Goal: Information Seeking & Learning: Check status

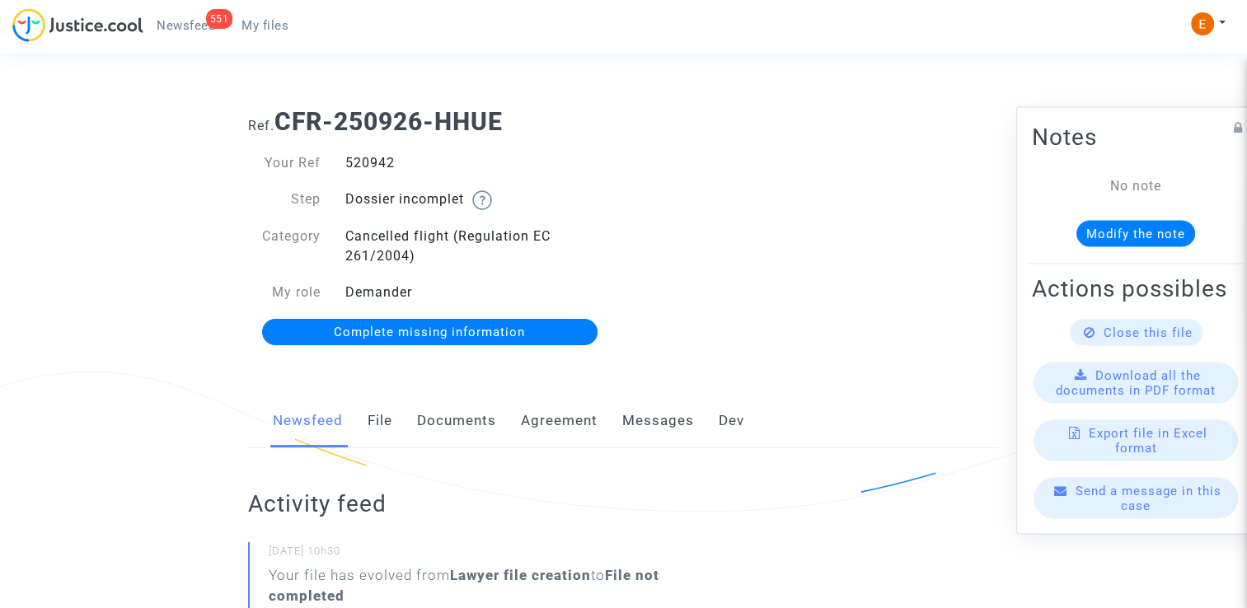
click at [473, 427] on link "Documents" at bounding box center [456, 421] width 79 height 54
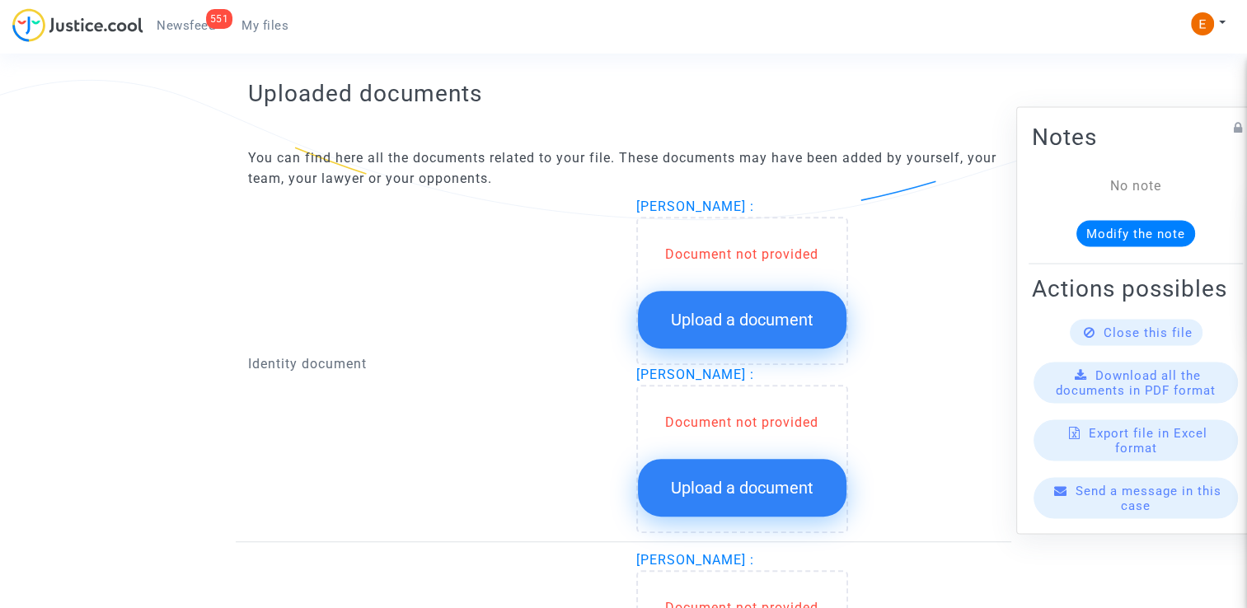
scroll to position [989, 0]
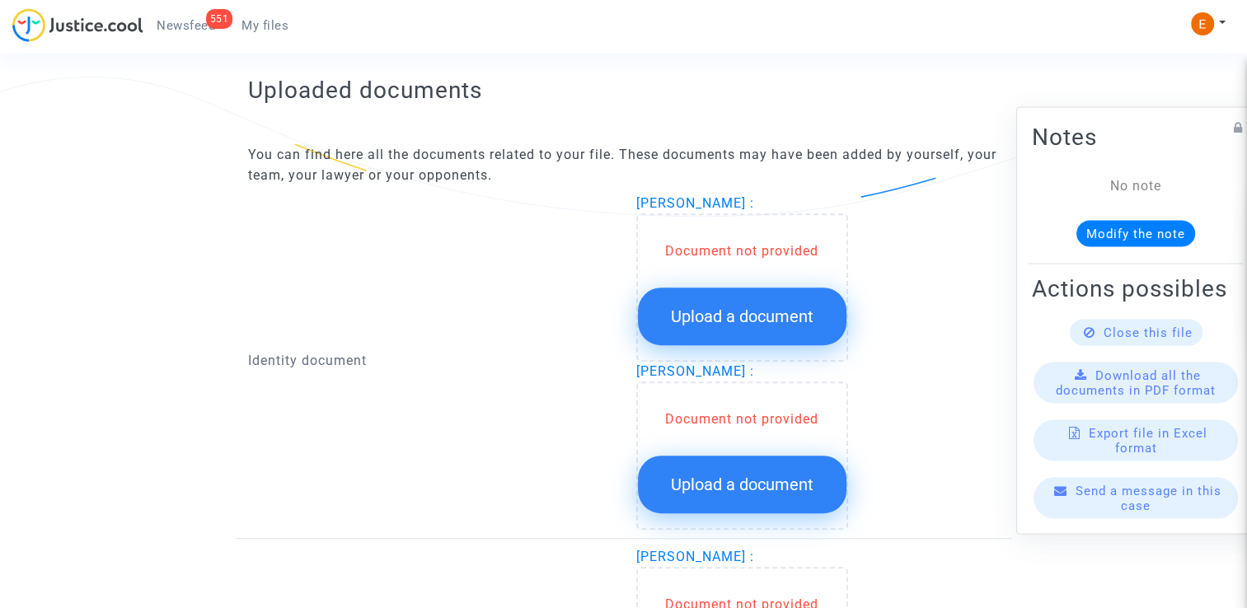
click at [736, 326] on button "Upload a document" at bounding box center [742, 317] width 209 height 58
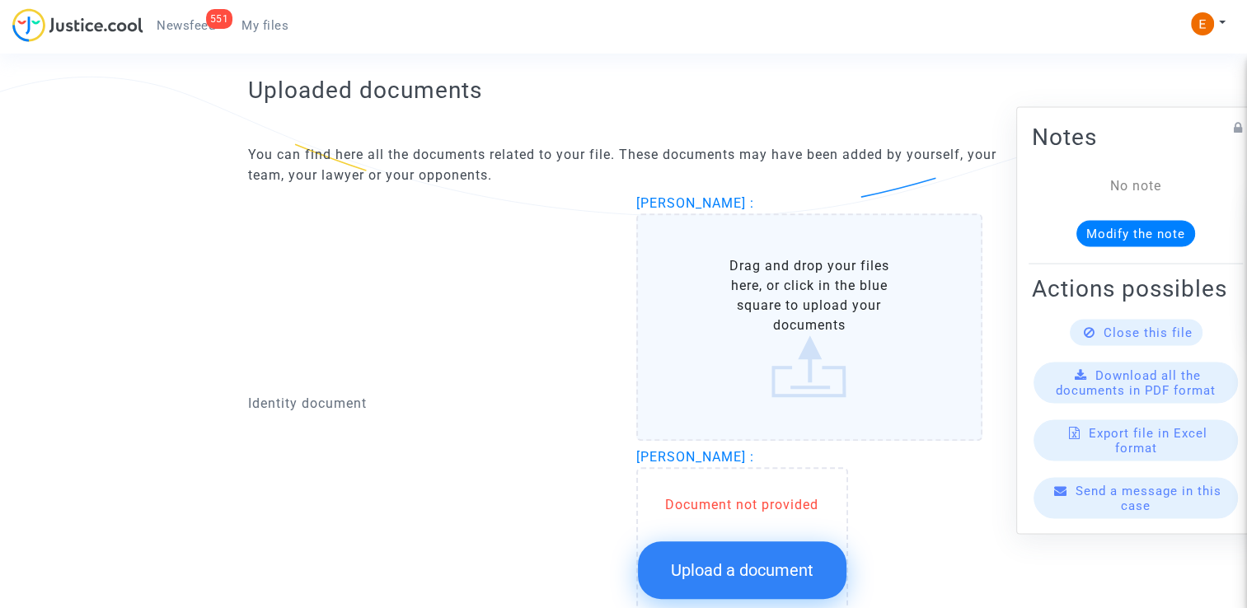
click at [751, 565] on button "Upload a document" at bounding box center [742, 570] width 209 height 58
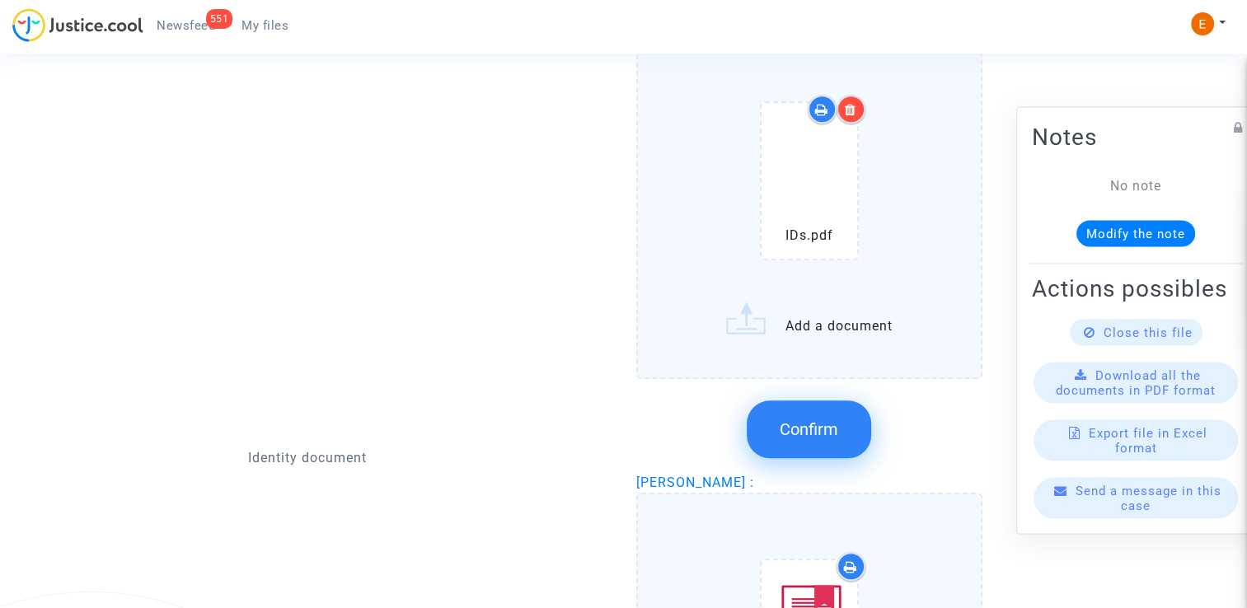
scroll to position [1150, 0]
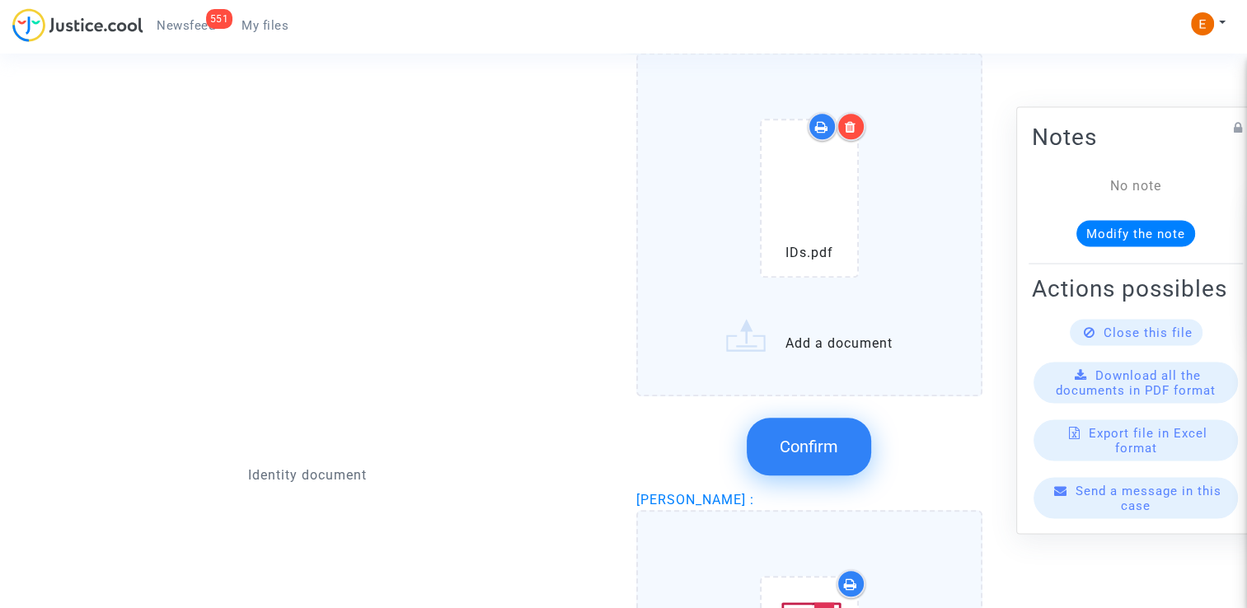
click at [815, 442] on span "Confirm" at bounding box center [809, 447] width 59 height 20
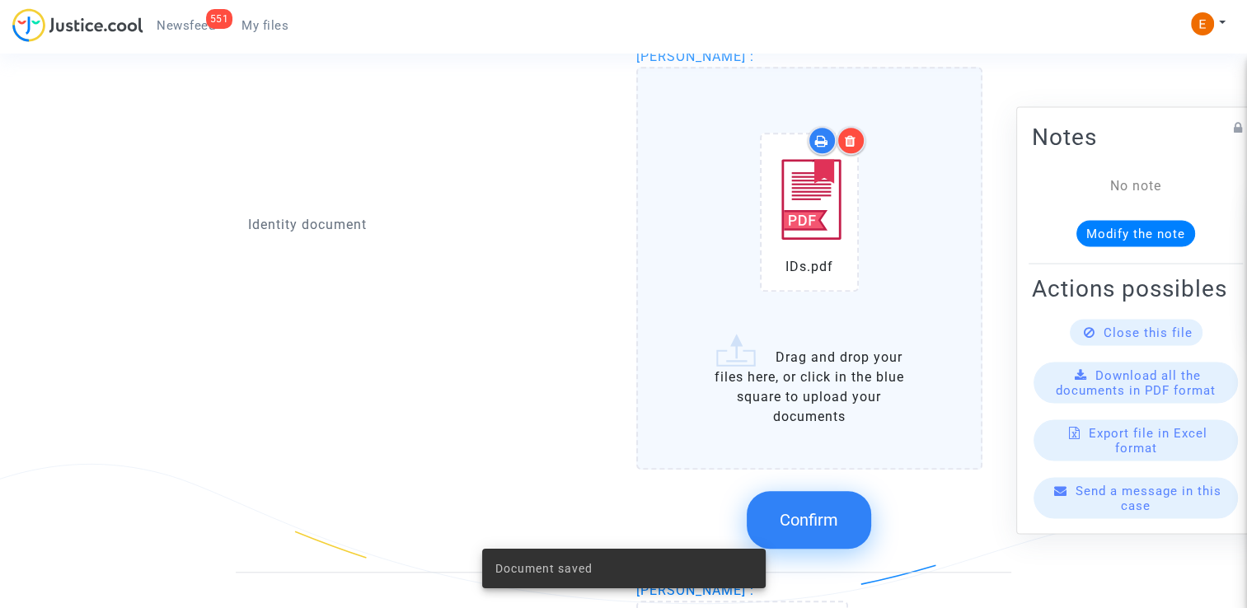
scroll to position [1314, 0]
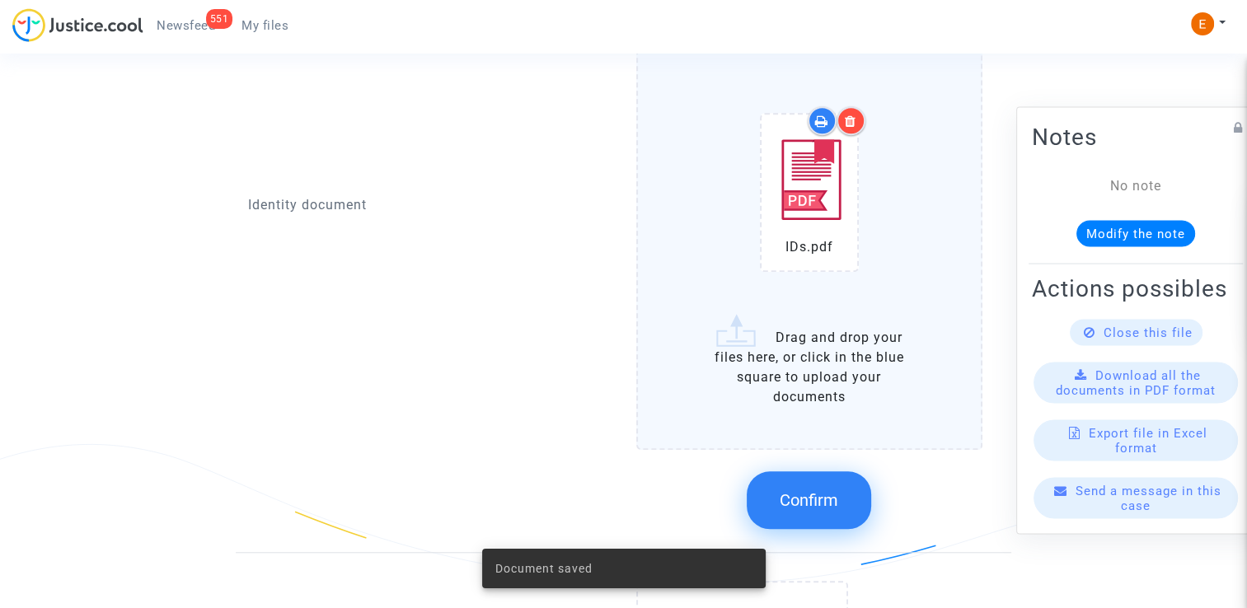
click at [827, 472] on button "Confirm" at bounding box center [809, 500] width 124 height 58
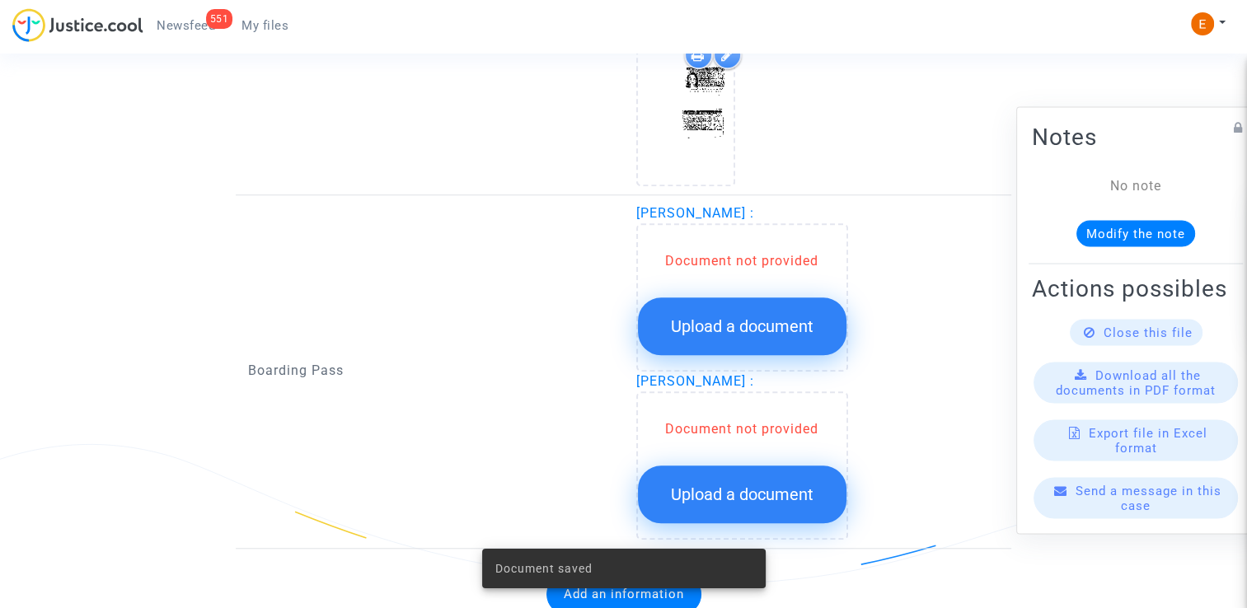
click at [769, 317] on span "Upload a document" at bounding box center [742, 326] width 143 height 20
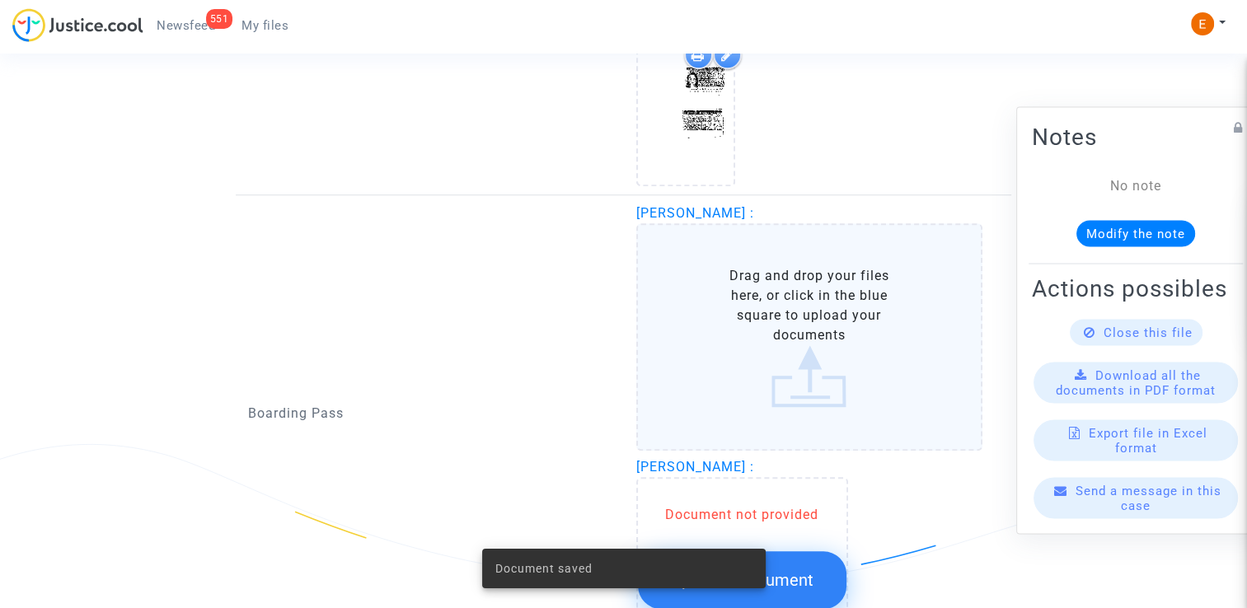
click at [785, 555] on div "Document saved" at bounding box center [623, 568] width 323 height 79
click at [799, 570] on span "Upload a document" at bounding box center [742, 580] width 143 height 20
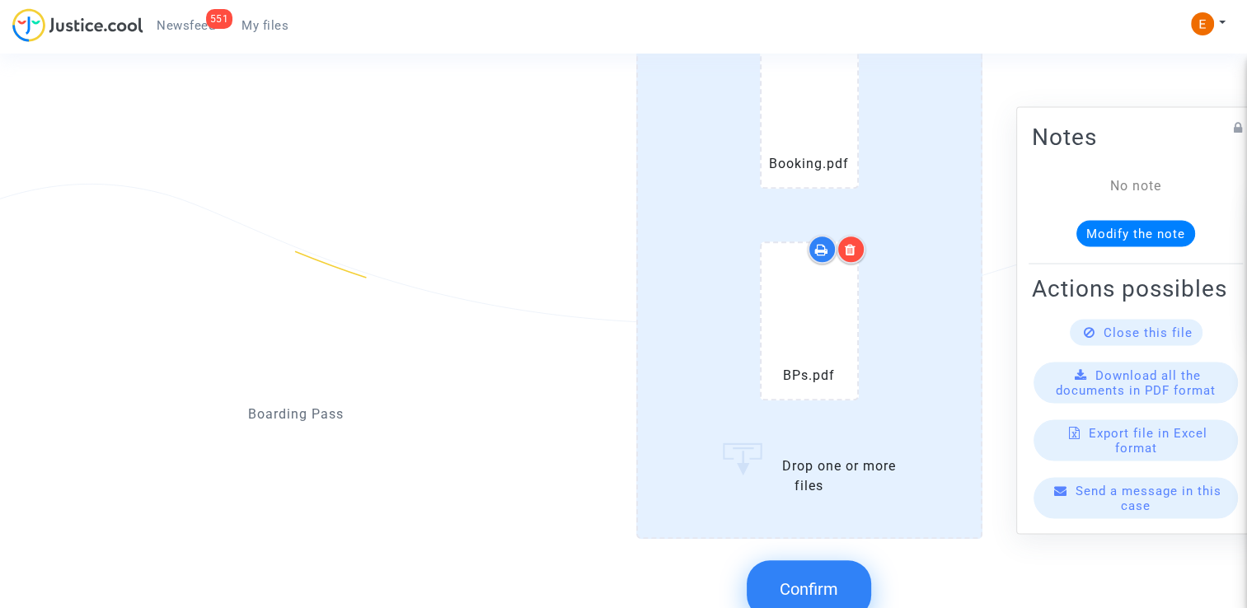
scroll to position [1727, 0]
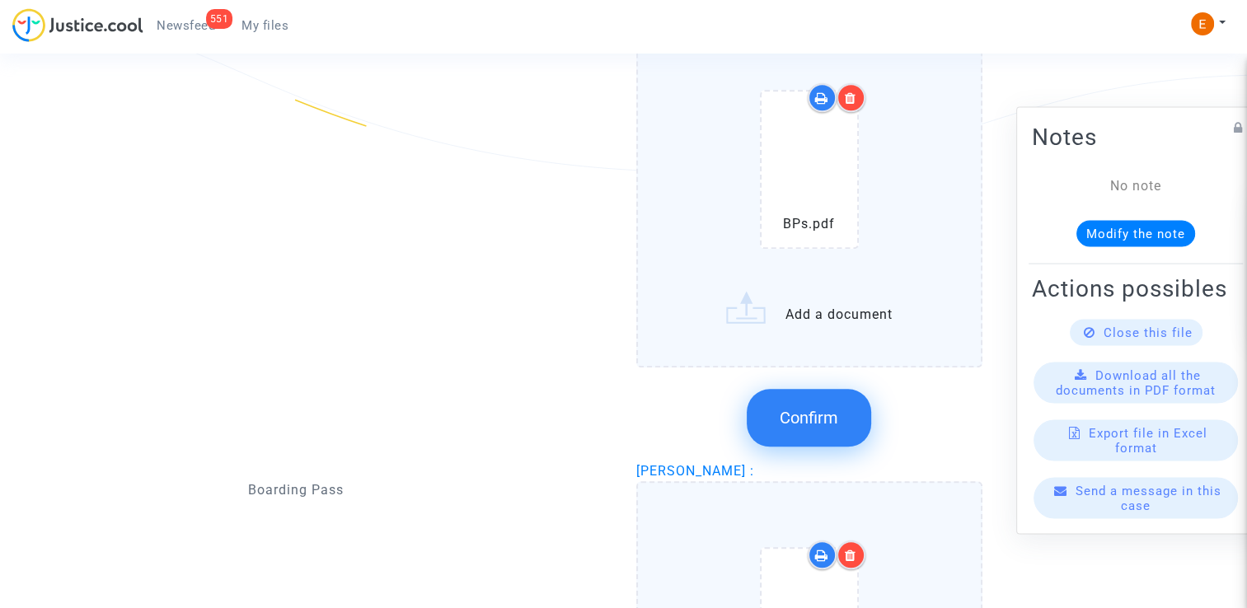
click at [815, 417] on span "Confirm" at bounding box center [809, 418] width 59 height 20
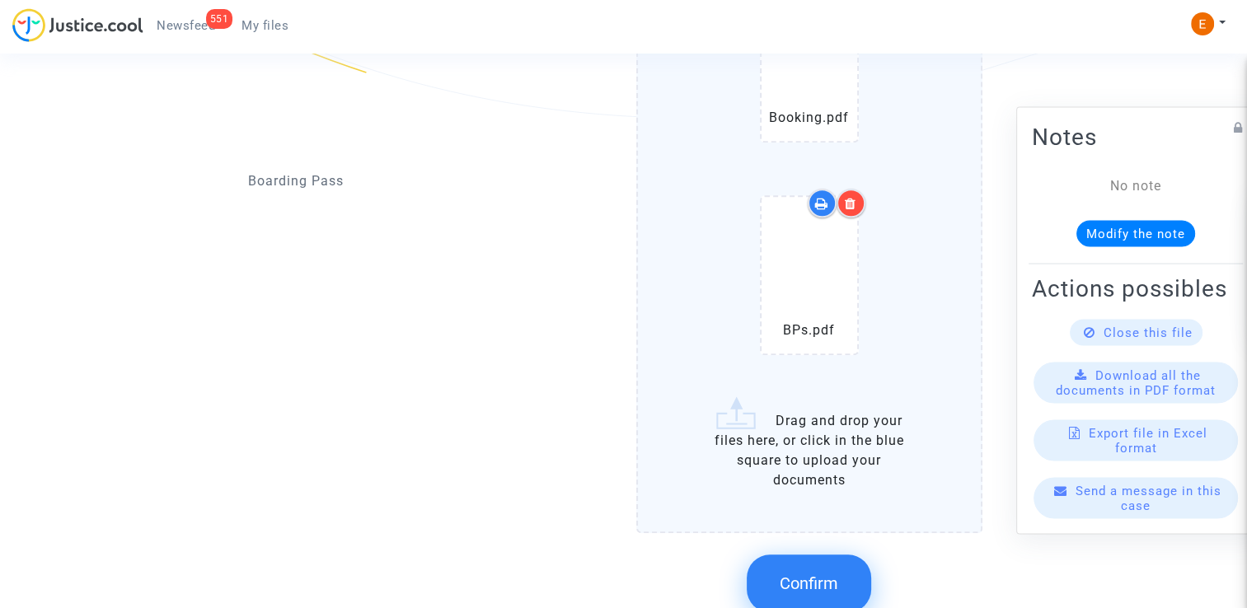
scroll to position [1924, 0]
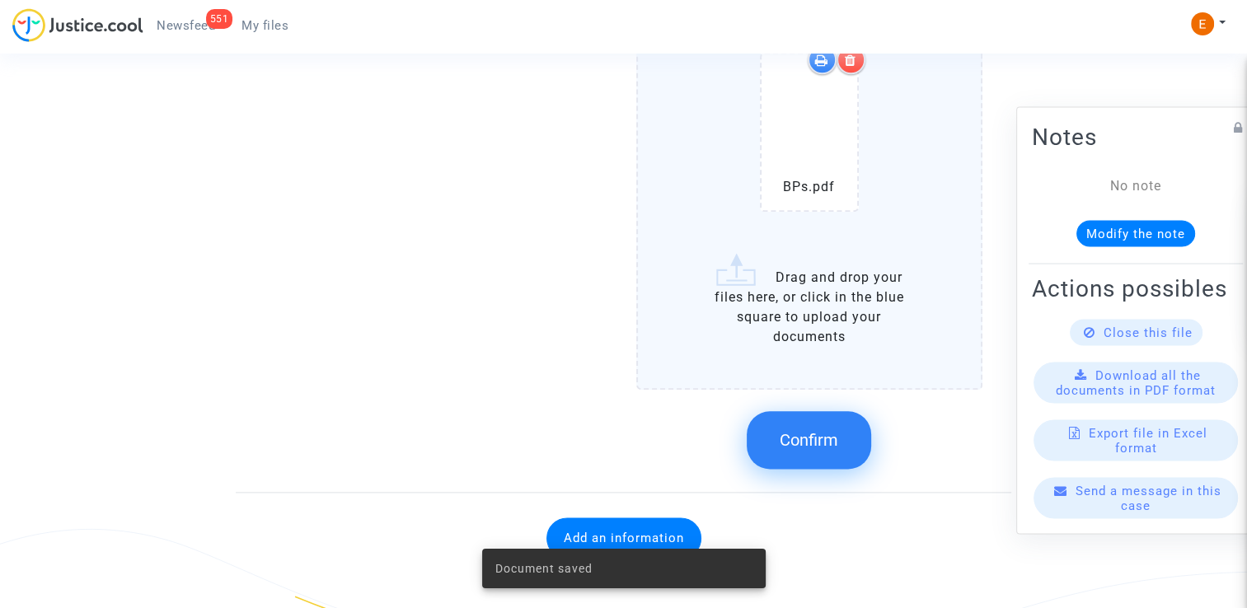
click at [829, 440] on span "Confirm" at bounding box center [809, 440] width 59 height 20
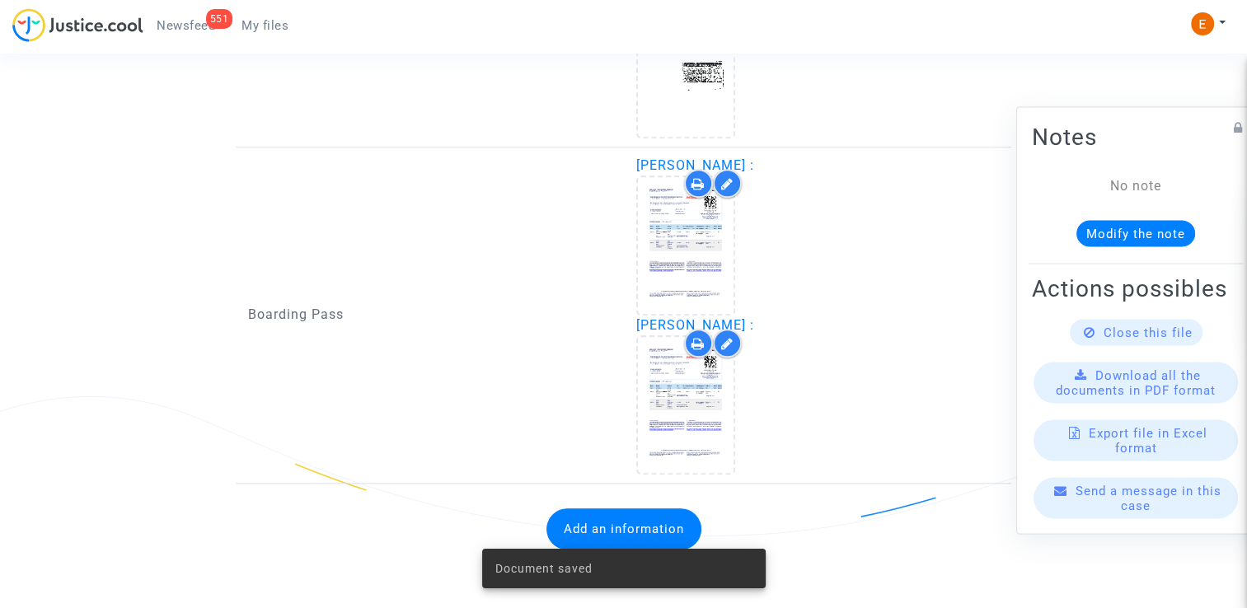
scroll to position [1355, 0]
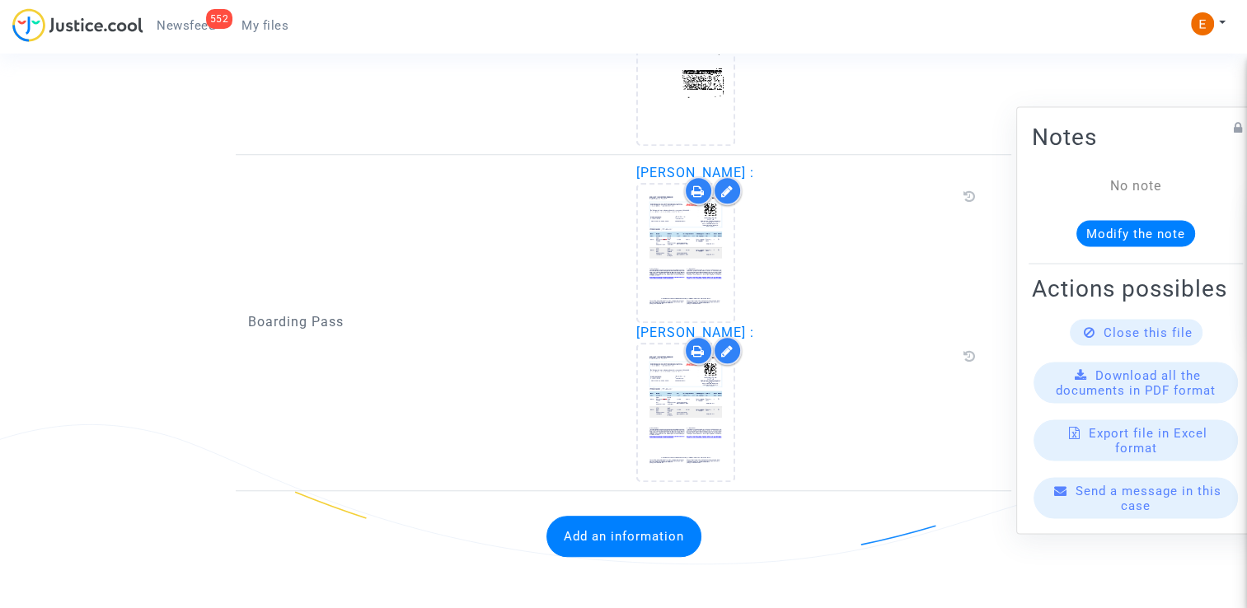
click at [674, 519] on button "Add an information" at bounding box center [623, 536] width 155 height 41
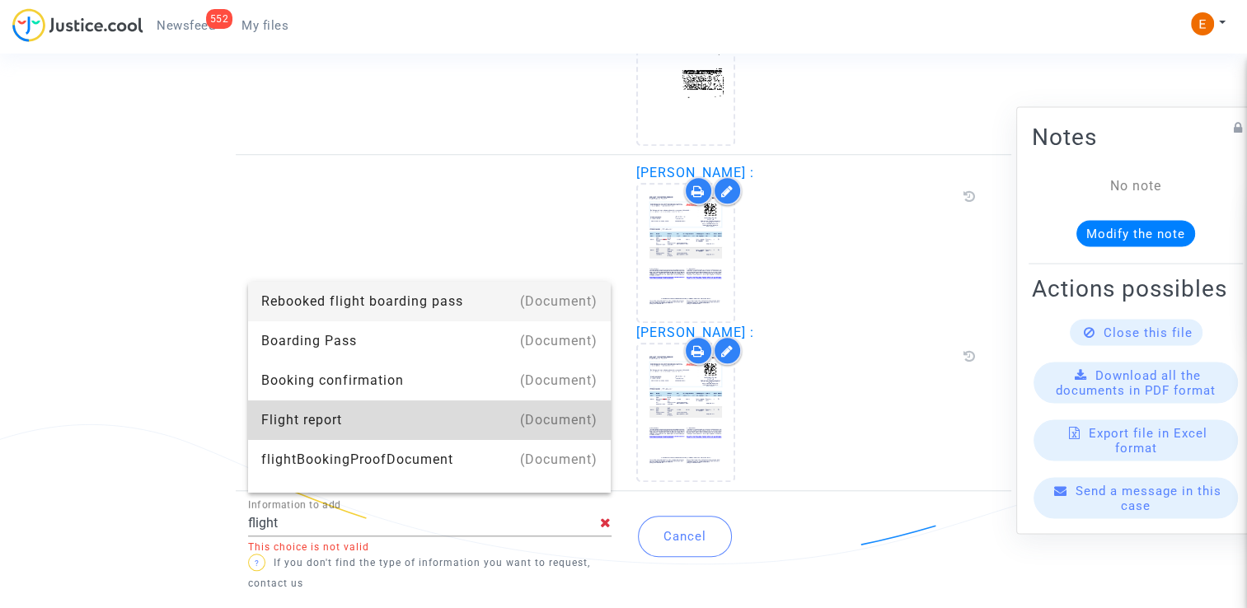
click at [498, 404] on div "Flight report" at bounding box center [429, 421] width 337 height 40
type input "Flight report"
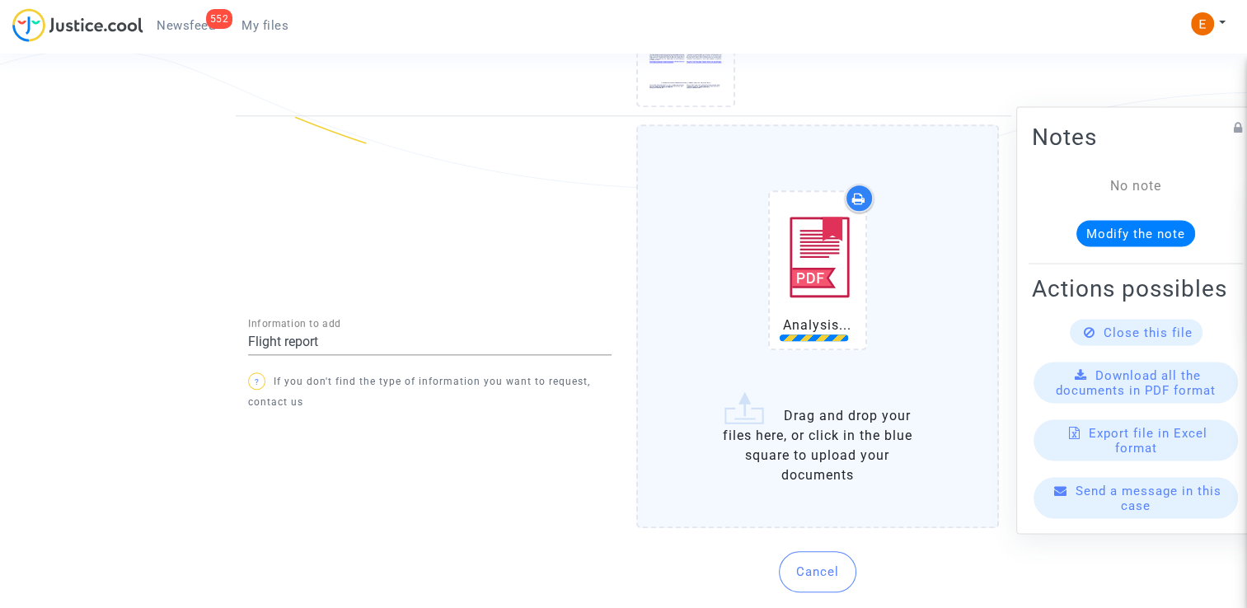
scroll to position [1721, 0]
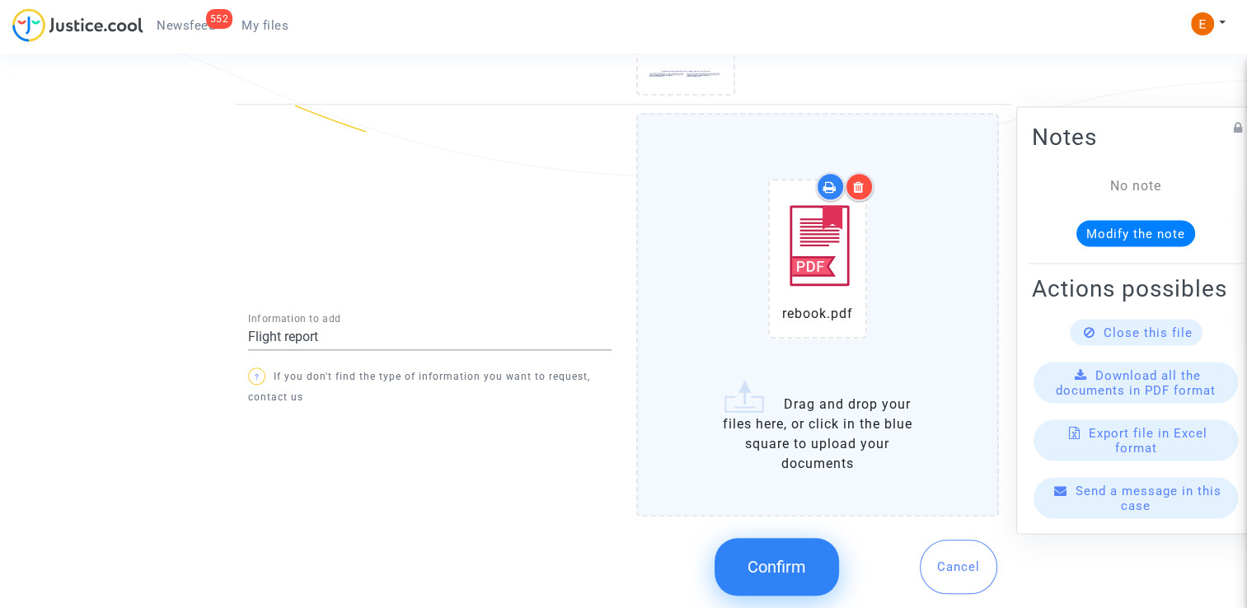
click at [771, 562] on span "Confirm" at bounding box center [776, 567] width 59 height 20
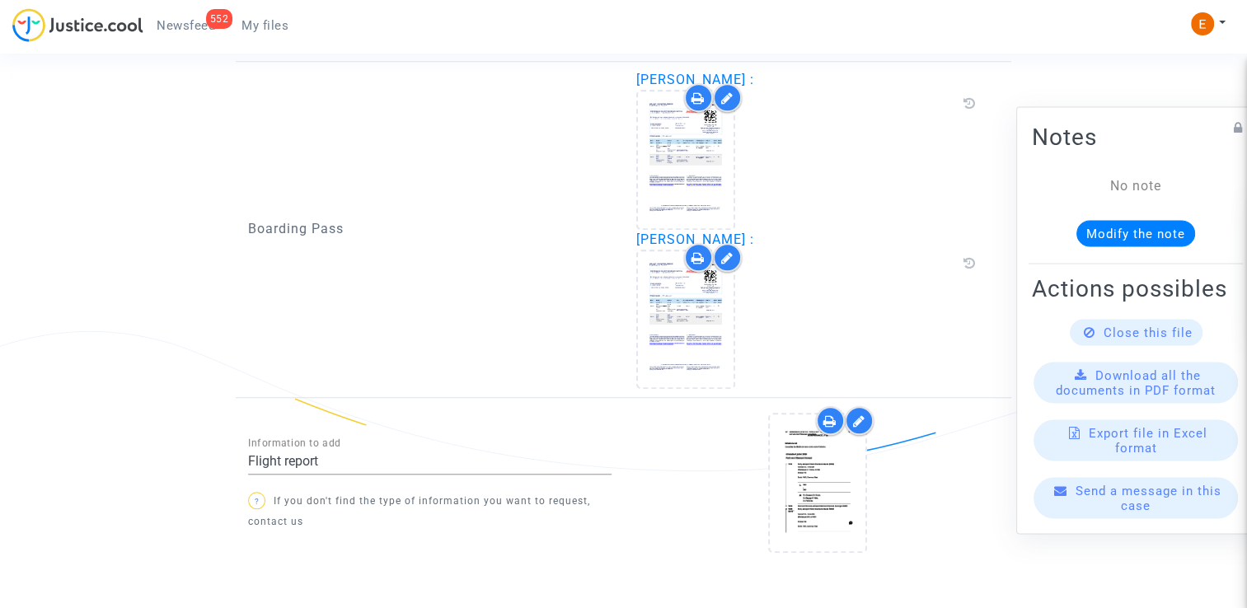
scroll to position [1490, 0]
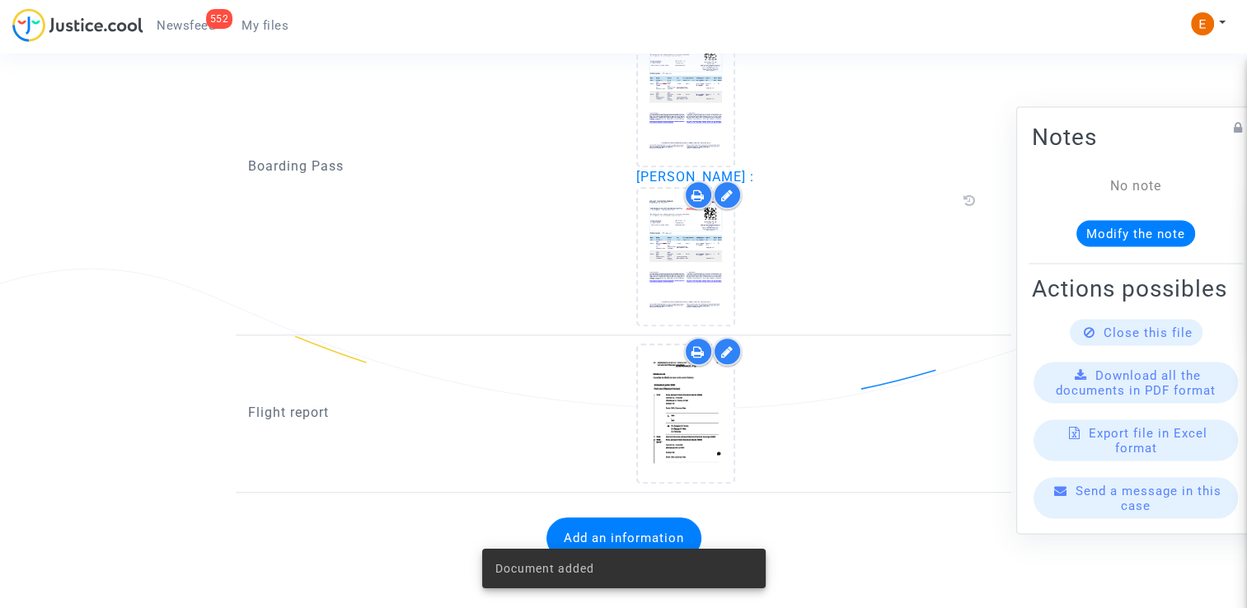
click at [185, 18] on span "Newsfeed" at bounding box center [186, 25] width 59 height 15
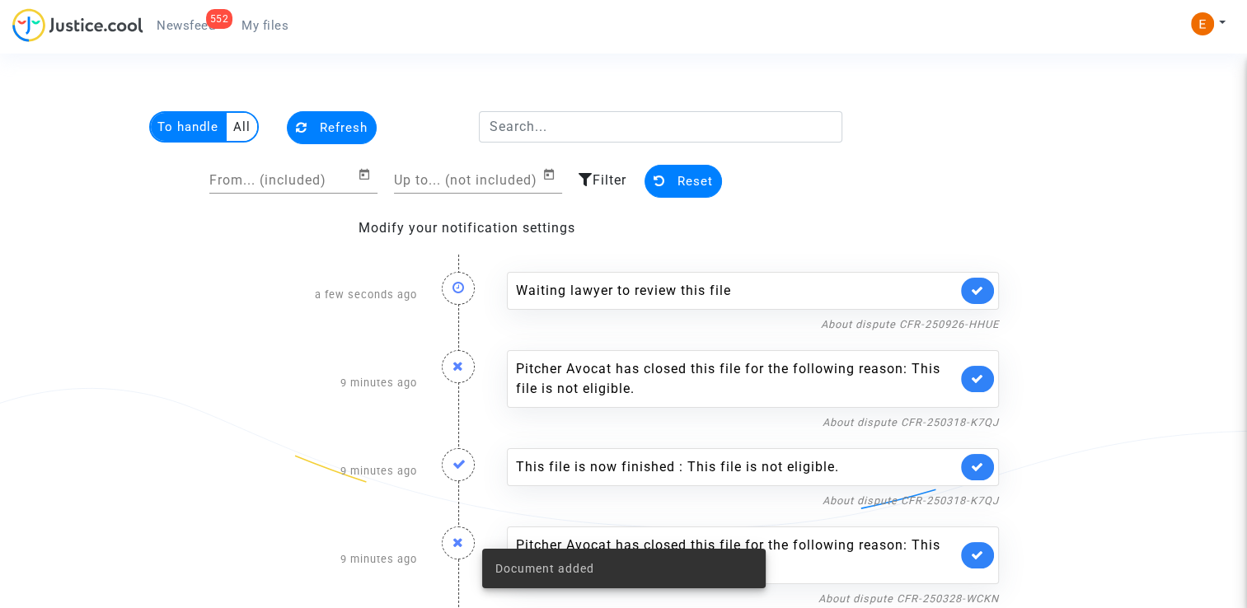
click at [981, 288] on icon at bounding box center [977, 290] width 13 height 12
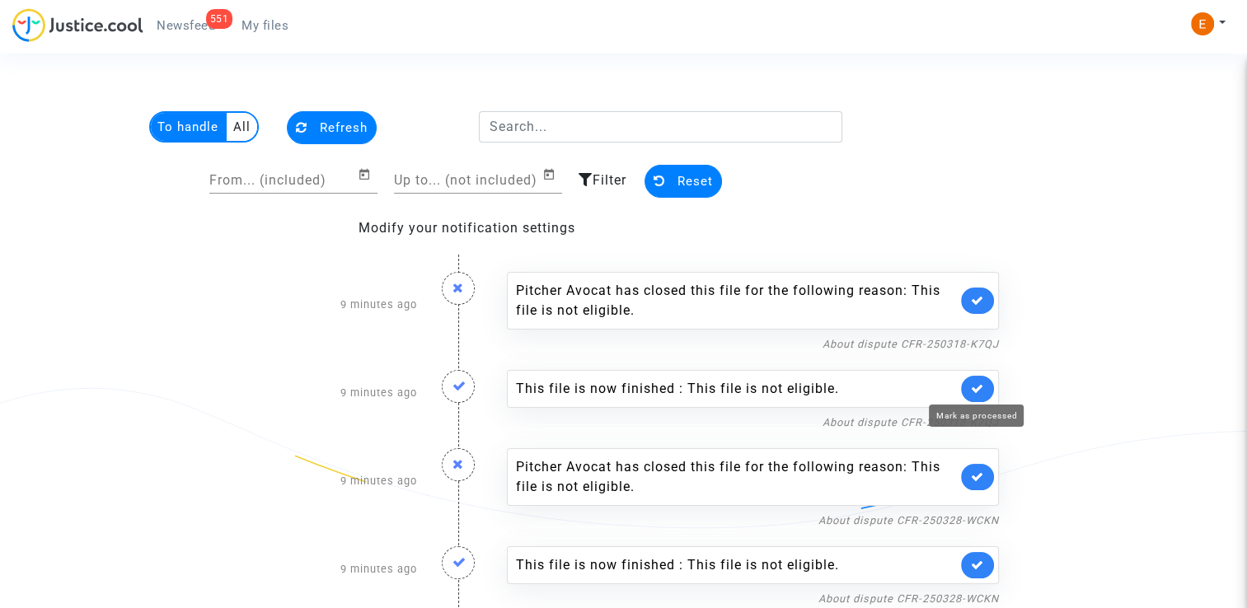
click at [975, 380] on link at bounding box center [977, 389] width 33 height 26
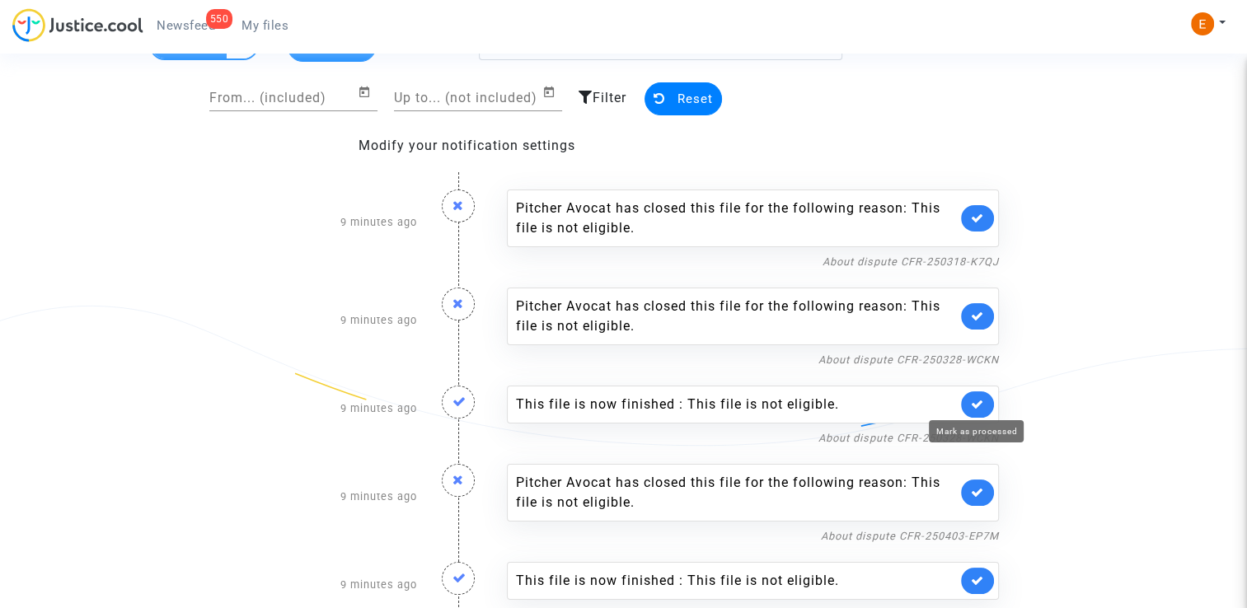
click at [977, 400] on icon at bounding box center [977, 404] width 13 height 12
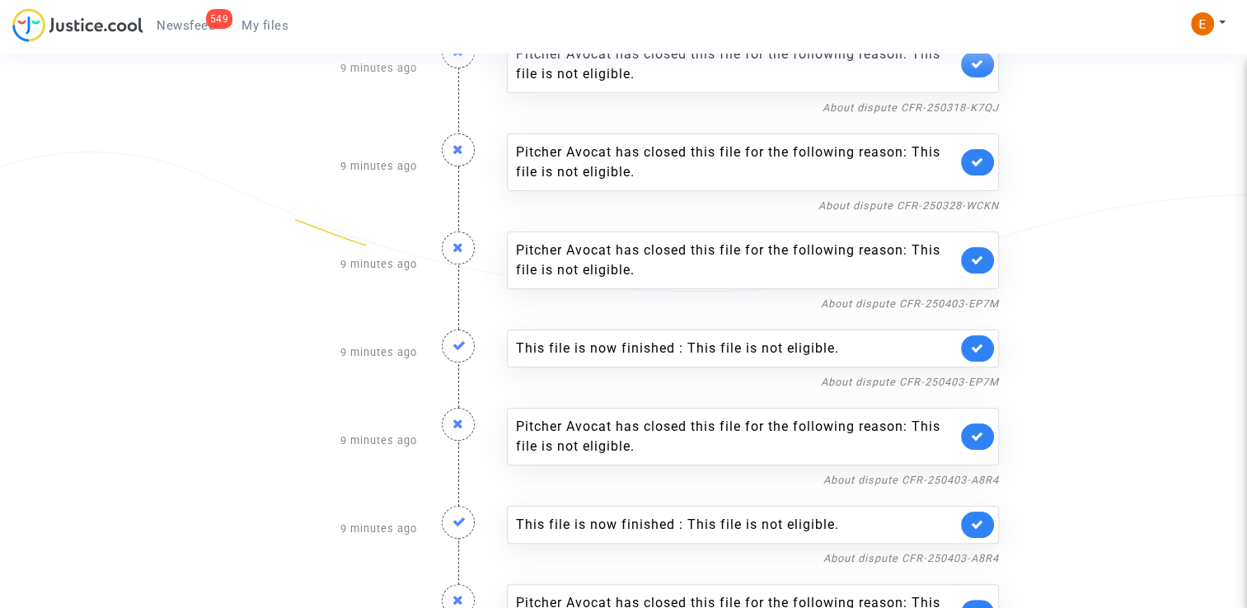
scroll to position [247, 0]
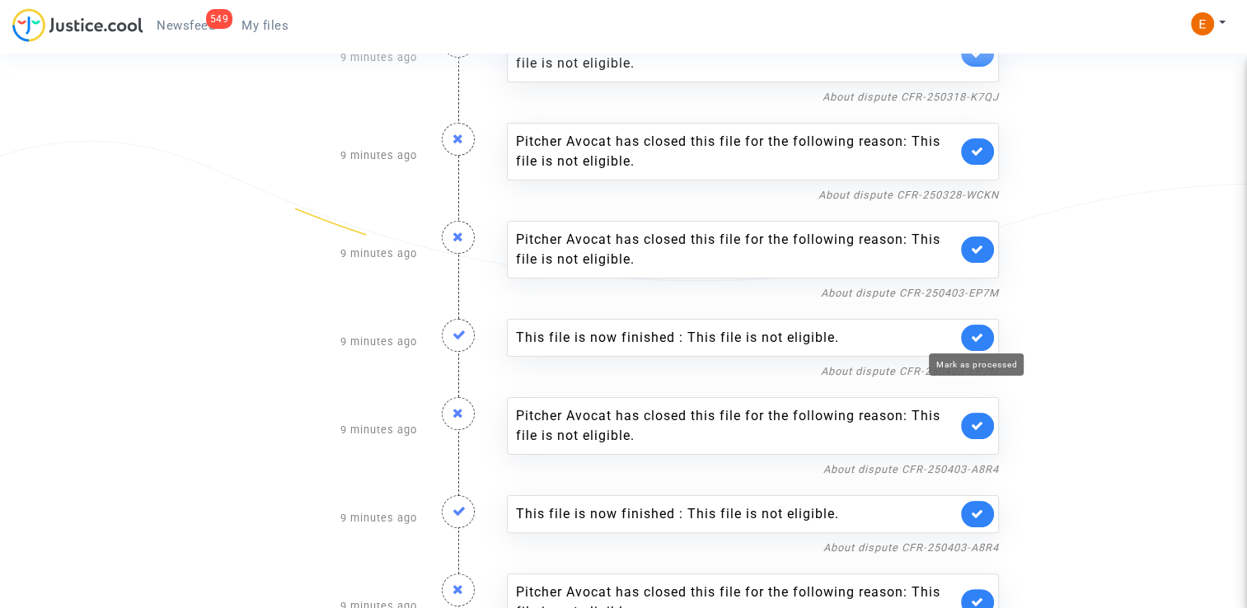
click at [972, 335] on icon at bounding box center [977, 337] width 13 height 12
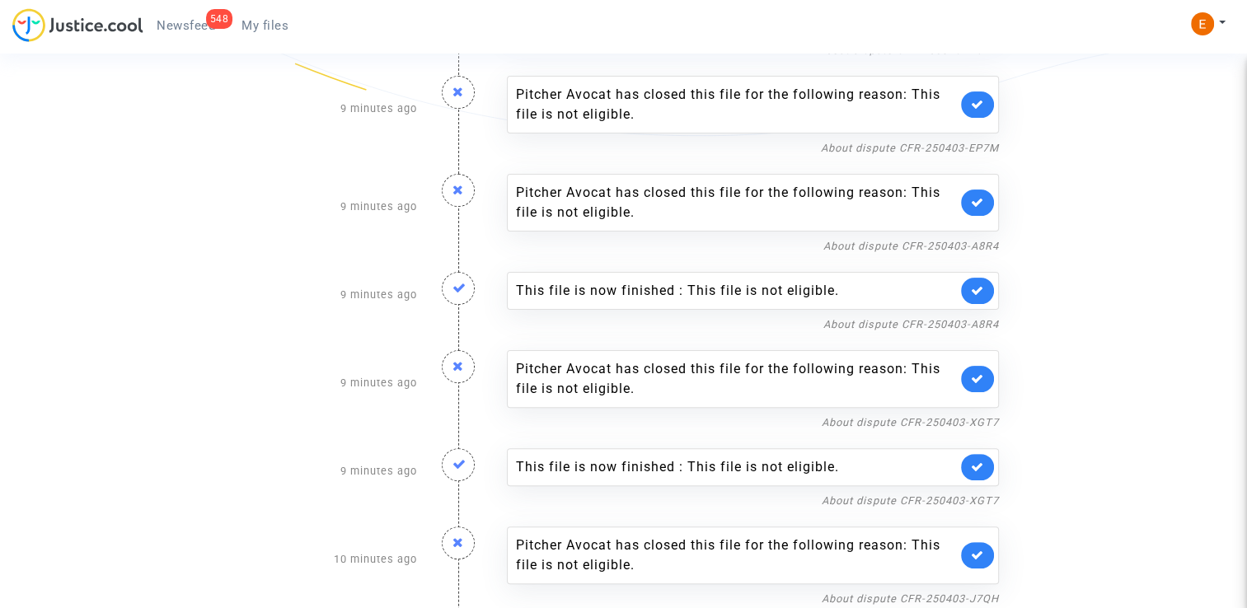
scroll to position [412, 0]
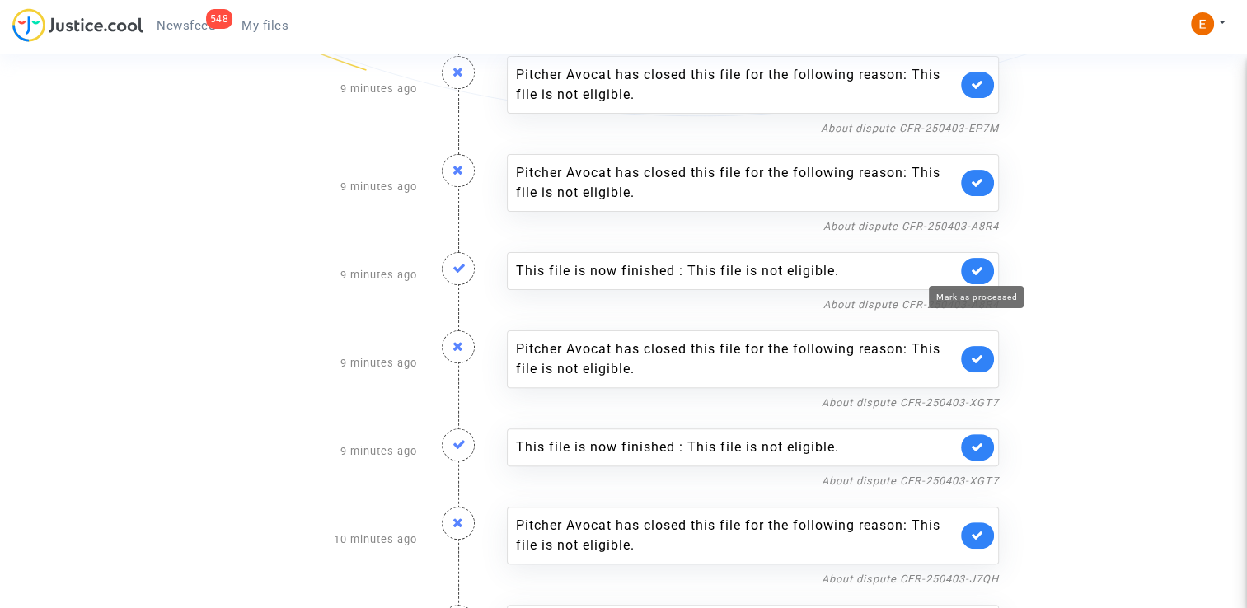
click at [977, 267] on icon at bounding box center [977, 271] width 13 height 12
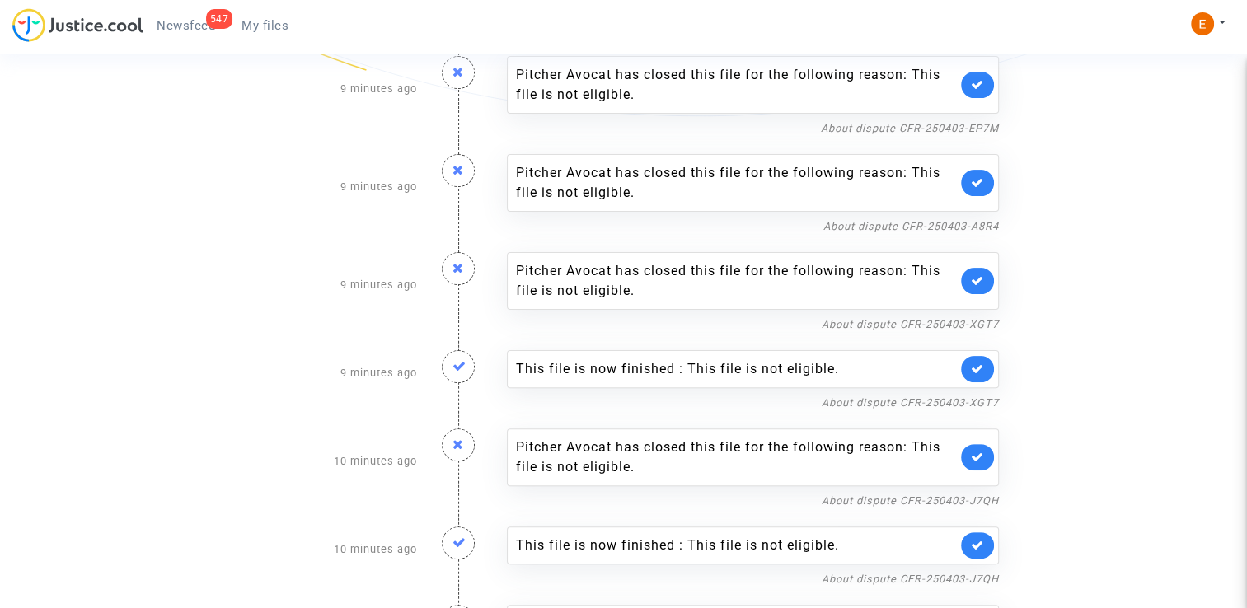
click at [980, 364] on icon at bounding box center [977, 369] width 13 height 12
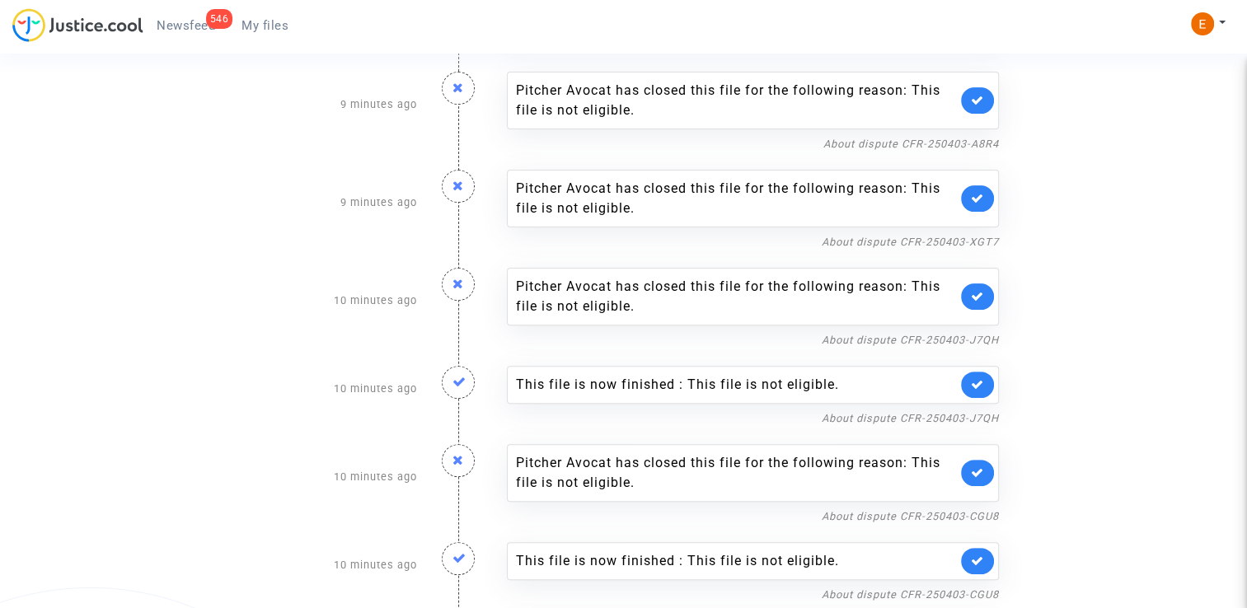
click at [987, 377] on link at bounding box center [977, 385] width 33 height 26
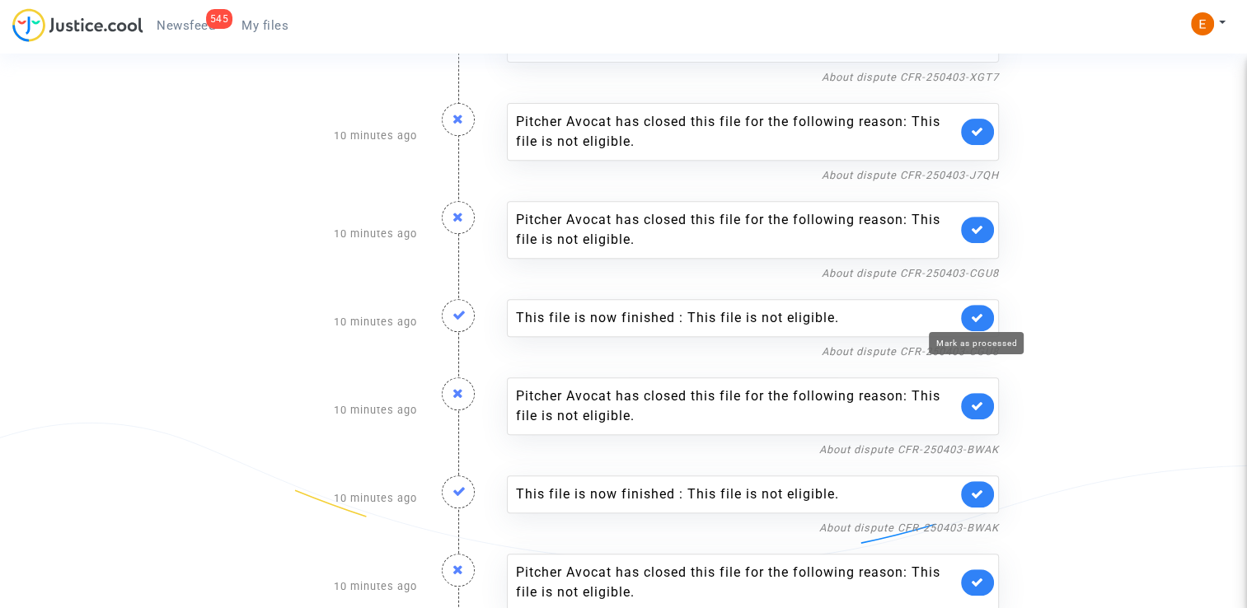
click at [982, 312] on icon at bounding box center [977, 318] width 13 height 12
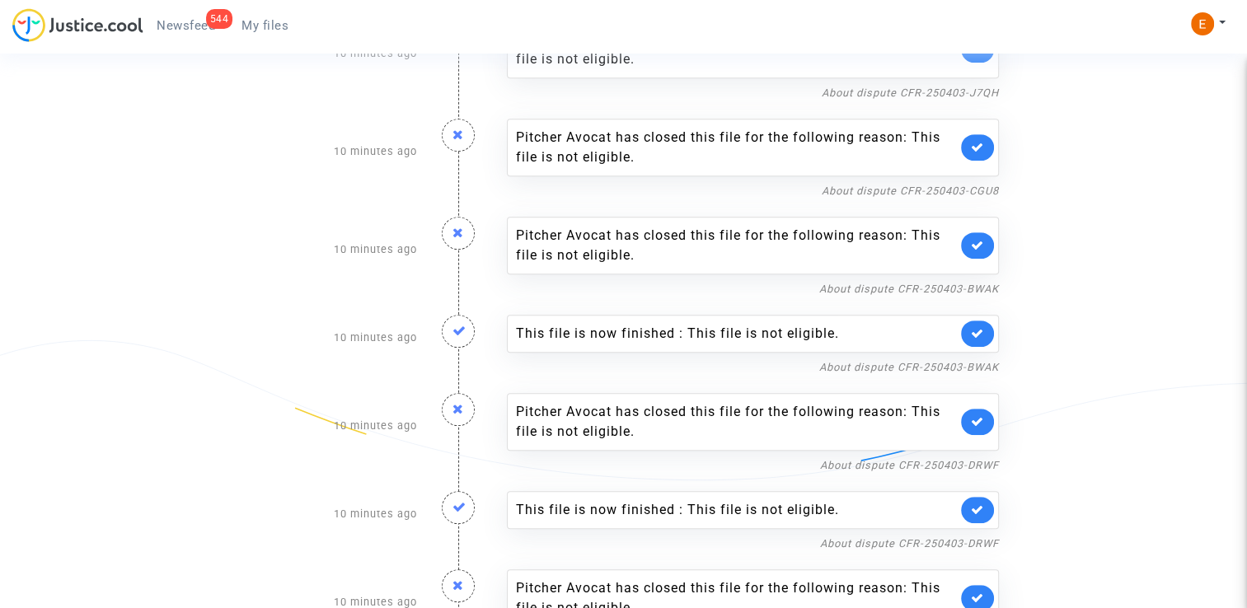
click at [979, 337] on link at bounding box center [977, 334] width 33 height 26
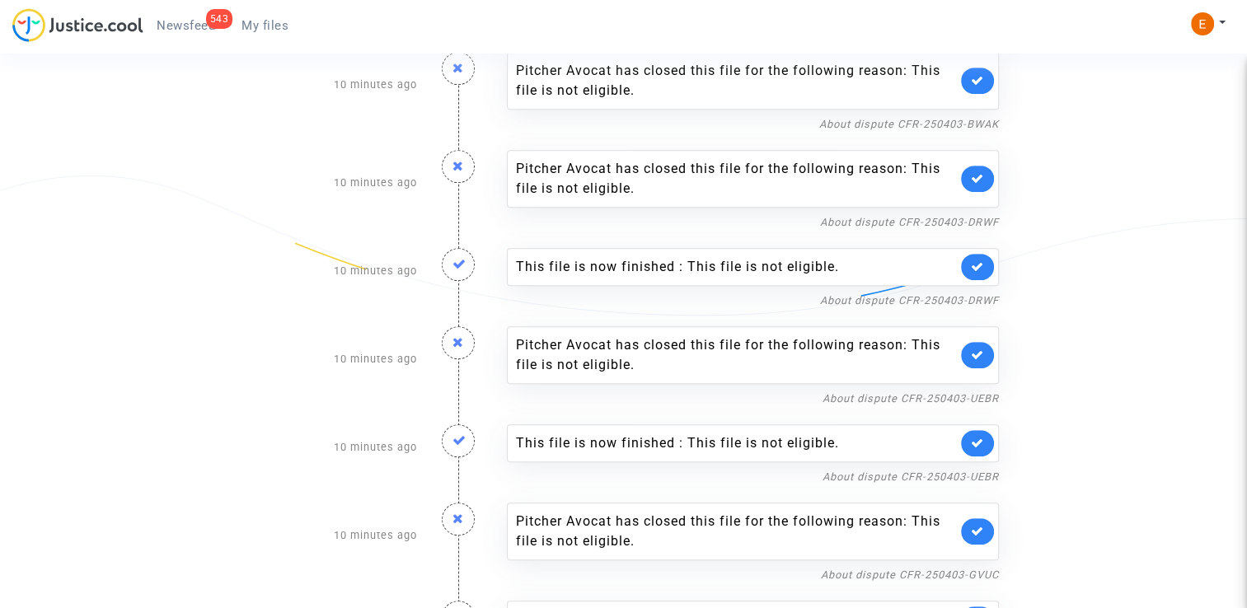
click at [980, 263] on icon at bounding box center [977, 266] width 13 height 12
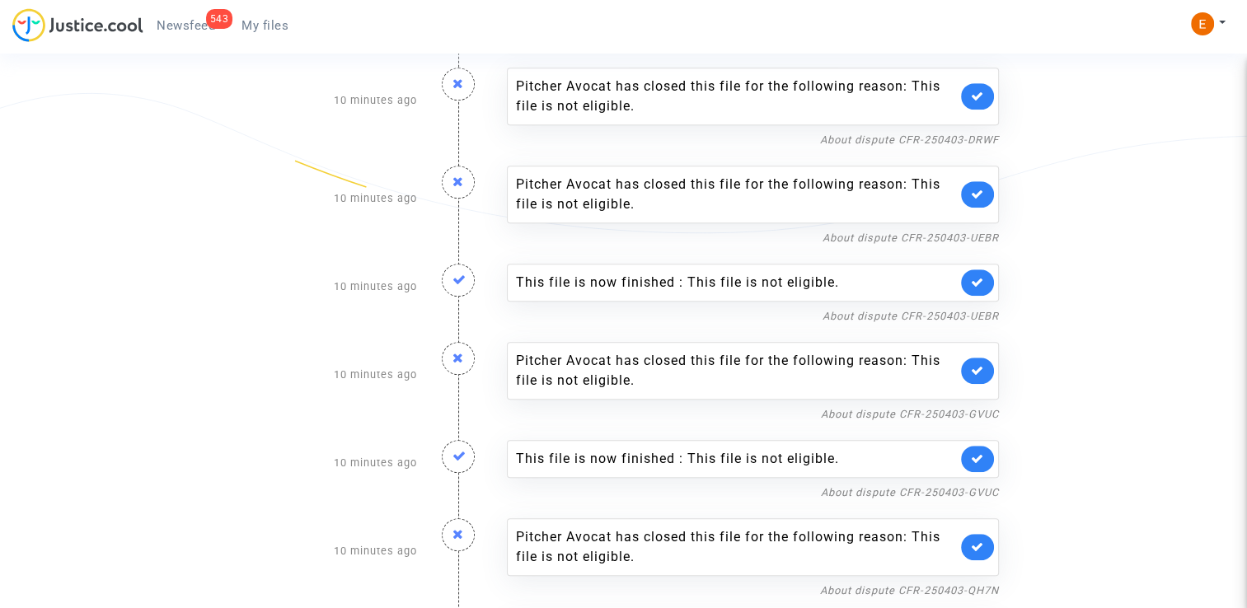
click at [975, 288] on link at bounding box center [977, 282] width 33 height 26
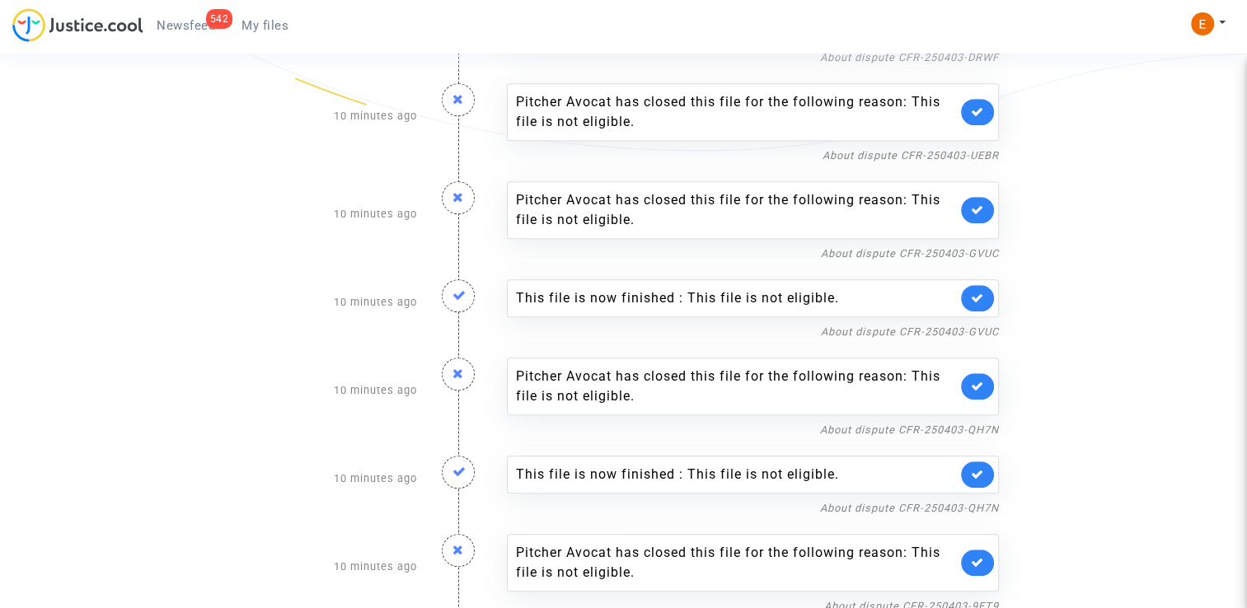
click at [979, 293] on icon at bounding box center [977, 298] width 13 height 12
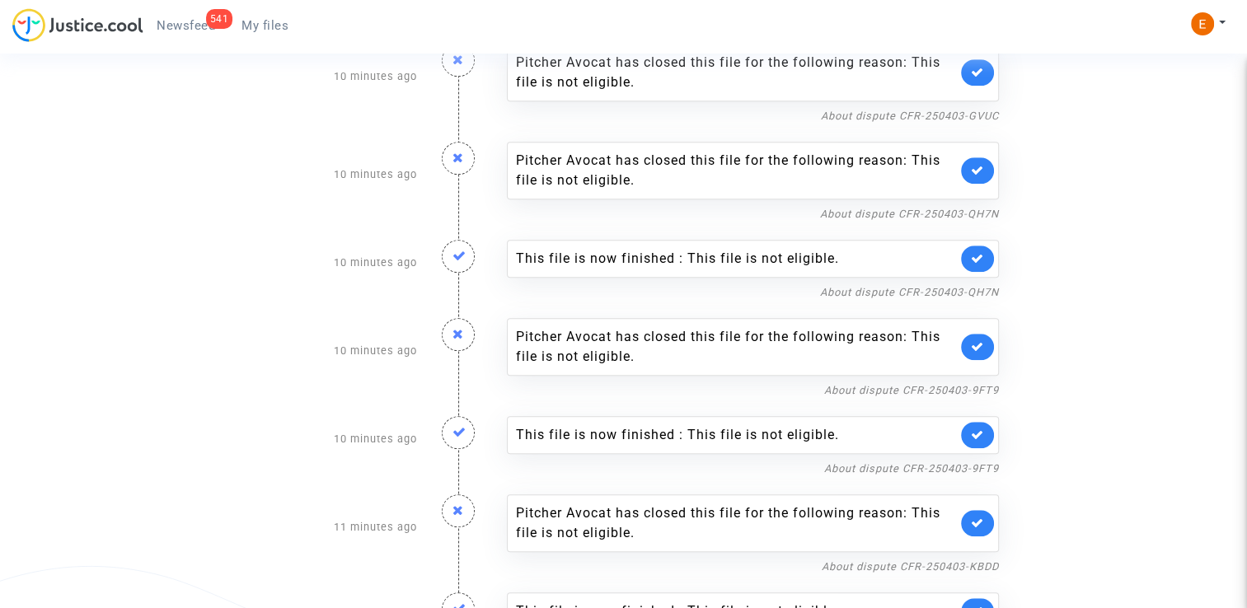
scroll to position [1236, 0]
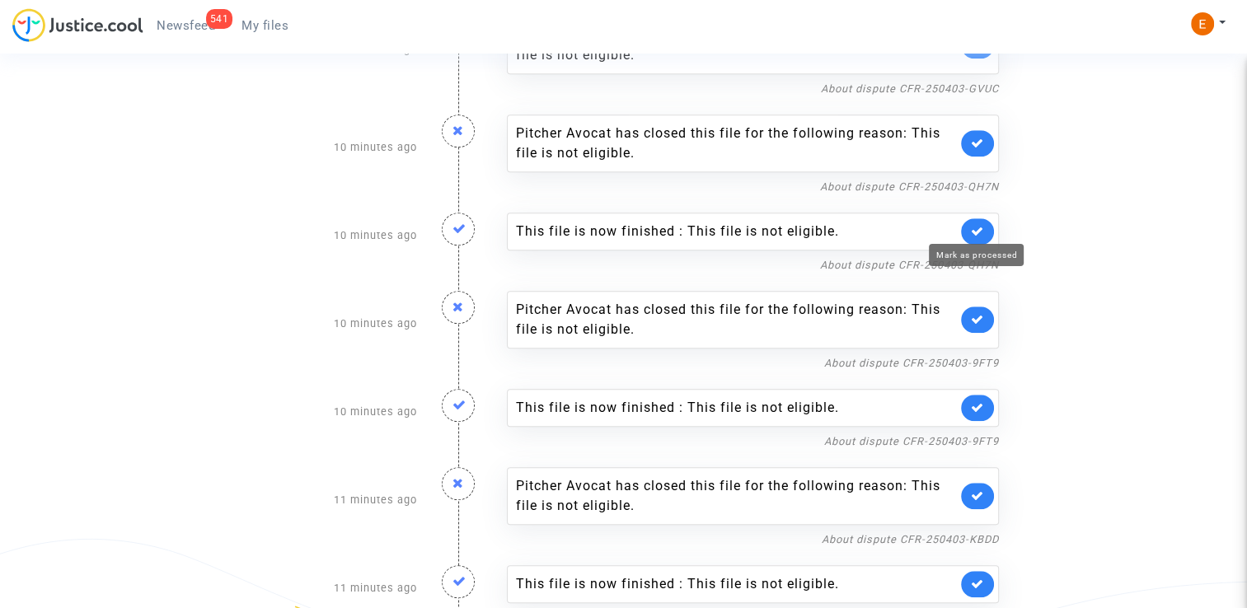
click at [983, 226] on icon at bounding box center [977, 231] width 13 height 12
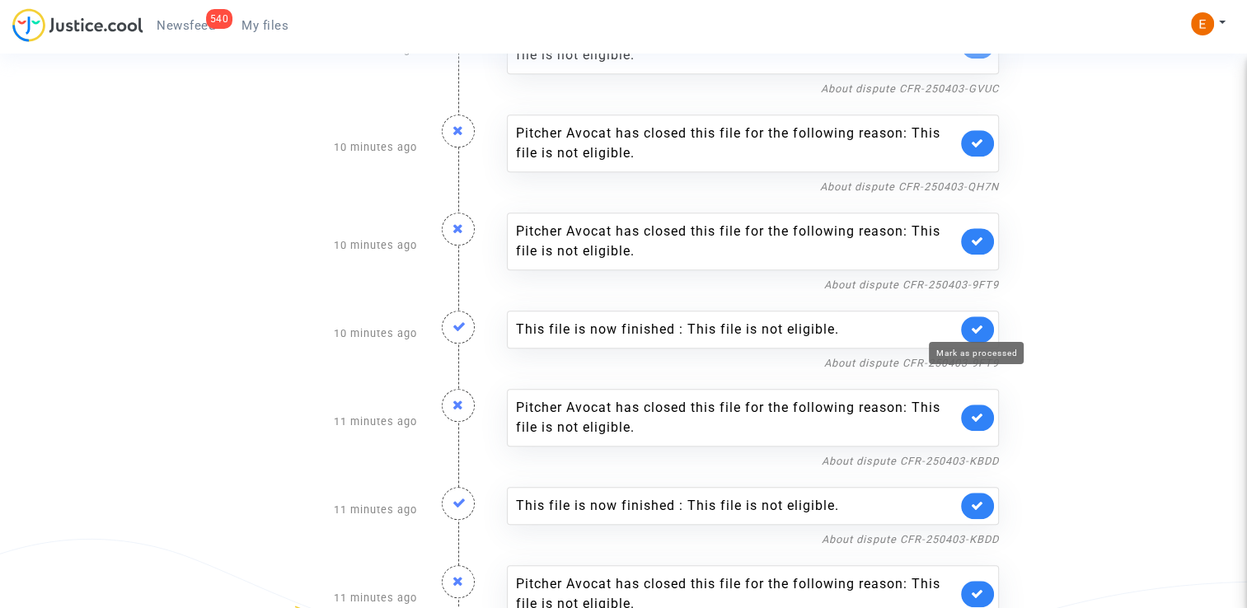
click at [980, 326] on icon at bounding box center [977, 329] width 13 height 12
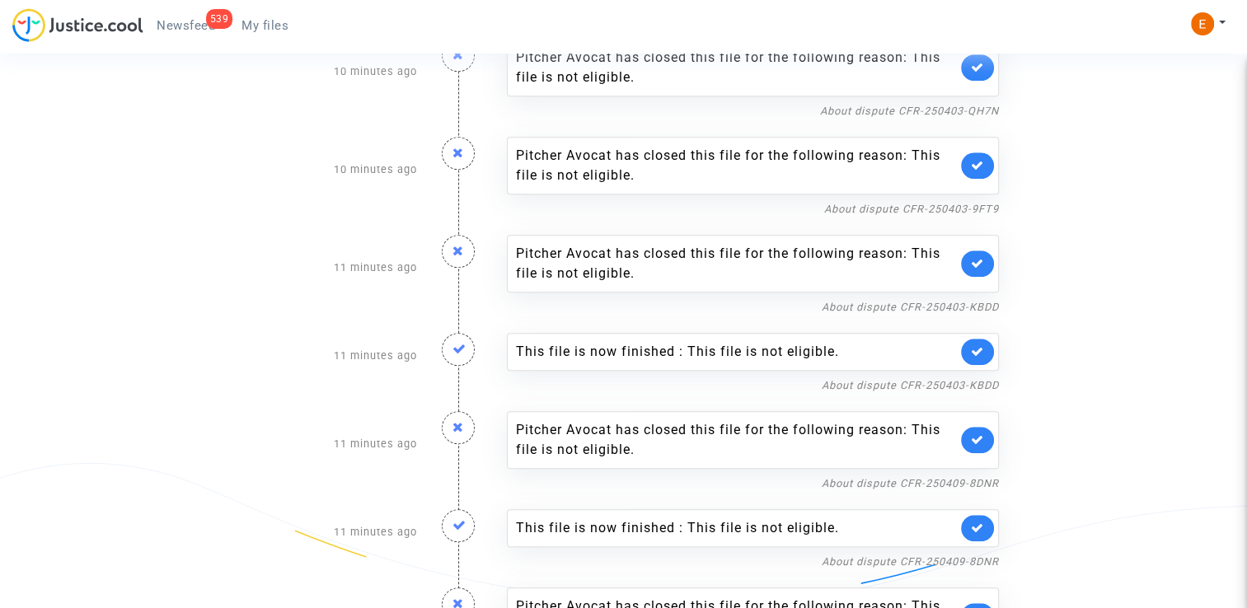
scroll to position [1319, 0]
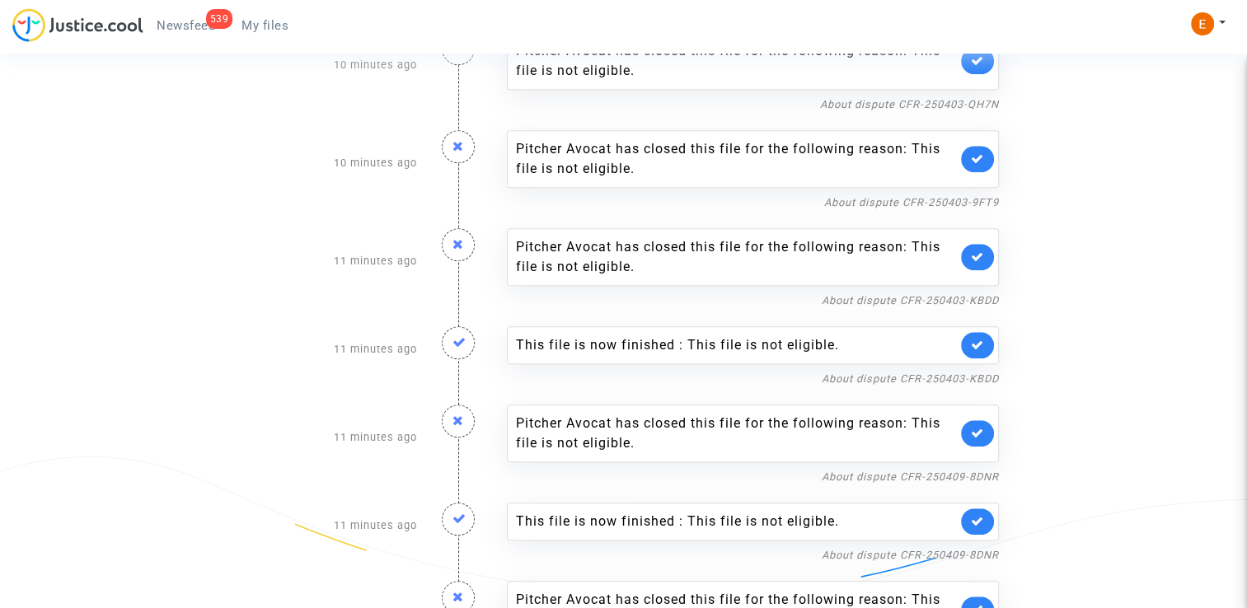
click at [981, 339] on icon at bounding box center [977, 345] width 13 height 12
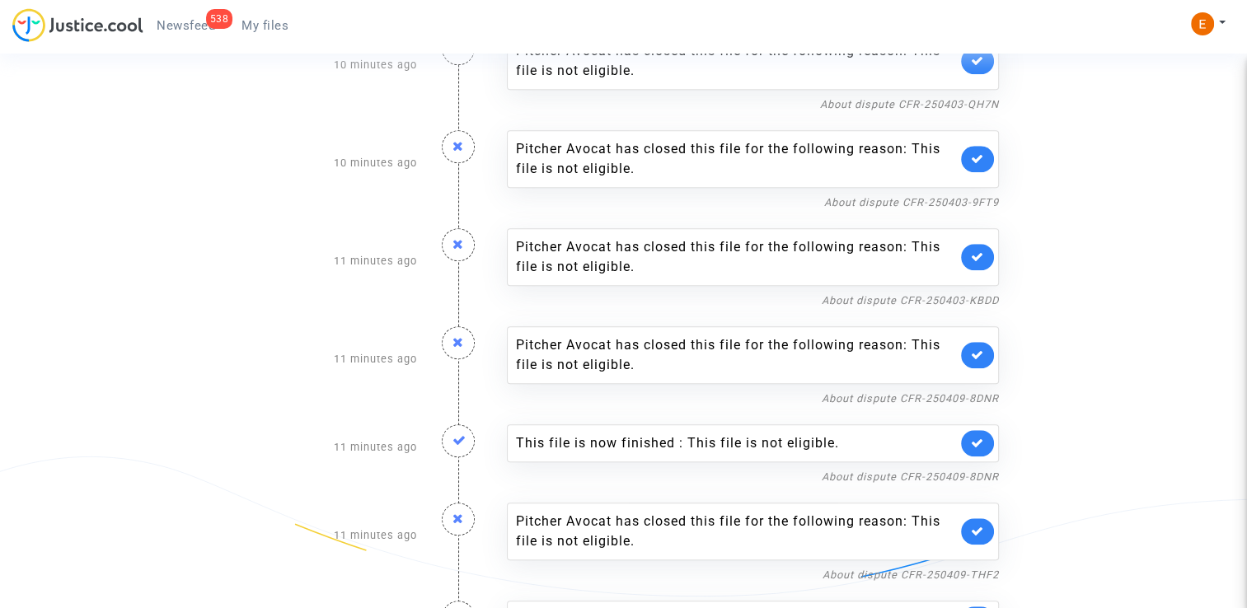
click at [986, 433] on link at bounding box center [977, 443] width 33 height 26
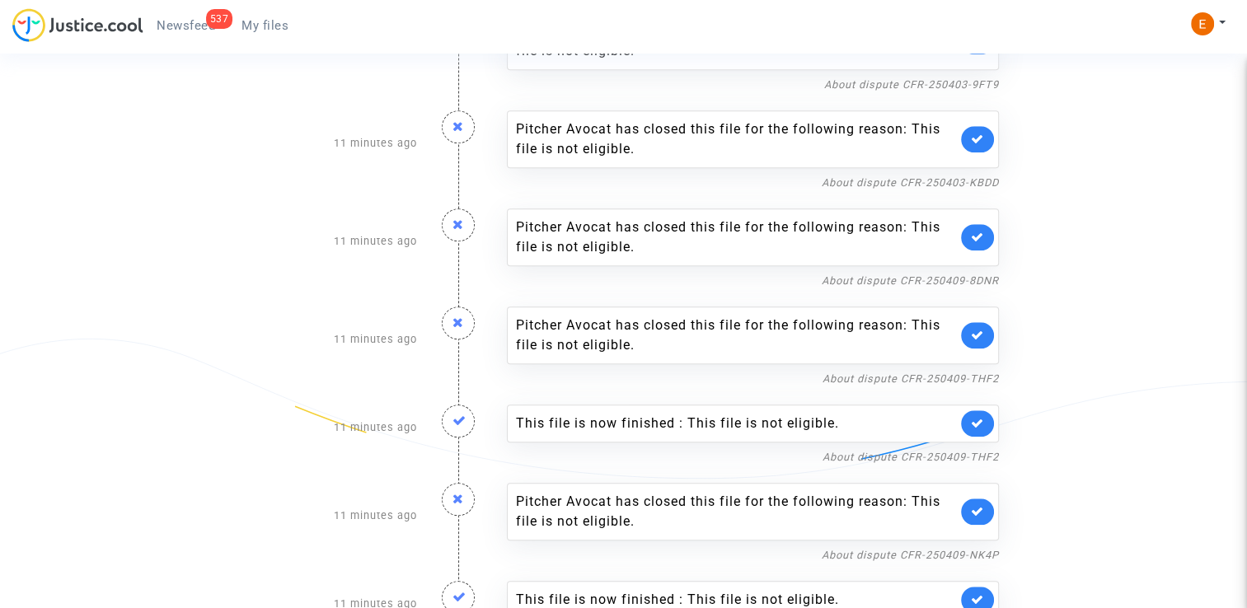
scroll to position [1483, 0]
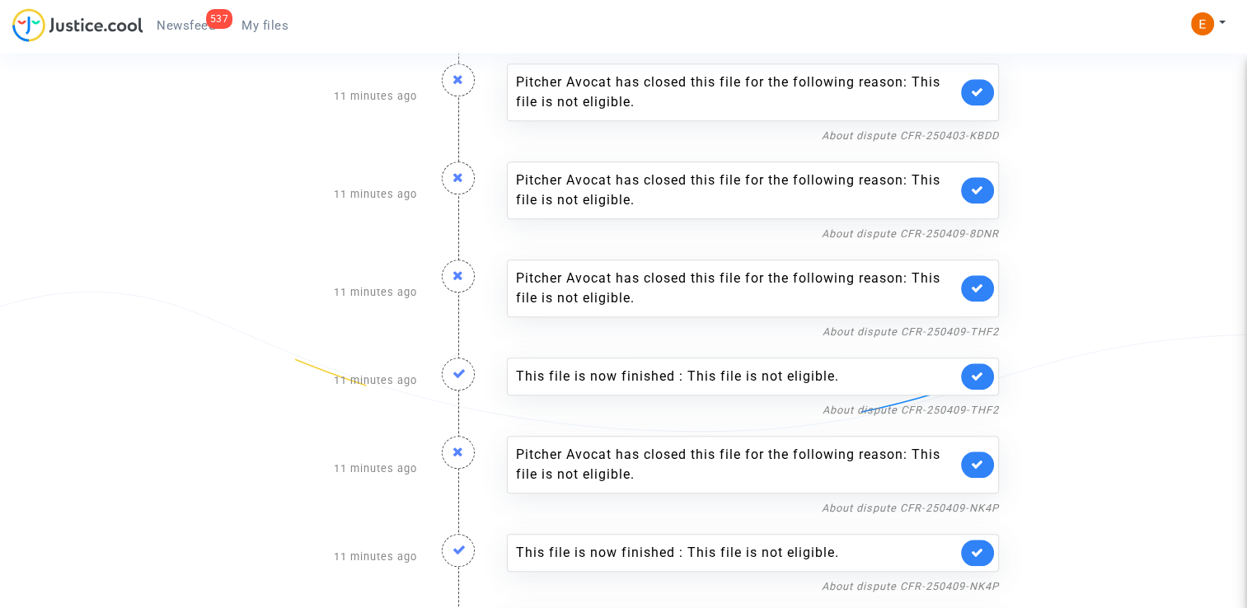
click at [984, 374] on link at bounding box center [977, 376] width 33 height 26
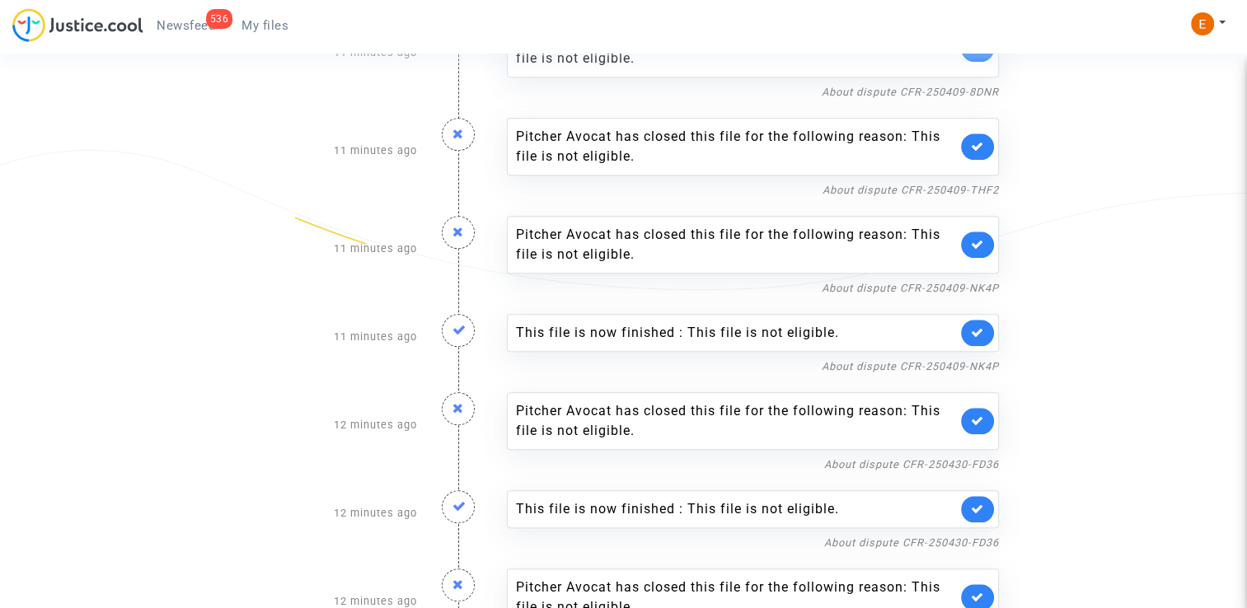
scroll to position [1648, 0]
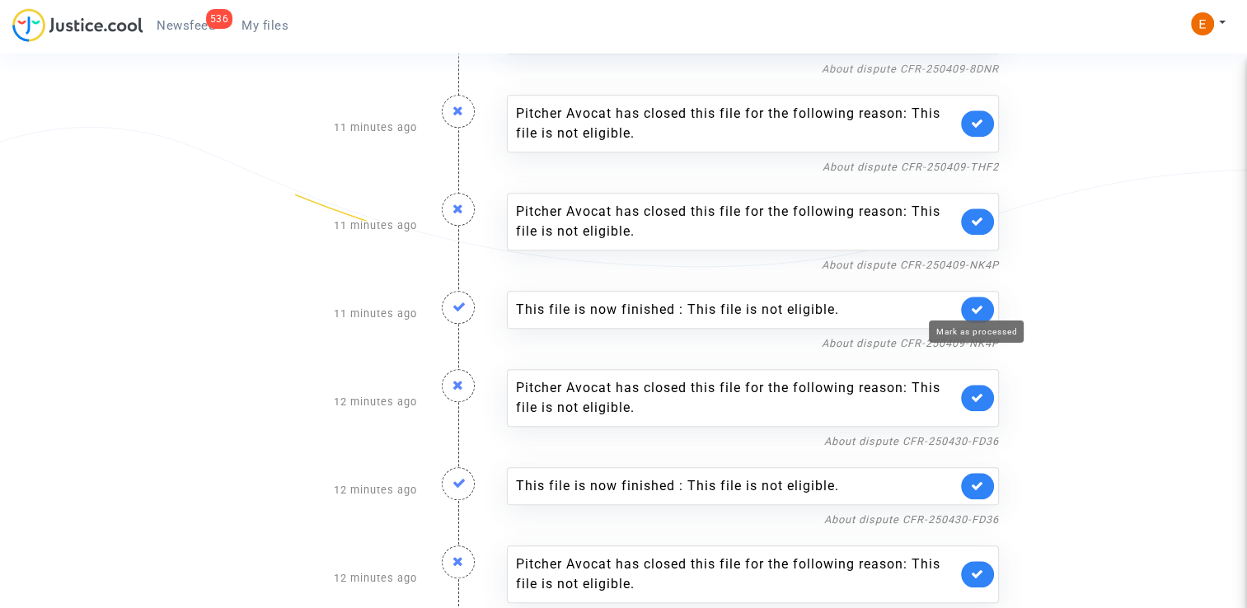
click at [983, 303] on icon at bounding box center [977, 309] width 13 height 12
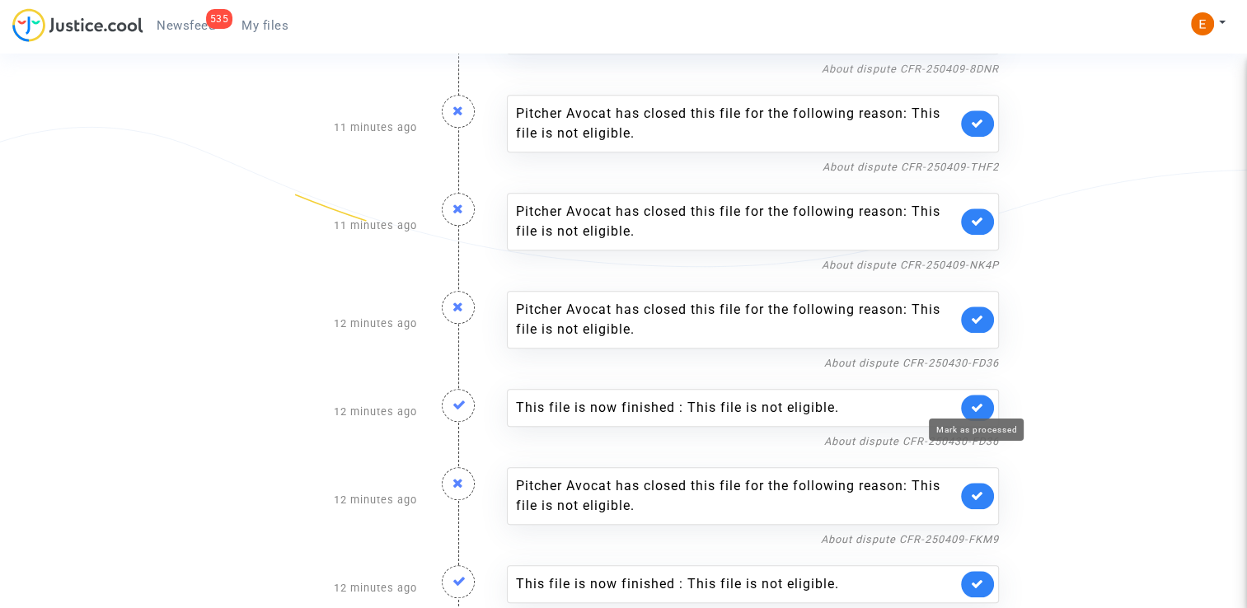
click at [971, 401] on icon at bounding box center [977, 407] width 13 height 12
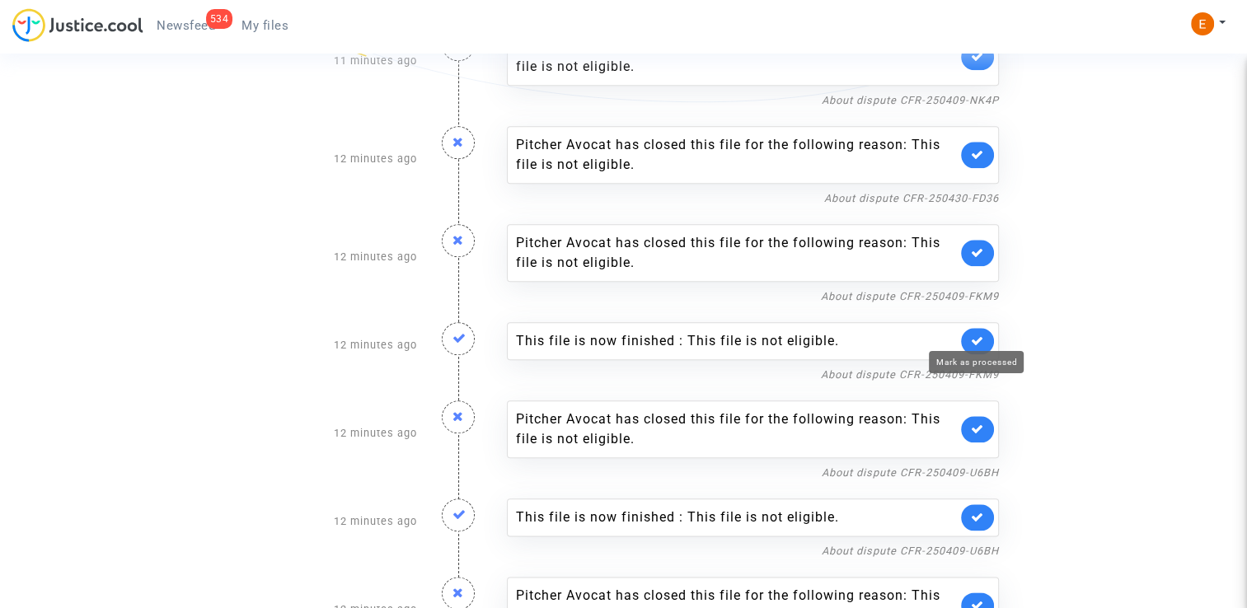
click at [975, 335] on icon at bounding box center [977, 341] width 13 height 12
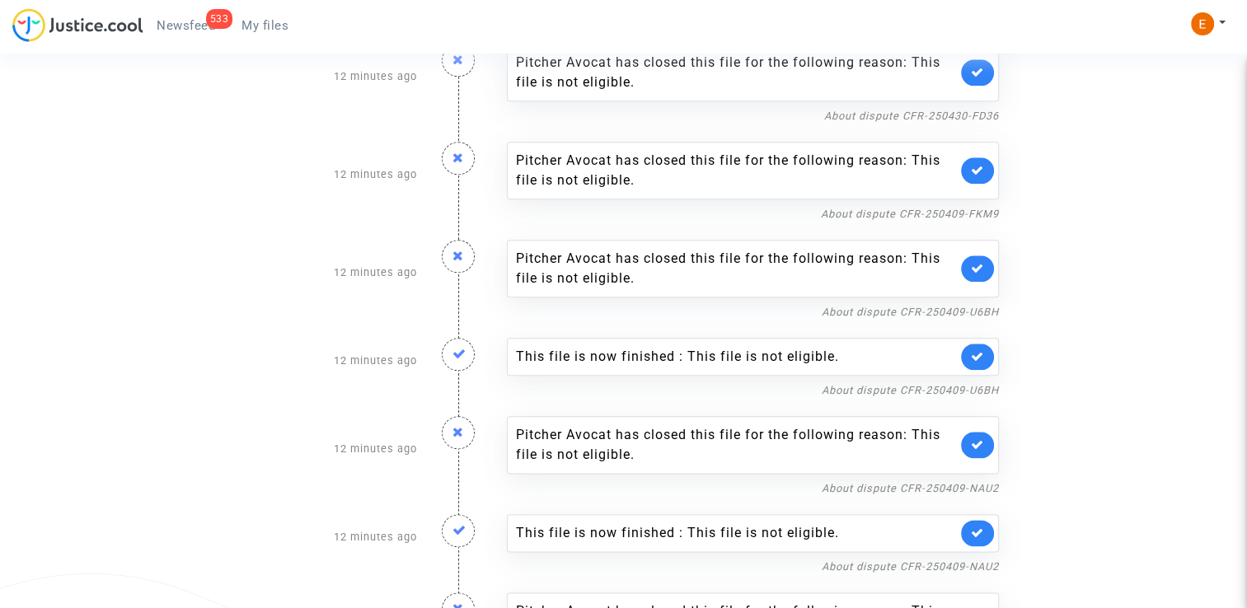
click at [982, 358] on link at bounding box center [977, 357] width 33 height 26
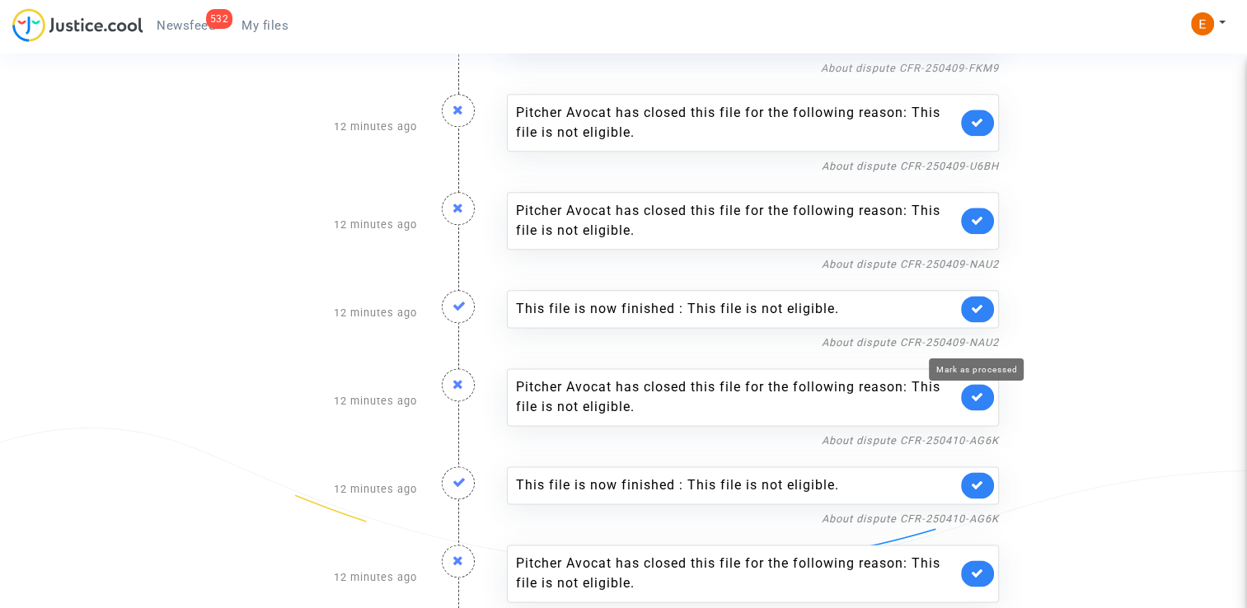
scroll to position [2060, 0]
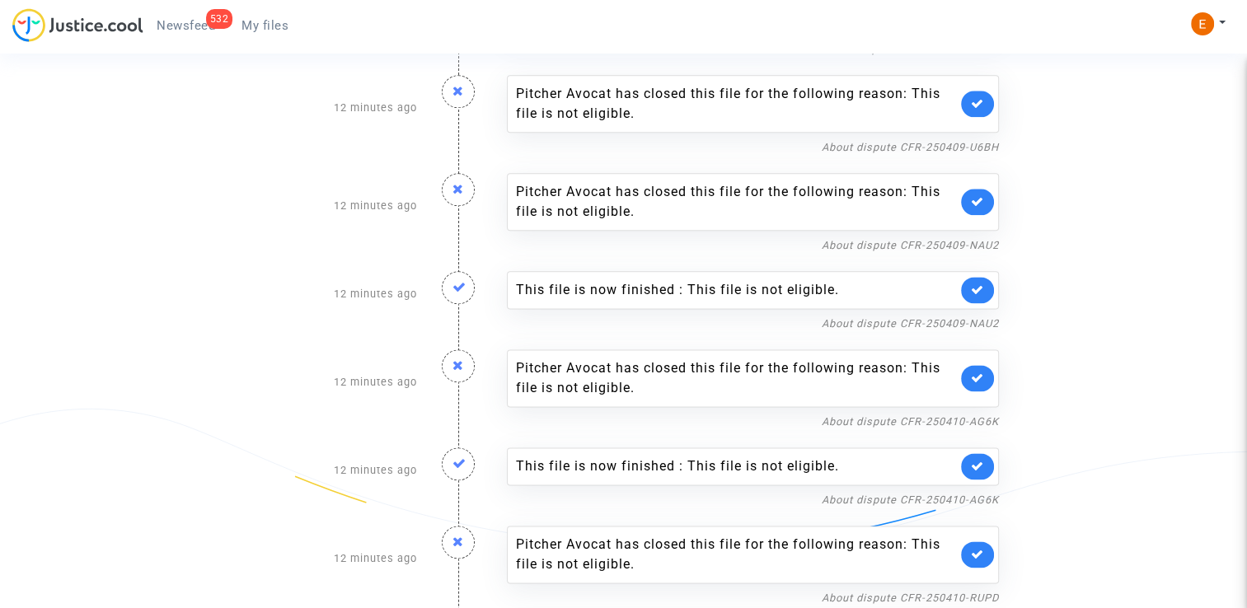
click at [972, 288] on link at bounding box center [977, 290] width 33 height 26
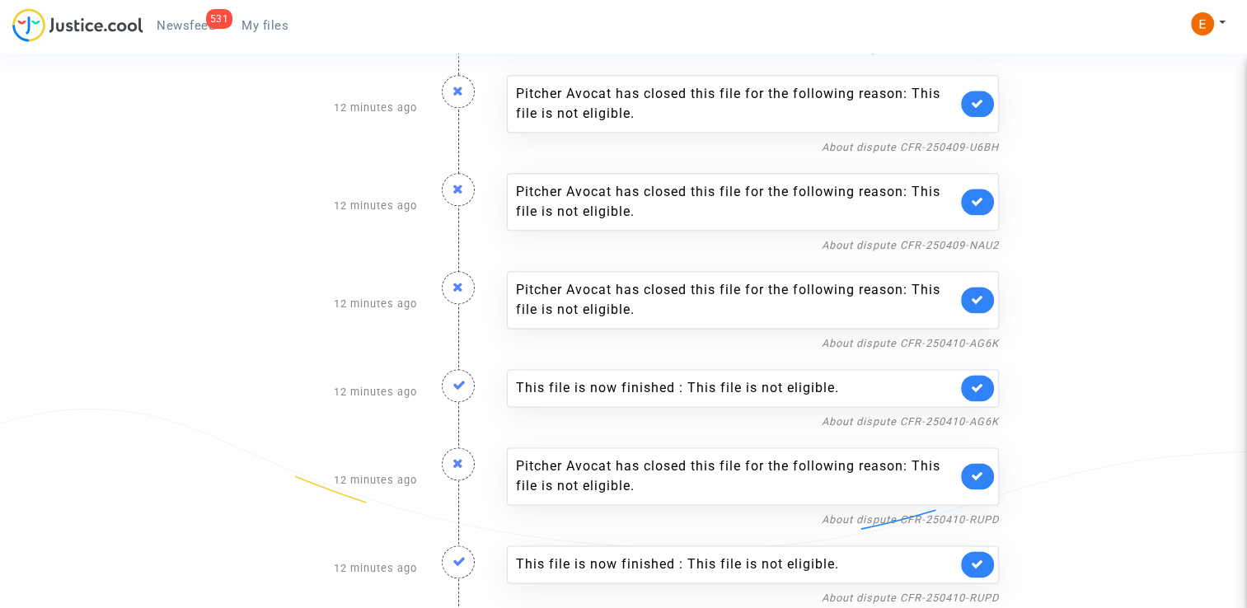
click at [969, 385] on link at bounding box center [977, 388] width 33 height 26
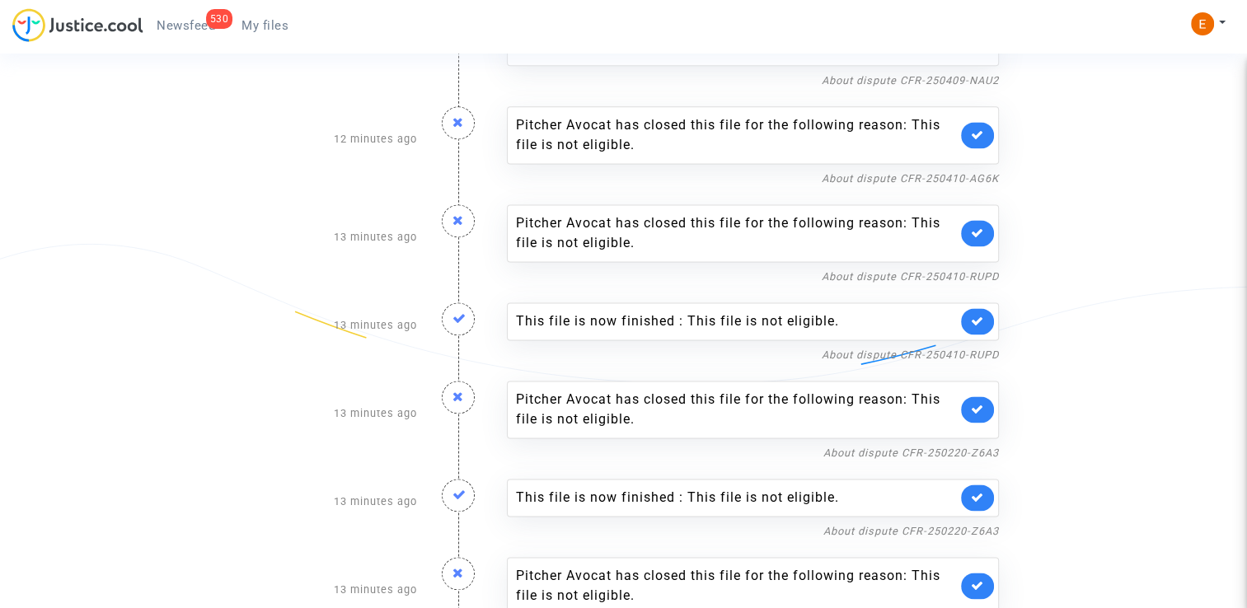
click at [976, 322] on link at bounding box center [977, 321] width 33 height 26
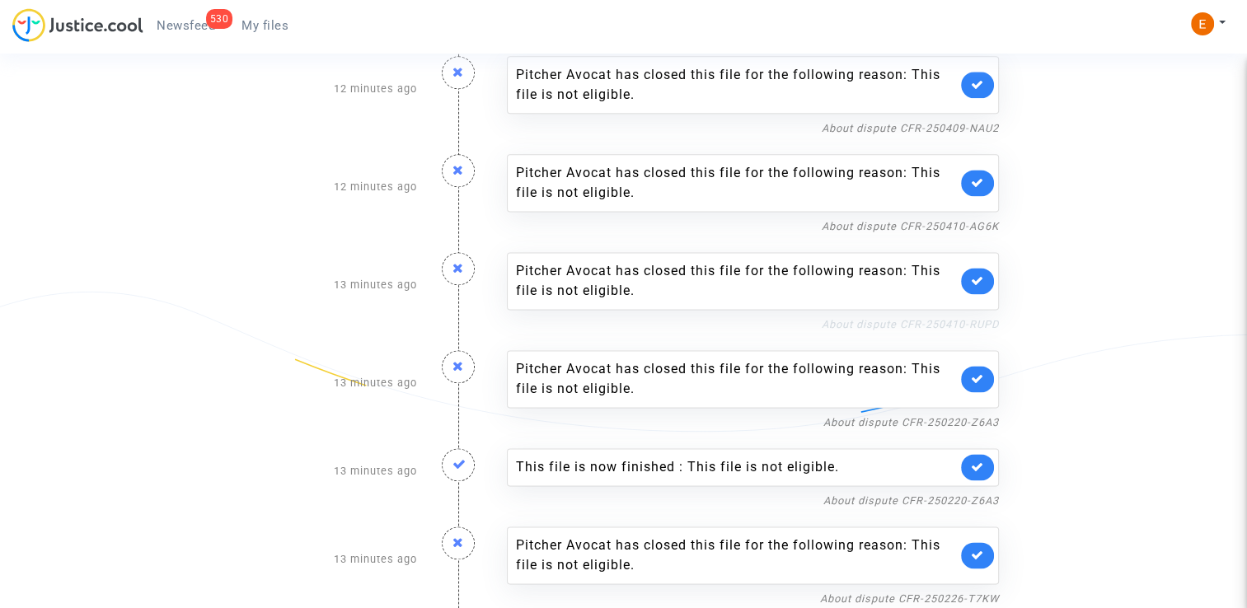
scroll to position [2167, 0]
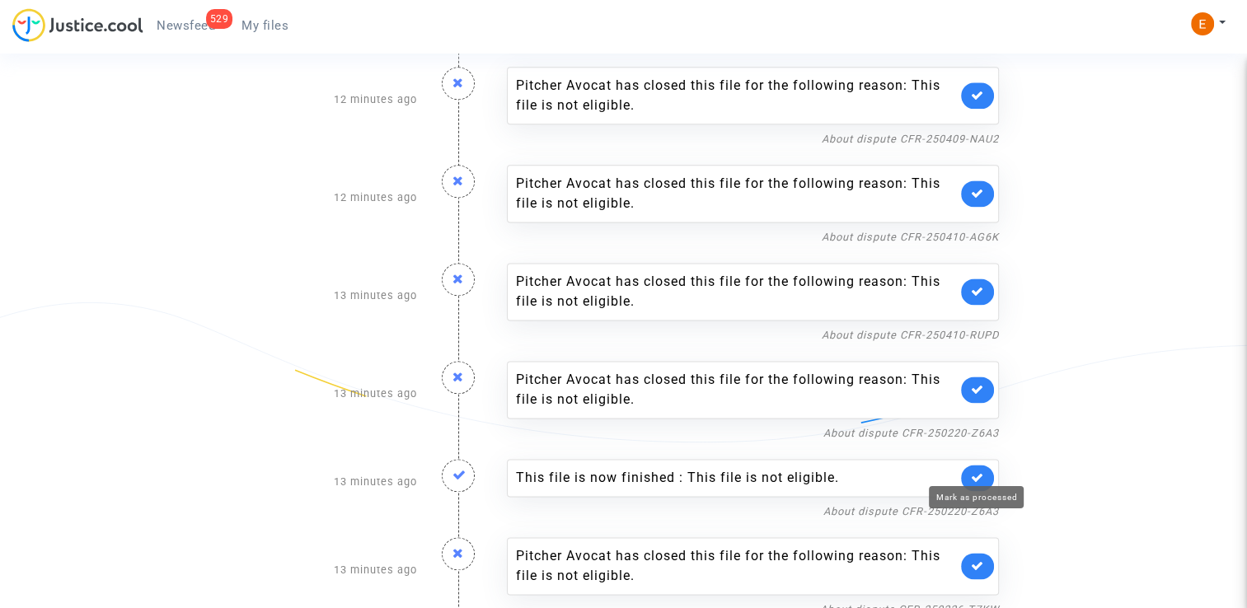
click at [976, 471] on icon at bounding box center [977, 477] width 13 height 12
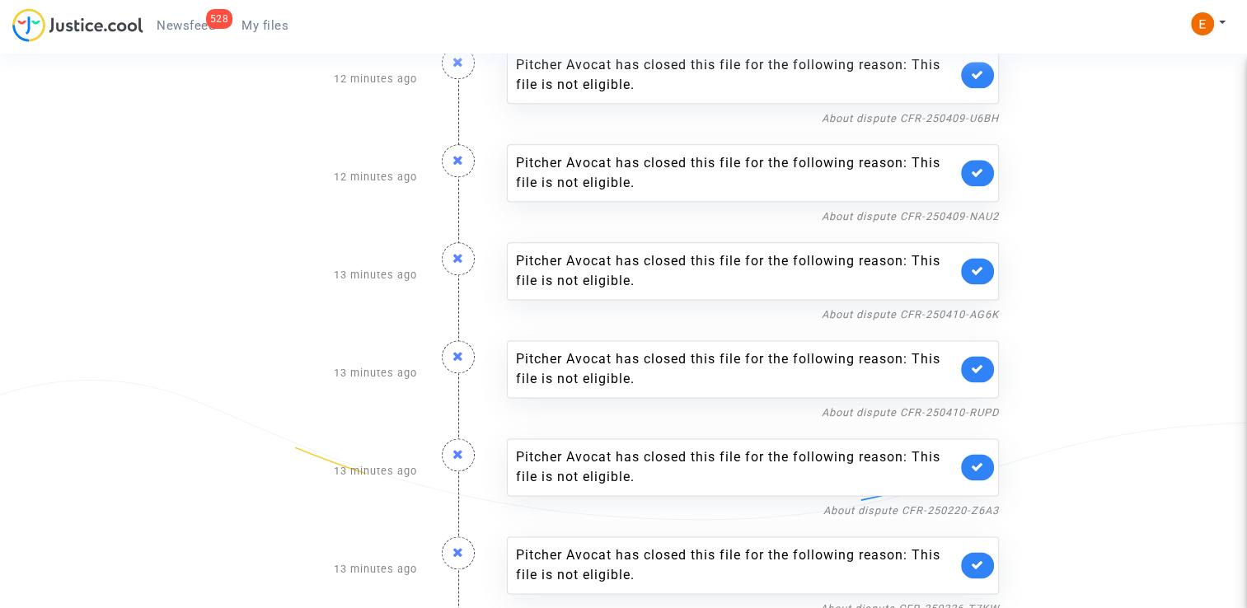
click at [277, 20] on span "My files" at bounding box center [264, 25] width 47 height 15
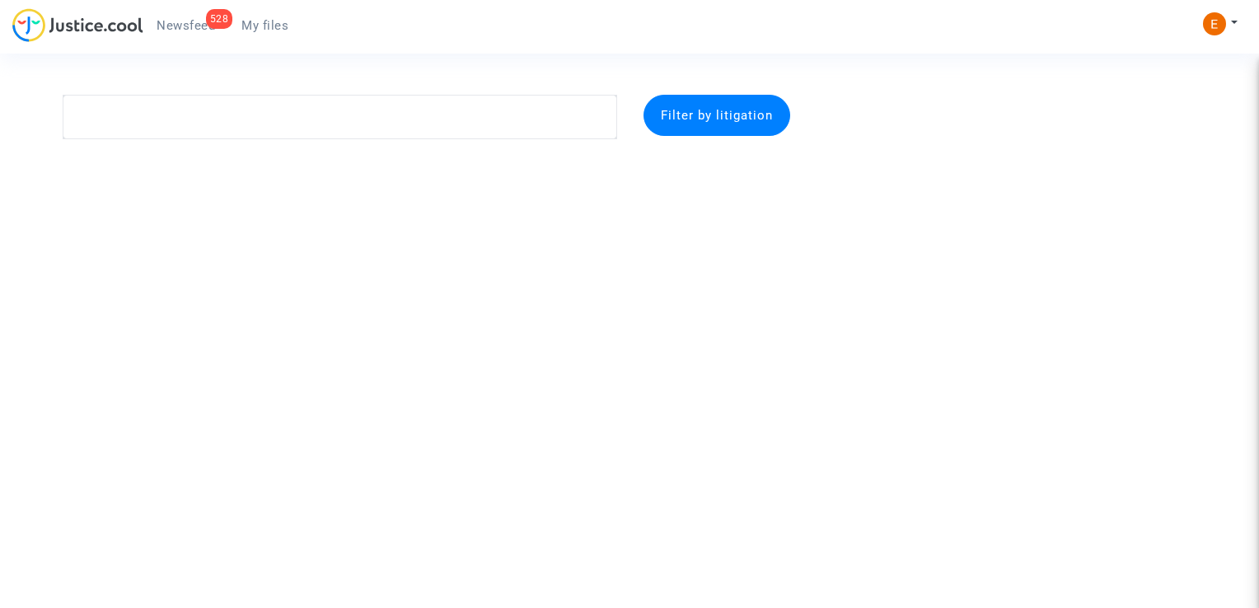
click at [190, 19] on span "Newsfeed" at bounding box center [186, 25] width 59 height 15
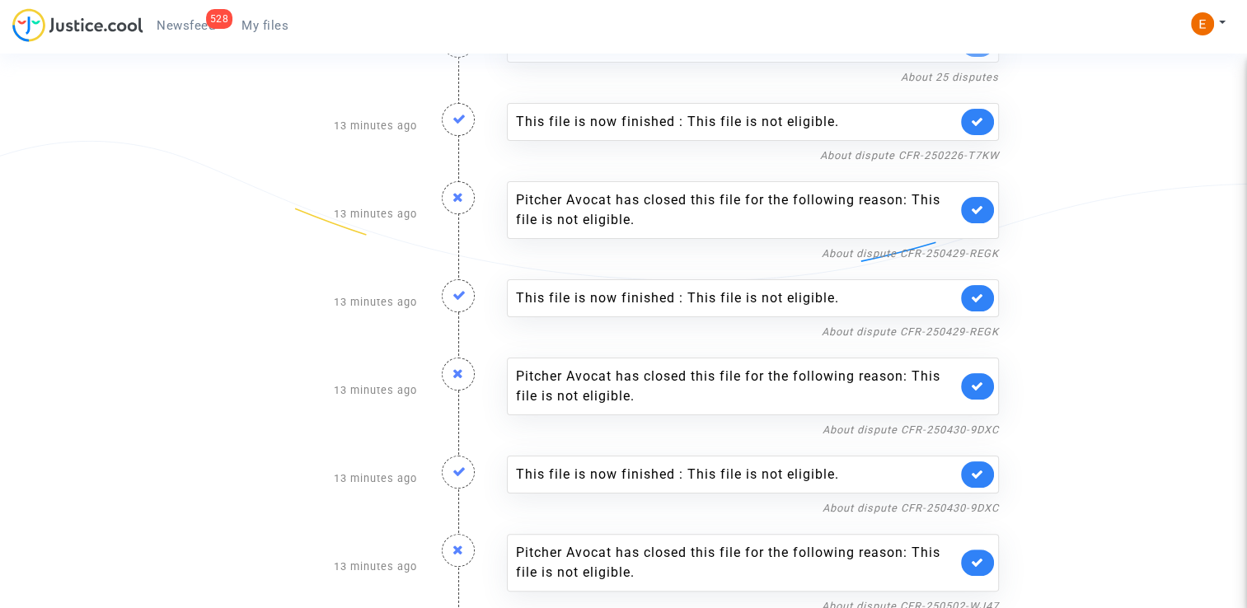
scroll to position [165, 0]
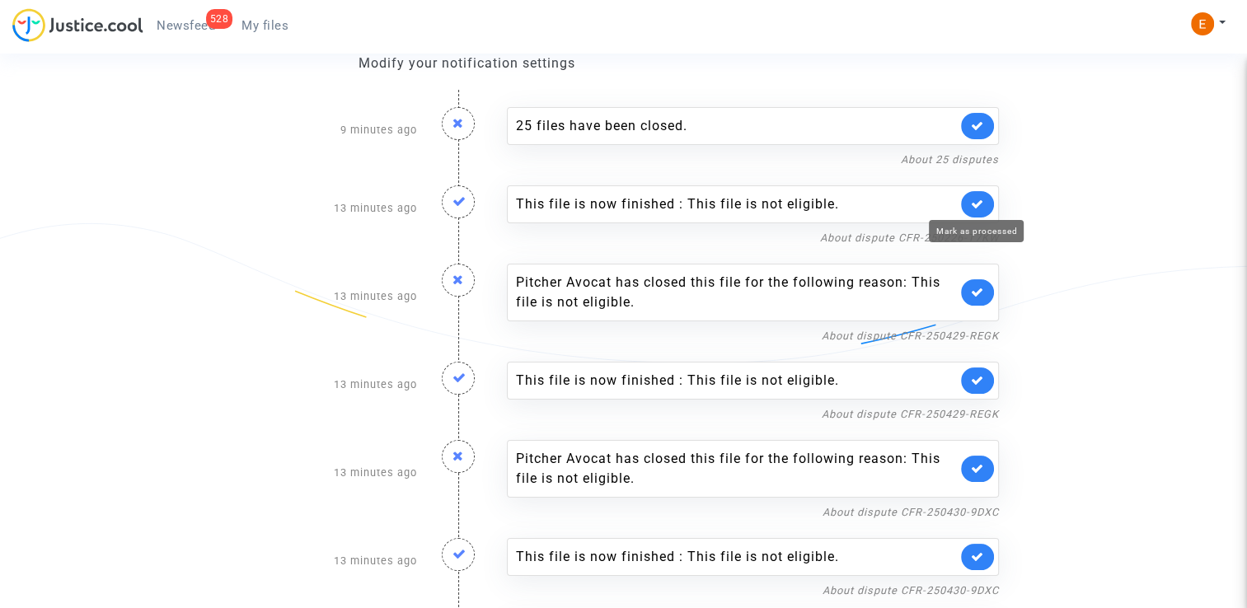
click at [979, 200] on icon at bounding box center [977, 204] width 13 height 12
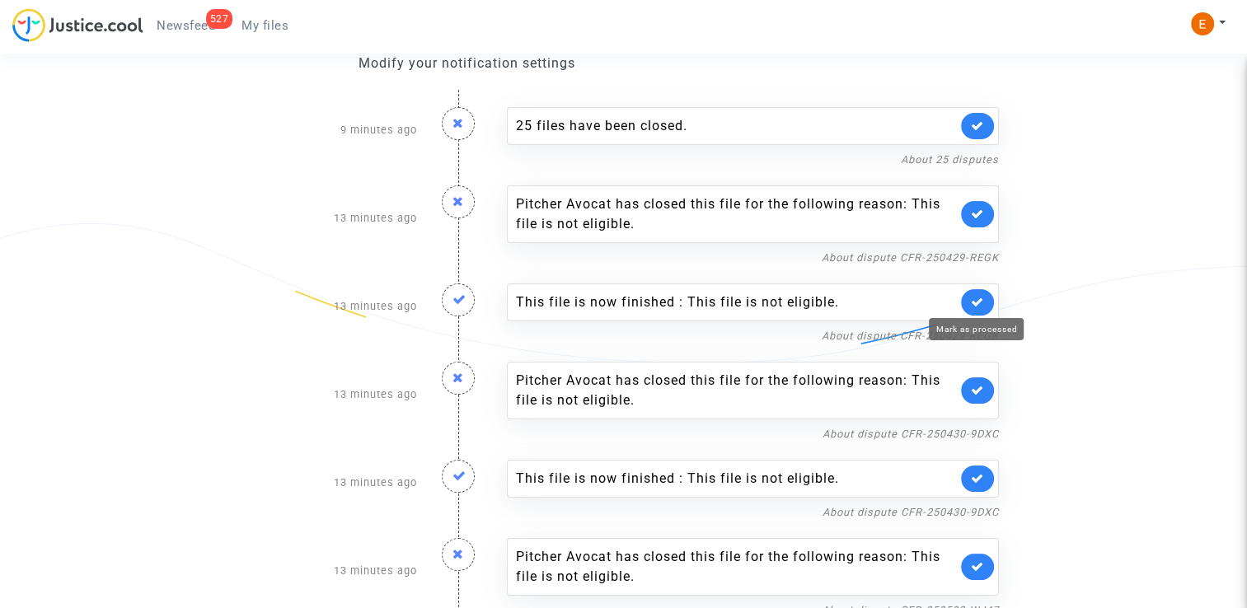
click at [976, 305] on icon at bounding box center [977, 302] width 13 height 12
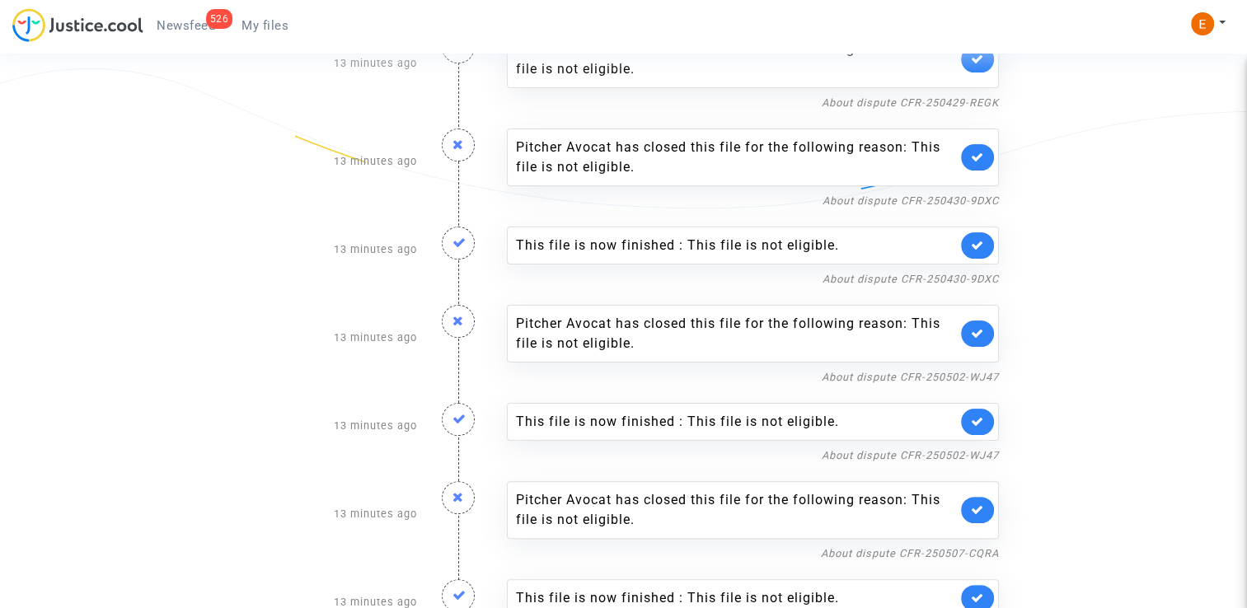
scroll to position [330, 0]
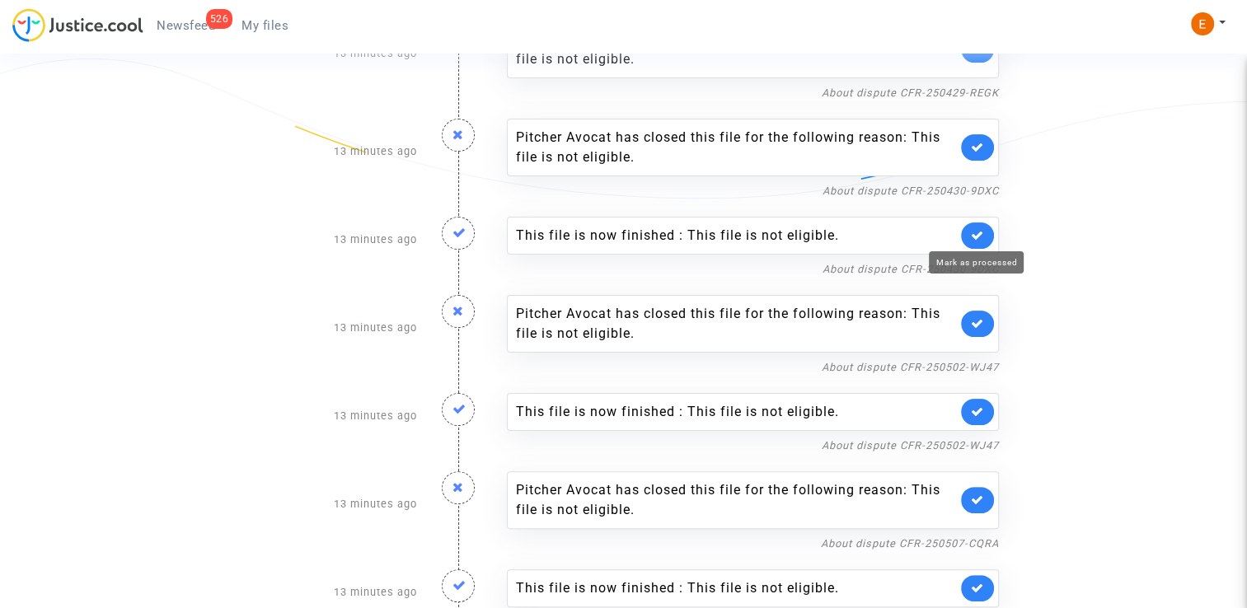
click at [978, 229] on icon at bounding box center [977, 235] width 13 height 12
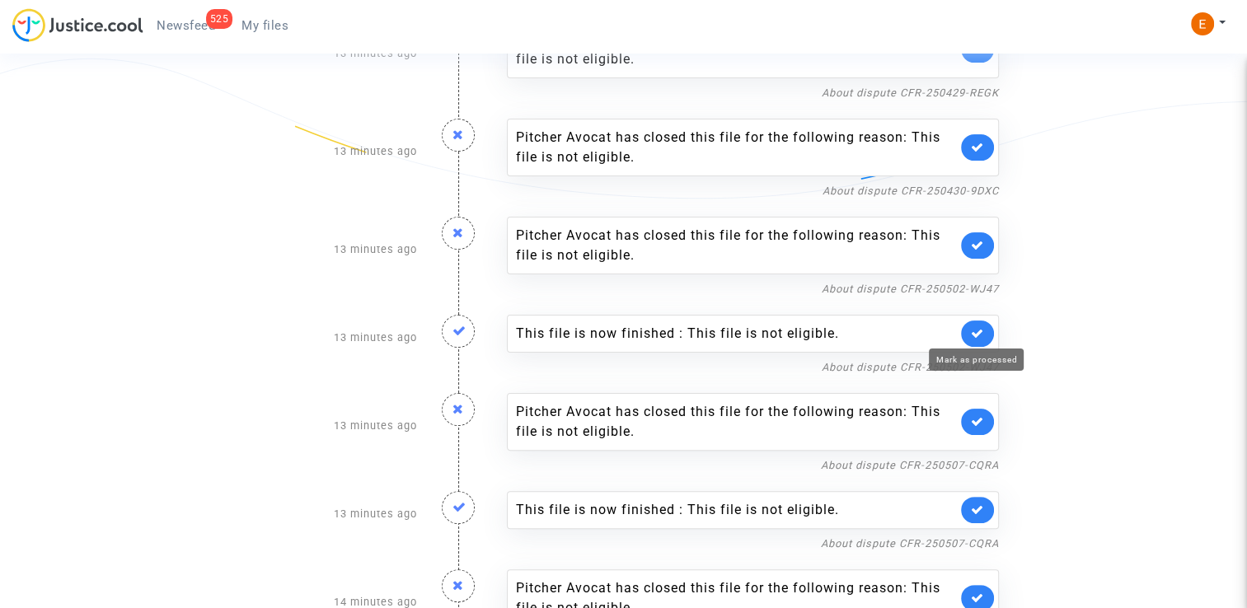
click at [972, 330] on icon at bounding box center [977, 333] width 13 height 12
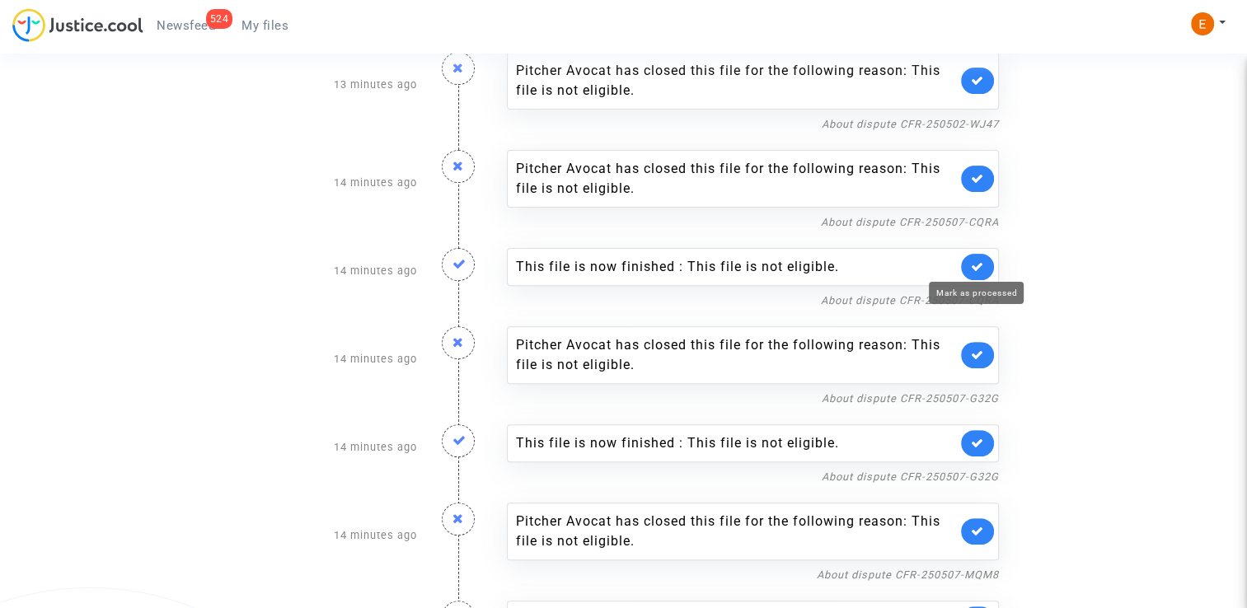
click at [981, 262] on icon at bounding box center [977, 266] width 13 height 12
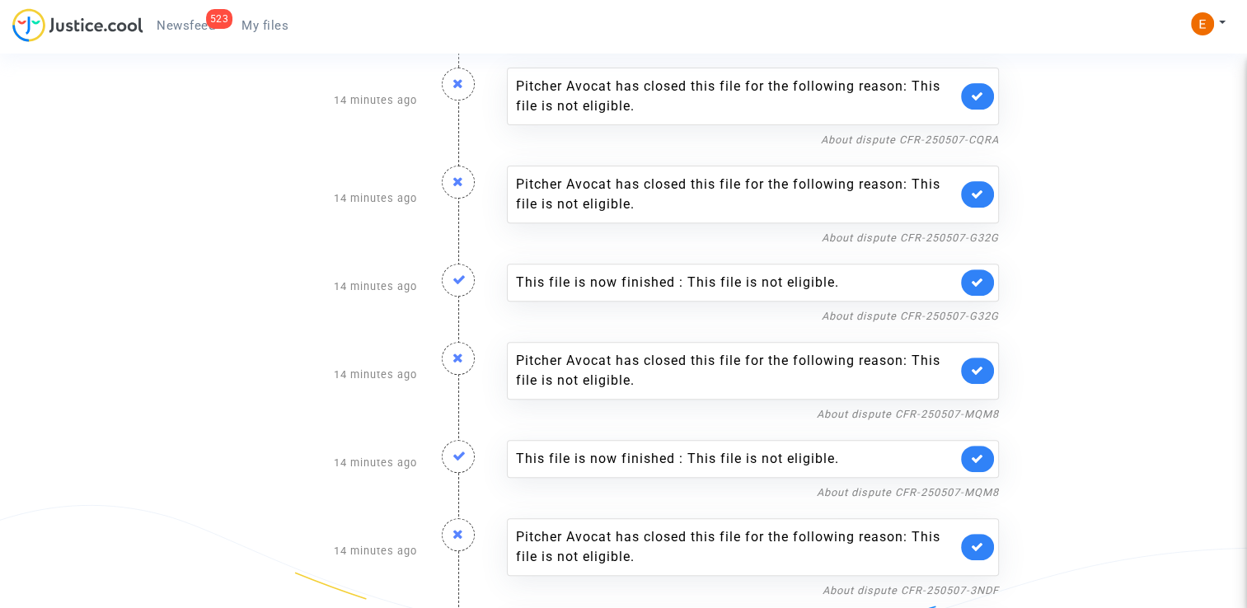
click at [982, 279] on icon at bounding box center [977, 282] width 13 height 12
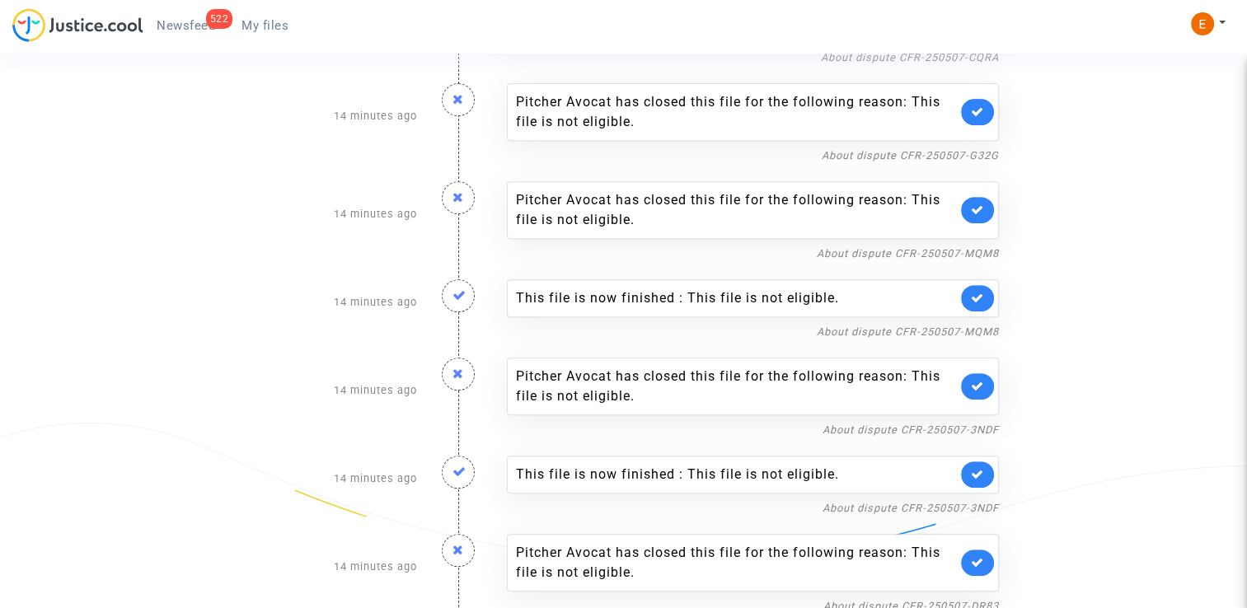
click at [982, 285] on link at bounding box center [977, 298] width 33 height 26
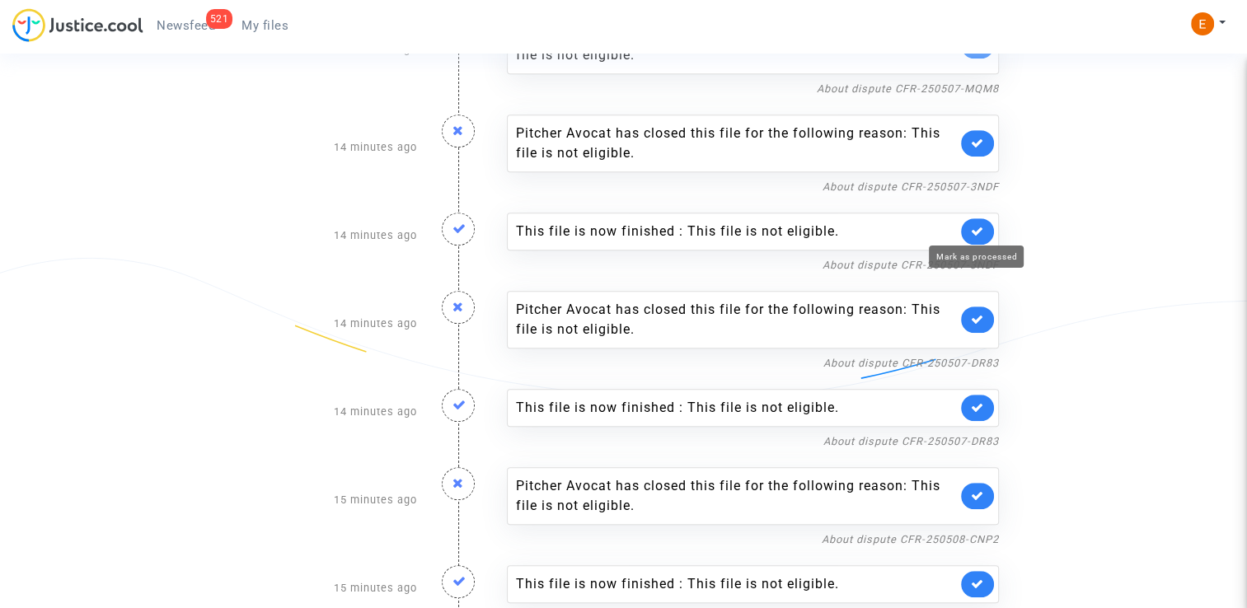
click at [972, 228] on icon at bounding box center [977, 231] width 13 height 12
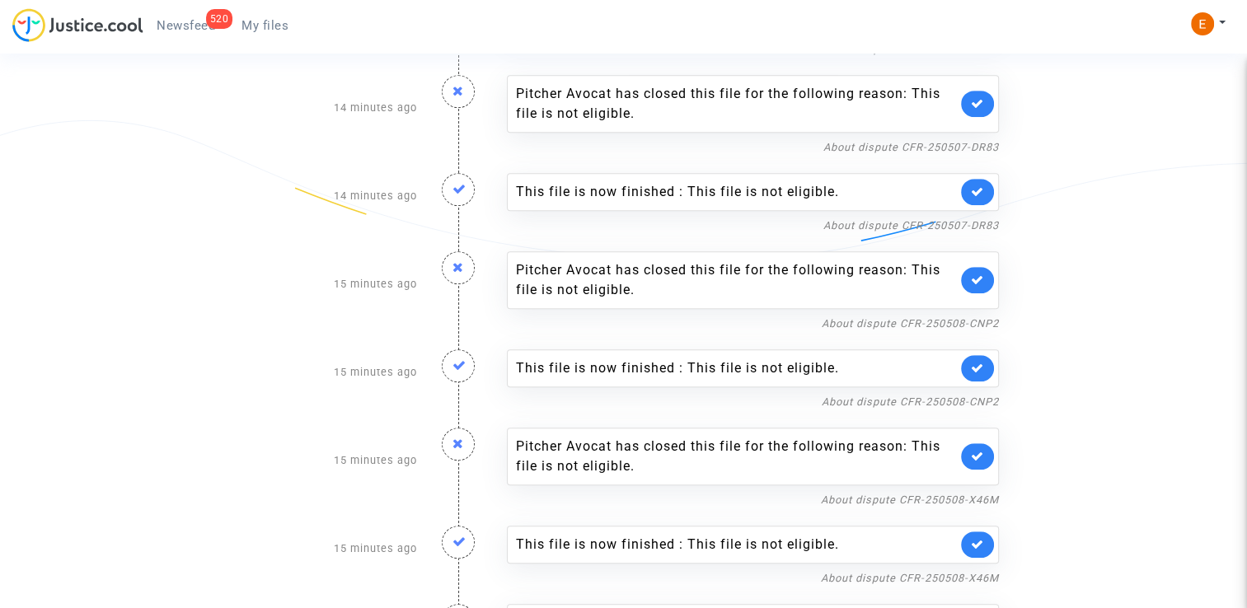
scroll to position [989, 0]
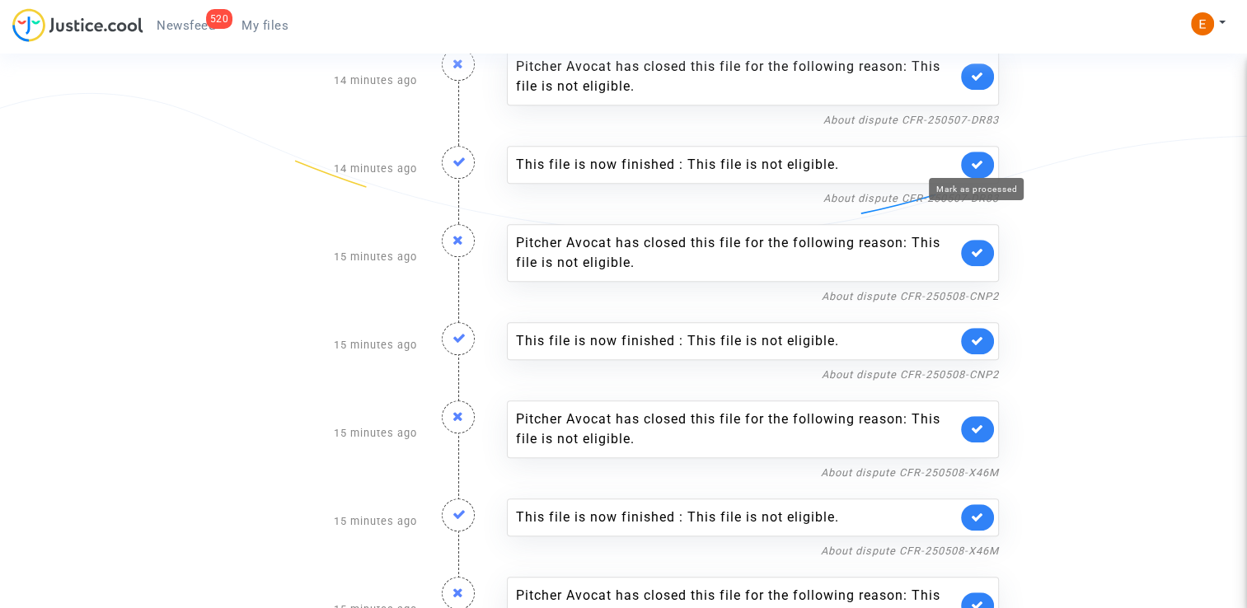
click at [986, 154] on link at bounding box center [977, 165] width 33 height 26
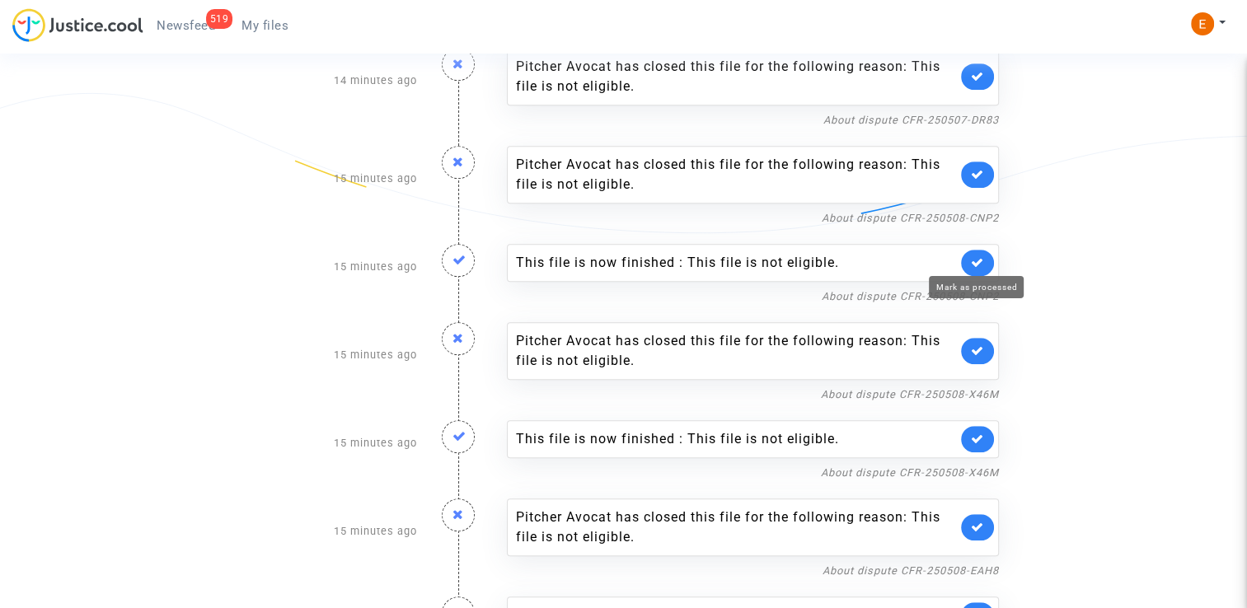
click at [972, 259] on icon at bounding box center [977, 262] width 13 height 12
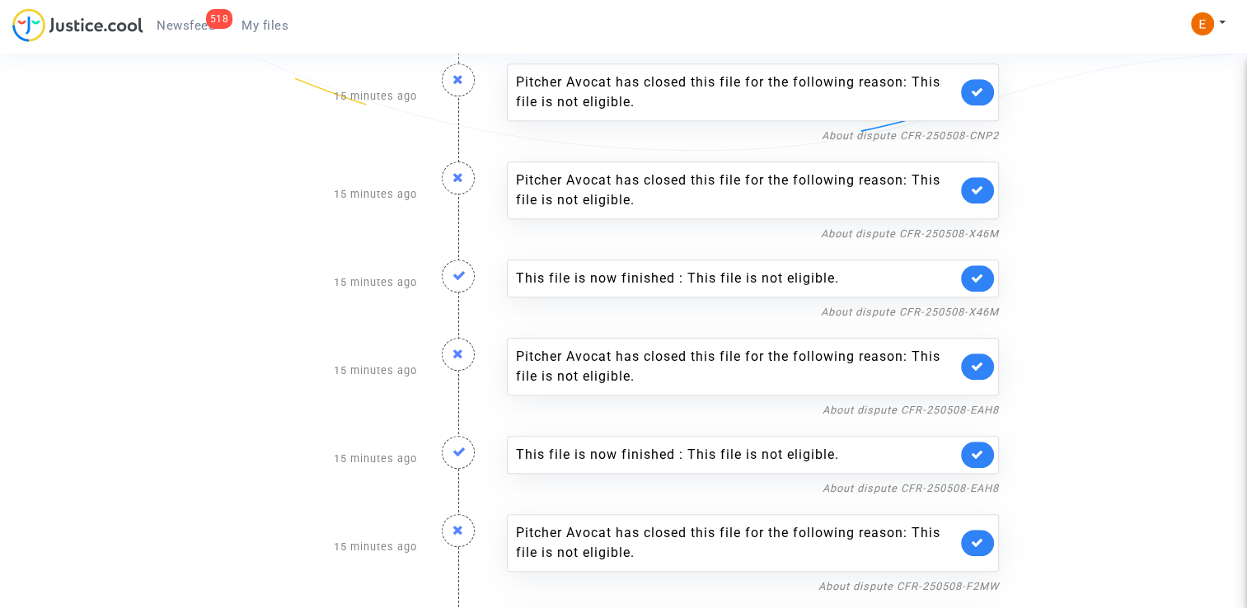
click at [975, 279] on icon at bounding box center [977, 278] width 13 height 12
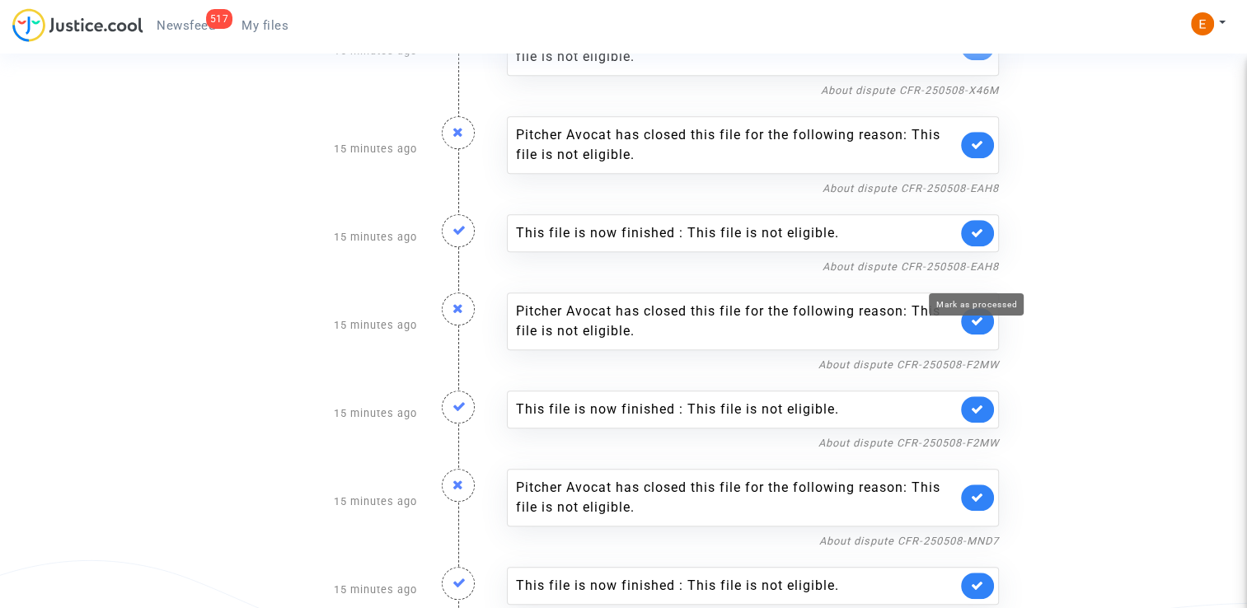
scroll to position [1236, 0]
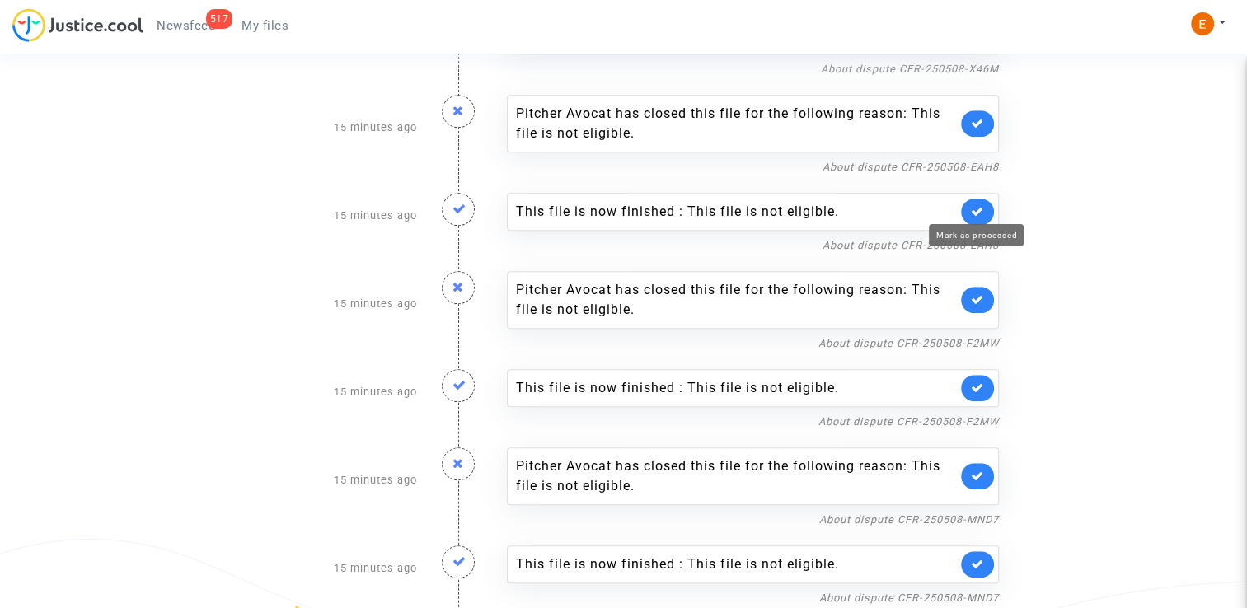
click at [982, 208] on icon at bounding box center [977, 211] width 13 height 12
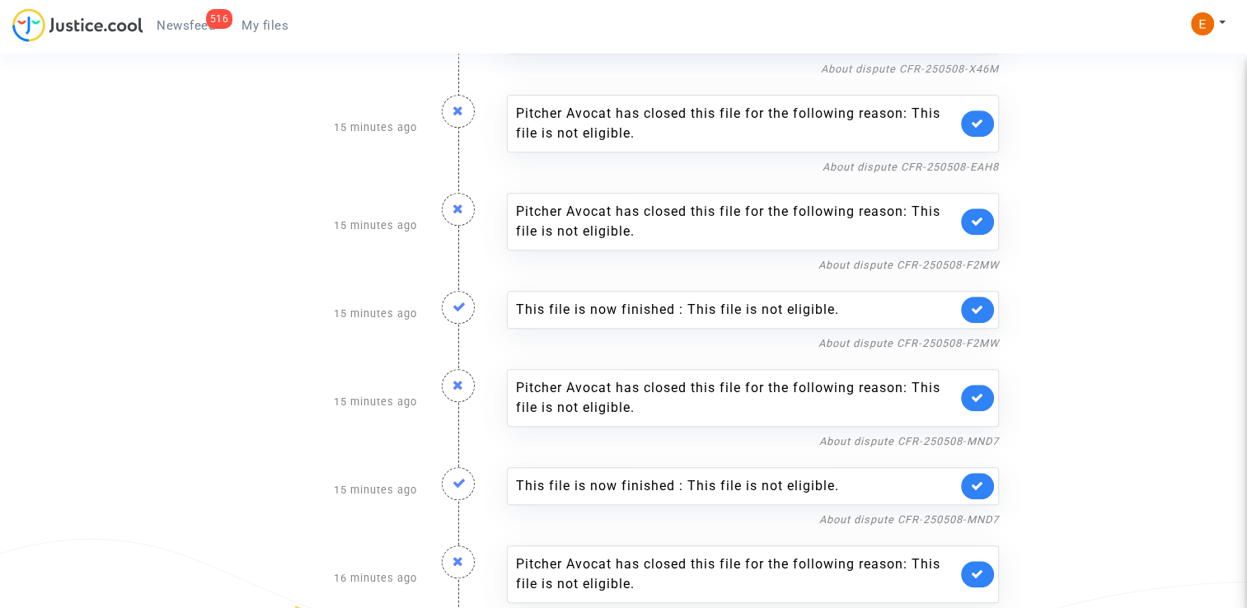
click at [973, 305] on icon at bounding box center [977, 309] width 13 height 12
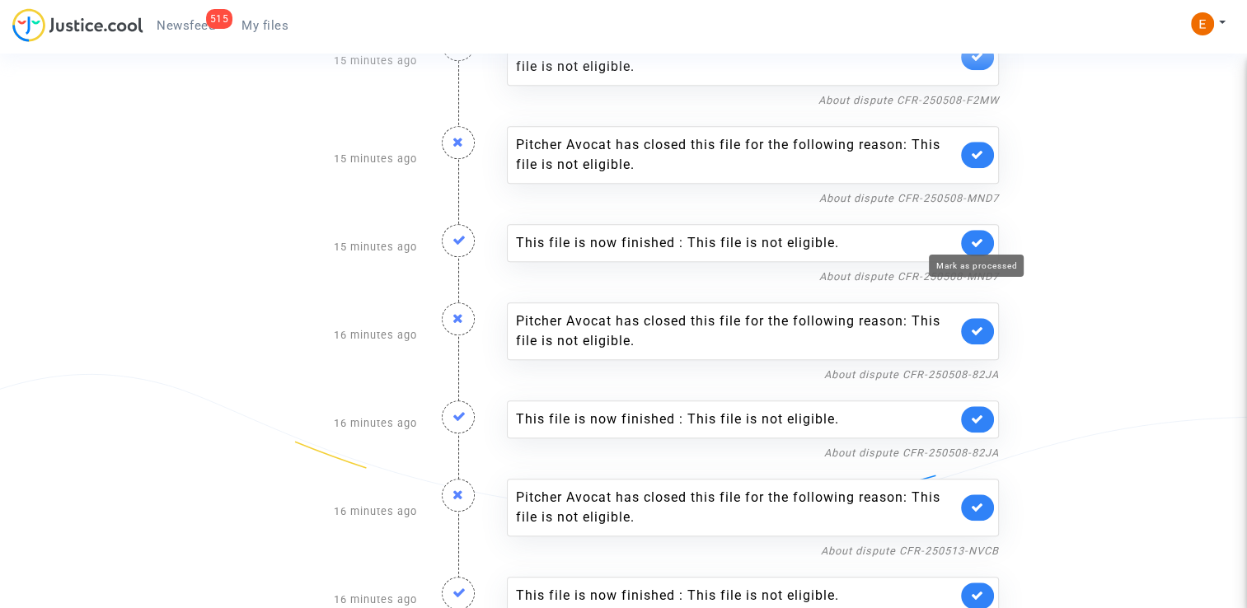
click at [977, 237] on icon at bounding box center [977, 243] width 13 height 12
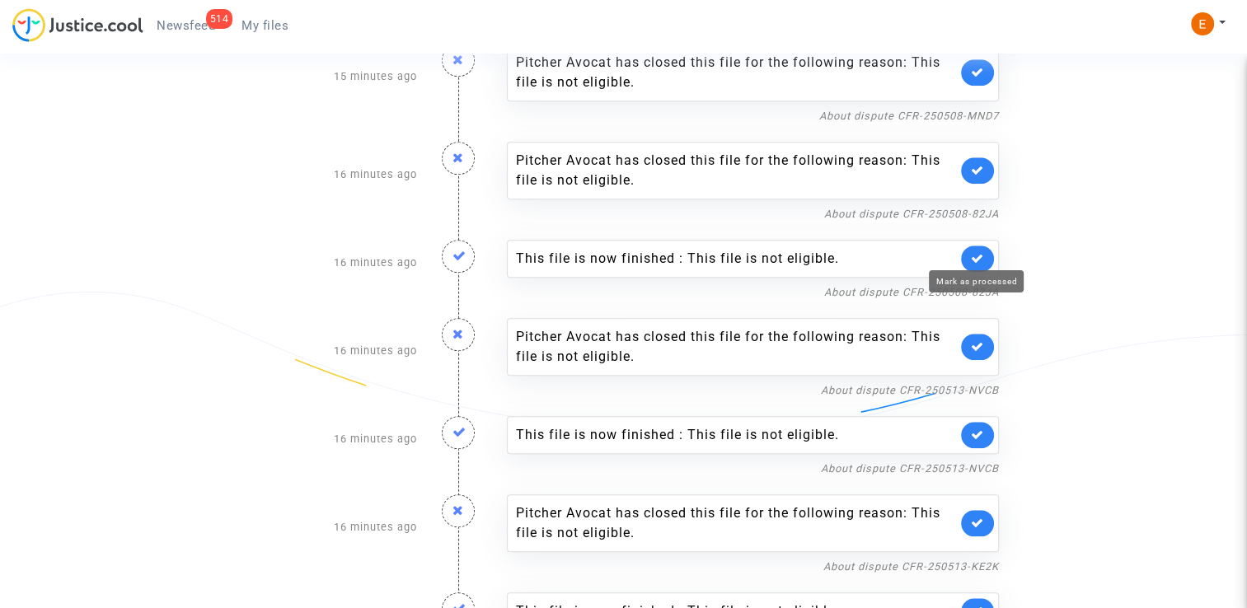
click at [980, 252] on icon at bounding box center [977, 258] width 13 height 12
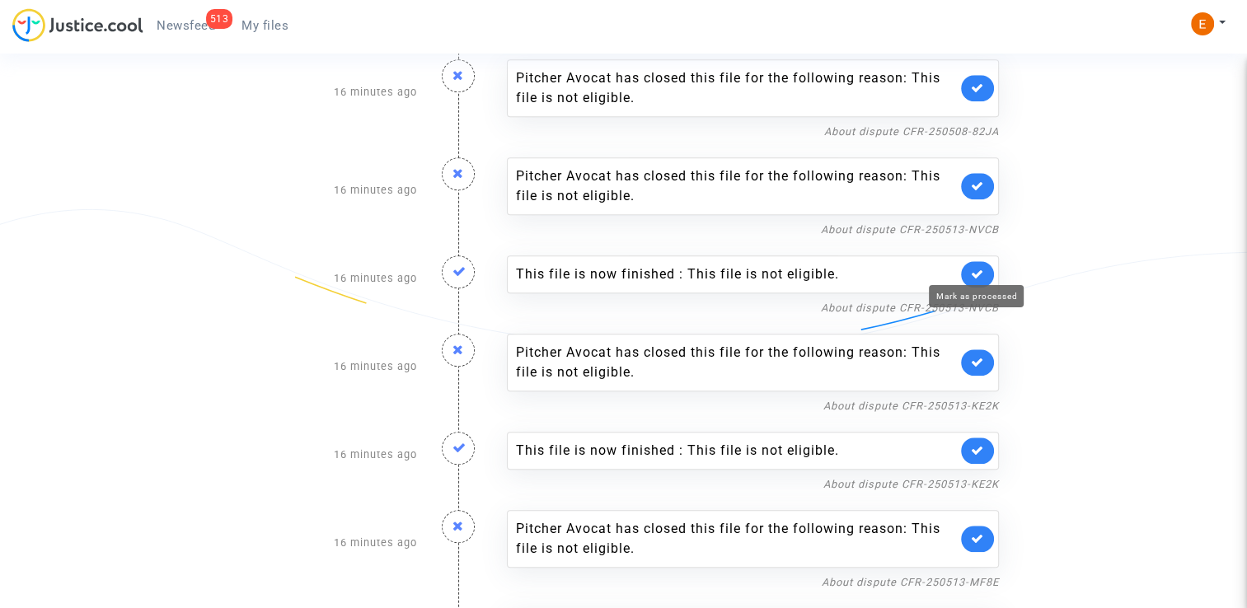
click at [981, 268] on icon at bounding box center [977, 274] width 13 height 12
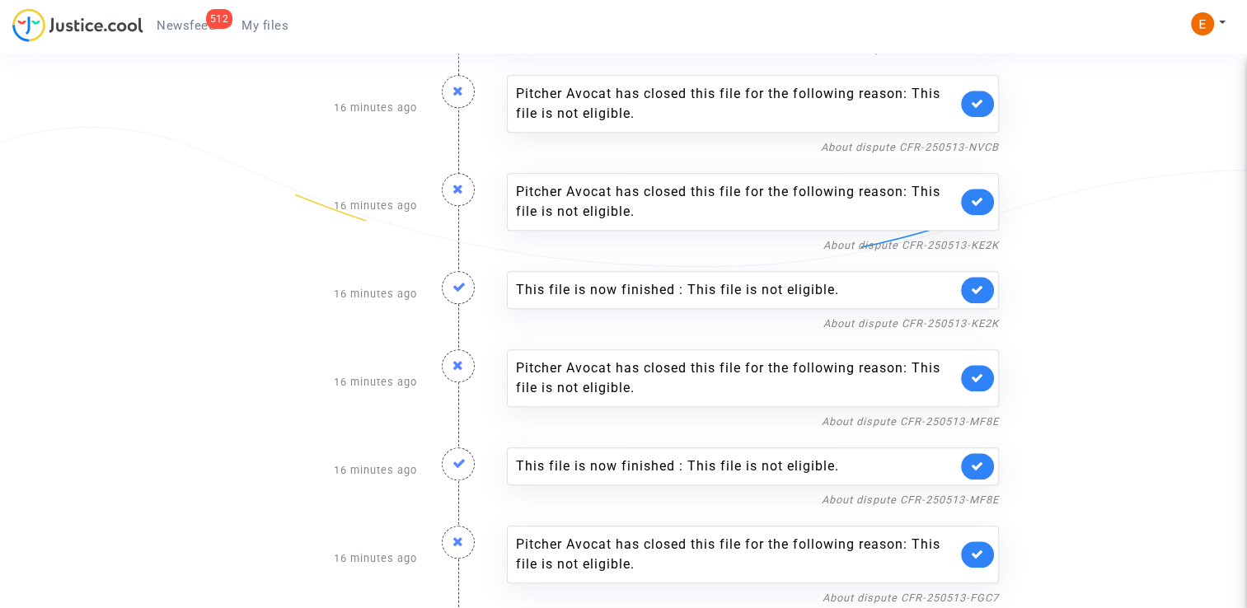
click at [982, 290] on link at bounding box center [977, 290] width 33 height 26
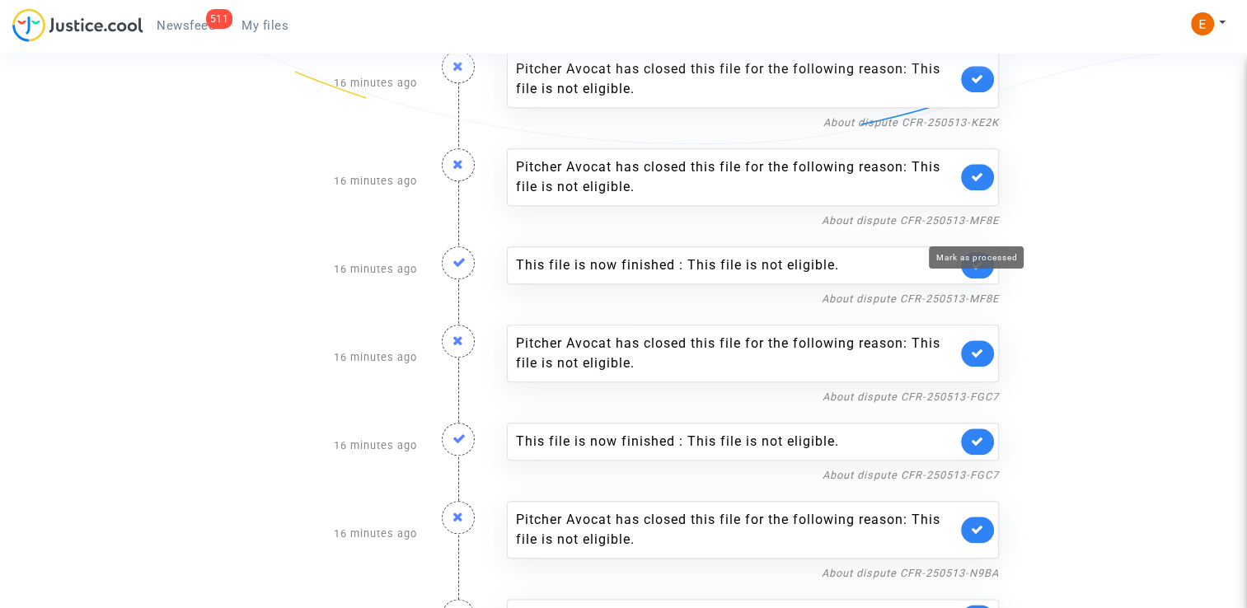
scroll to position [1813, 0]
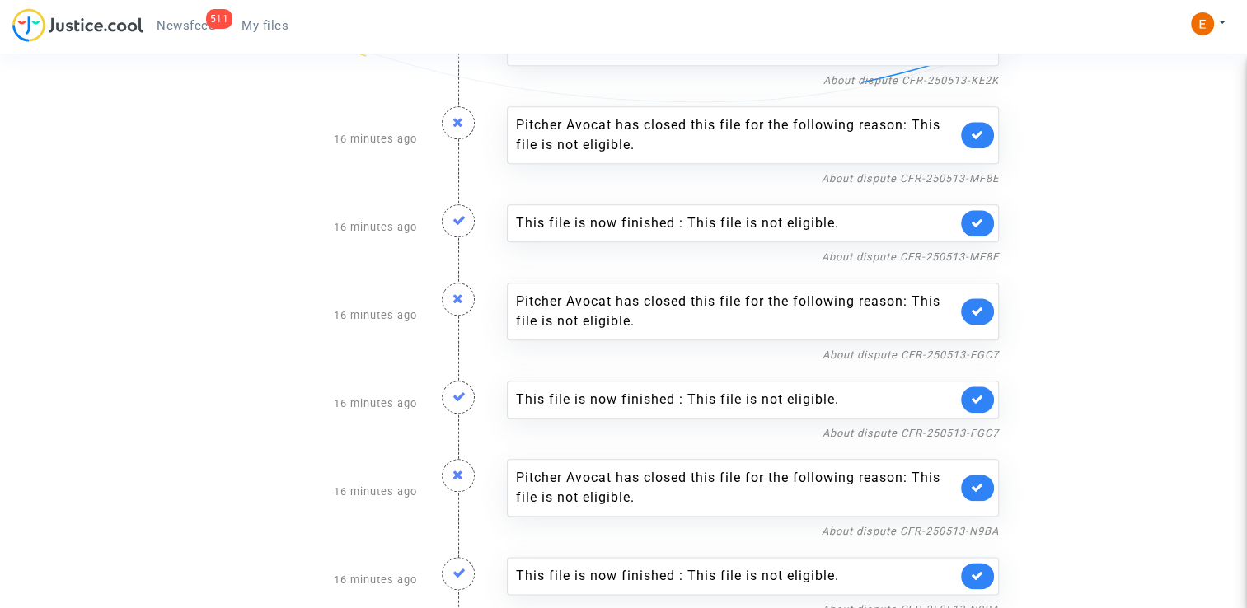
click at [986, 223] on link at bounding box center [977, 223] width 33 height 26
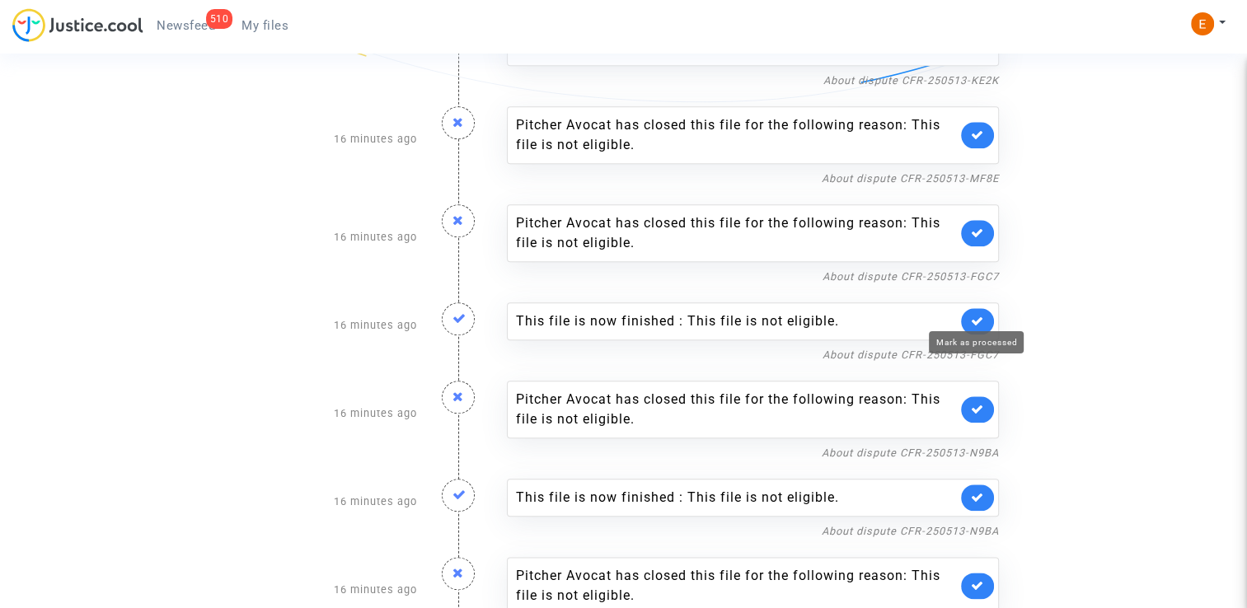
click at [979, 315] on icon at bounding box center [977, 321] width 13 height 12
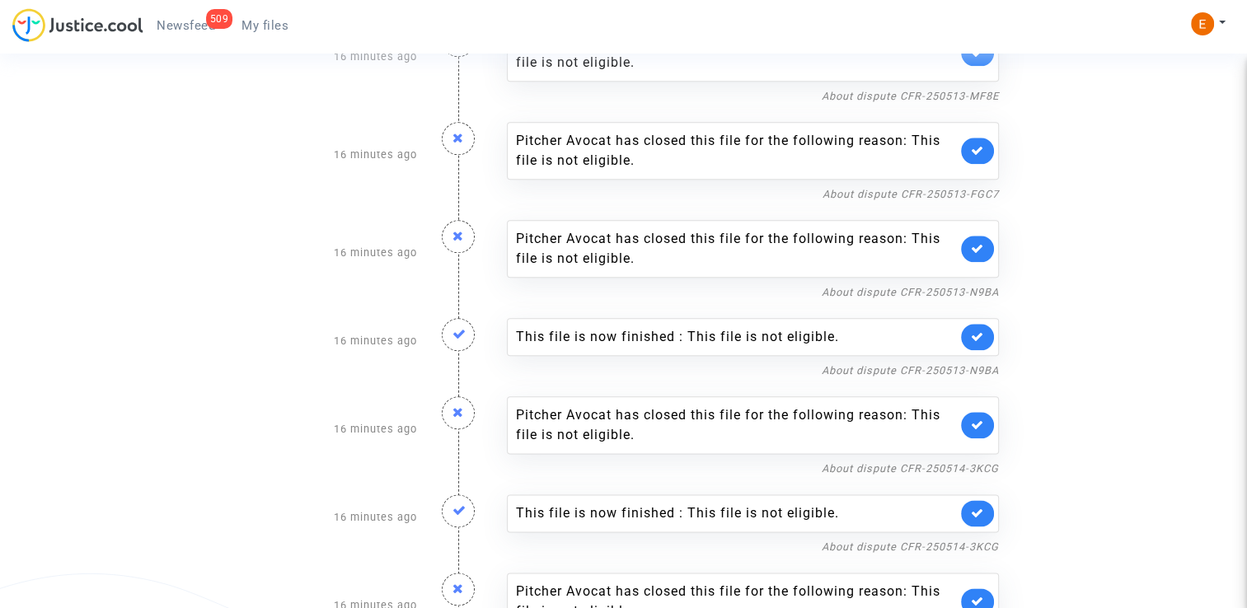
click at [984, 325] on link at bounding box center [977, 337] width 33 height 26
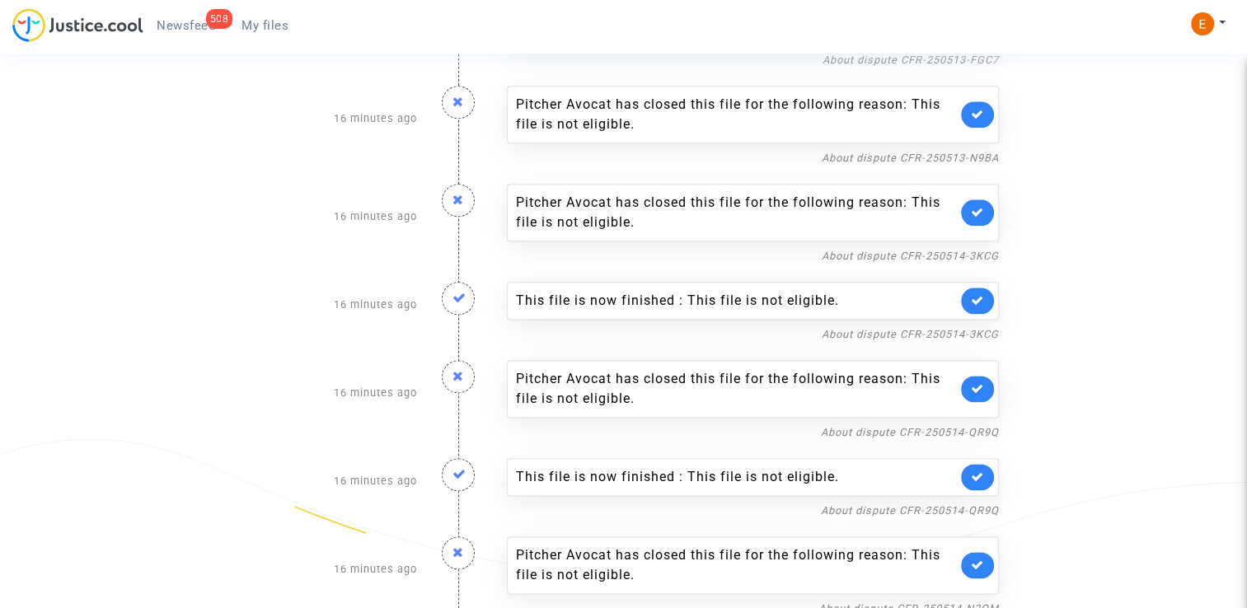
scroll to position [2060, 0]
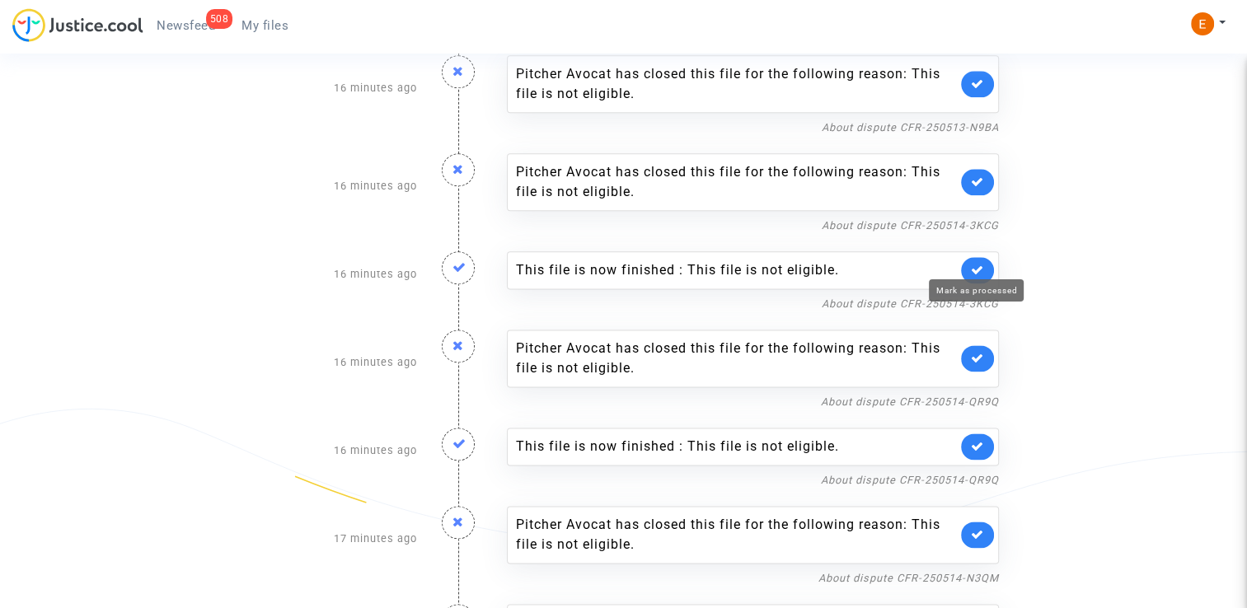
click at [979, 264] on icon at bounding box center [977, 270] width 13 height 12
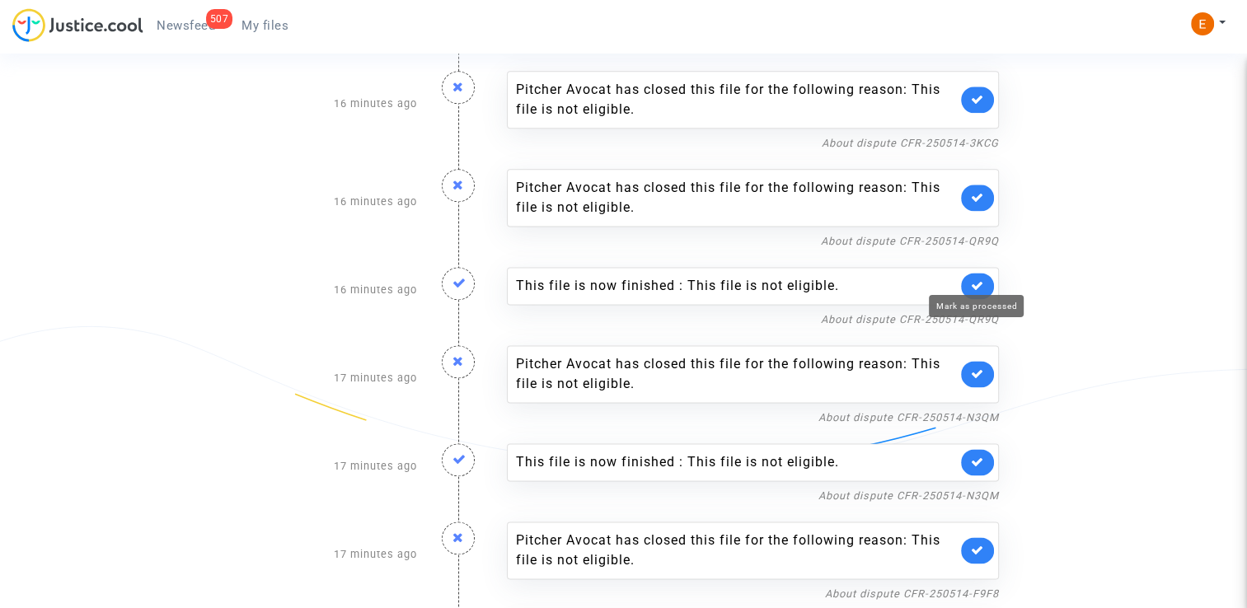
click at [983, 279] on icon at bounding box center [977, 285] width 13 height 12
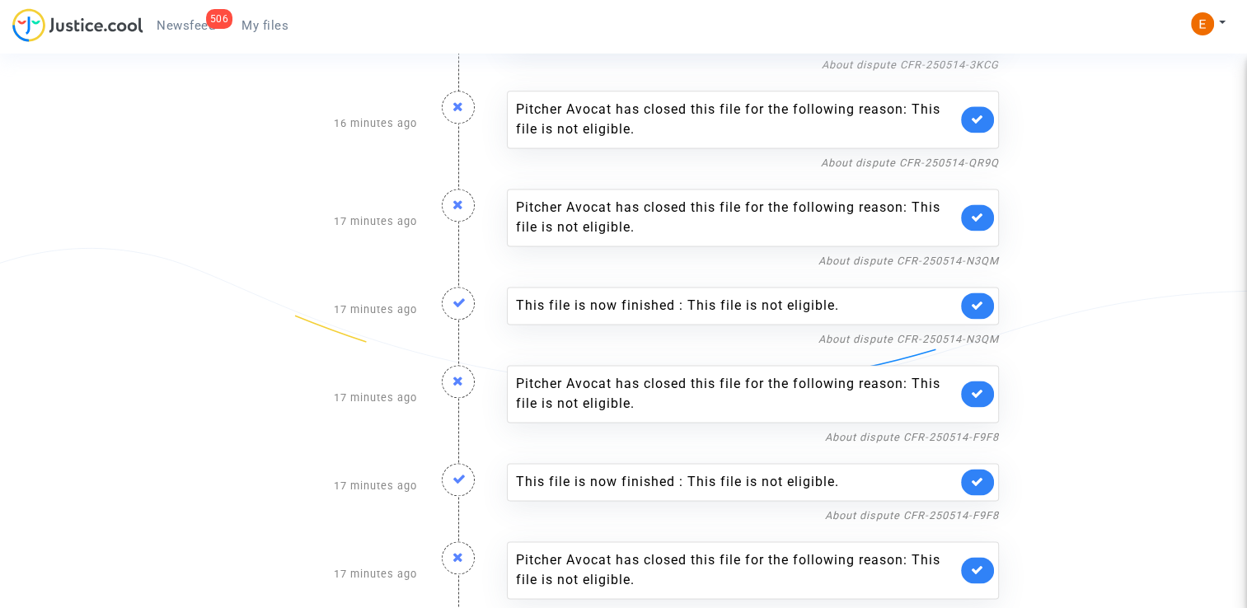
scroll to position [2225, 0]
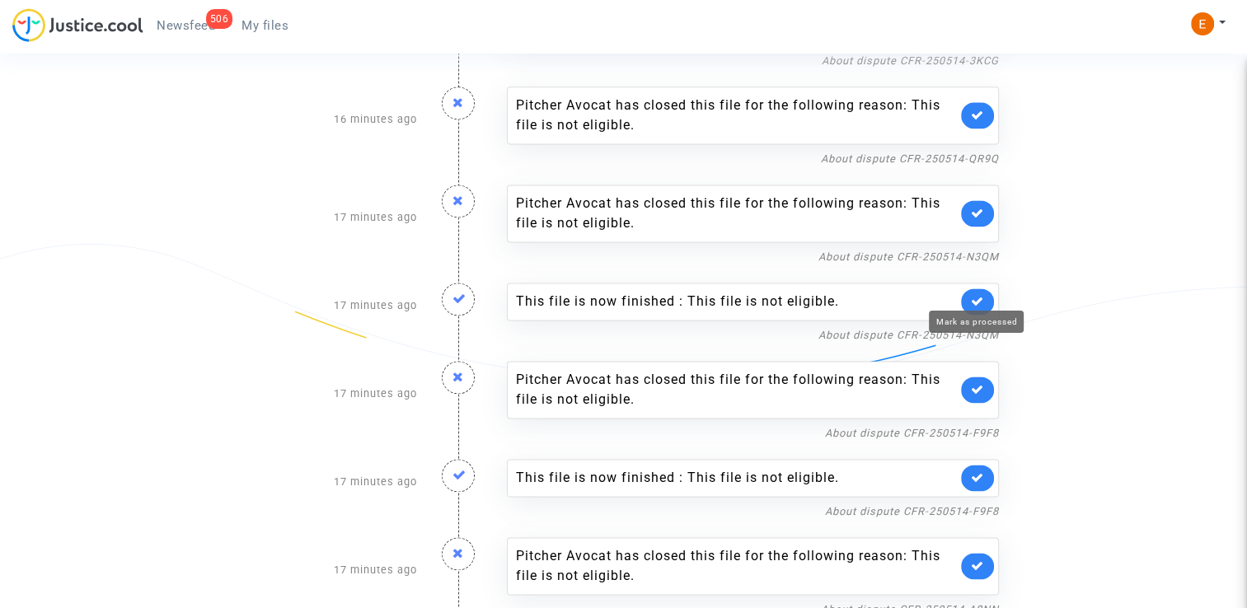
click at [982, 295] on icon at bounding box center [977, 301] width 13 height 12
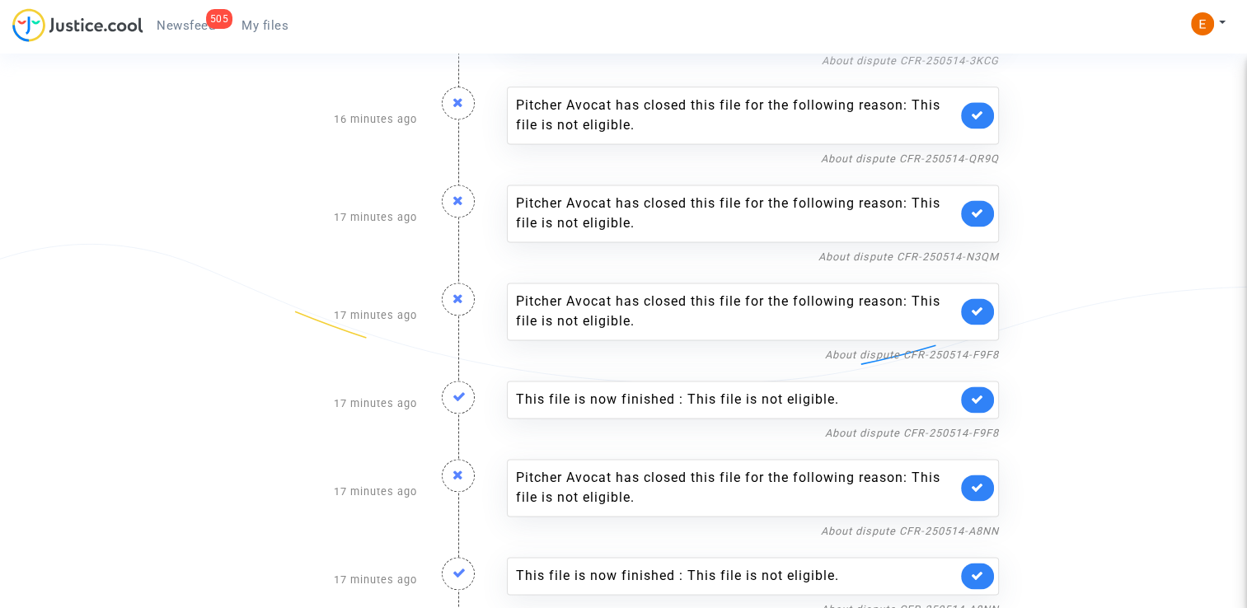
click at [986, 389] on link at bounding box center [977, 400] width 33 height 26
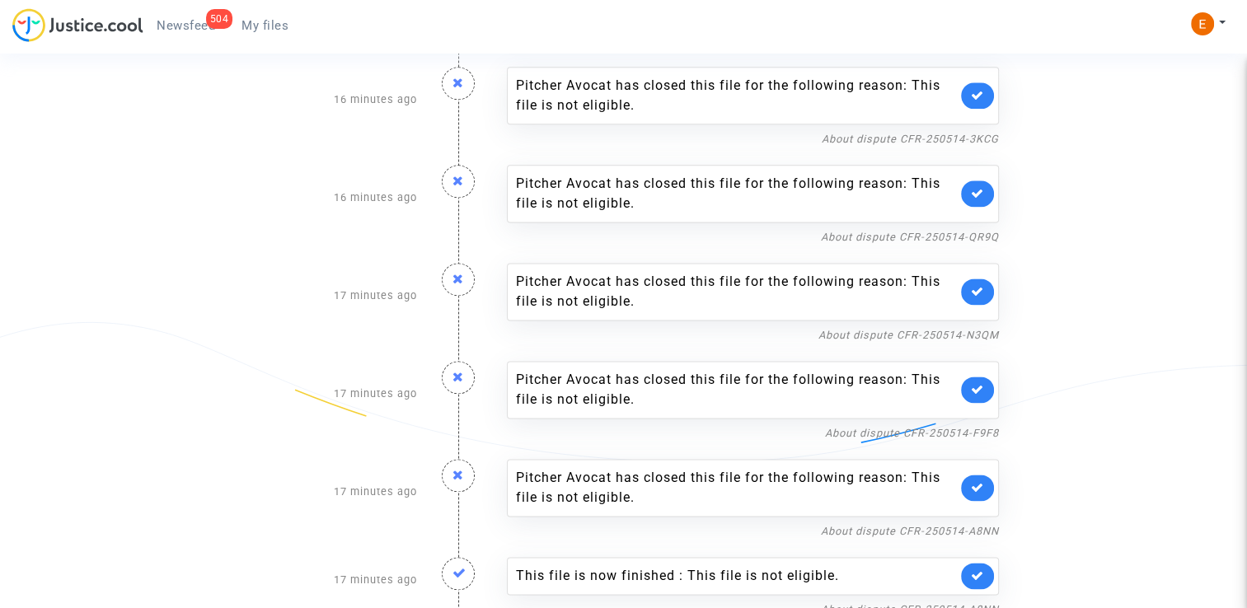
click at [982, 569] on icon at bounding box center [977, 575] width 13 height 12
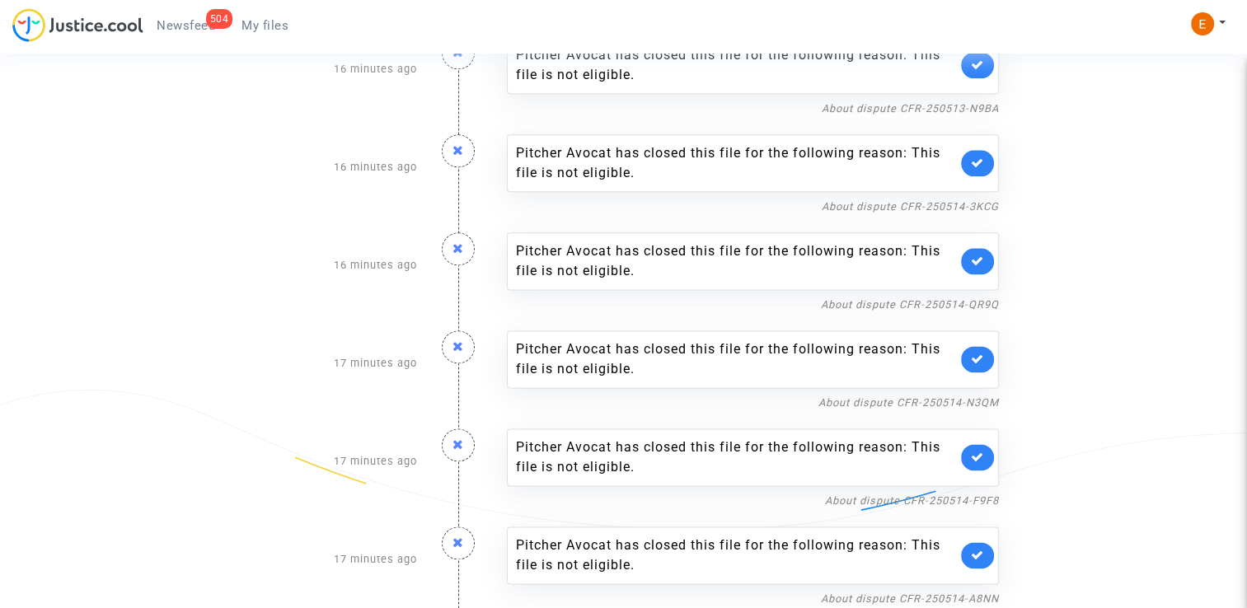
scroll to position [2069, 0]
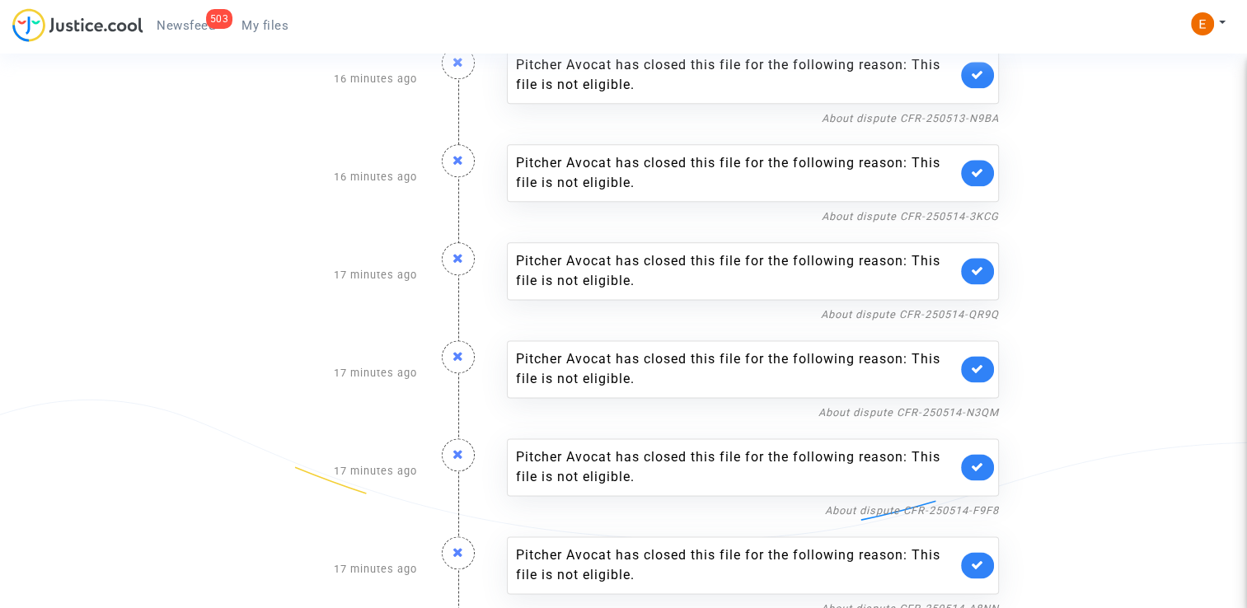
click at [274, 24] on span "My files" at bounding box center [264, 25] width 47 height 15
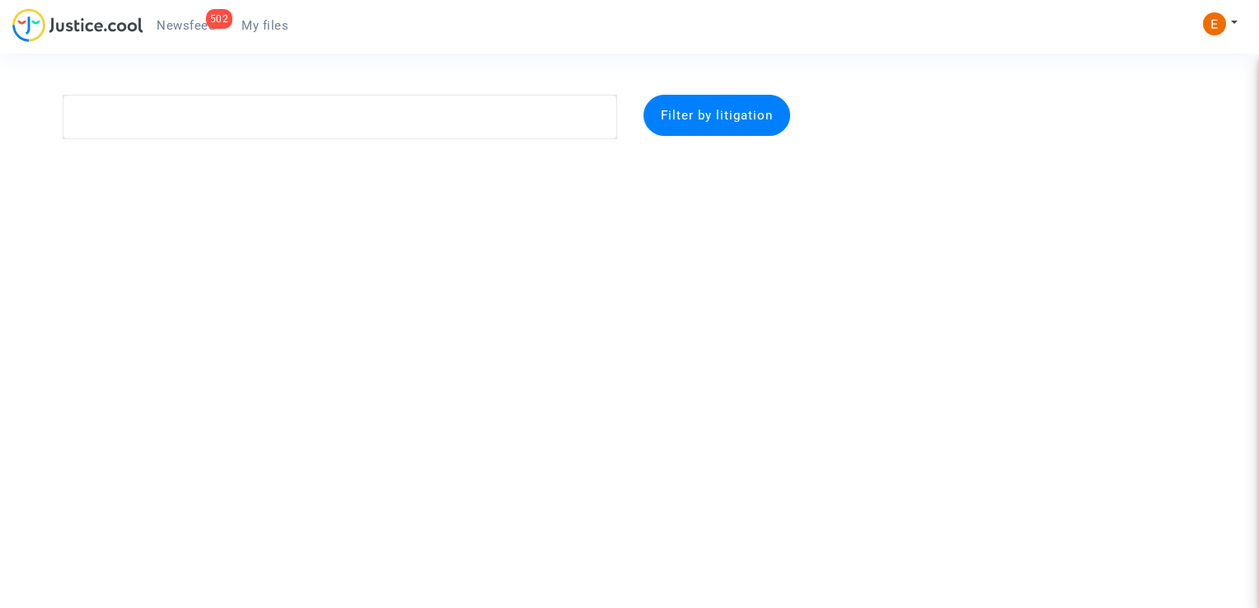
click at [174, 25] on span "Newsfeed" at bounding box center [186, 25] width 59 height 15
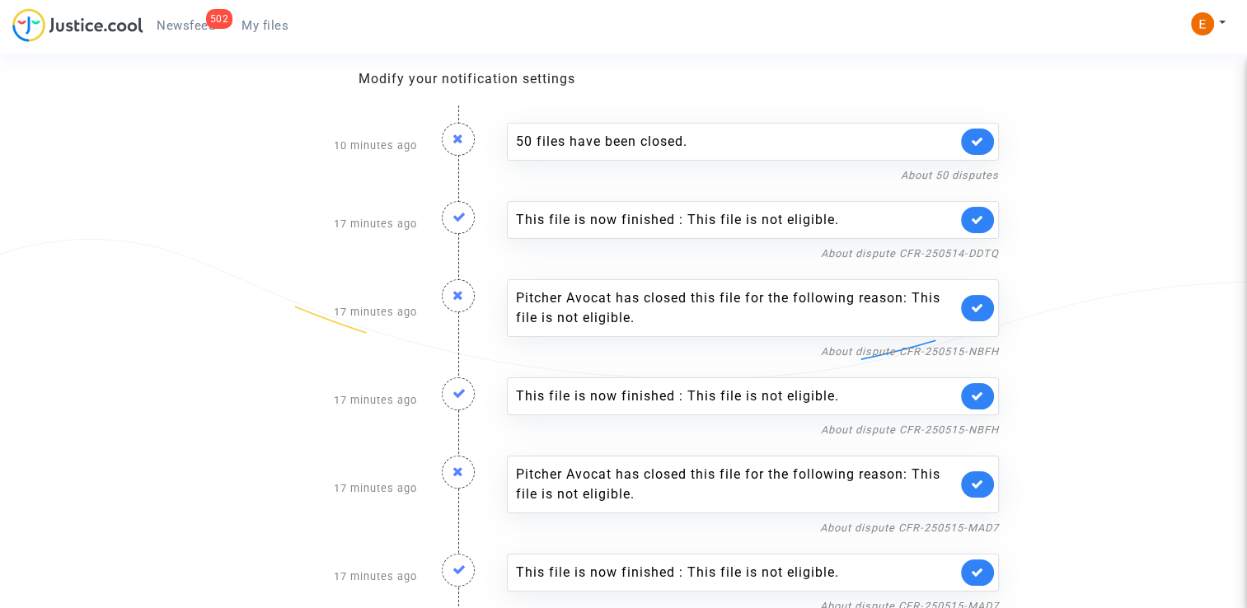
scroll to position [165, 0]
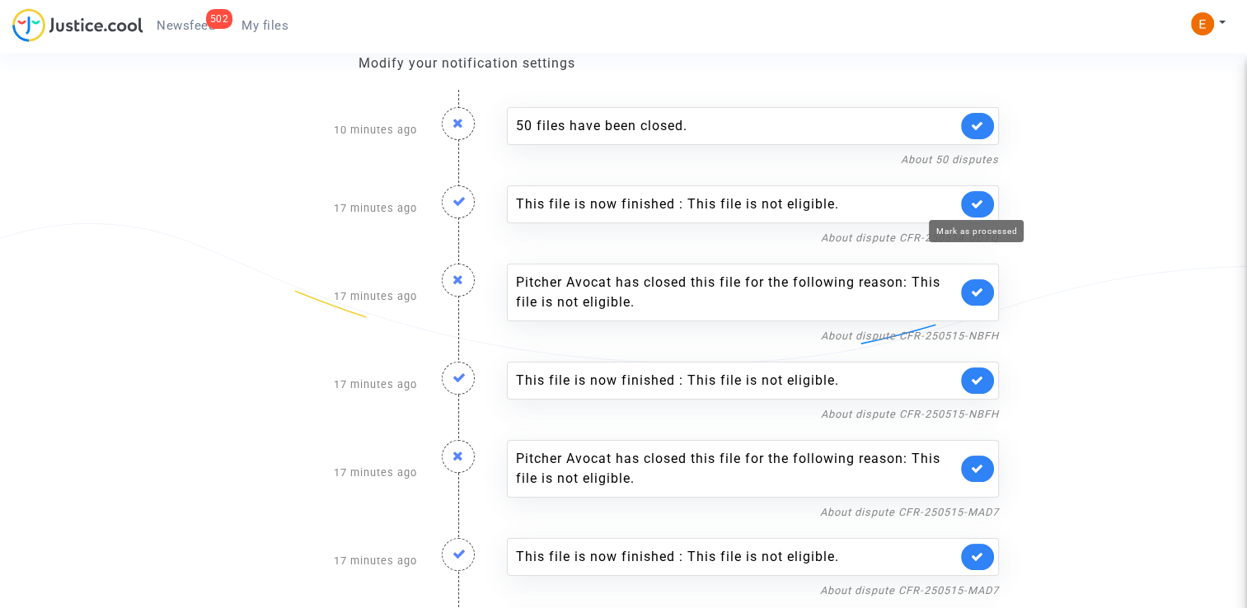
click at [972, 206] on icon at bounding box center [977, 204] width 13 height 12
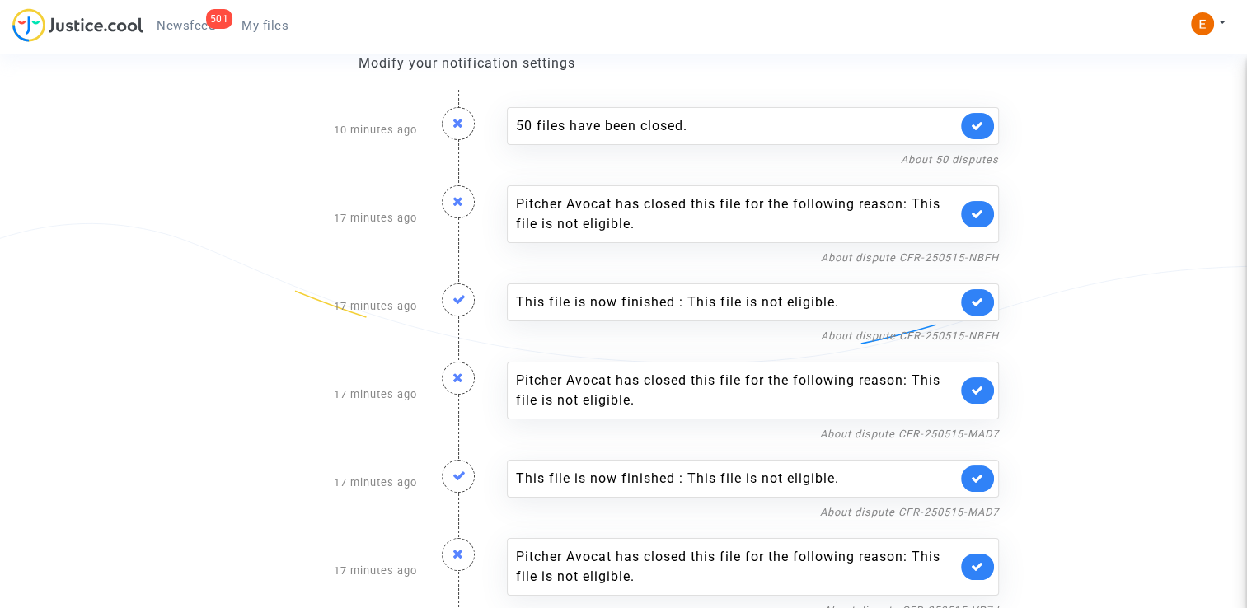
click at [977, 303] on icon at bounding box center [977, 302] width 13 height 12
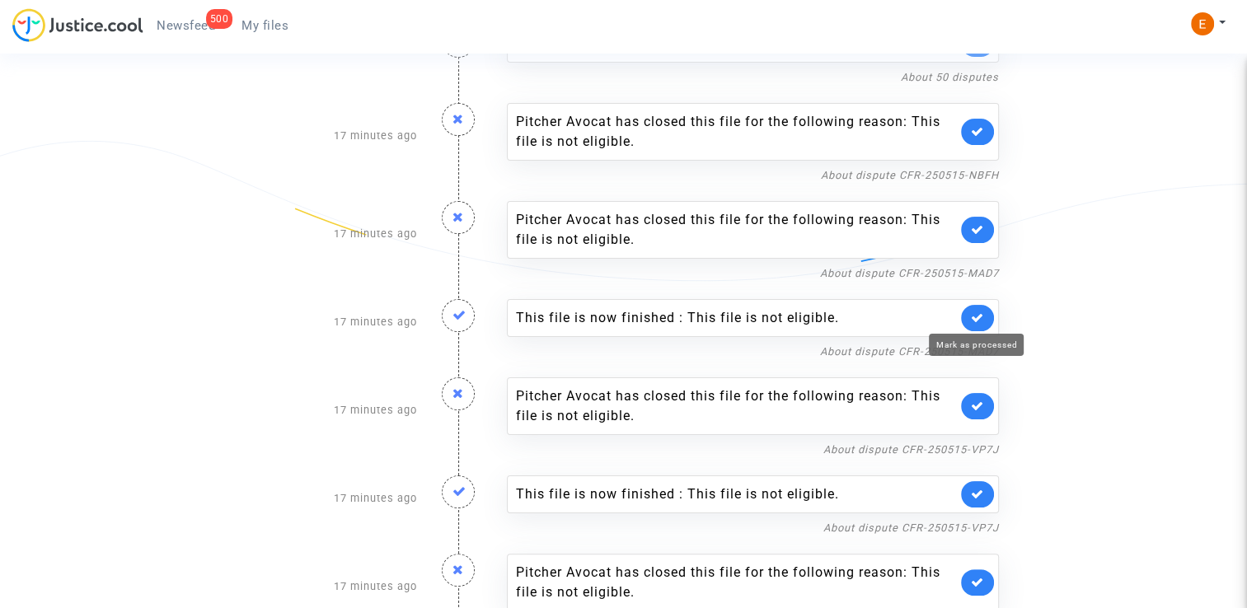
click at [975, 319] on icon at bounding box center [977, 318] width 13 height 12
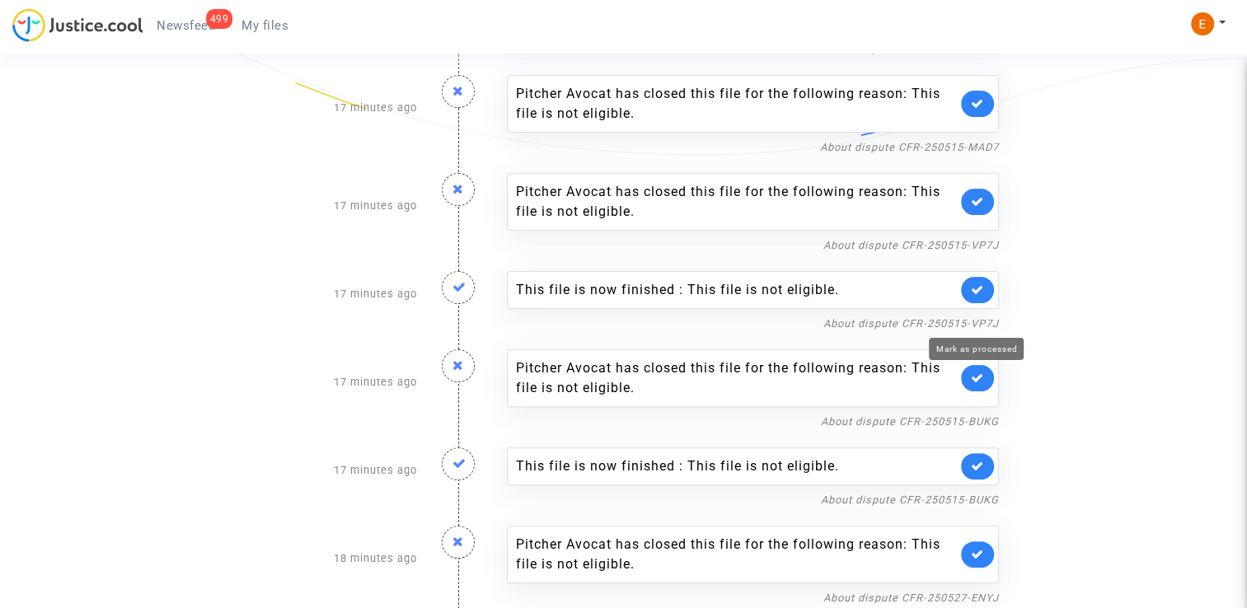
scroll to position [412, 0]
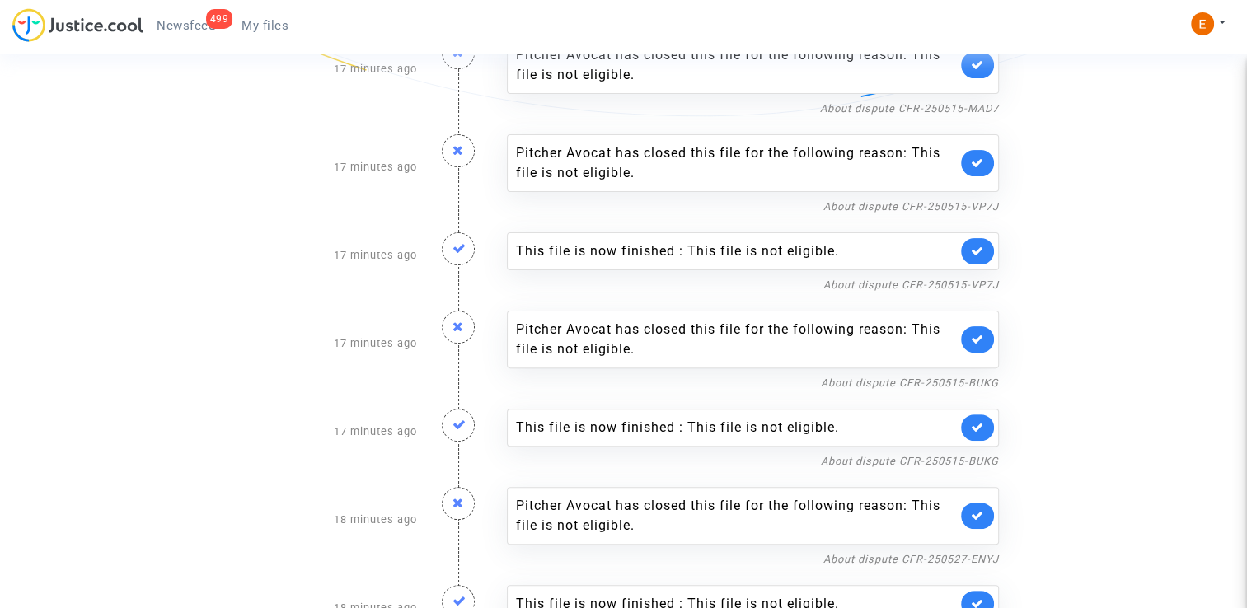
click at [972, 245] on icon at bounding box center [977, 251] width 13 height 12
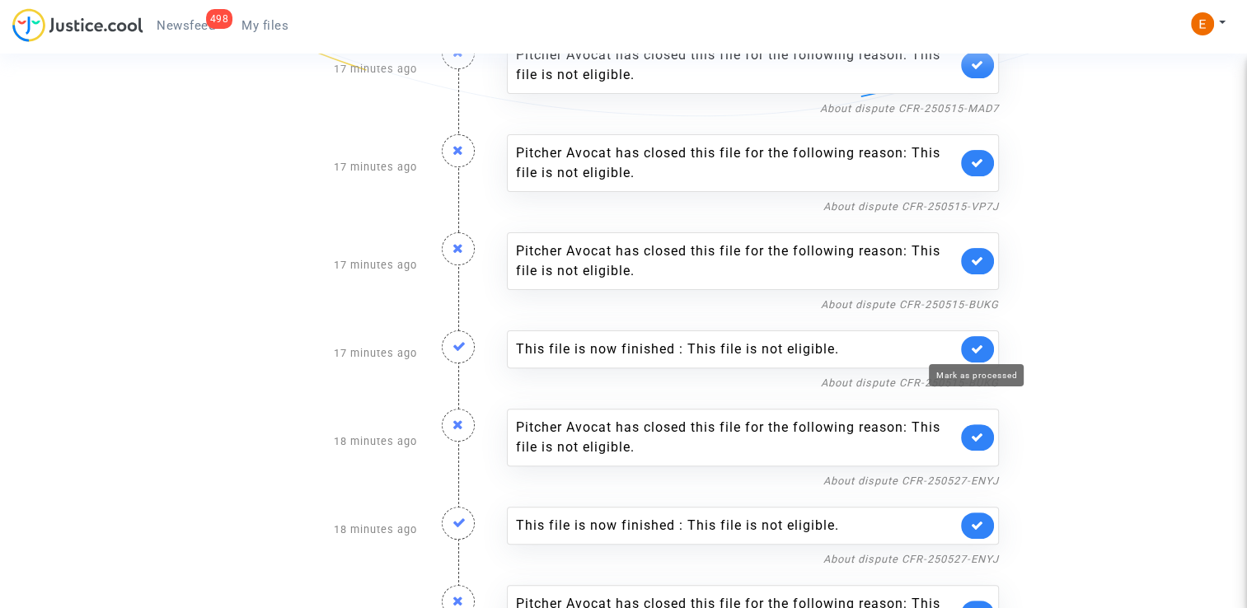
click at [977, 344] on icon at bounding box center [977, 349] width 13 height 12
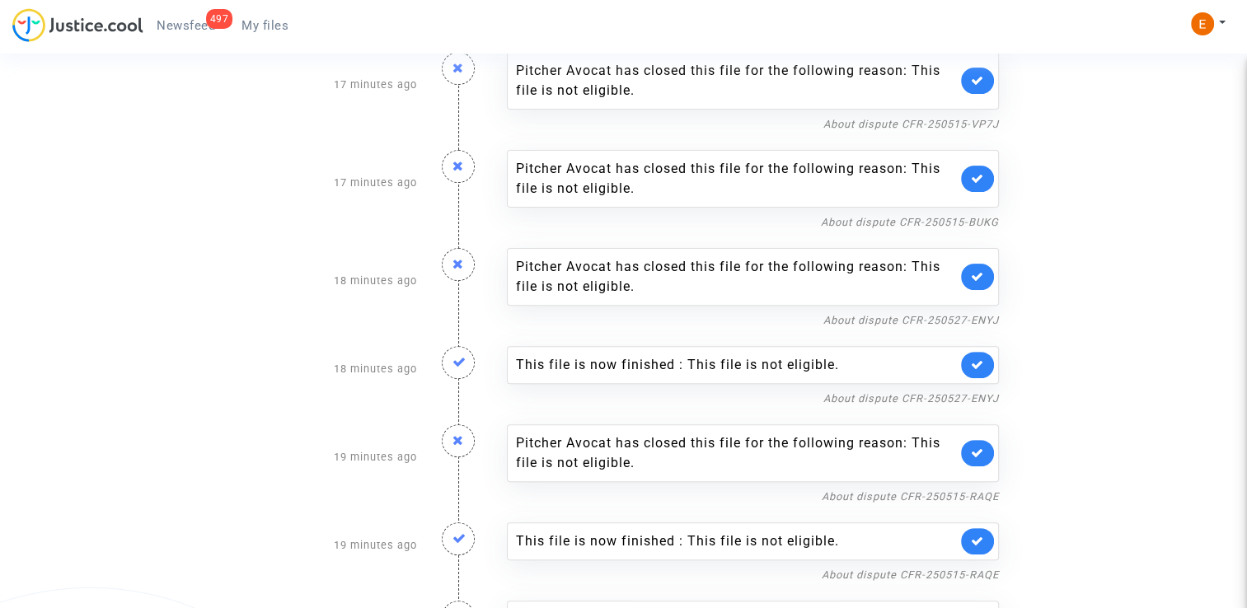
click at [984, 365] on link at bounding box center [977, 365] width 33 height 26
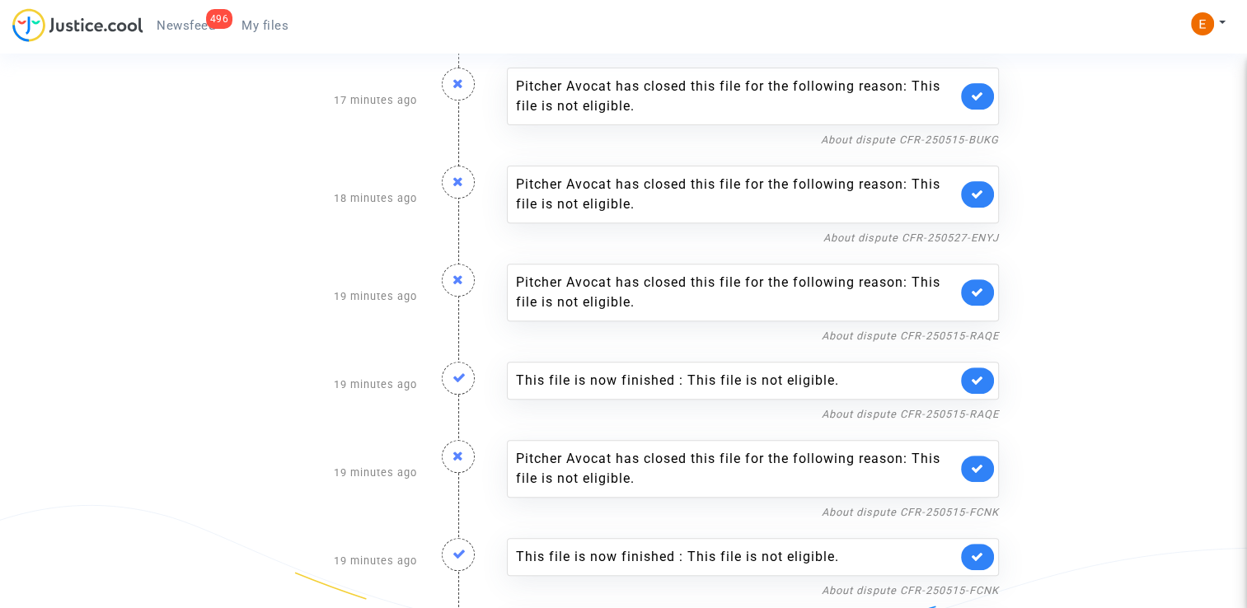
click at [977, 368] on link at bounding box center [977, 381] width 33 height 26
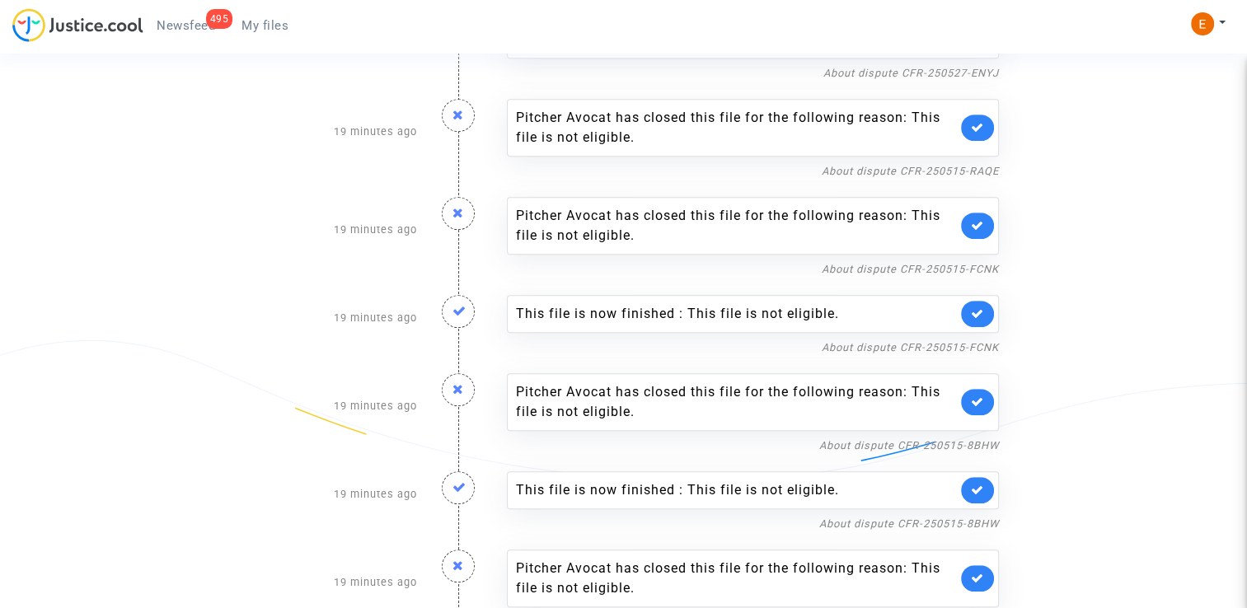
click at [968, 315] on link at bounding box center [977, 314] width 33 height 26
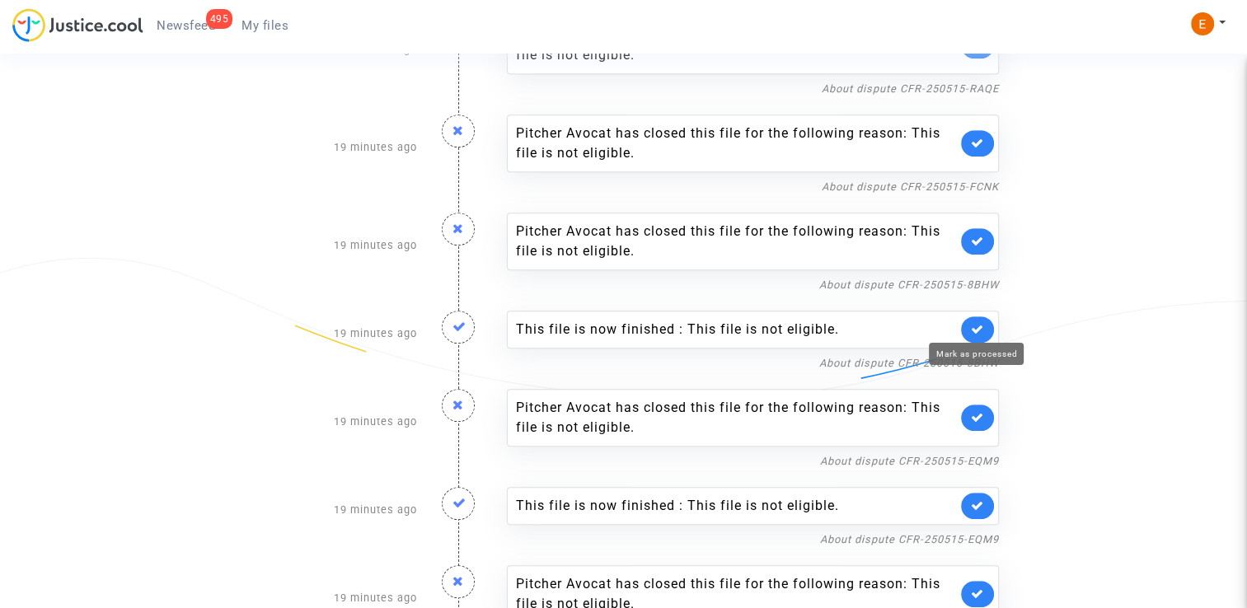
click at [974, 330] on icon at bounding box center [977, 329] width 13 height 12
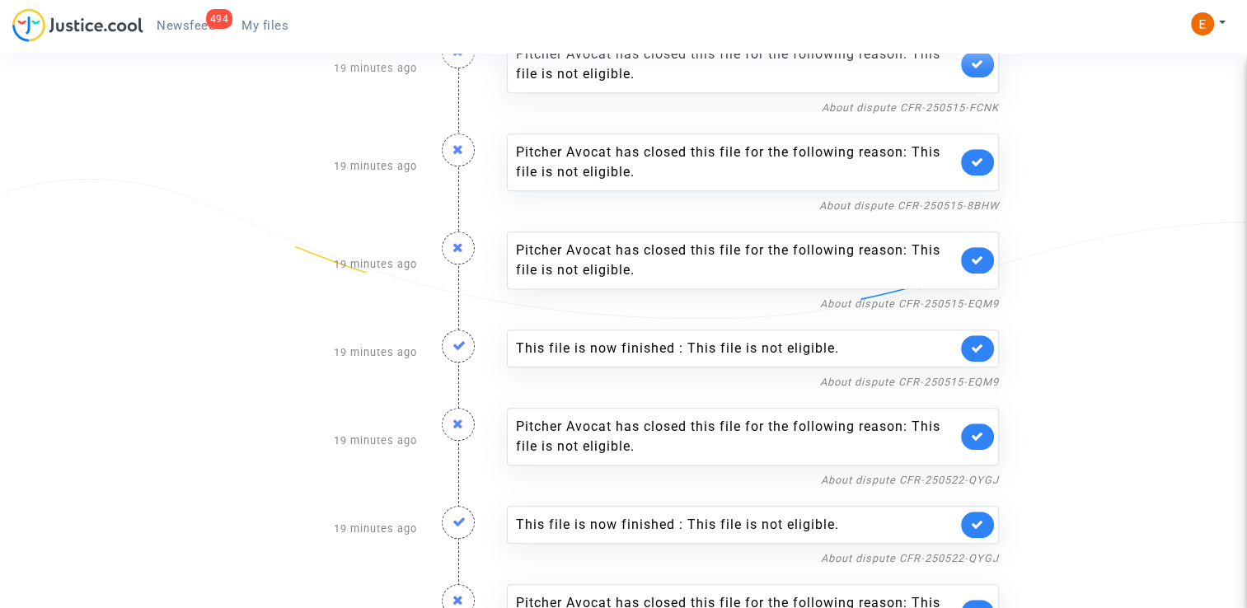
scroll to position [907, 0]
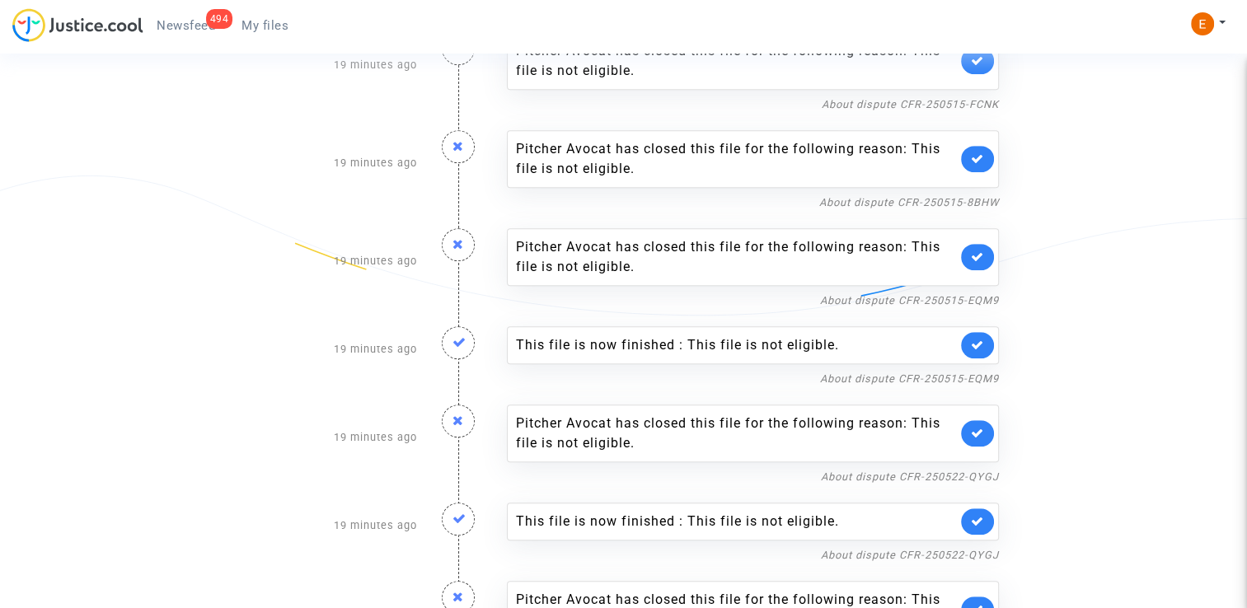
click at [992, 349] on div "This file is now finished : This file is not eligible." at bounding box center [753, 345] width 492 height 38
click at [976, 343] on icon at bounding box center [977, 345] width 13 height 12
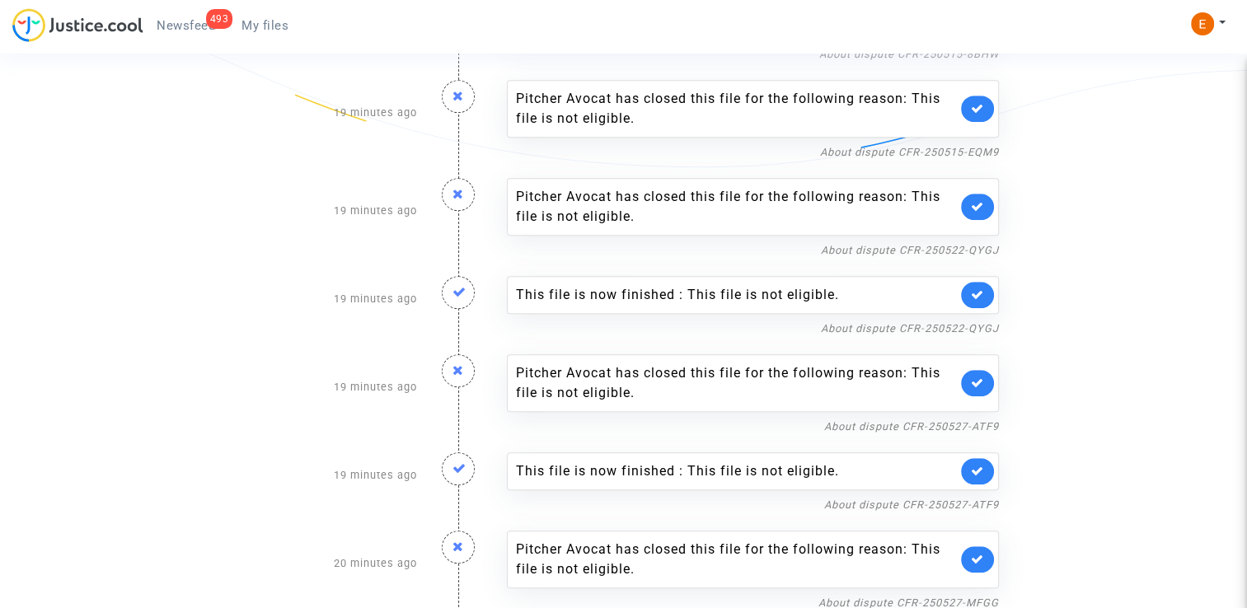
scroll to position [1071, 0]
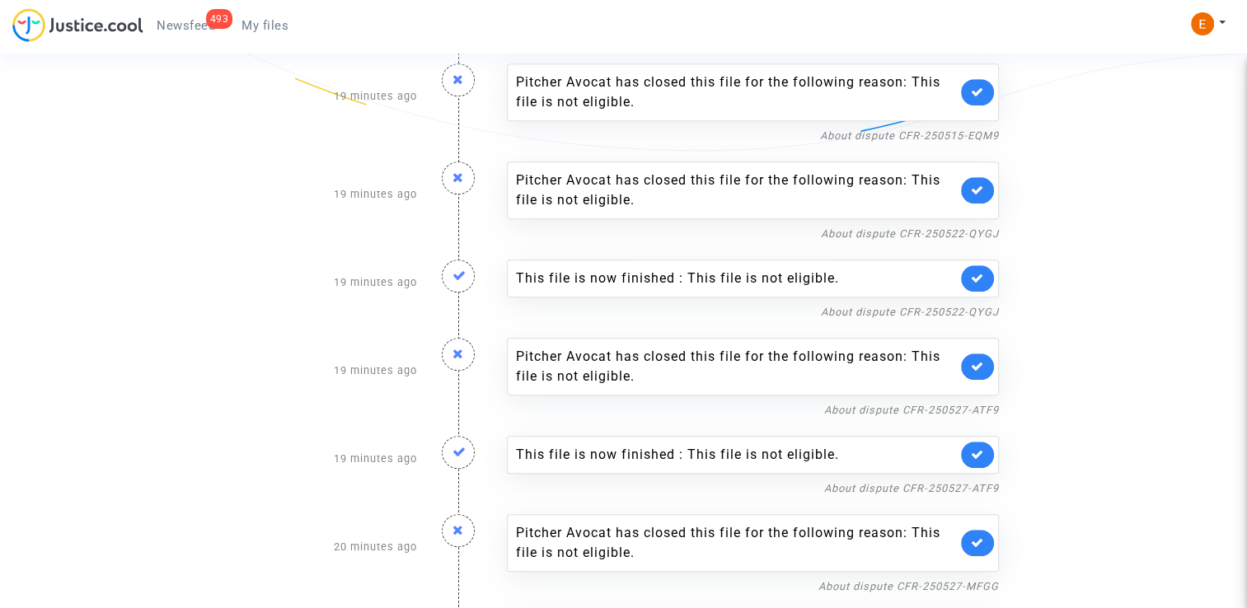
click at [972, 287] on div "This file is now finished : This file is not eligible." at bounding box center [753, 279] width 492 height 38
click at [973, 277] on icon at bounding box center [977, 278] width 13 height 12
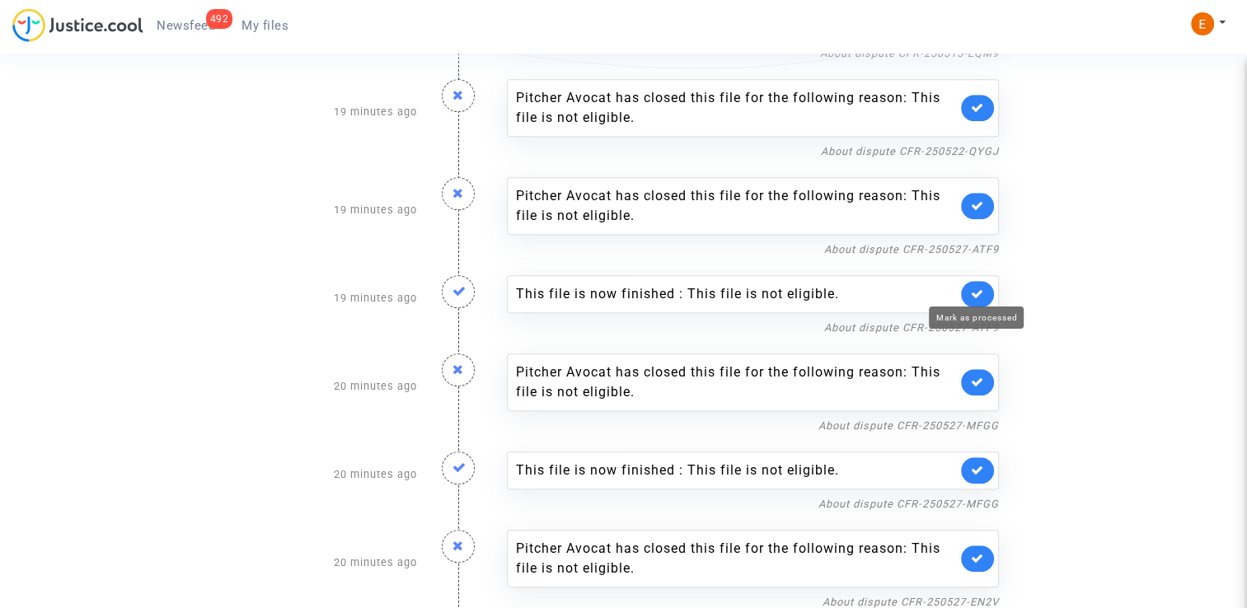
click at [979, 295] on link at bounding box center [977, 294] width 33 height 26
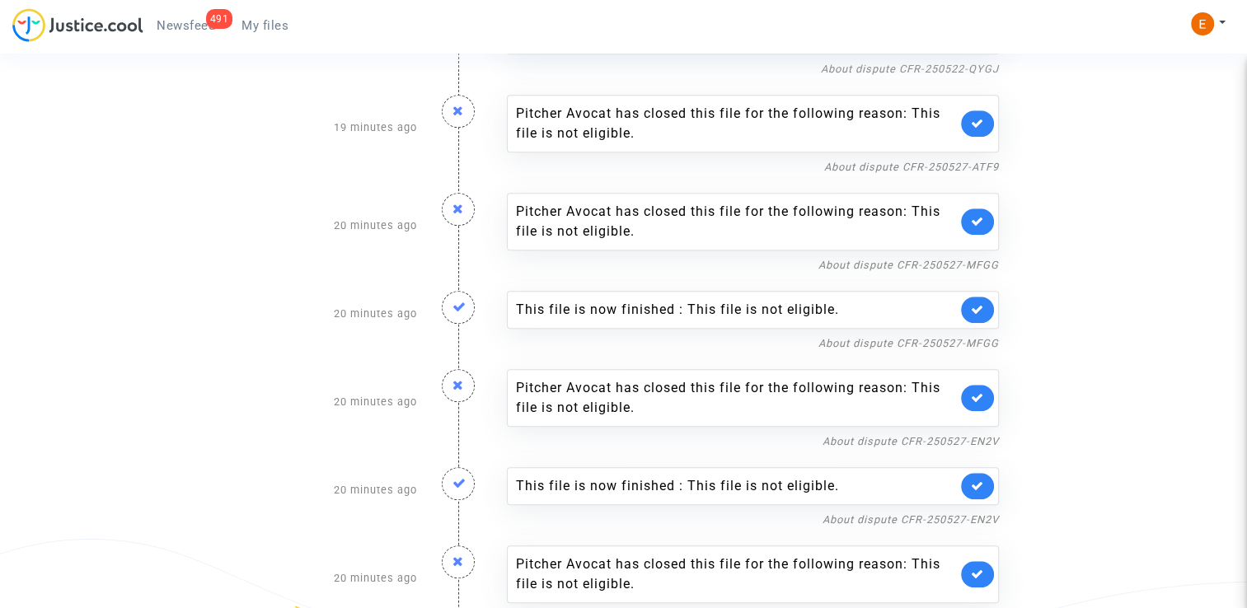
click at [982, 312] on link at bounding box center [977, 310] width 33 height 26
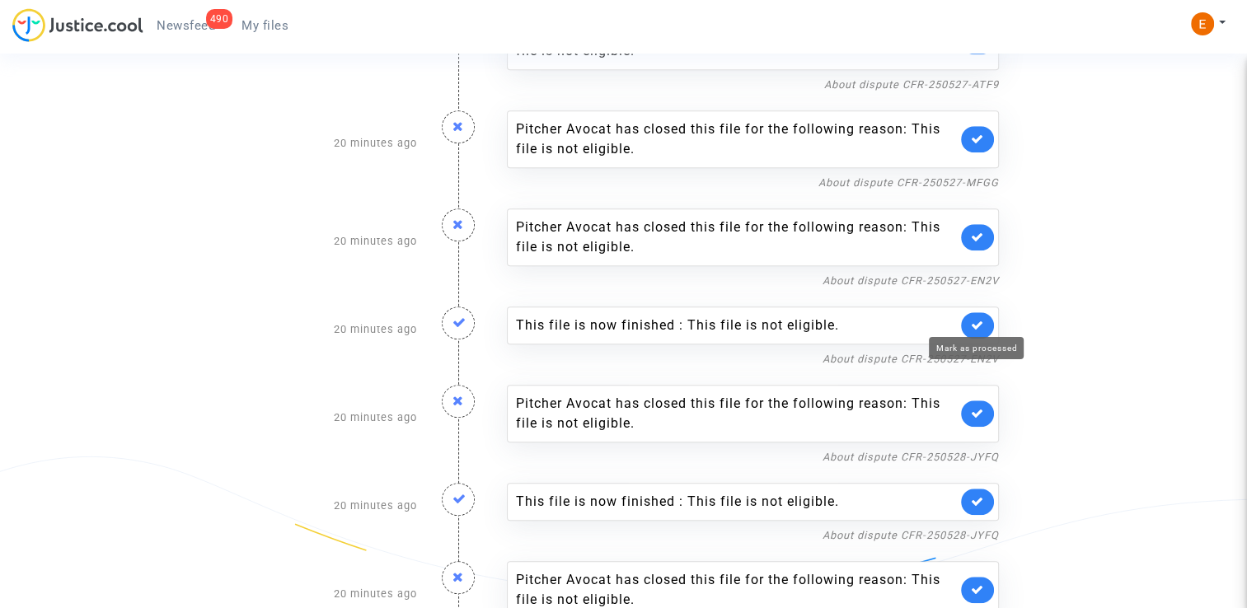
click at [979, 330] on link at bounding box center [977, 325] width 33 height 26
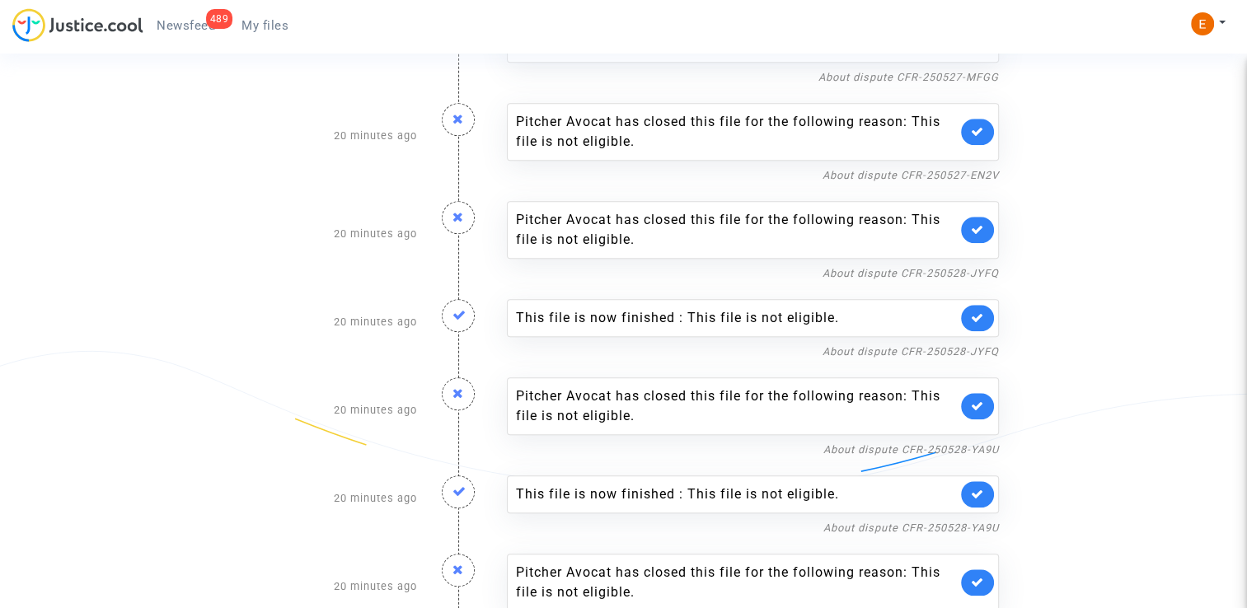
scroll to position [1483, 0]
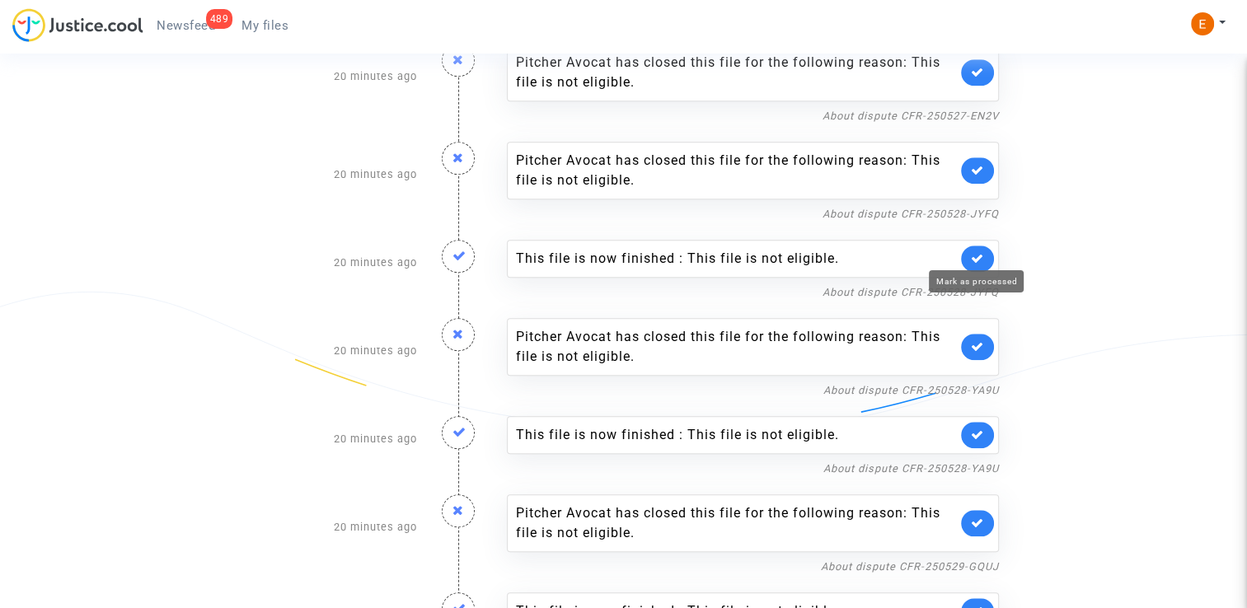
click at [979, 252] on icon at bounding box center [977, 258] width 13 height 12
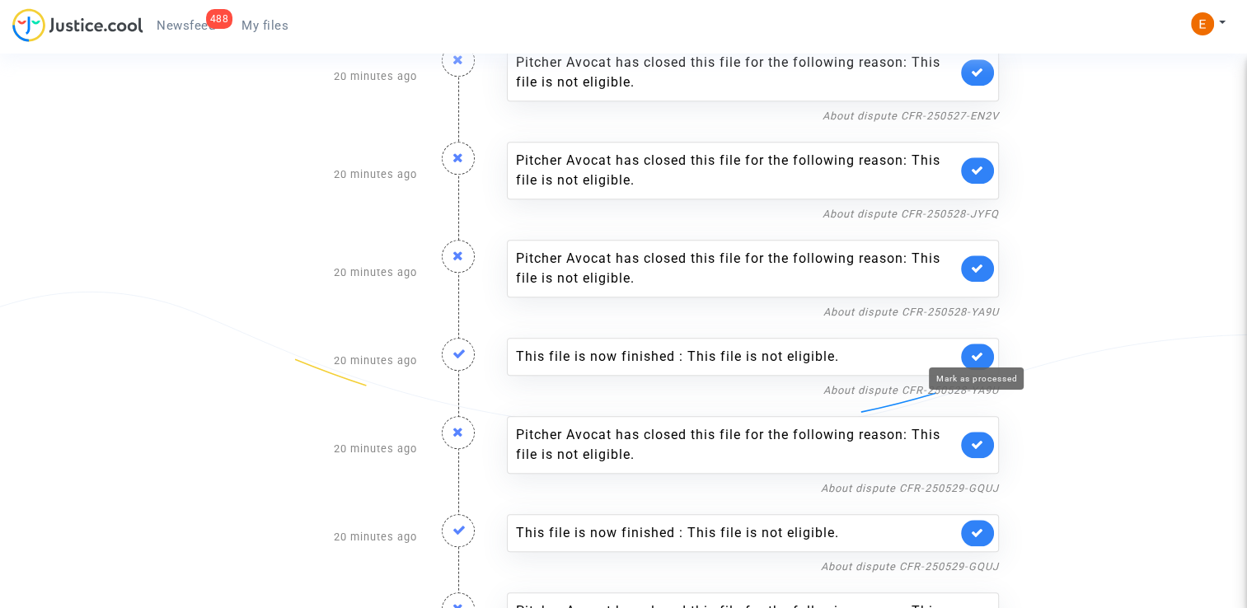
click at [975, 353] on icon at bounding box center [977, 356] width 13 height 12
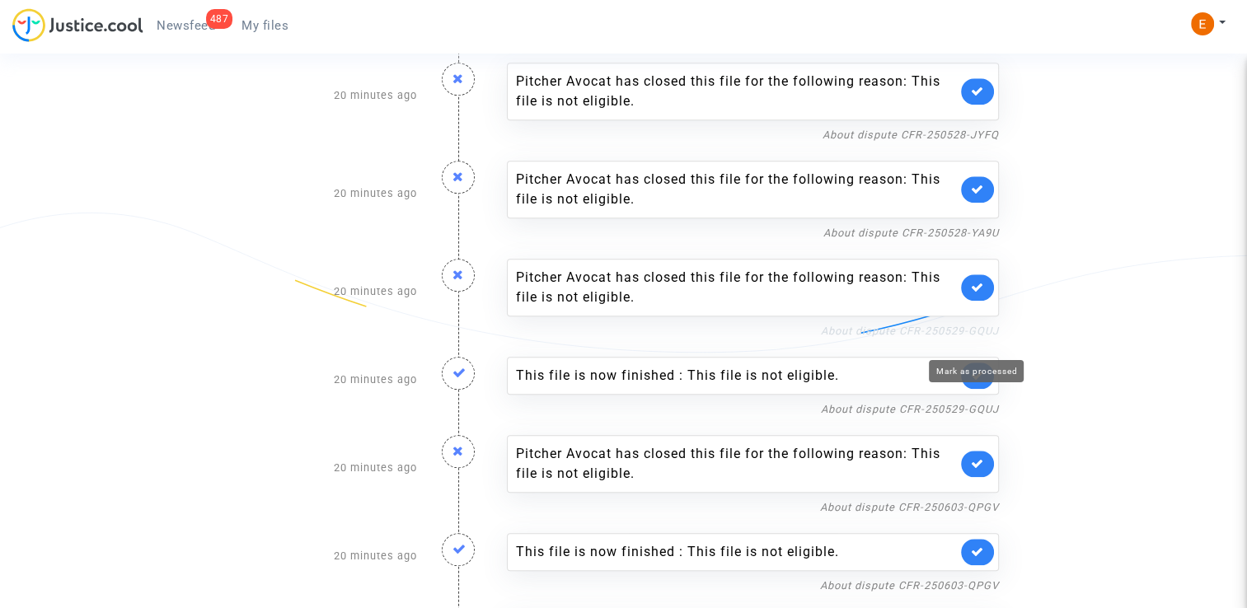
scroll to position [1566, 0]
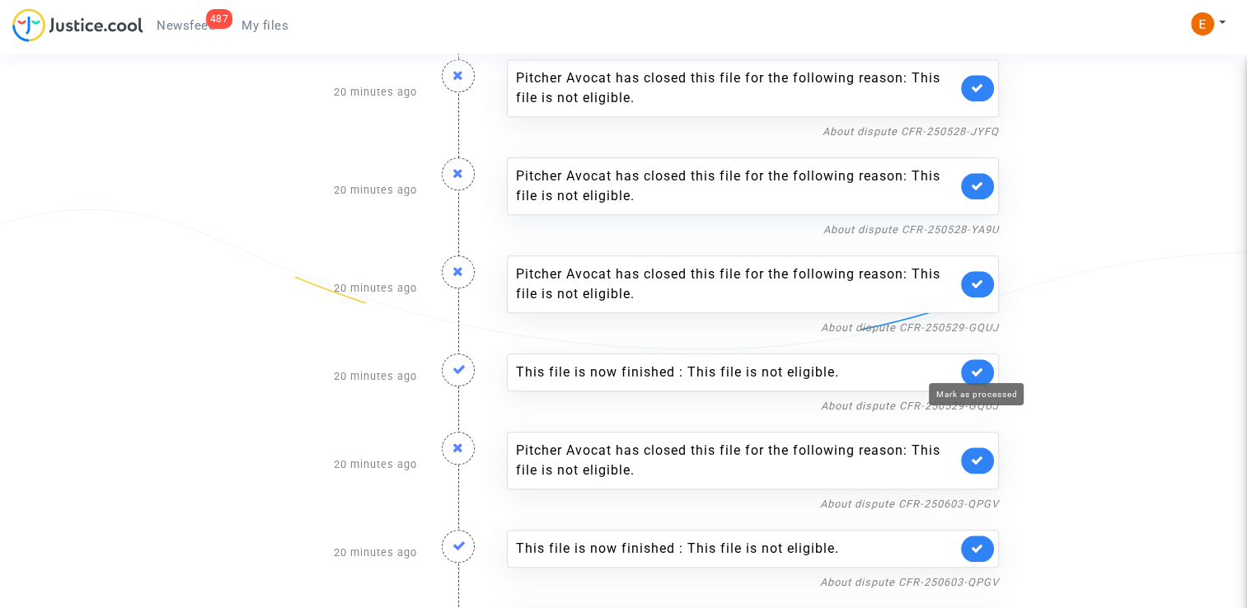
click at [982, 366] on icon at bounding box center [977, 372] width 13 height 12
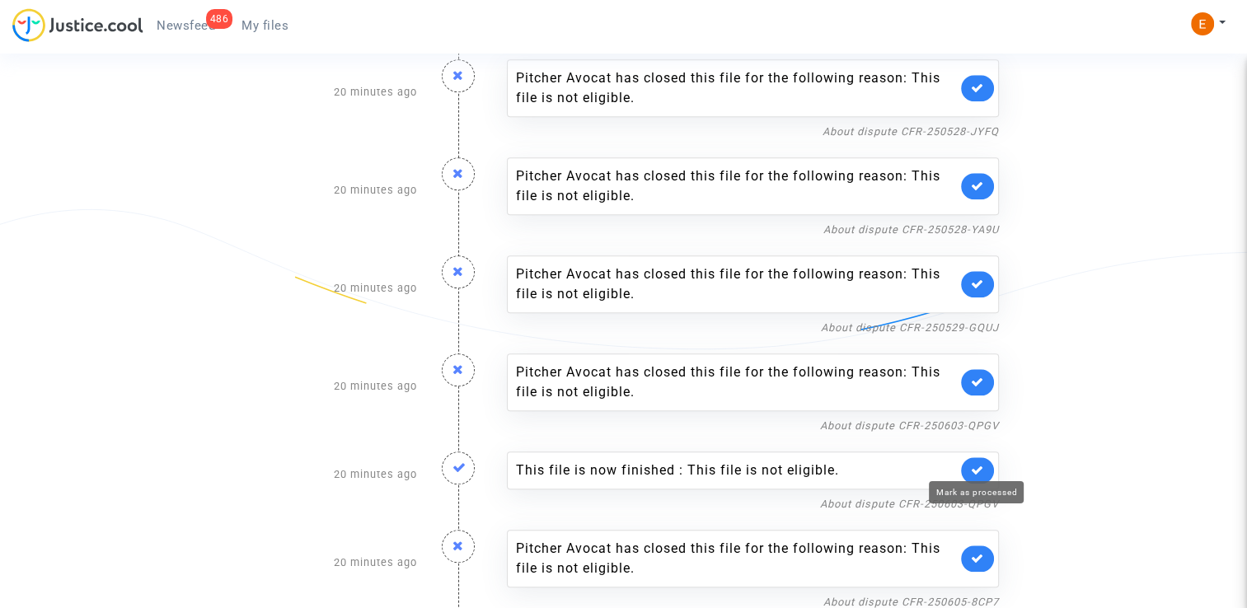
click at [971, 464] on icon at bounding box center [977, 470] width 13 height 12
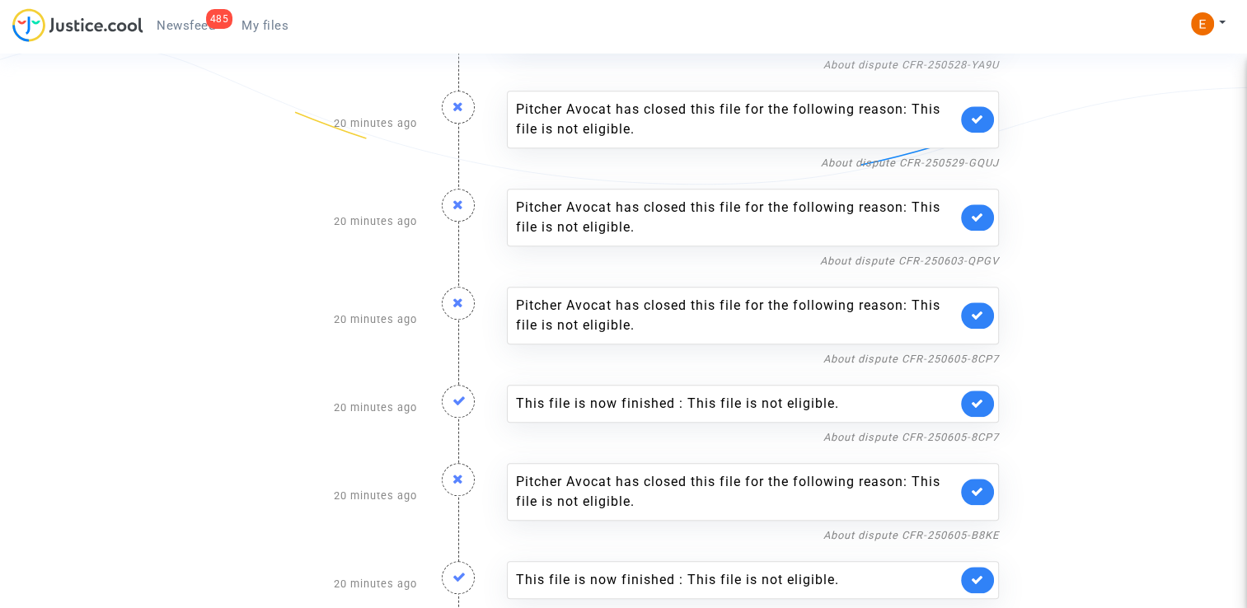
click at [987, 399] on link at bounding box center [977, 404] width 33 height 26
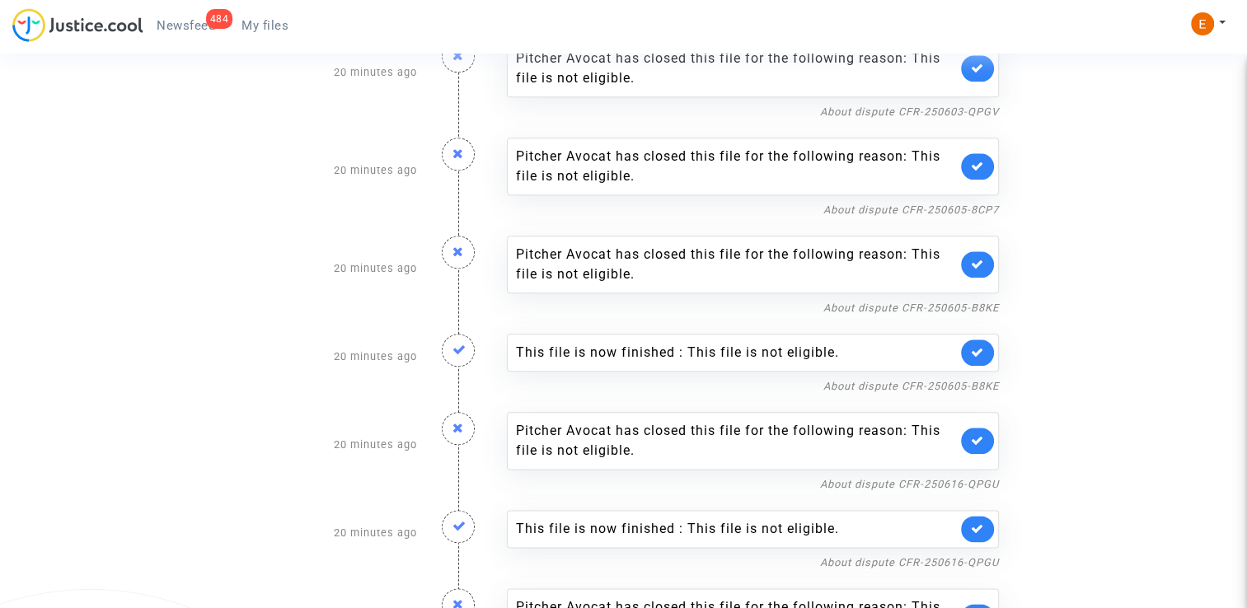
scroll to position [1895, 0]
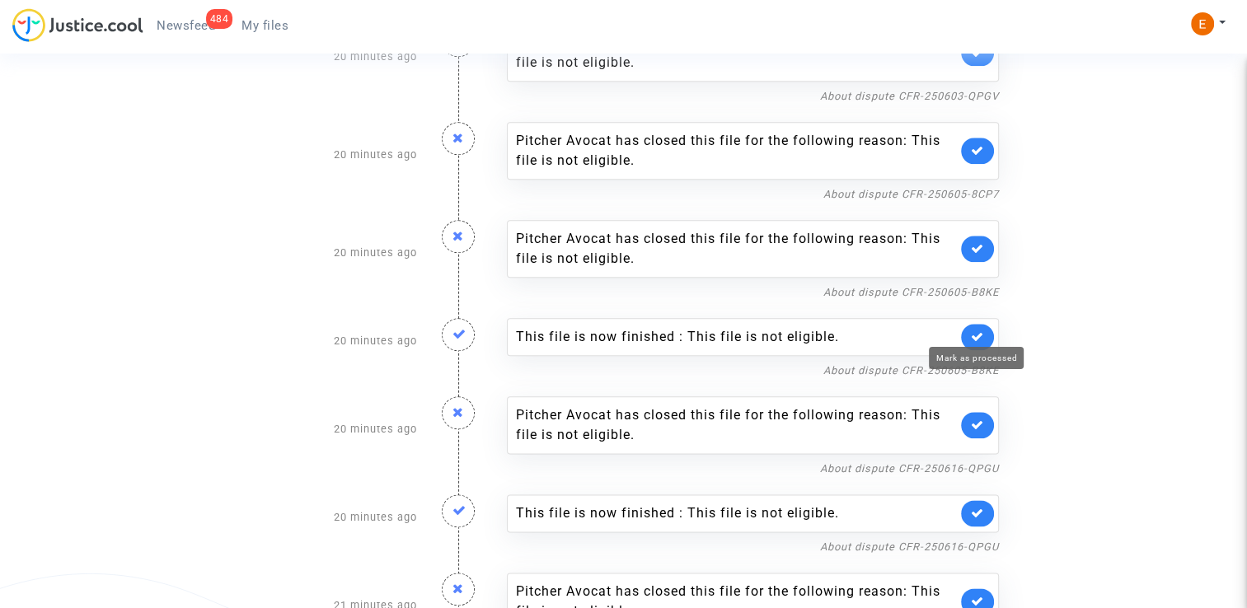
click at [983, 330] on icon at bounding box center [977, 336] width 13 height 12
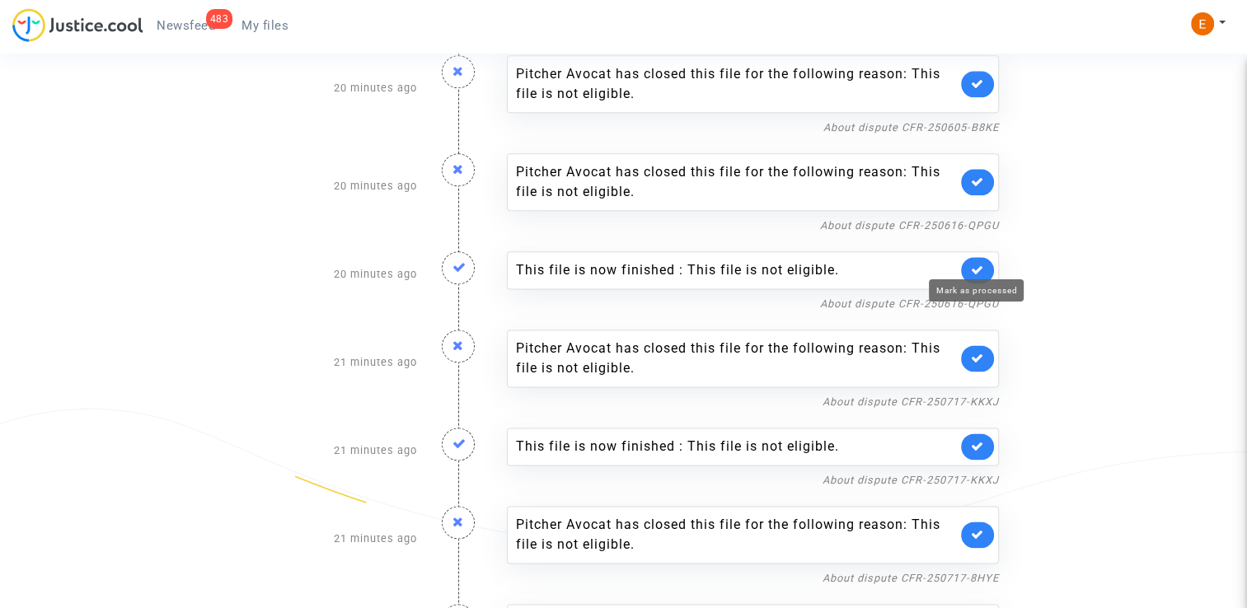
click at [978, 264] on icon at bounding box center [977, 270] width 13 height 12
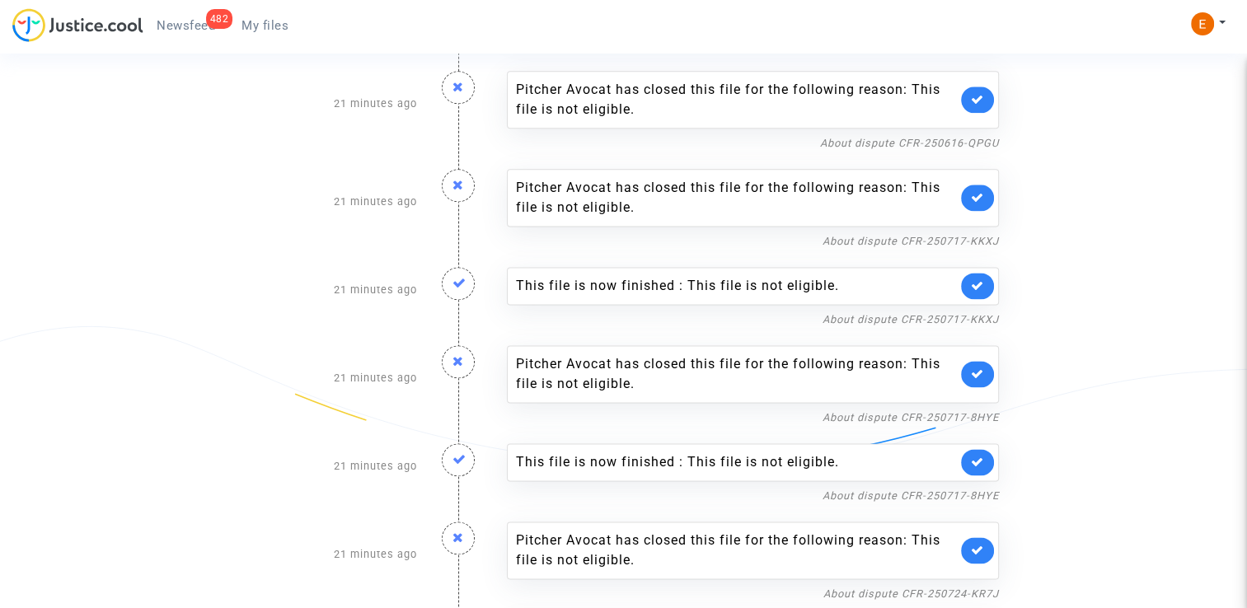
click at [972, 282] on icon at bounding box center [977, 285] width 13 height 12
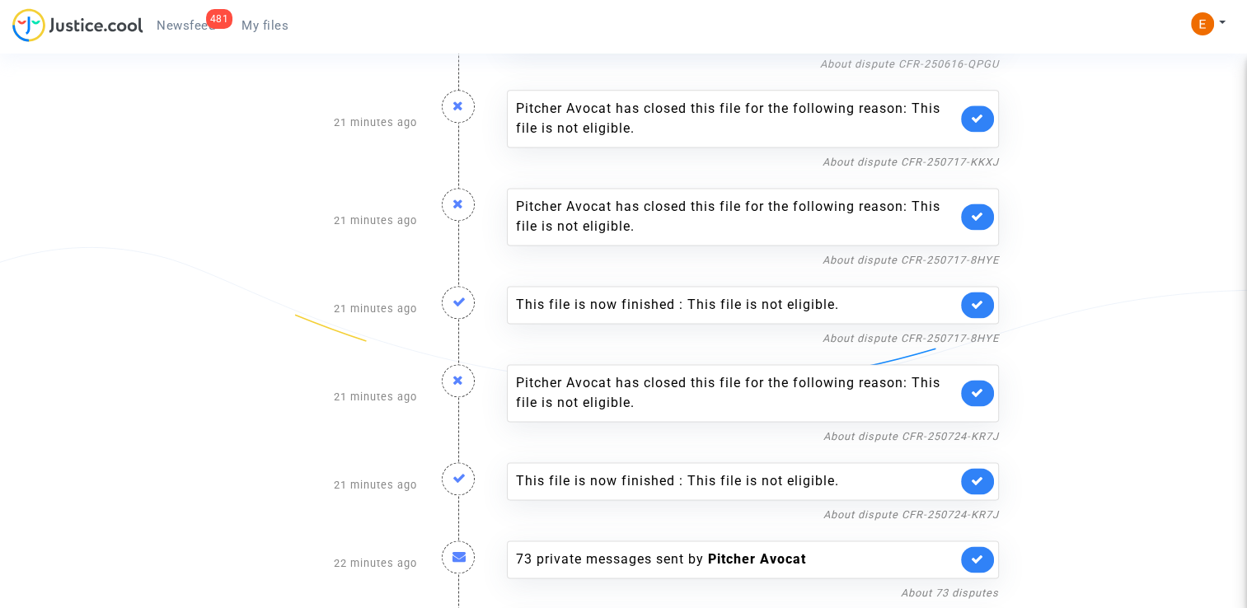
scroll to position [2225, 0]
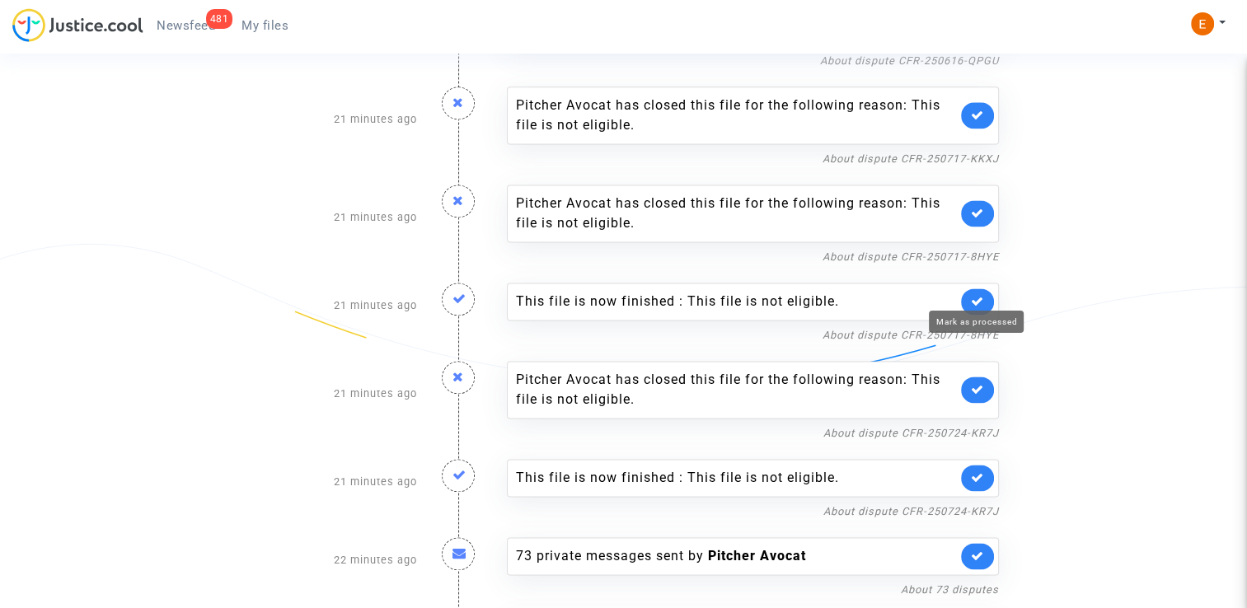
click at [971, 296] on icon at bounding box center [977, 301] width 13 height 12
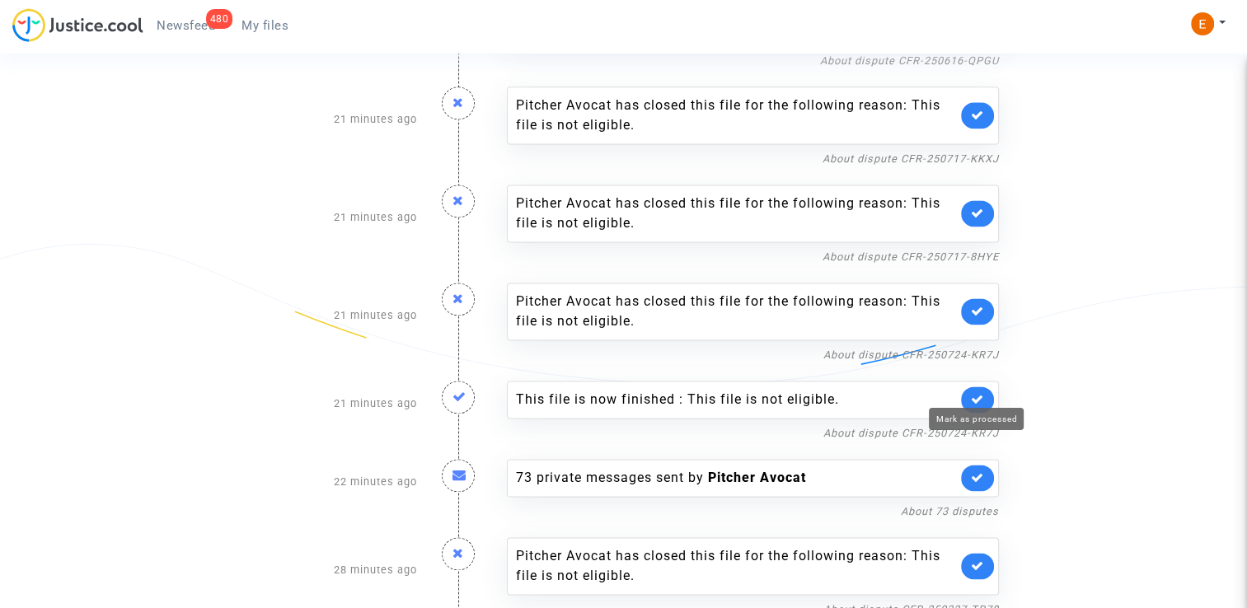
click at [980, 393] on icon at bounding box center [977, 399] width 13 height 12
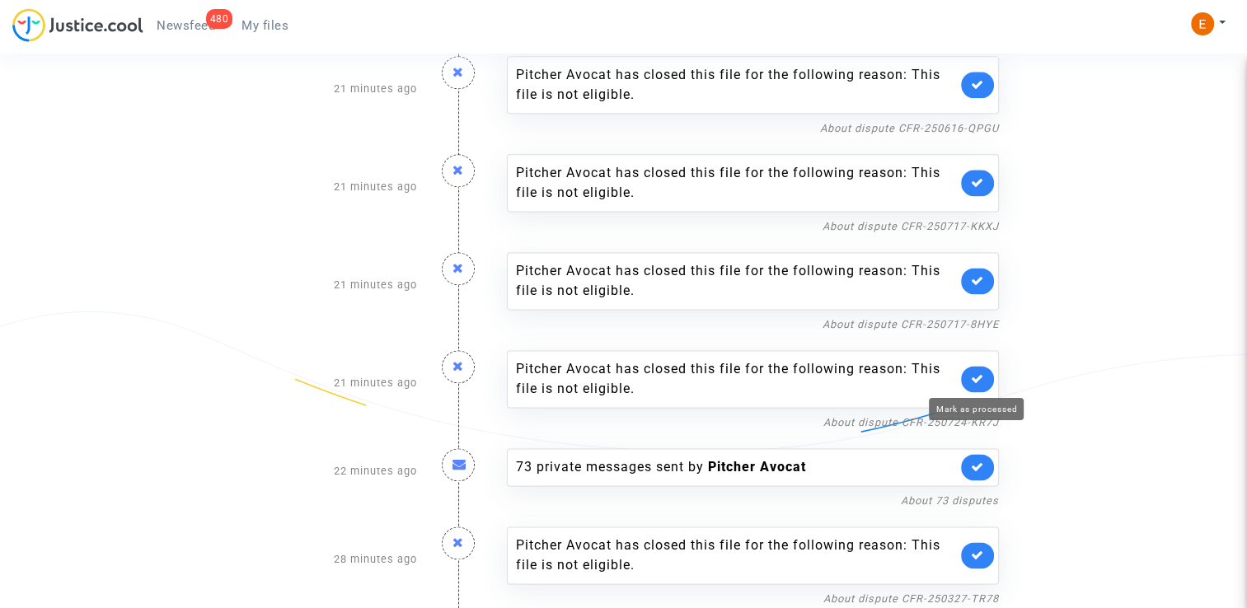
scroll to position [2147, 0]
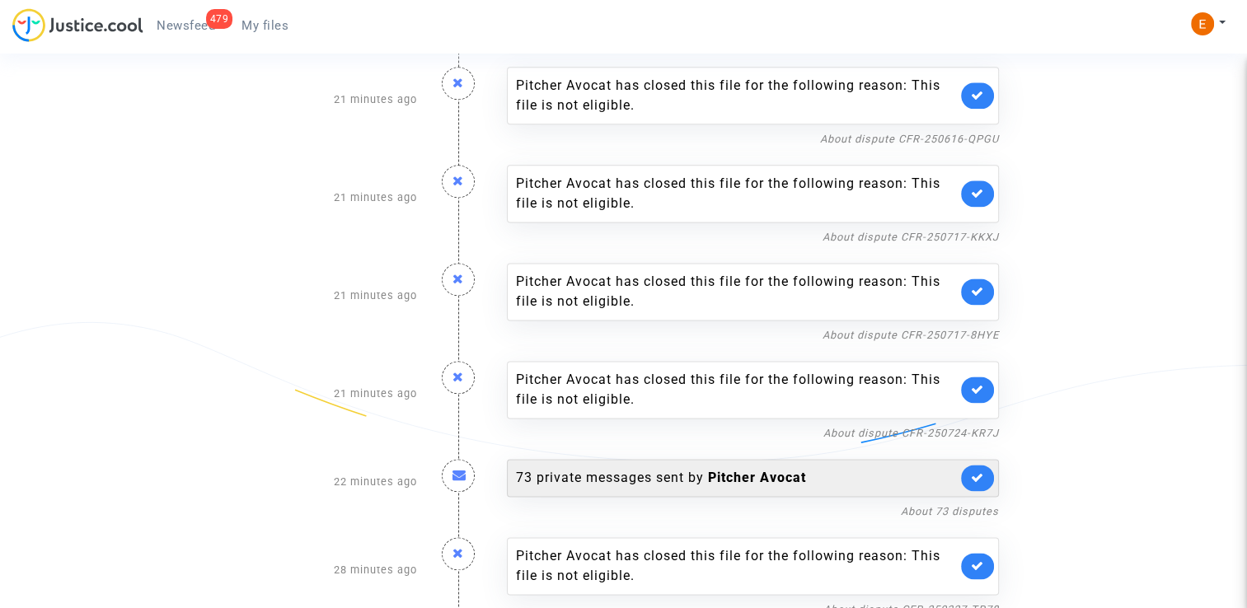
click at [672, 468] on div "73 private messages sent by Pitcher Avocat" at bounding box center [736, 478] width 441 height 20
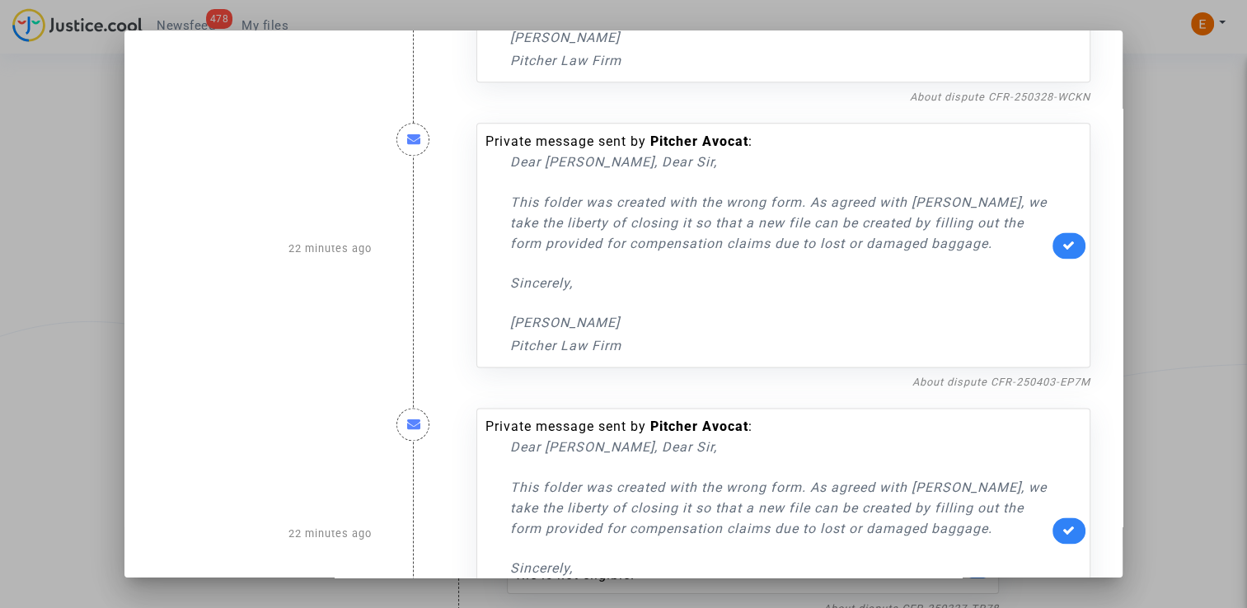
scroll to position [553, 0]
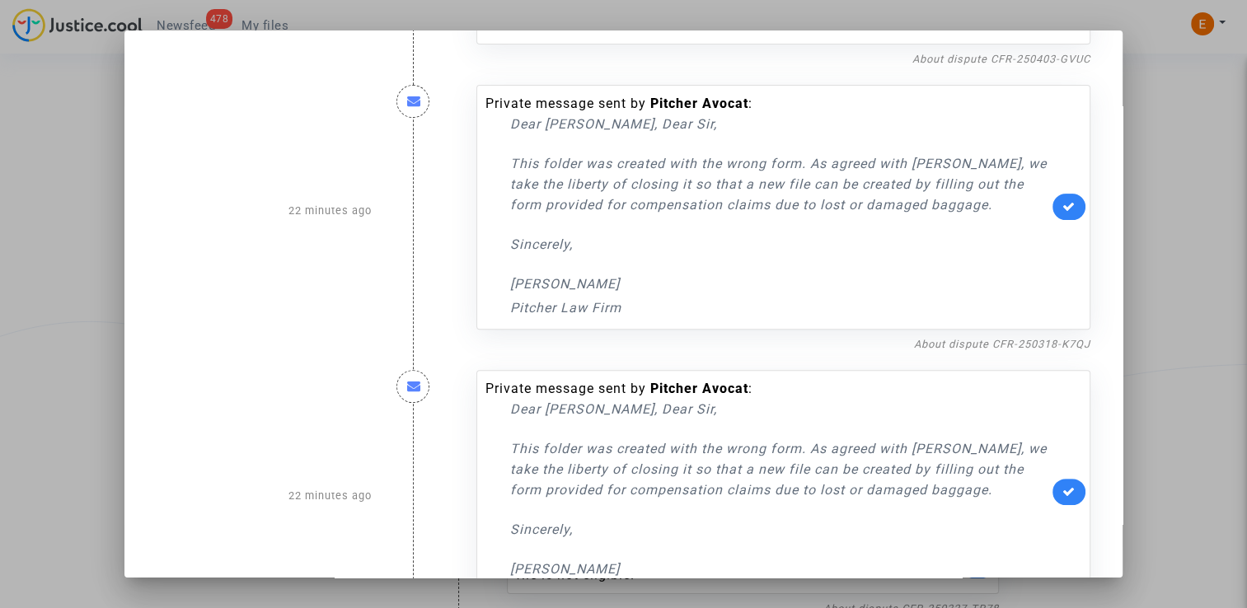
click at [1201, 164] on div at bounding box center [623, 304] width 1247 height 608
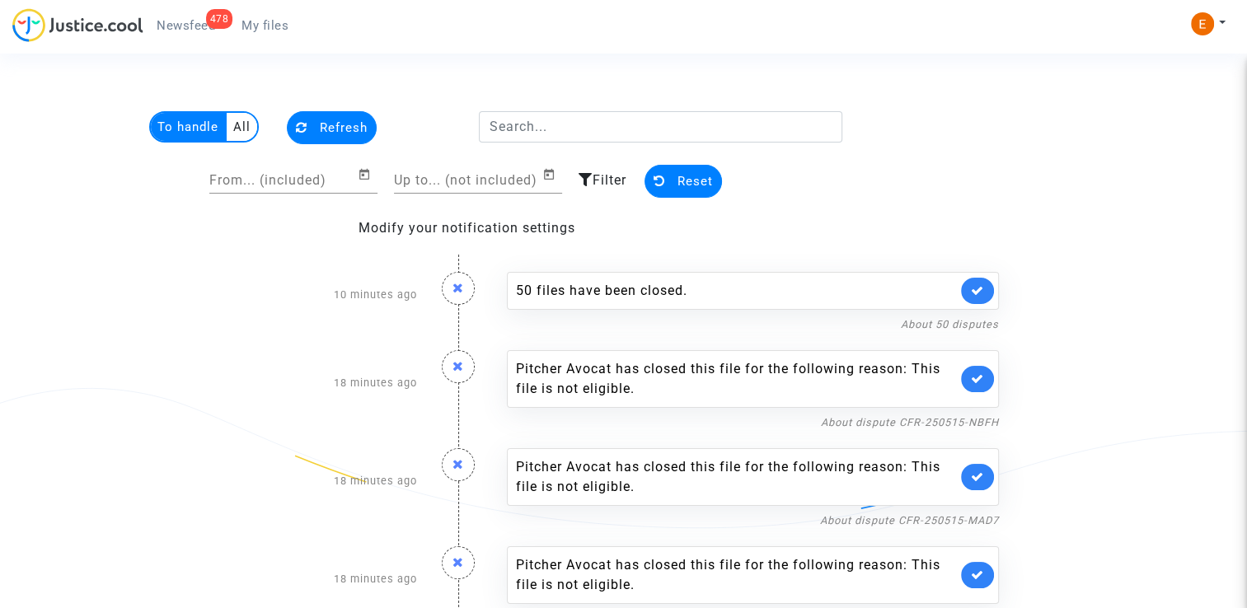
scroll to position [2147, 0]
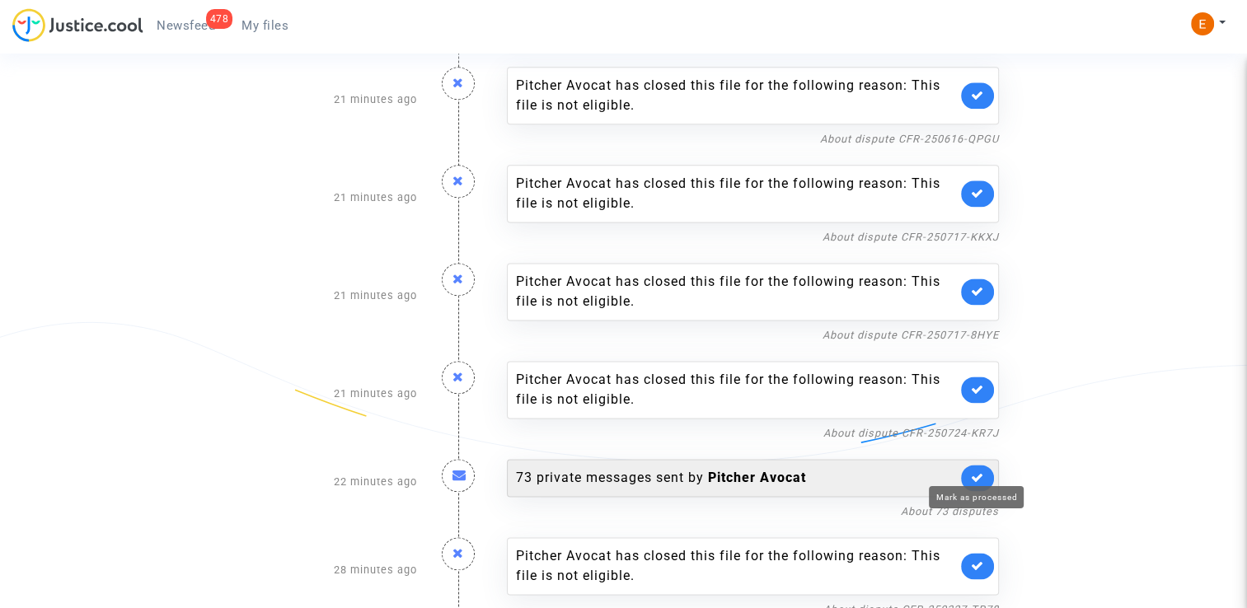
click at [978, 471] on icon at bounding box center [977, 477] width 13 height 12
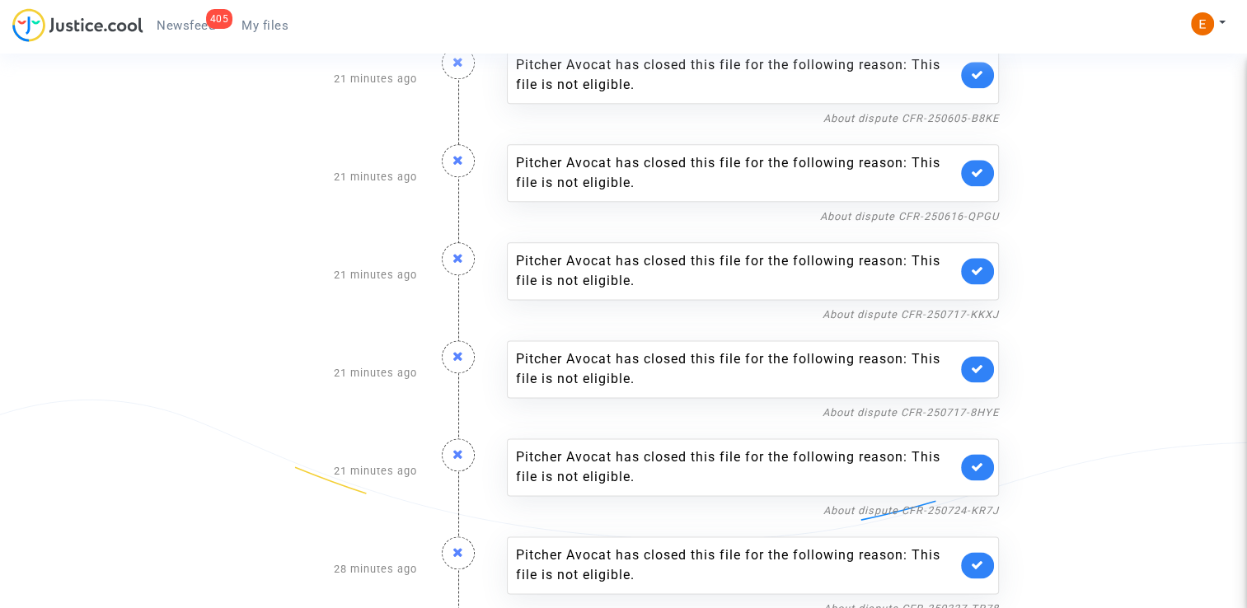
click at [275, 31] on span "My files" at bounding box center [264, 25] width 47 height 15
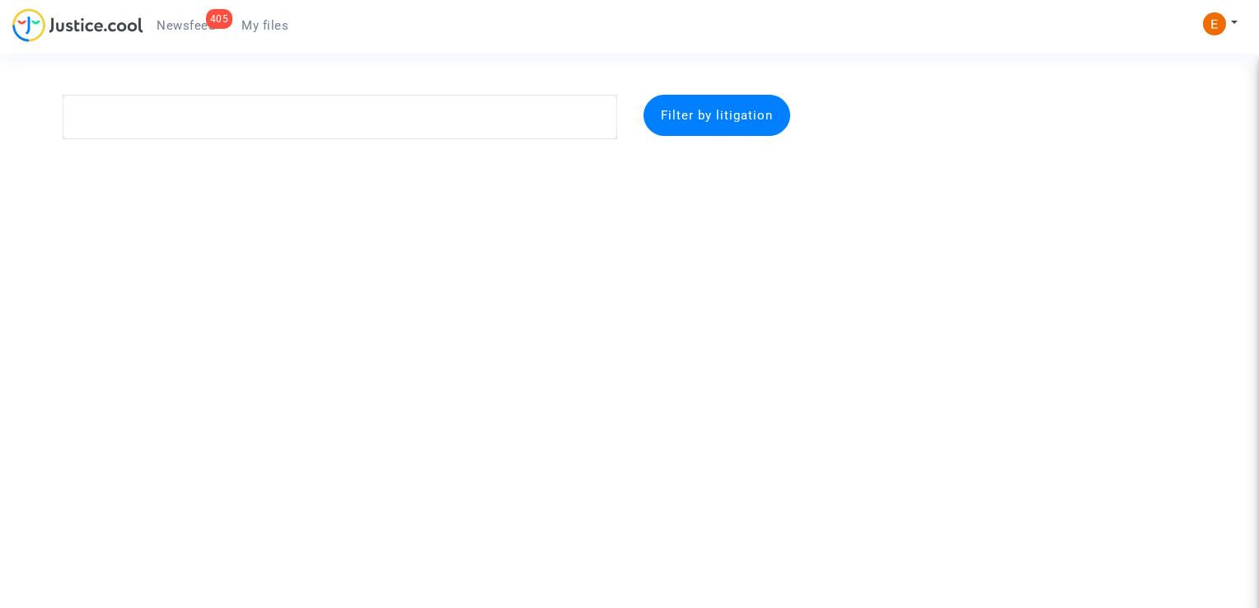
click at [202, 20] on span "Newsfeed" at bounding box center [186, 25] width 59 height 15
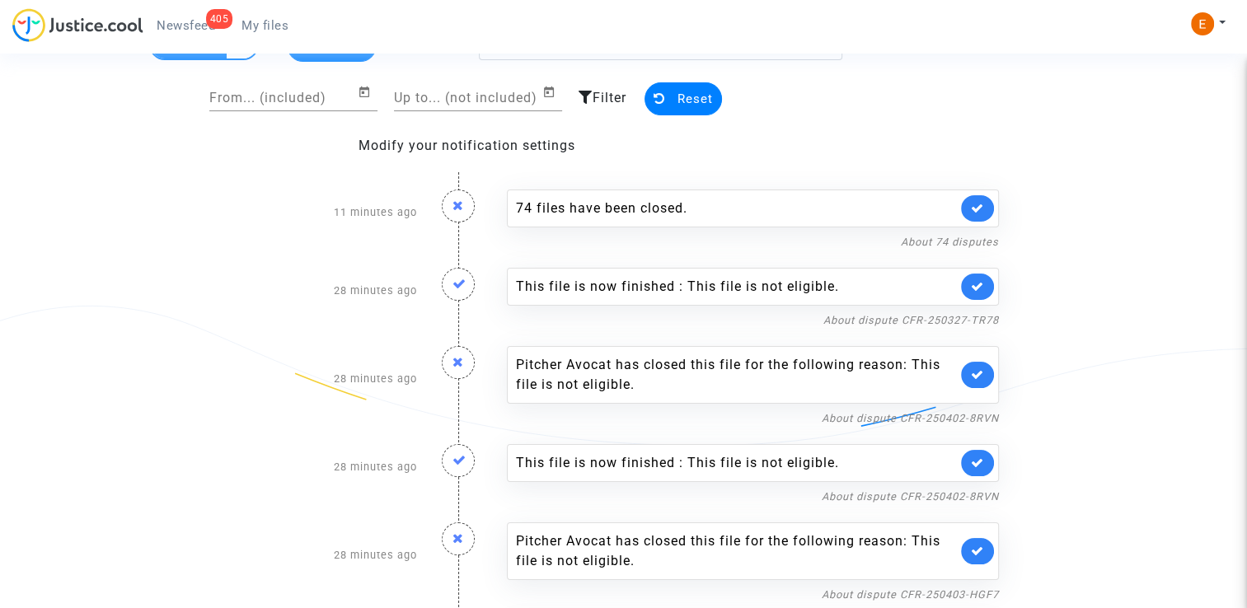
click at [968, 280] on link at bounding box center [977, 287] width 33 height 26
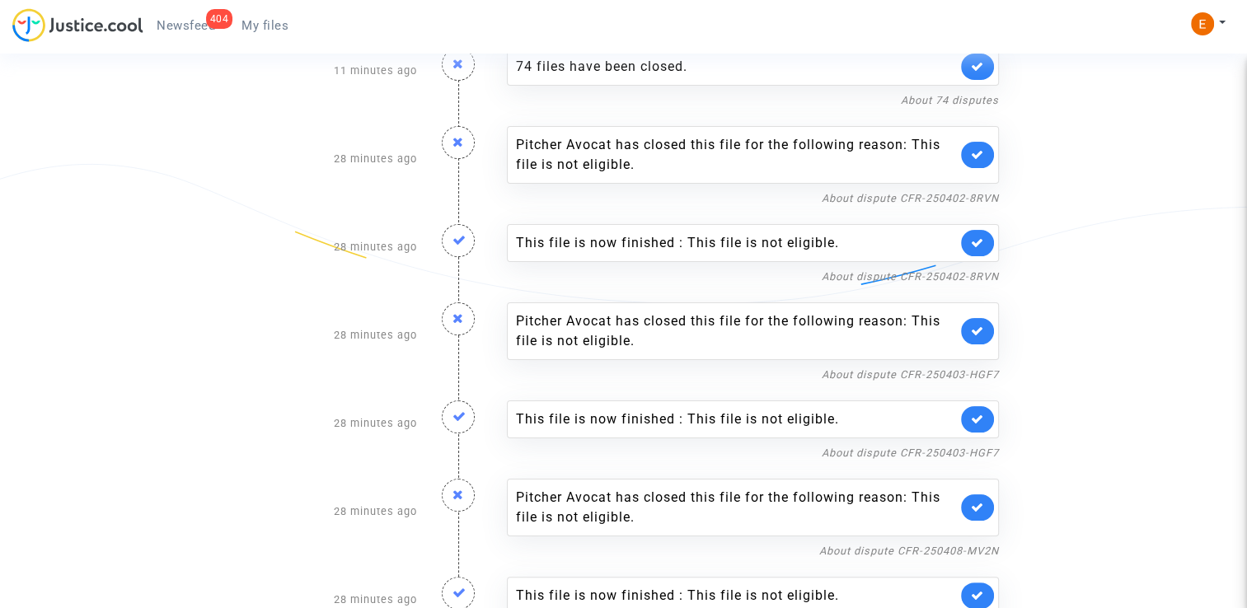
scroll to position [247, 0]
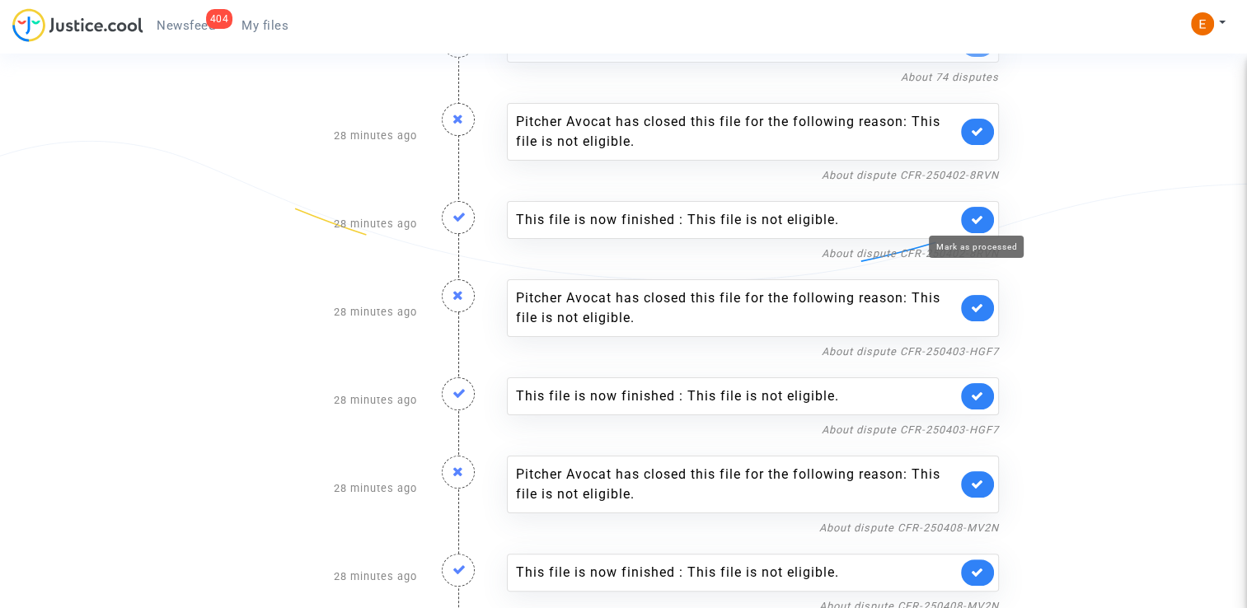
click at [979, 213] on icon at bounding box center [977, 219] width 13 height 12
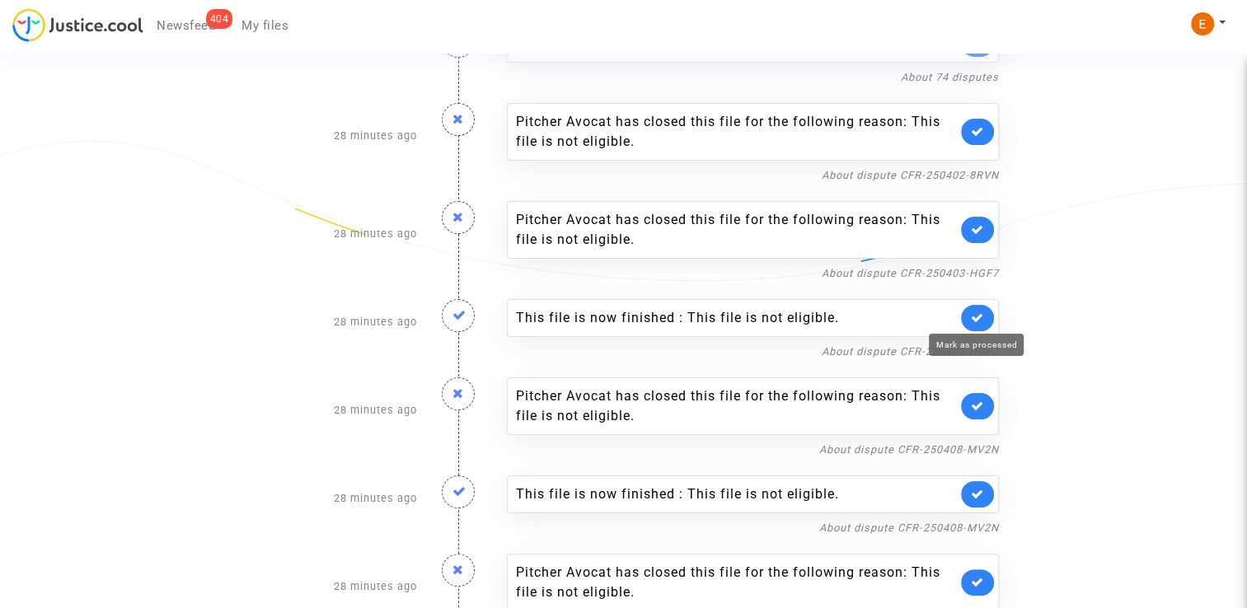
click at [979, 312] on icon at bounding box center [977, 318] width 13 height 12
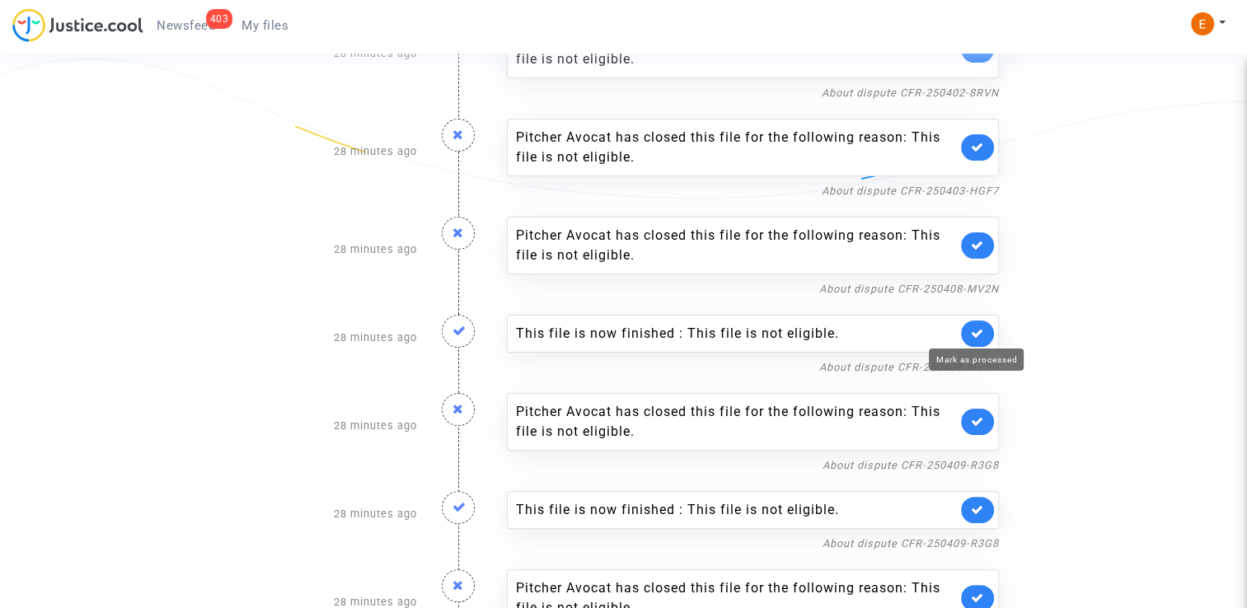
click at [980, 328] on icon at bounding box center [977, 333] width 13 height 12
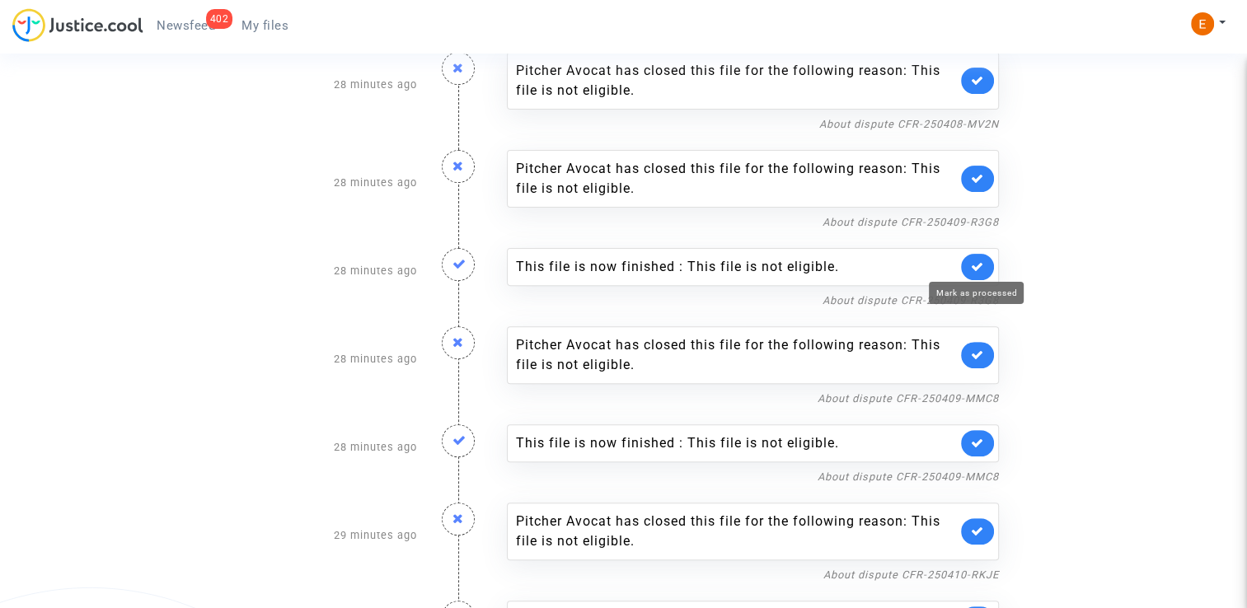
click at [981, 261] on icon at bounding box center [977, 266] width 13 height 12
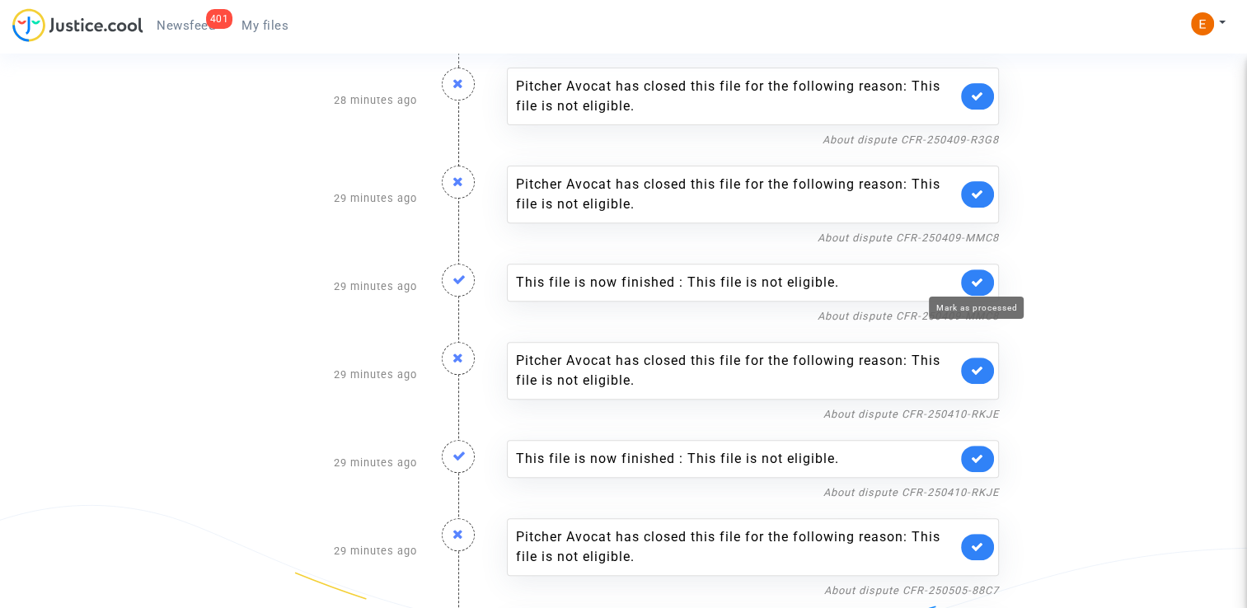
click at [982, 285] on icon at bounding box center [977, 282] width 13 height 12
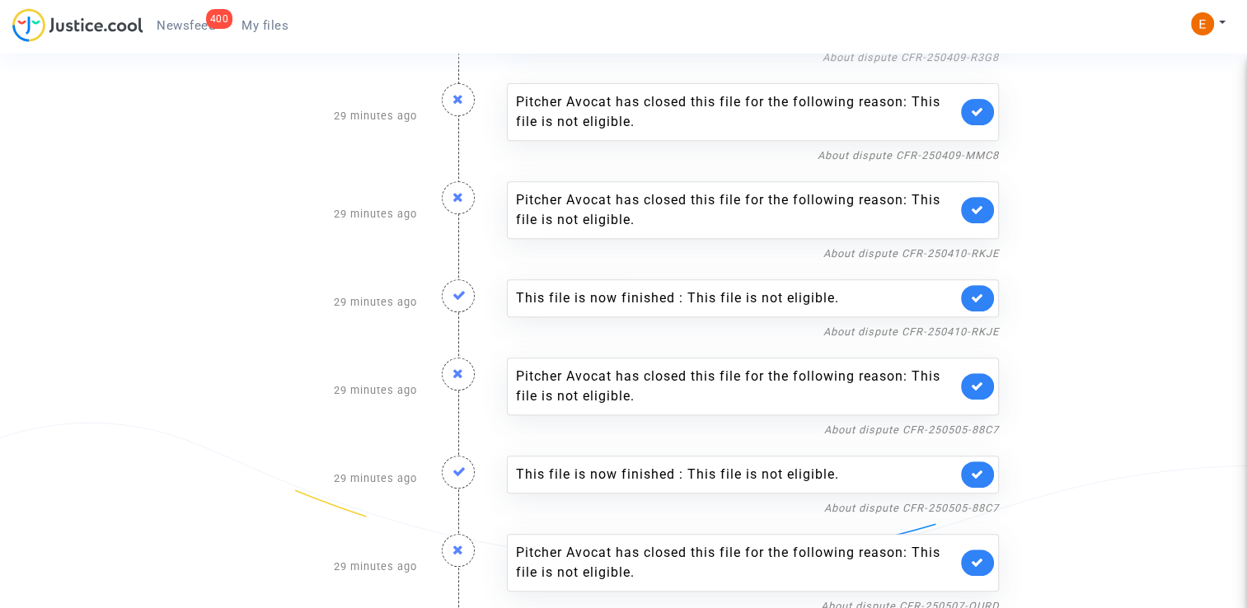
click at [982, 292] on icon at bounding box center [977, 298] width 13 height 12
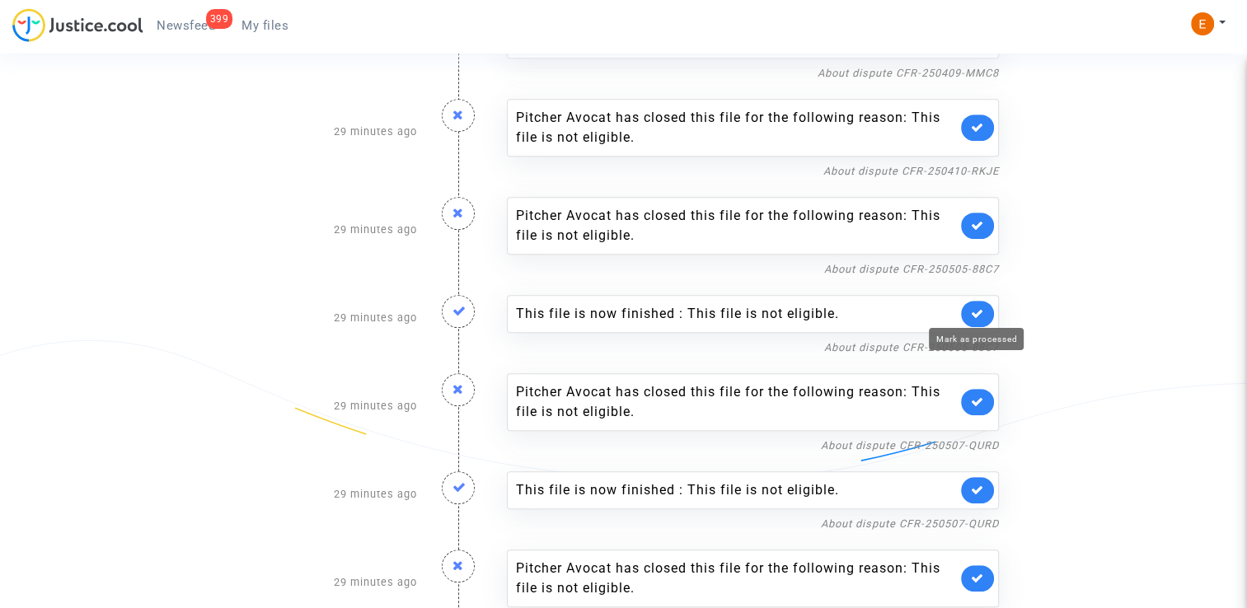
click at [982, 308] on icon at bounding box center [977, 313] width 13 height 12
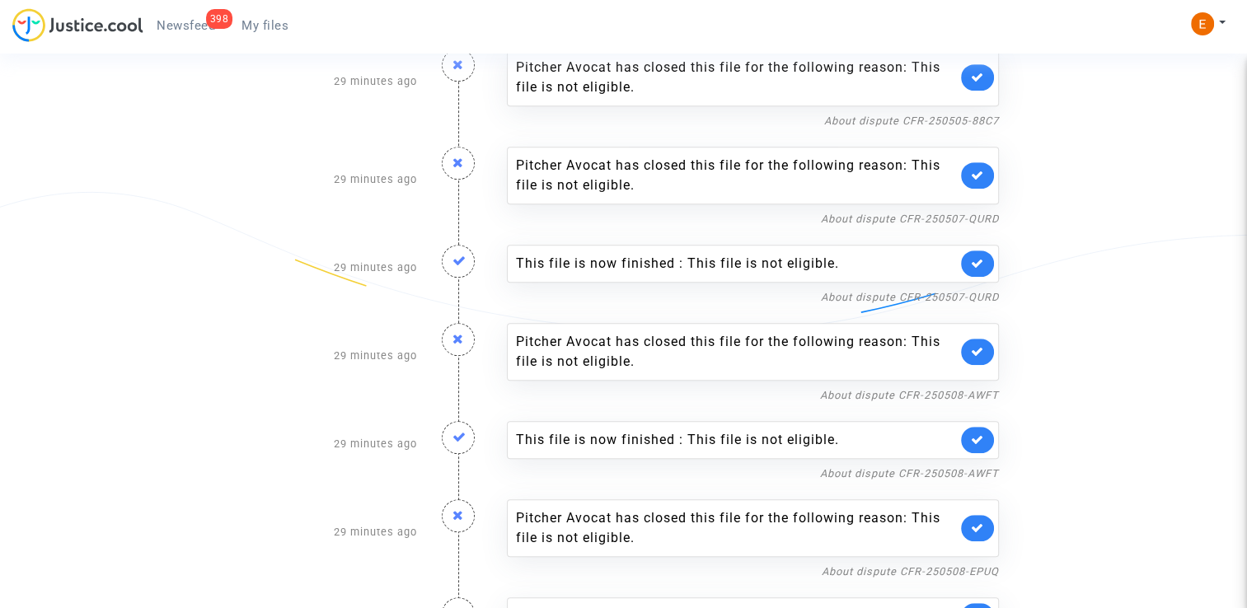
scroll to position [907, 0]
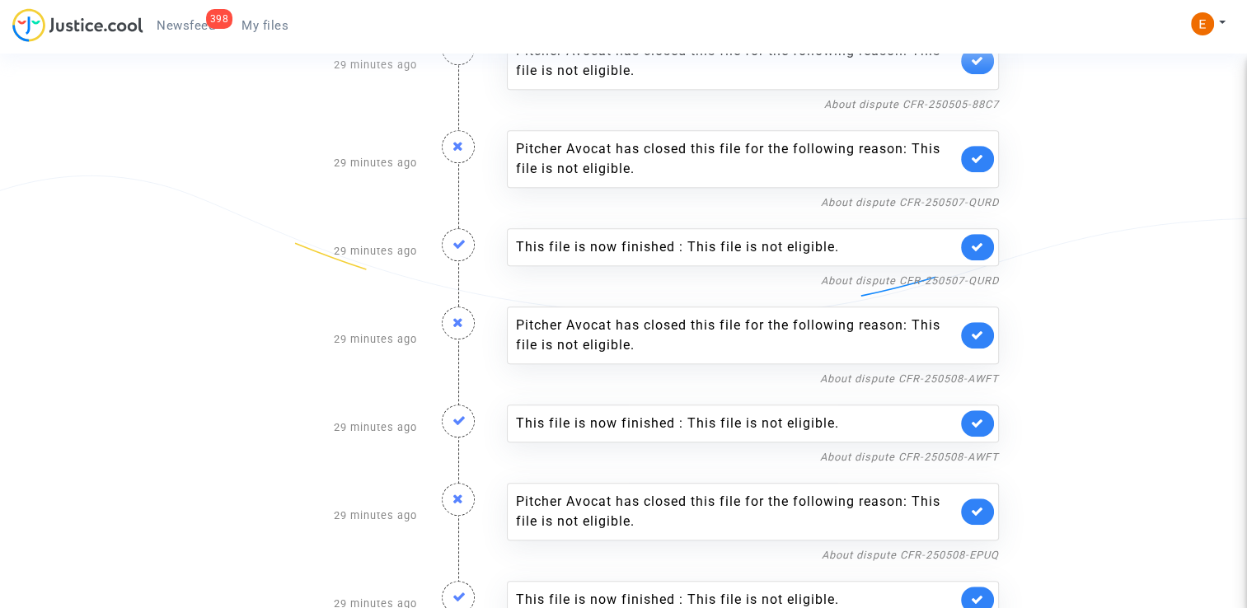
click at [986, 249] on link at bounding box center [977, 247] width 33 height 26
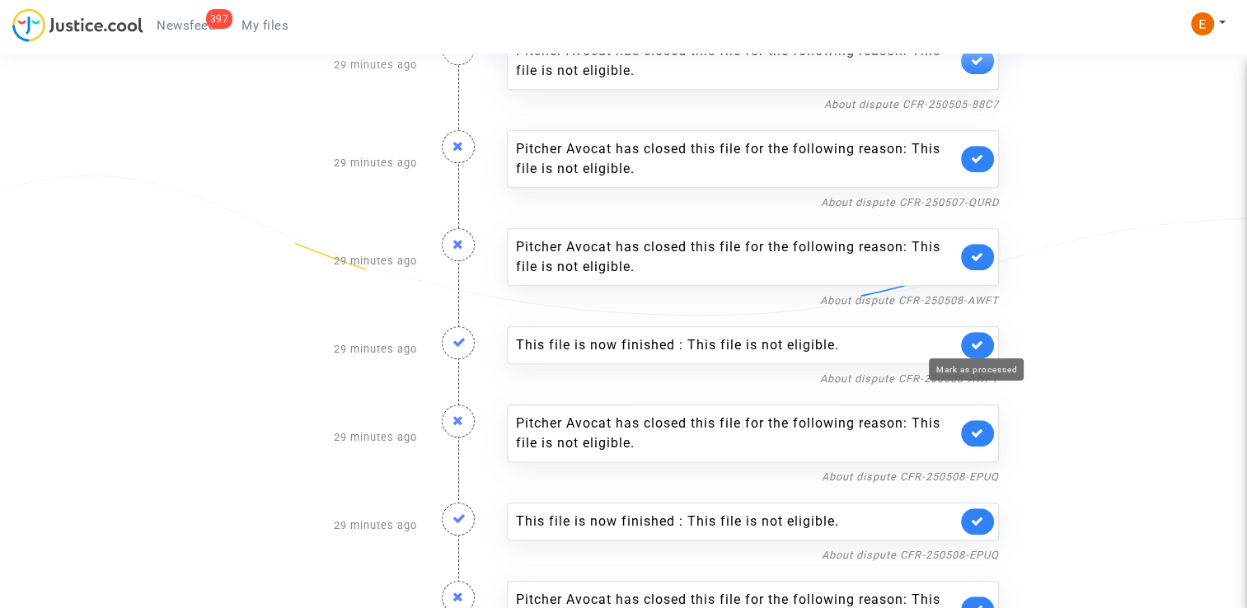
click at [977, 339] on icon at bounding box center [977, 345] width 13 height 12
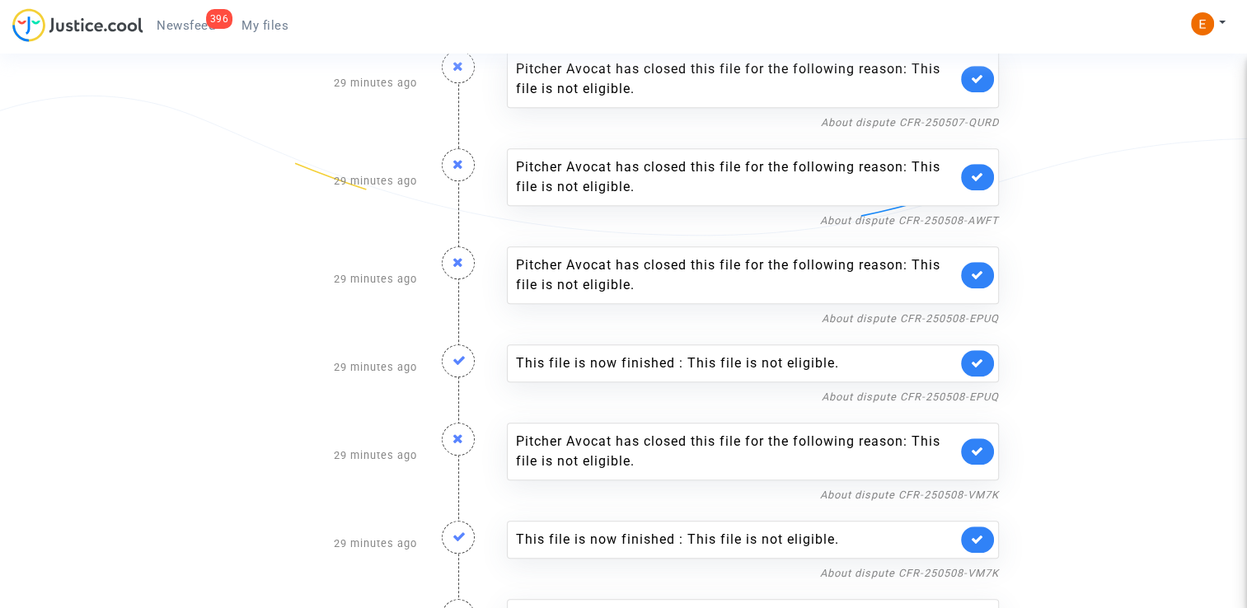
scroll to position [989, 0]
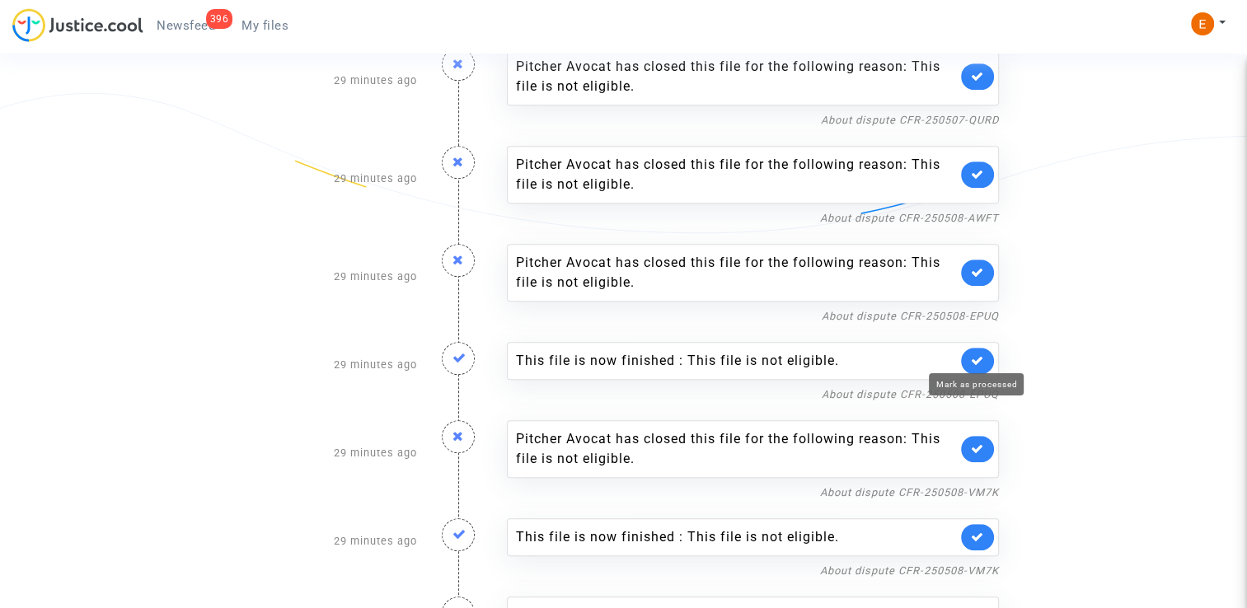
click at [980, 354] on icon at bounding box center [977, 360] width 13 height 12
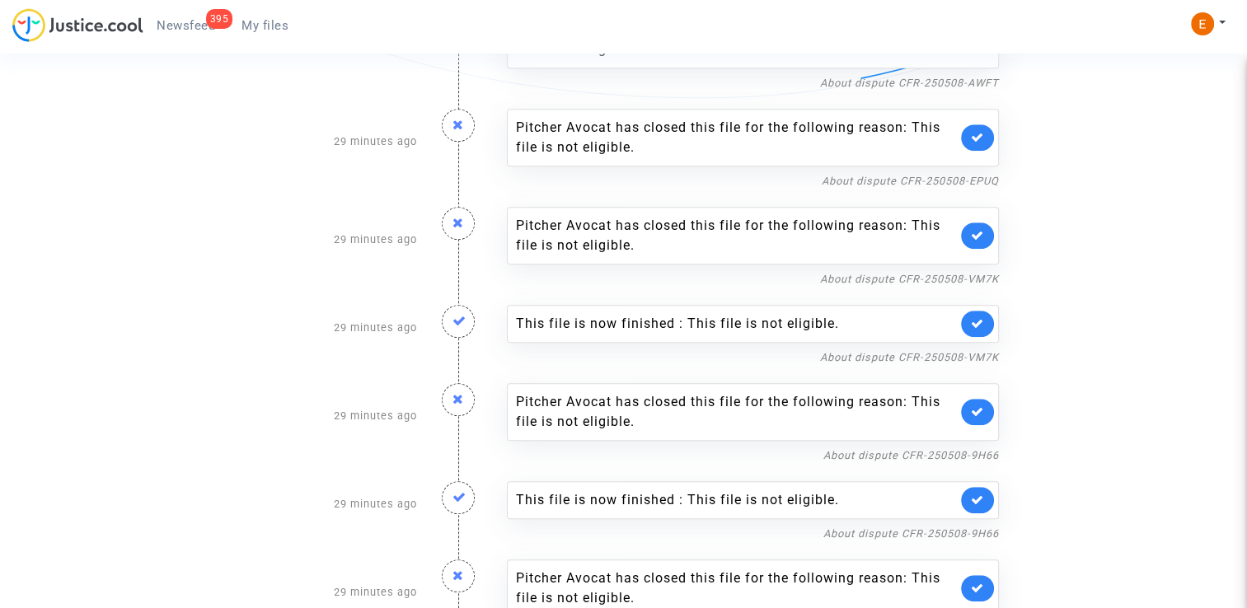
scroll to position [1154, 0]
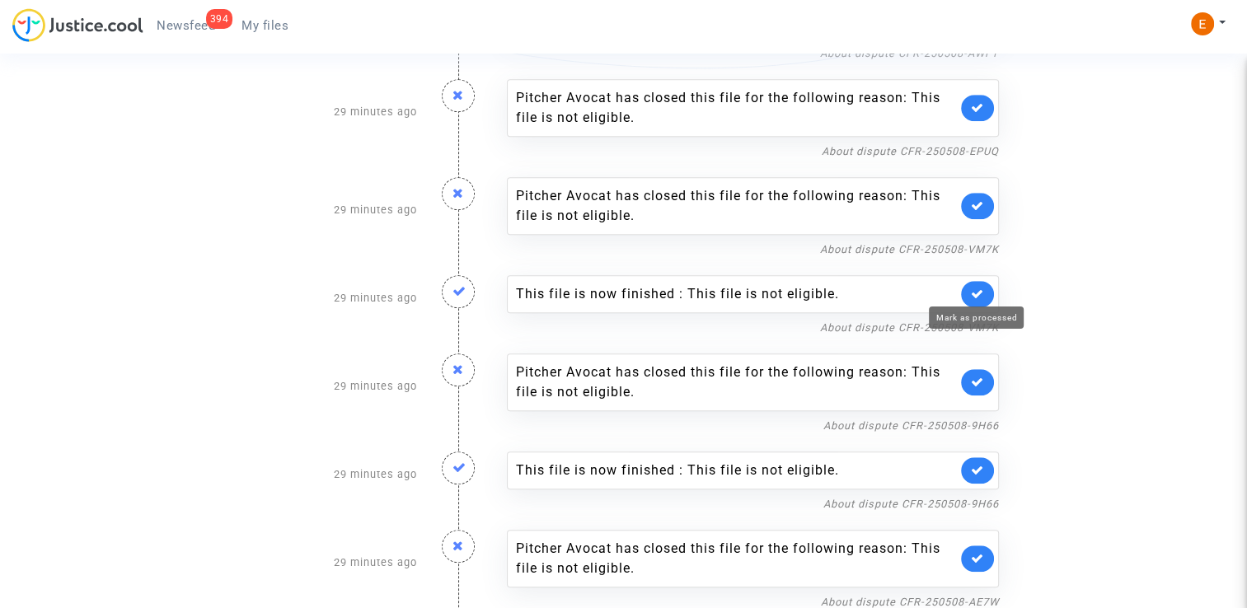
click at [976, 290] on icon at bounding box center [977, 294] width 13 height 12
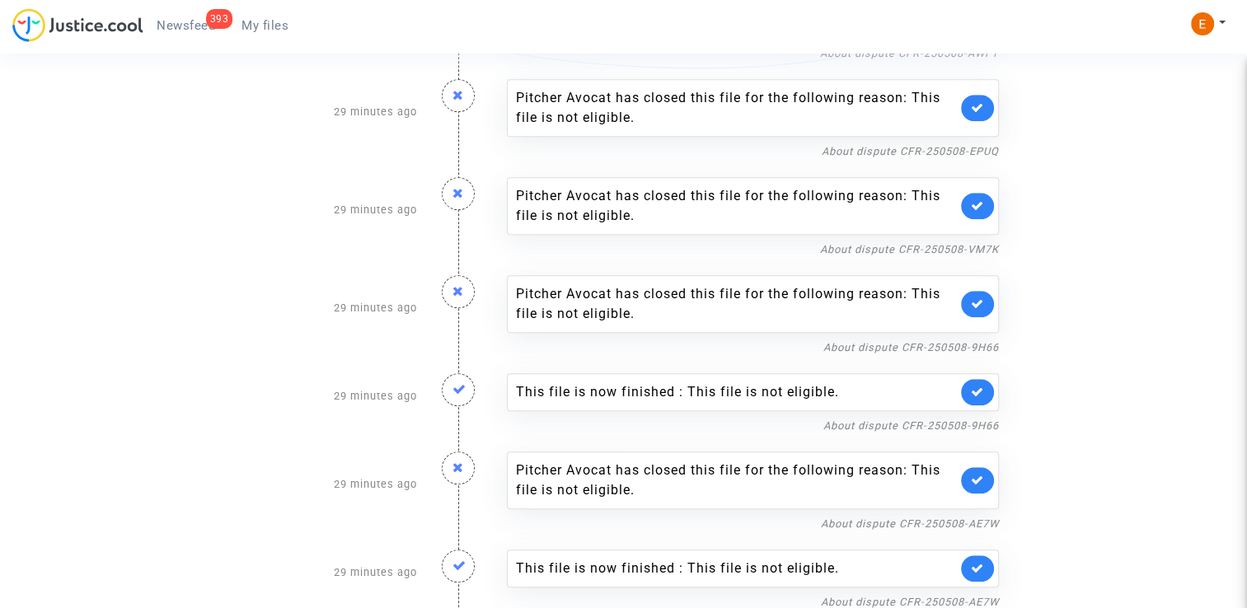
click at [976, 387] on icon at bounding box center [977, 392] width 13 height 12
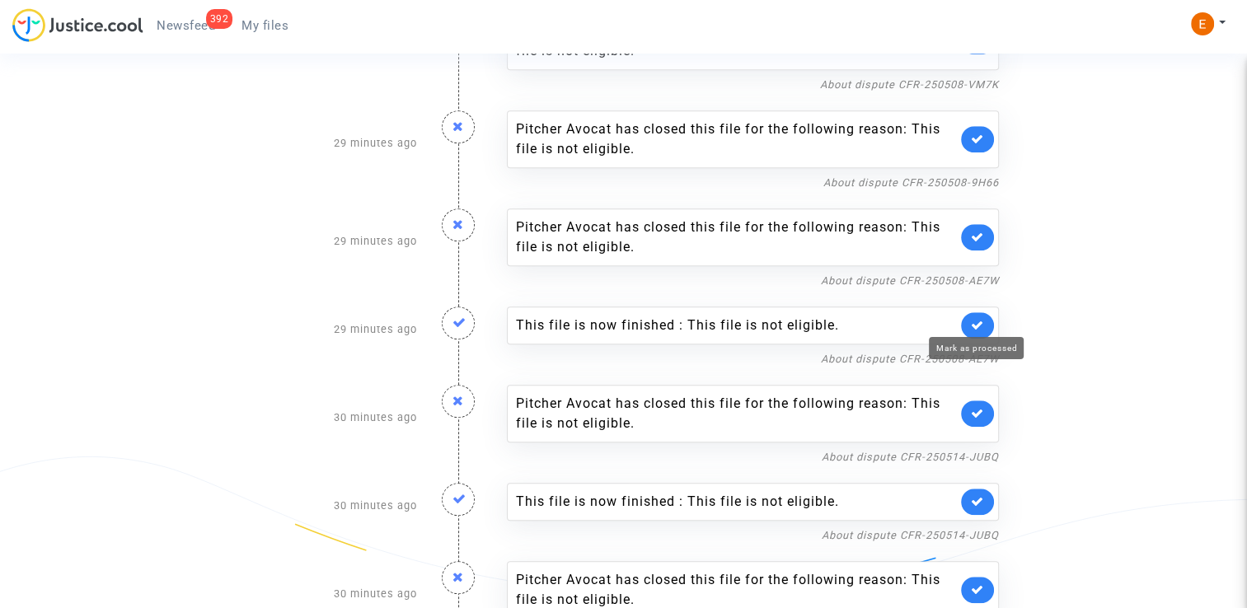
click at [976, 320] on icon at bounding box center [977, 325] width 13 height 12
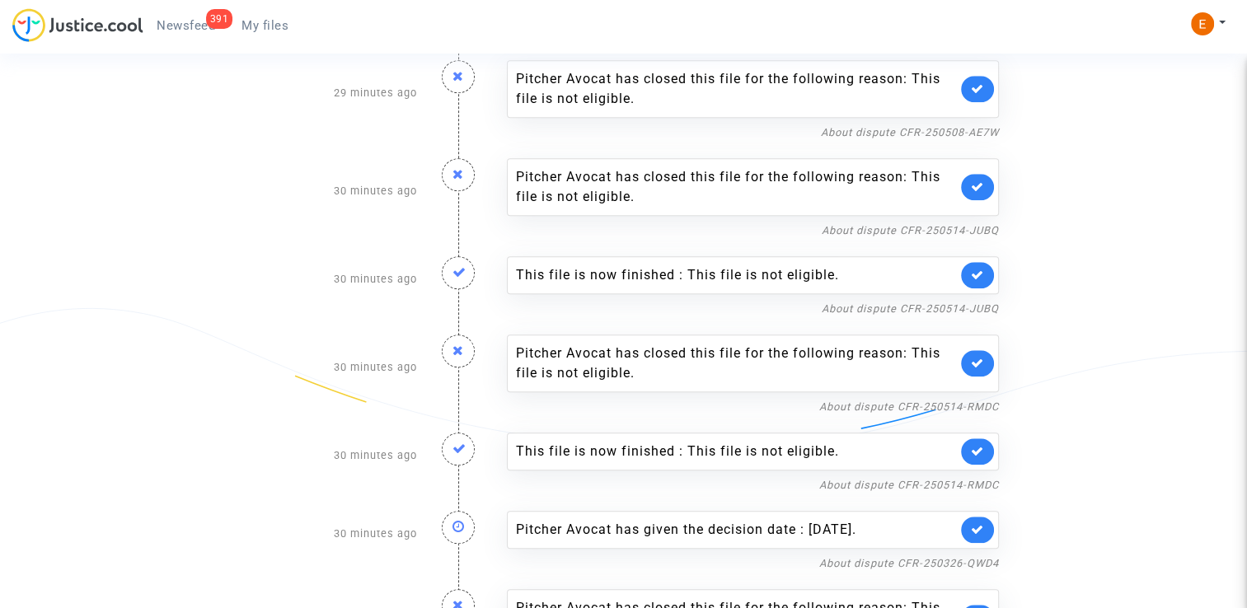
scroll to position [1483, 0]
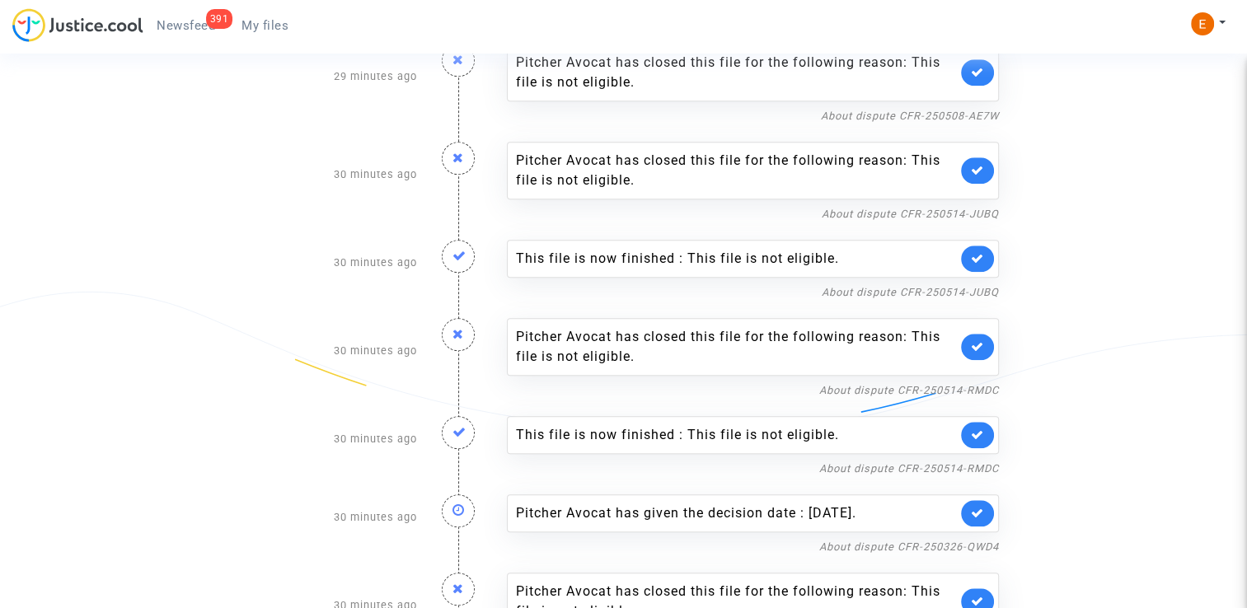
click at [989, 248] on link at bounding box center [977, 259] width 33 height 26
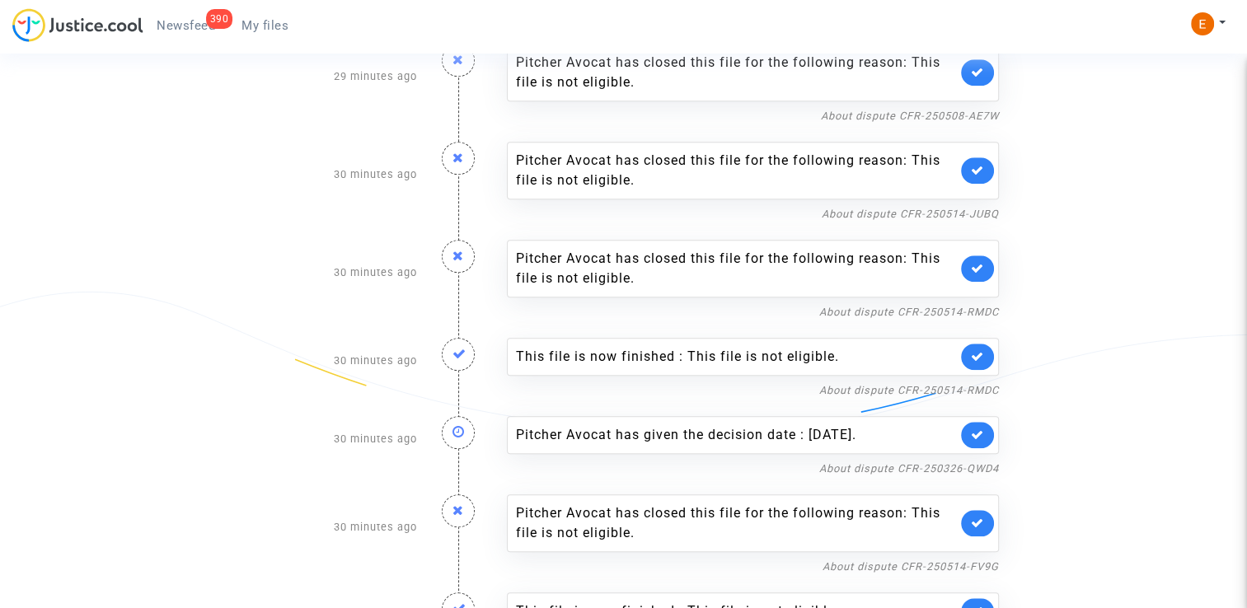
click at [968, 344] on link at bounding box center [977, 357] width 33 height 26
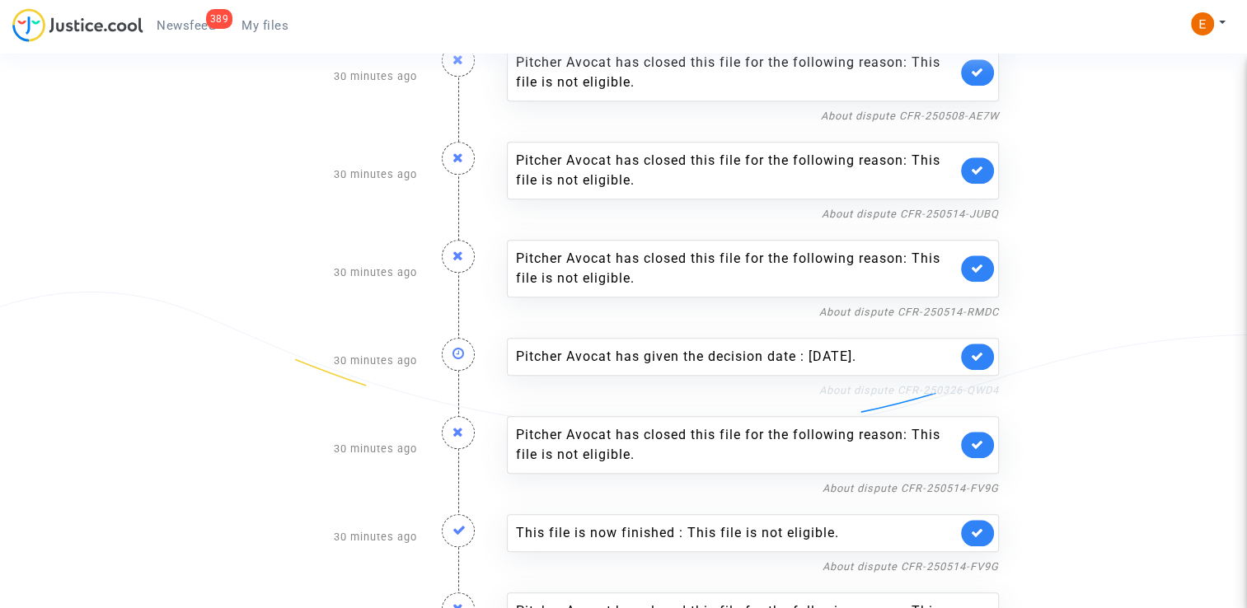
click at [869, 384] on link "About dispute CFR-250326-QWD4" at bounding box center [909, 390] width 180 height 12
click at [988, 358] on link at bounding box center [977, 357] width 33 height 26
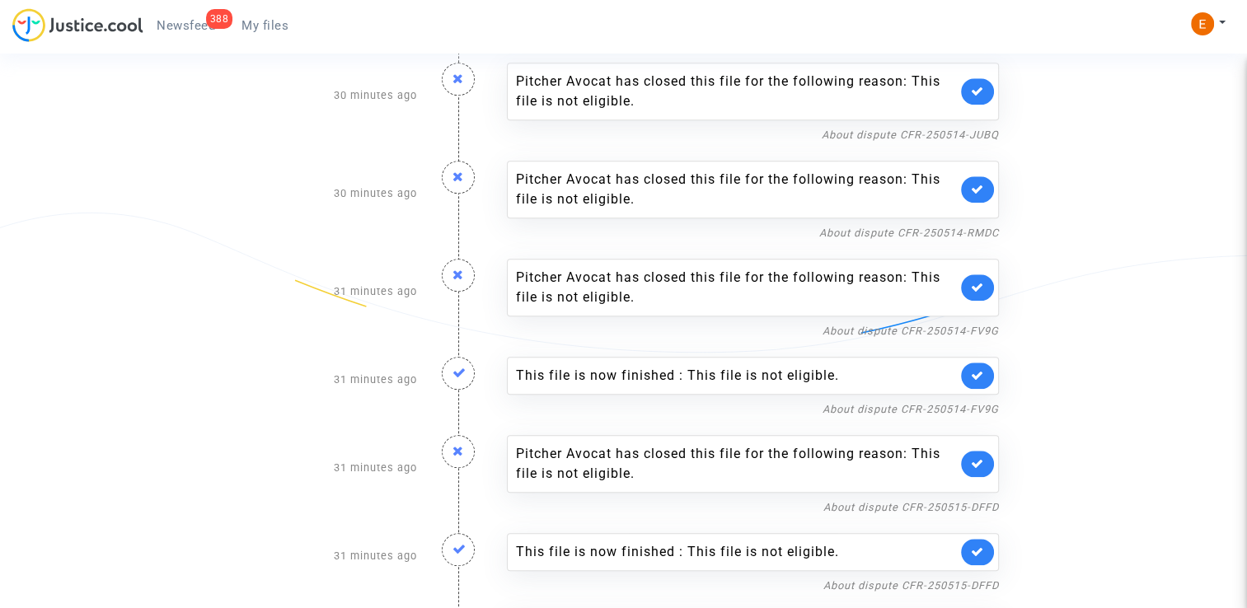
scroll to position [1566, 0]
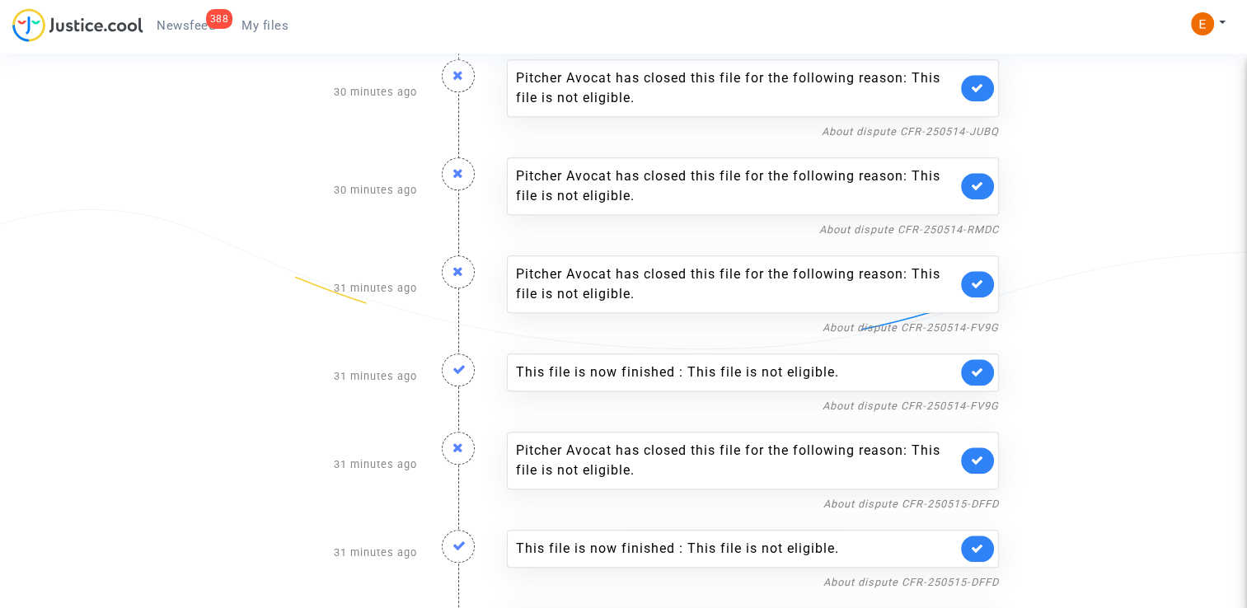
click at [983, 372] on link at bounding box center [977, 372] width 33 height 26
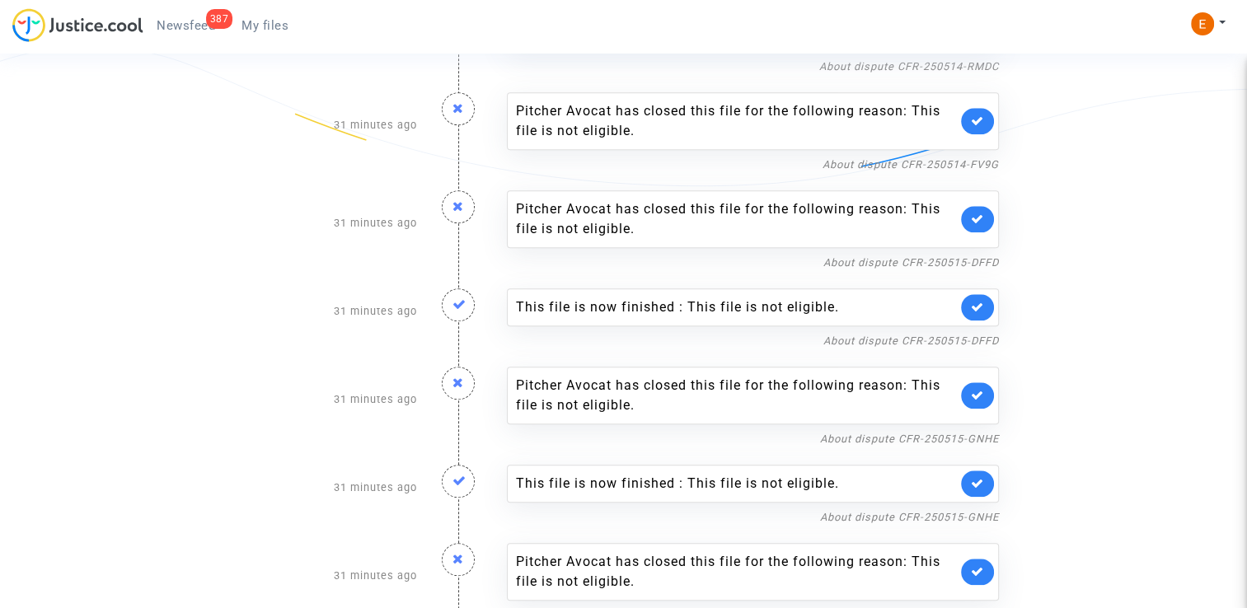
scroll to position [1731, 0]
click at [979, 302] on icon at bounding box center [977, 305] width 13 height 12
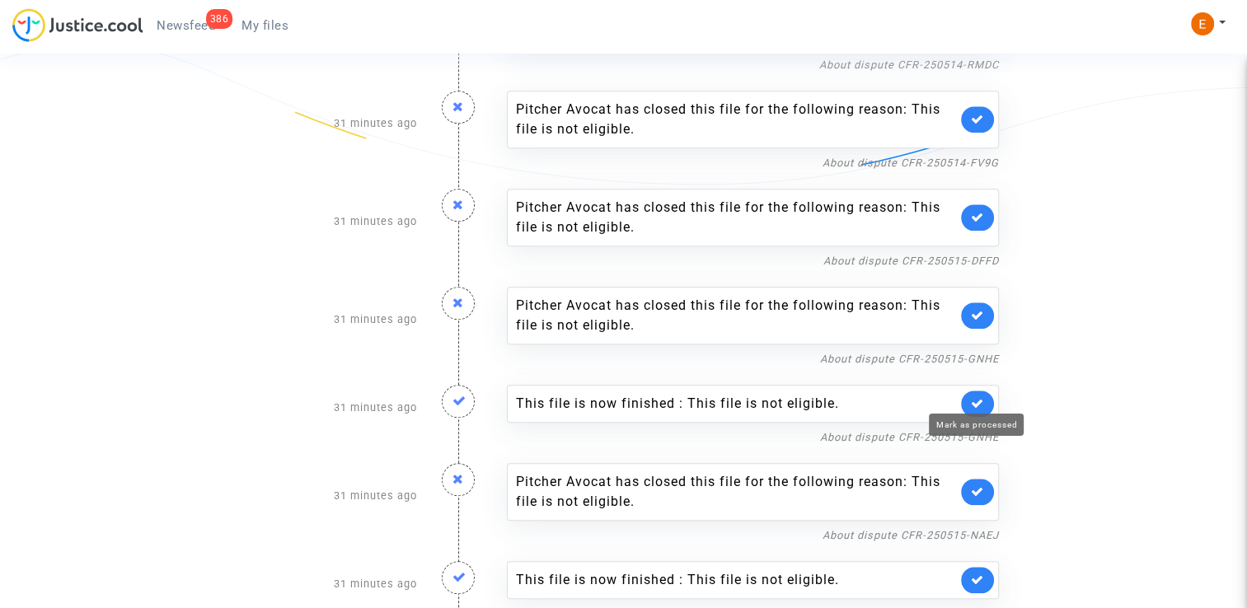
click at [971, 397] on icon at bounding box center [977, 403] width 13 height 12
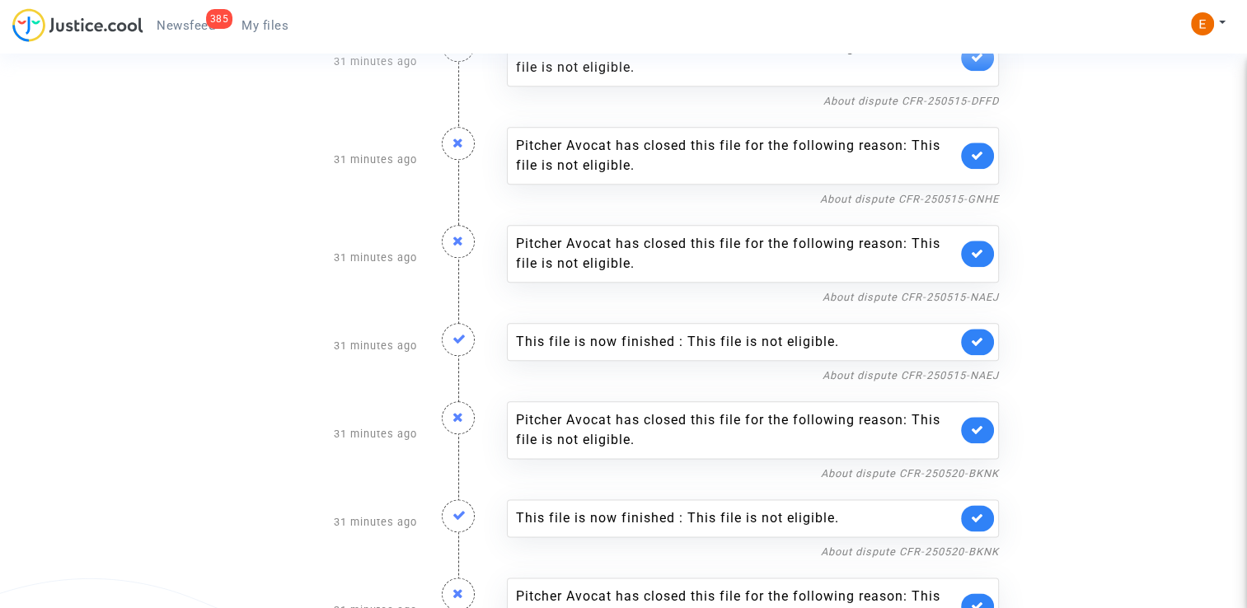
scroll to position [1895, 0]
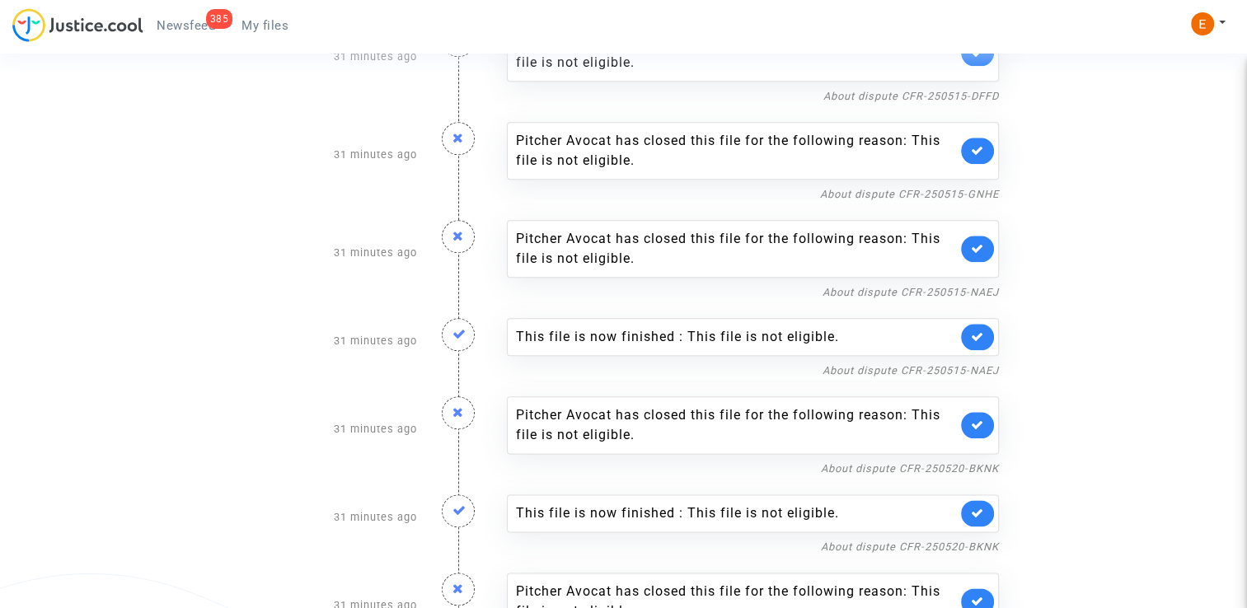
click at [974, 334] on icon at bounding box center [977, 336] width 13 height 12
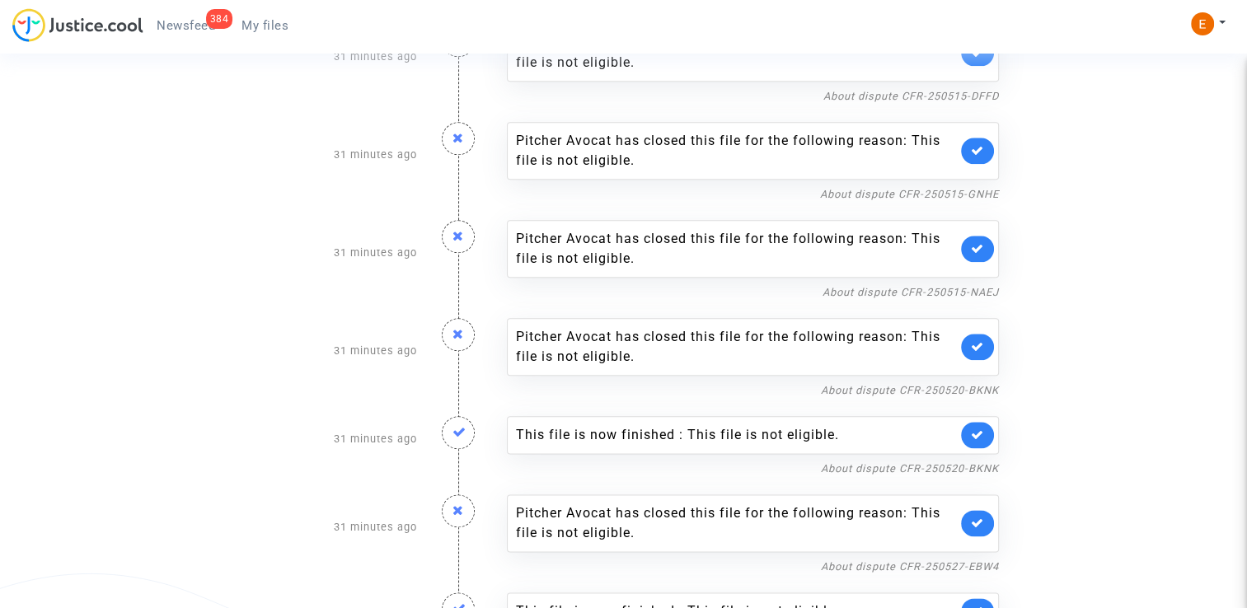
click at [979, 422] on link at bounding box center [977, 435] width 33 height 26
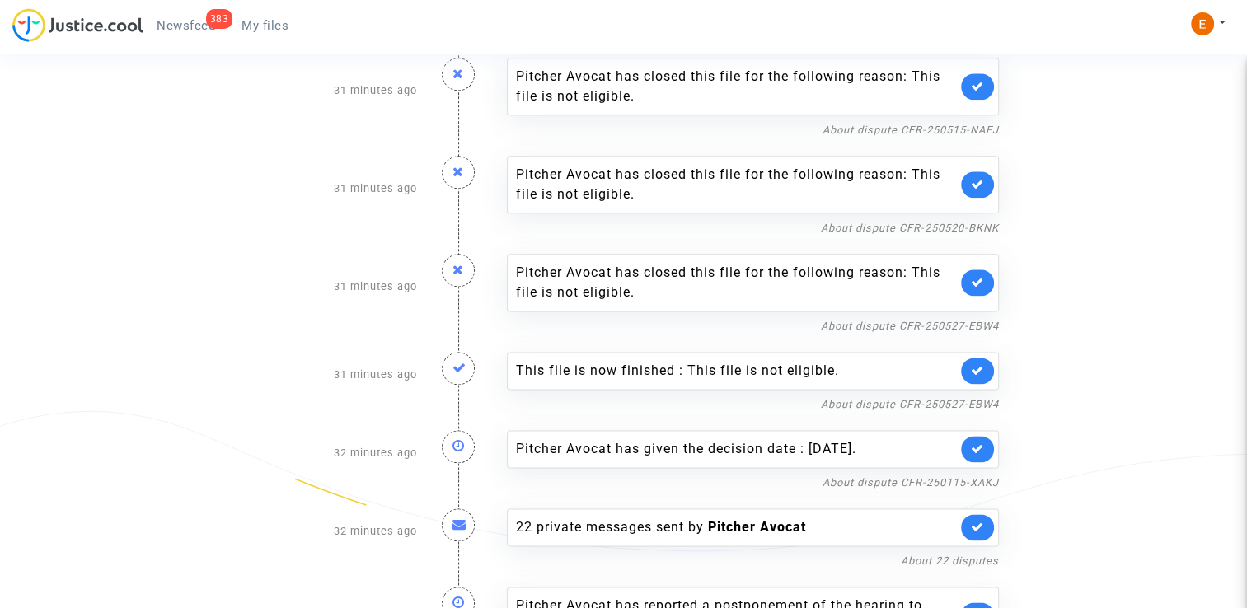
scroll to position [2060, 0]
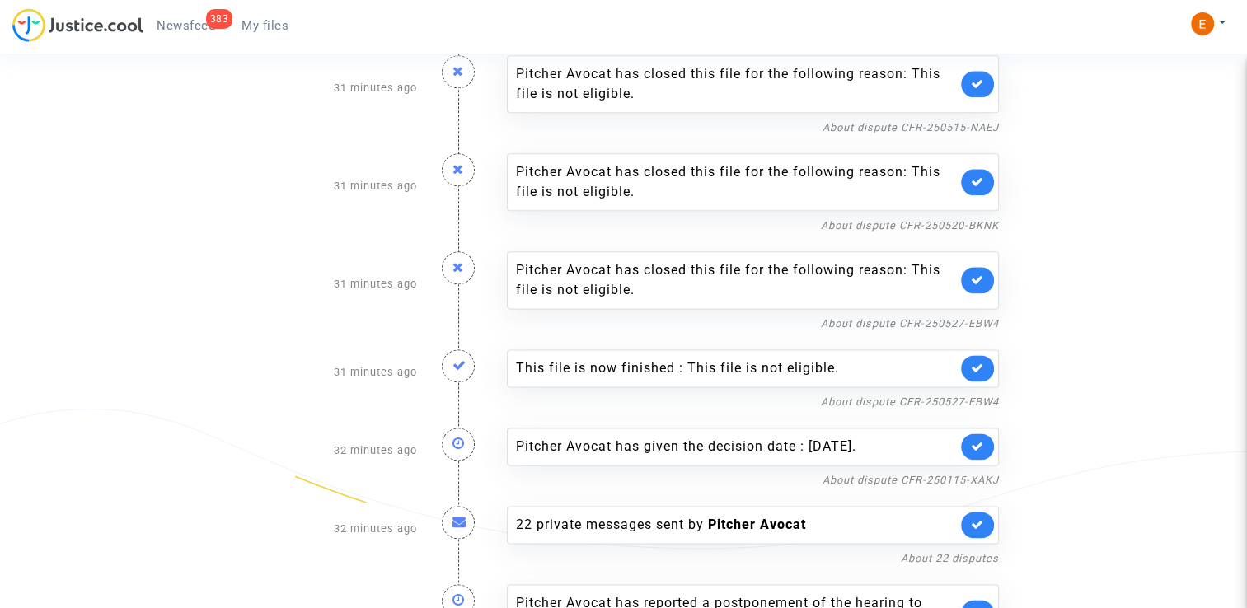
click at [989, 361] on link at bounding box center [977, 368] width 33 height 26
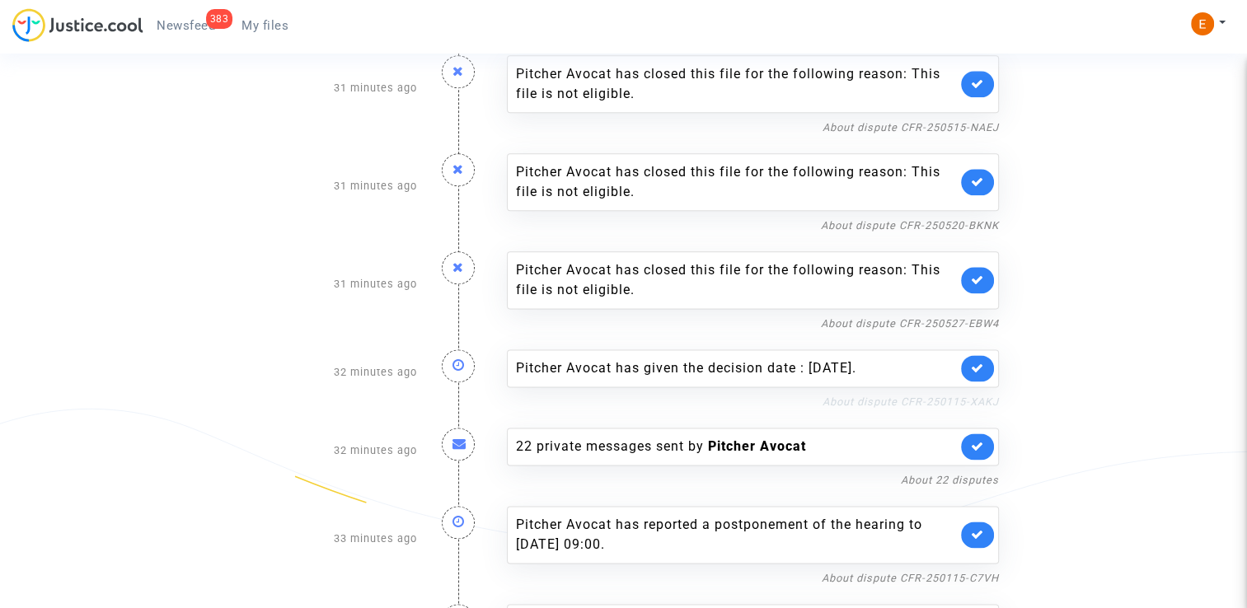
click at [875, 396] on link "About dispute CFR-250115-XAKJ" at bounding box center [910, 402] width 176 height 12
click at [986, 356] on link at bounding box center [977, 368] width 33 height 26
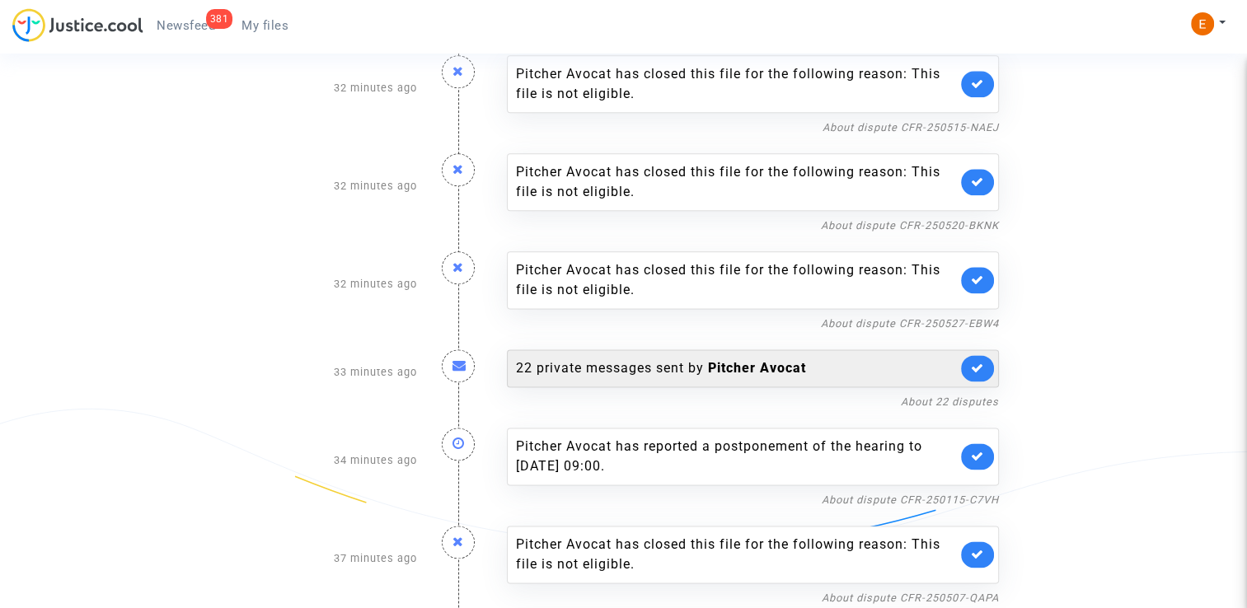
click at [694, 362] on div "22 private messages sent by Pitcher Avocat" at bounding box center [736, 368] width 441 height 20
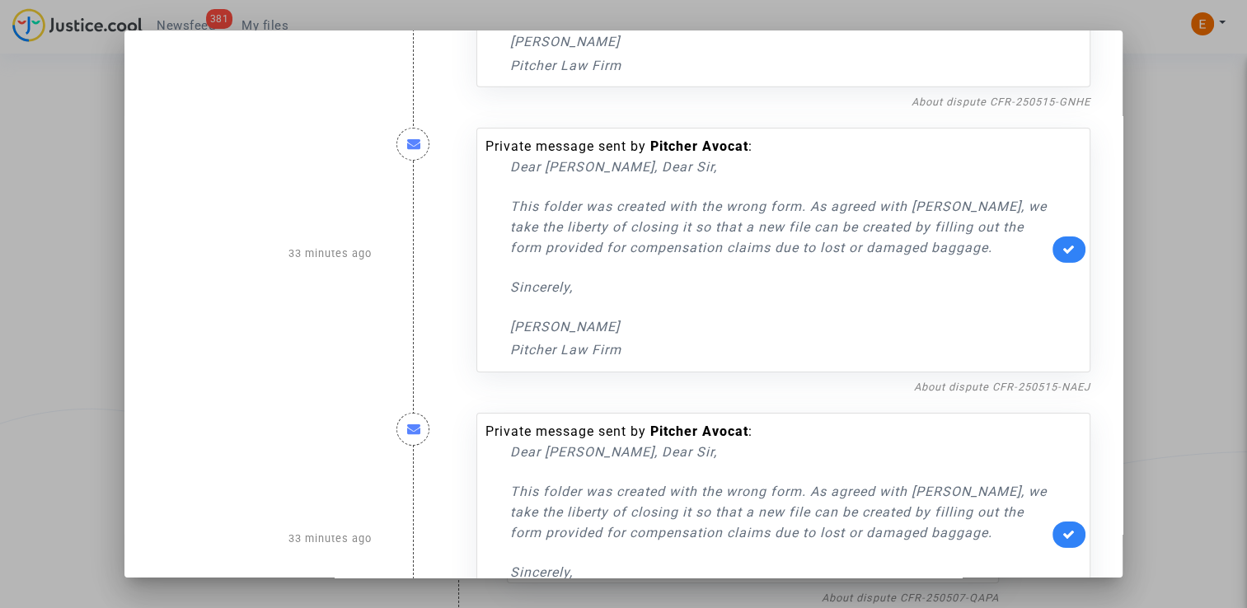
scroll to position [5758, 0]
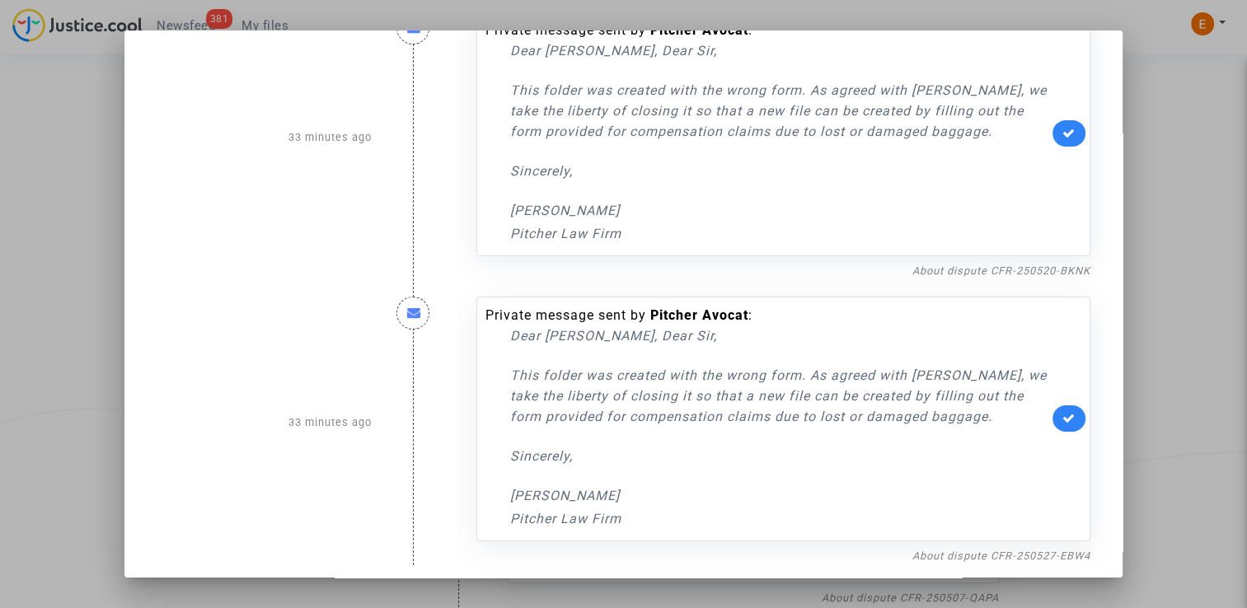
click at [1203, 246] on div at bounding box center [623, 304] width 1247 height 608
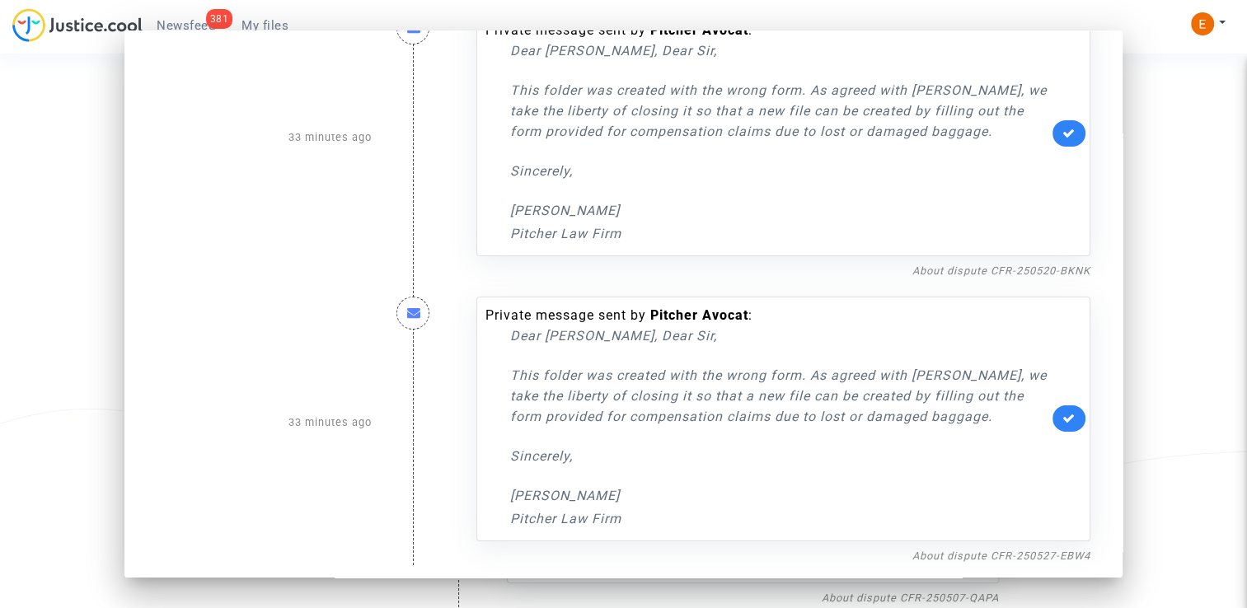
scroll to position [2060, 0]
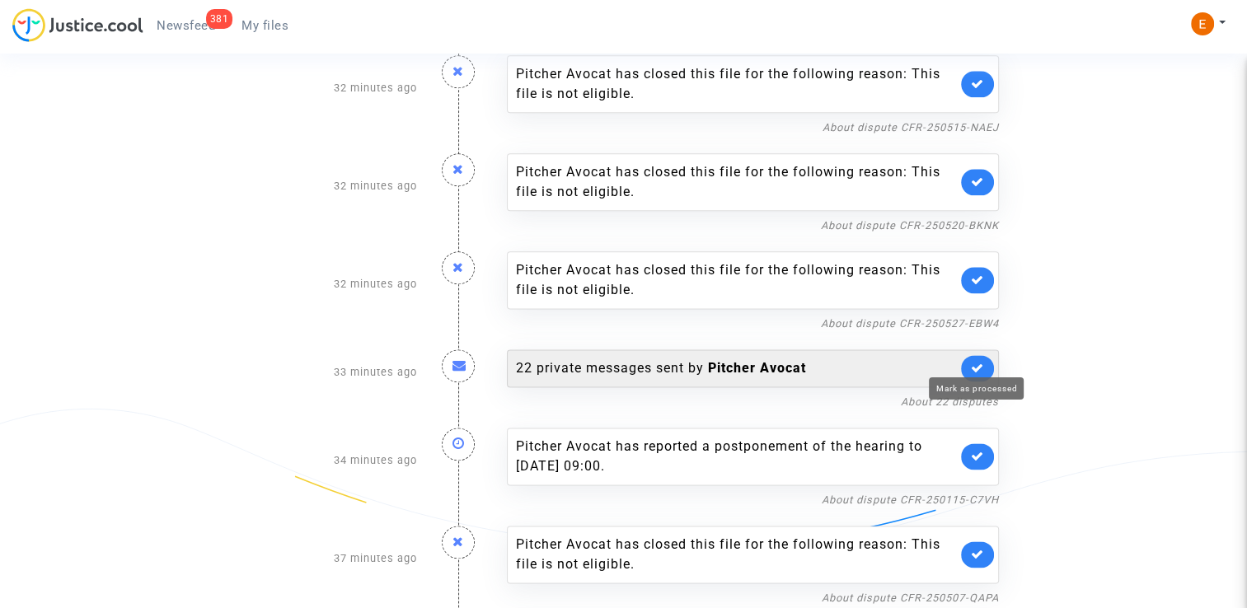
click at [982, 362] on icon at bounding box center [977, 368] width 13 height 12
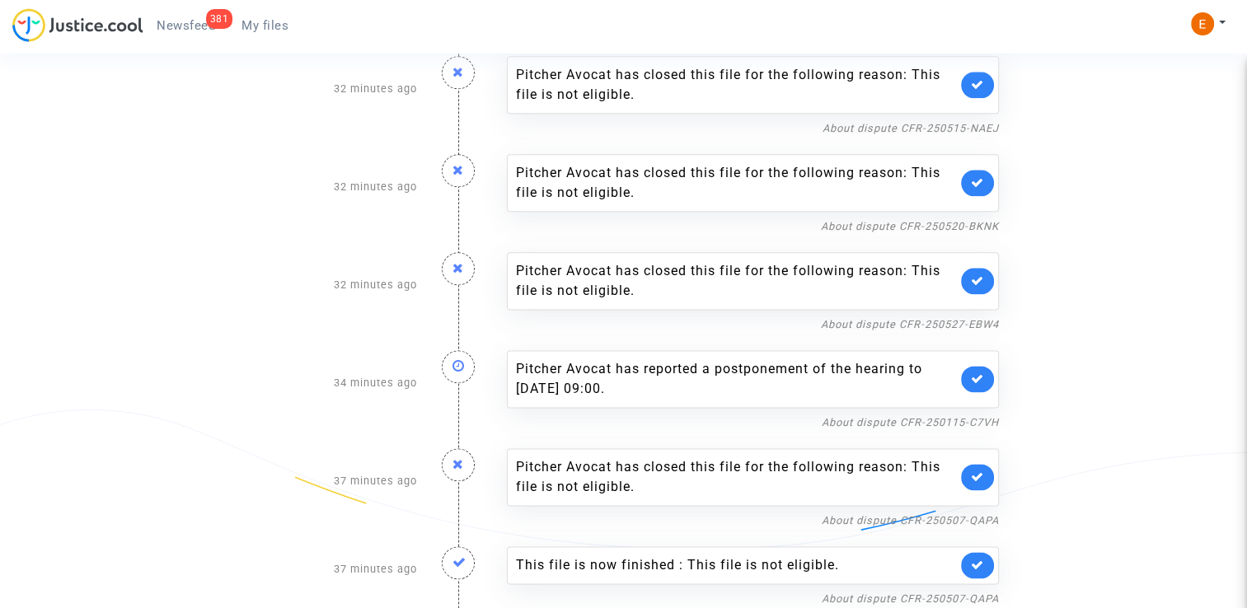
scroll to position [2050, 0]
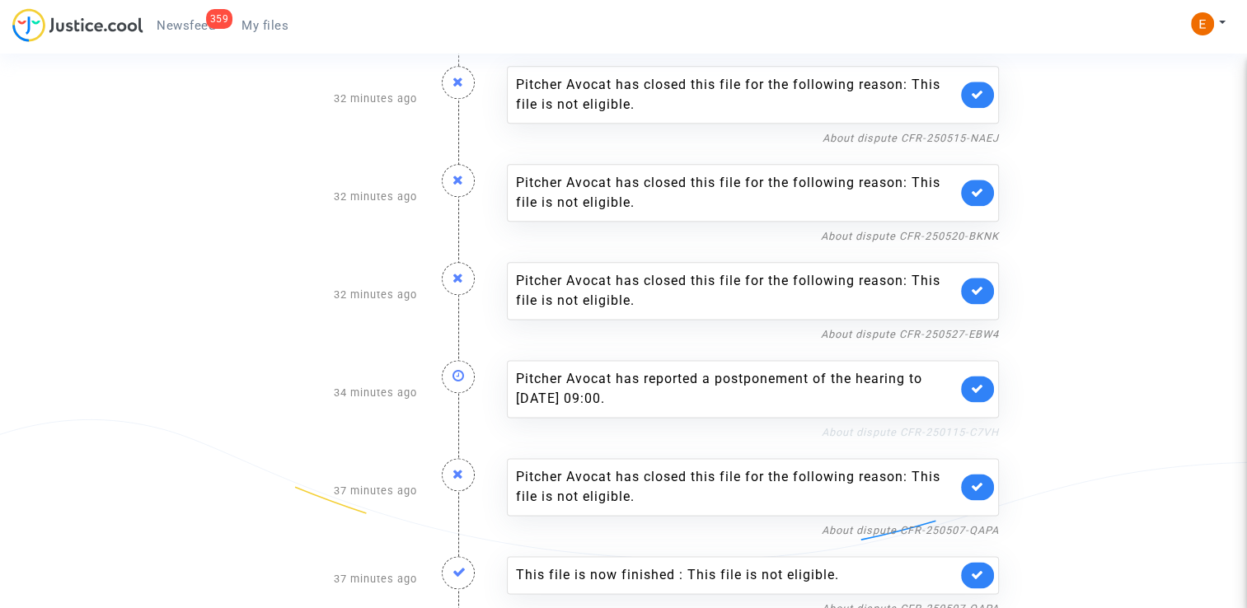
click at [865, 426] on link "About dispute CFR-250115-C7VH" at bounding box center [910, 432] width 177 height 12
click at [981, 382] on icon at bounding box center [977, 388] width 13 height 12
click at [977, 569] on icon at bounding box center [977, 575] width 13 height 12
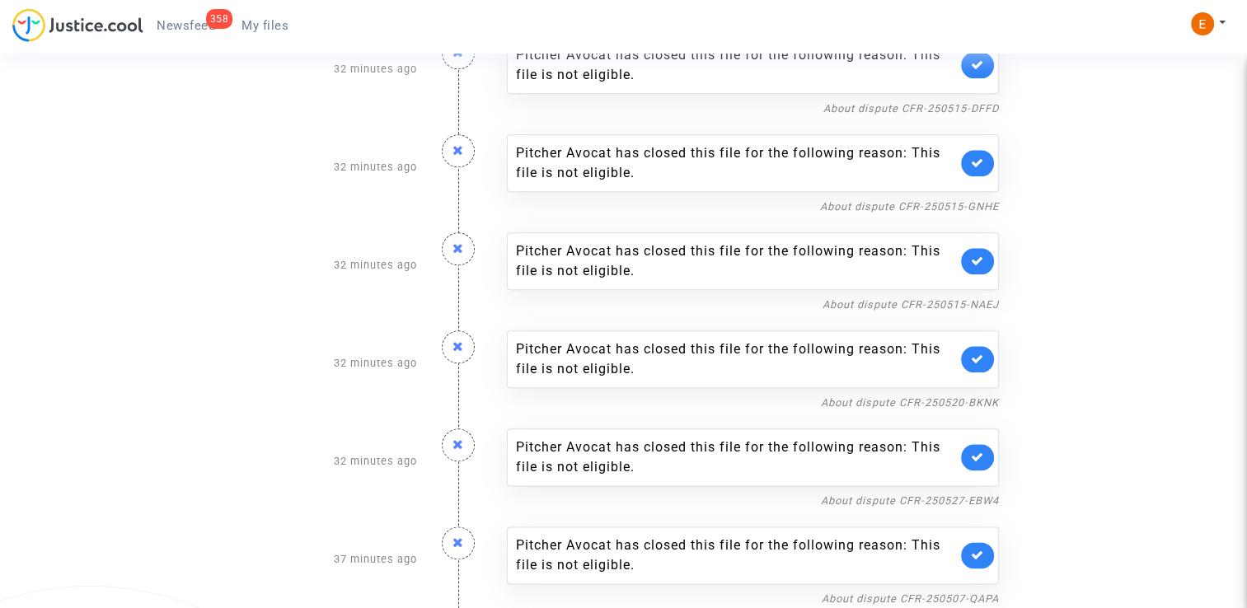
scroll to position [1873, 0]
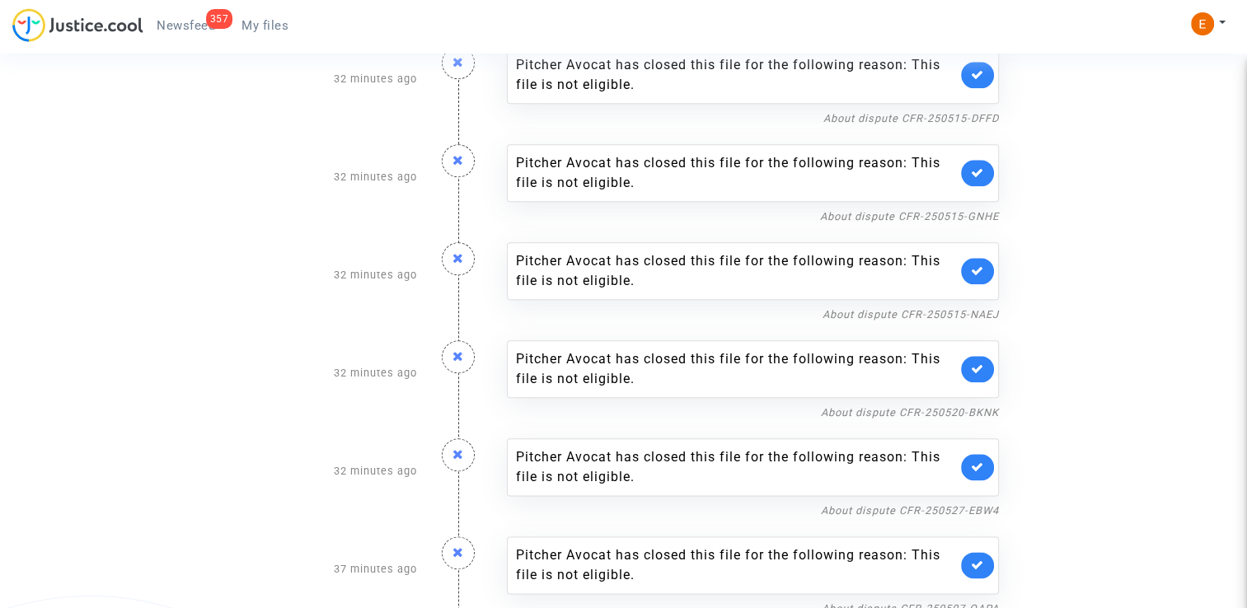
click at [278, 28] on span "My files" at bounding box center [264, 25] width 47 height 15
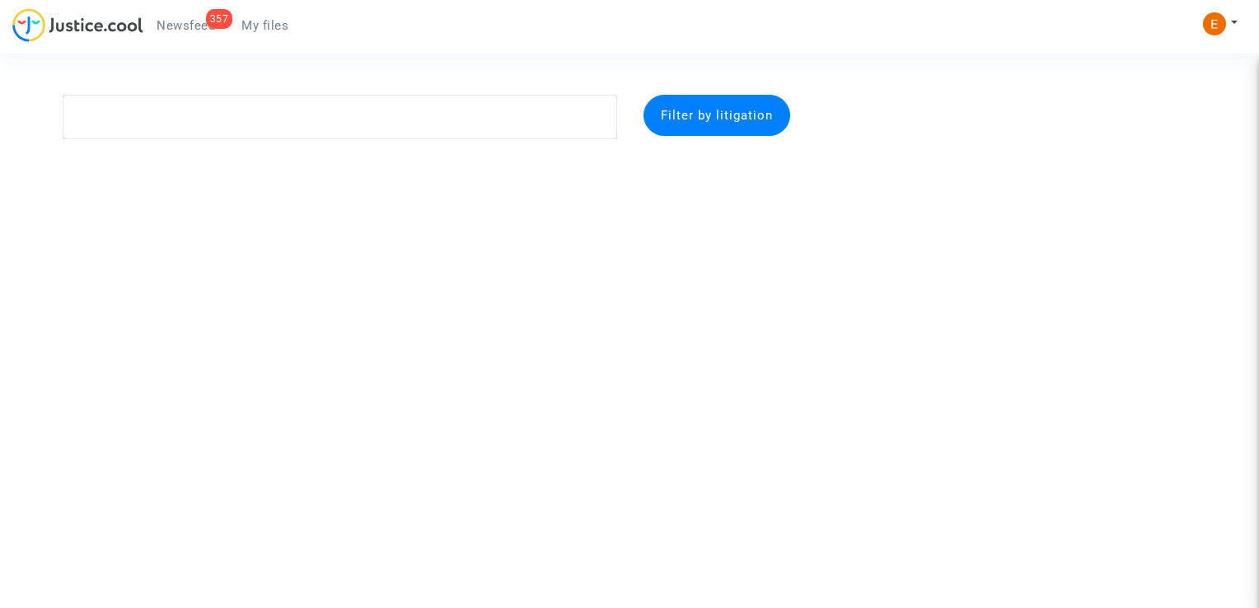
click at [194, 28] on span "Newsfeed" at bounding box center [186, 25] width 59 height 15
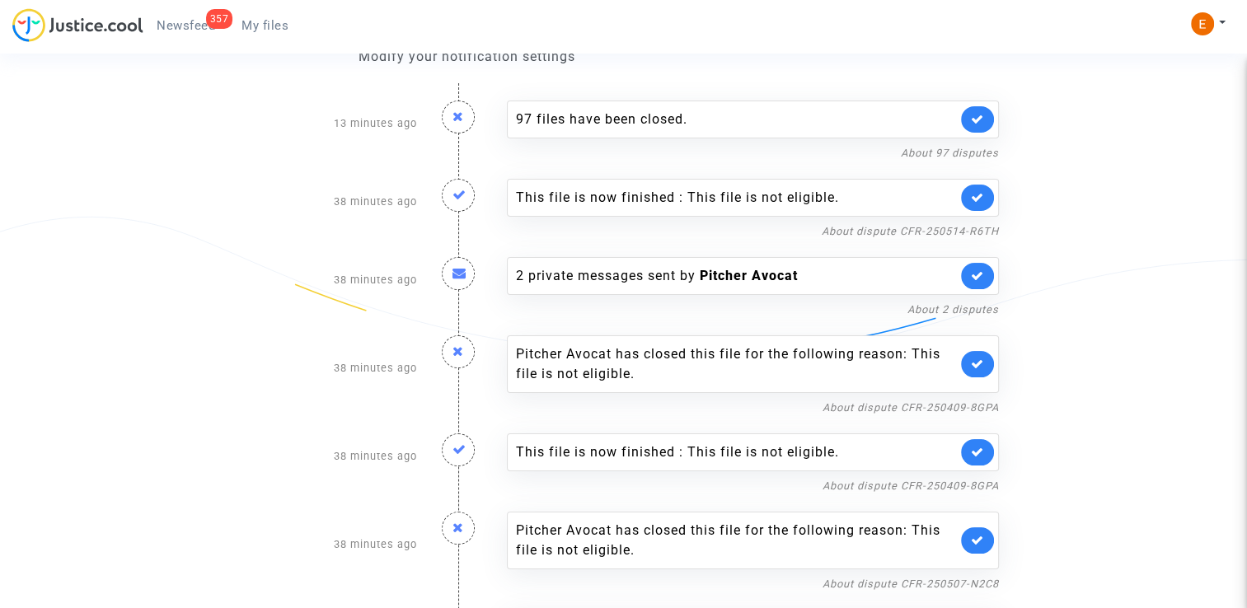
scroll to position [165, 0]
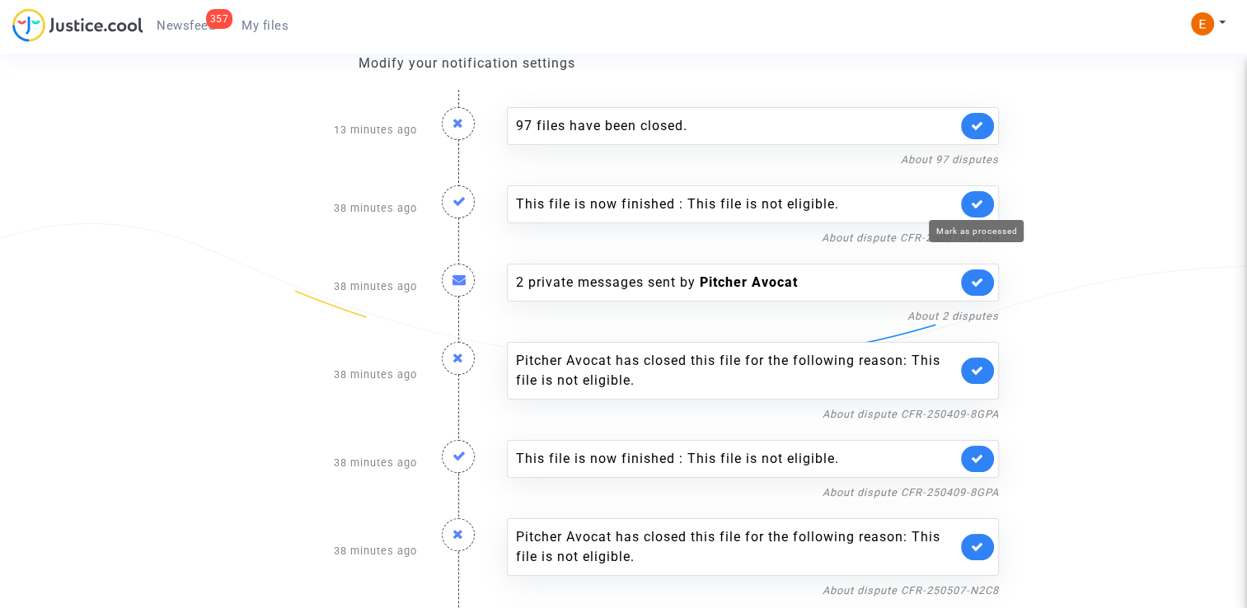
click at [977, 209] on icon at bounding box center [977, 204] width 13 height 12
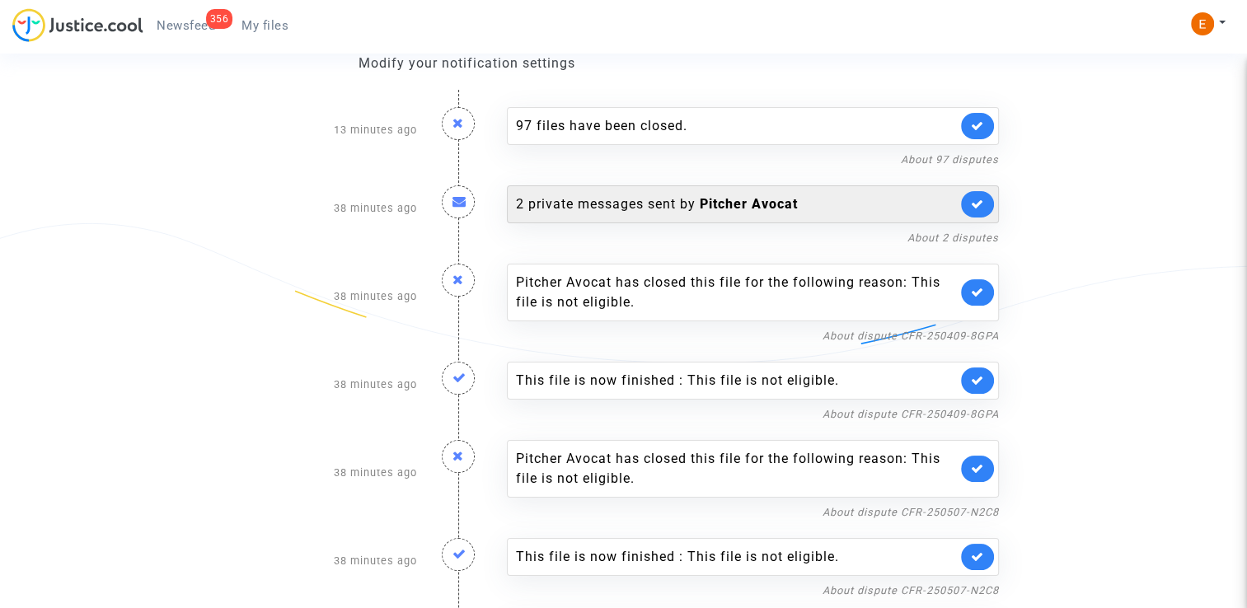
click at [704, 200] on b "Pitcher Avocat" at bounding box center [749, 204] width 98 height 16
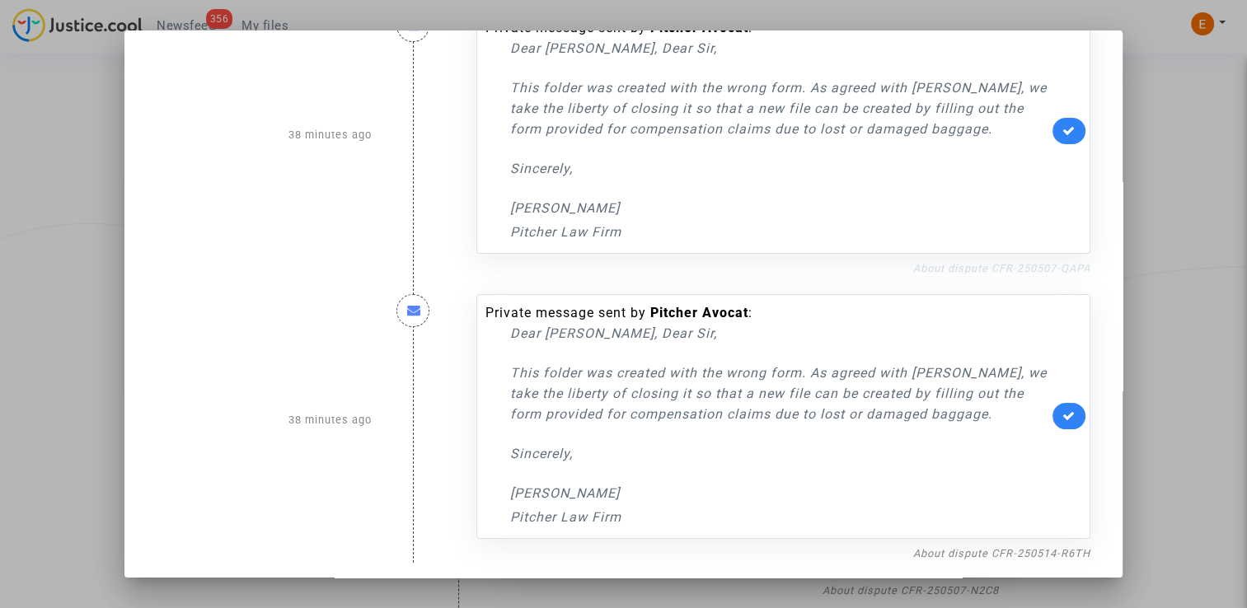
scroll to position [62, 0]
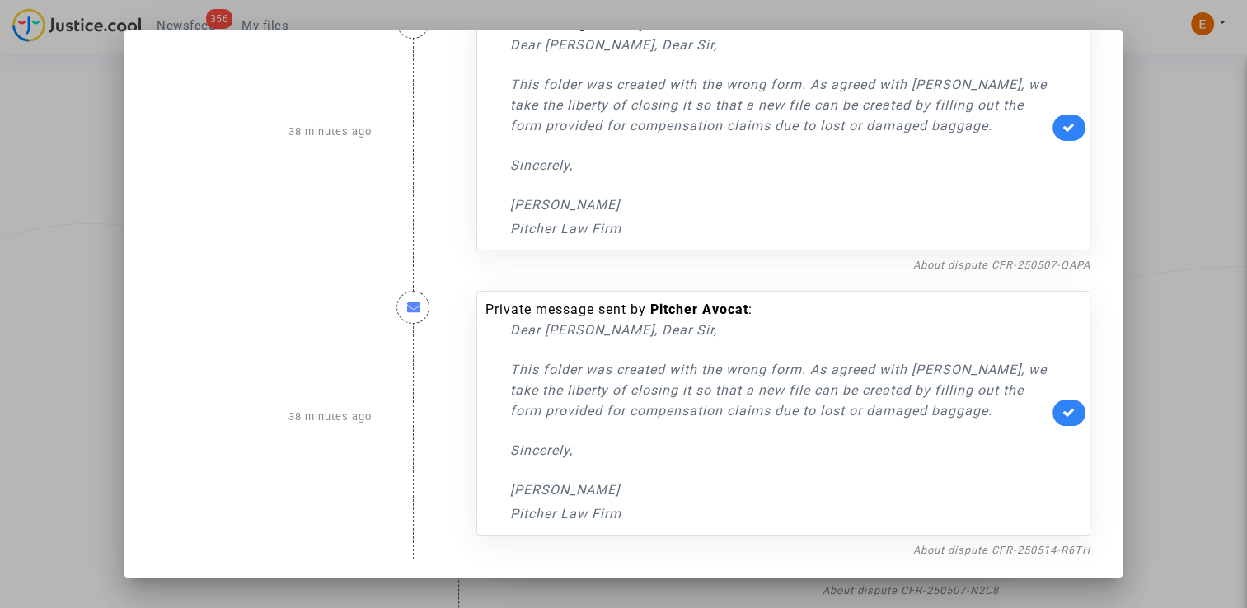
click at [1151, 204] on div at bounding box center [623, 304] width 1247 height 608
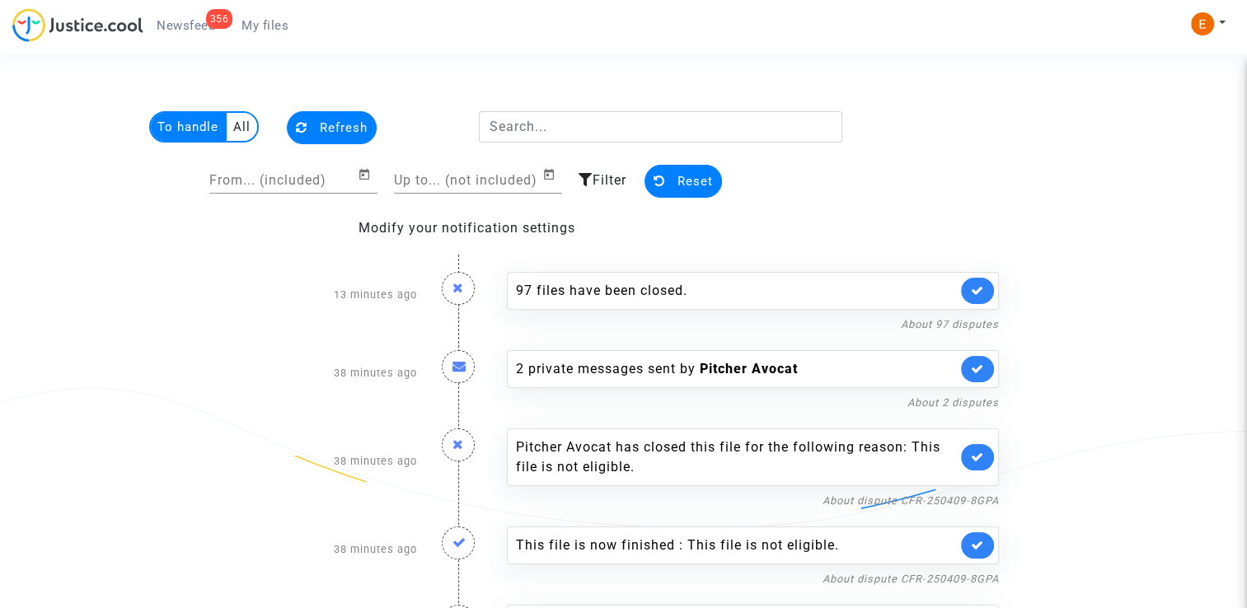
scroll to position [165, 0]
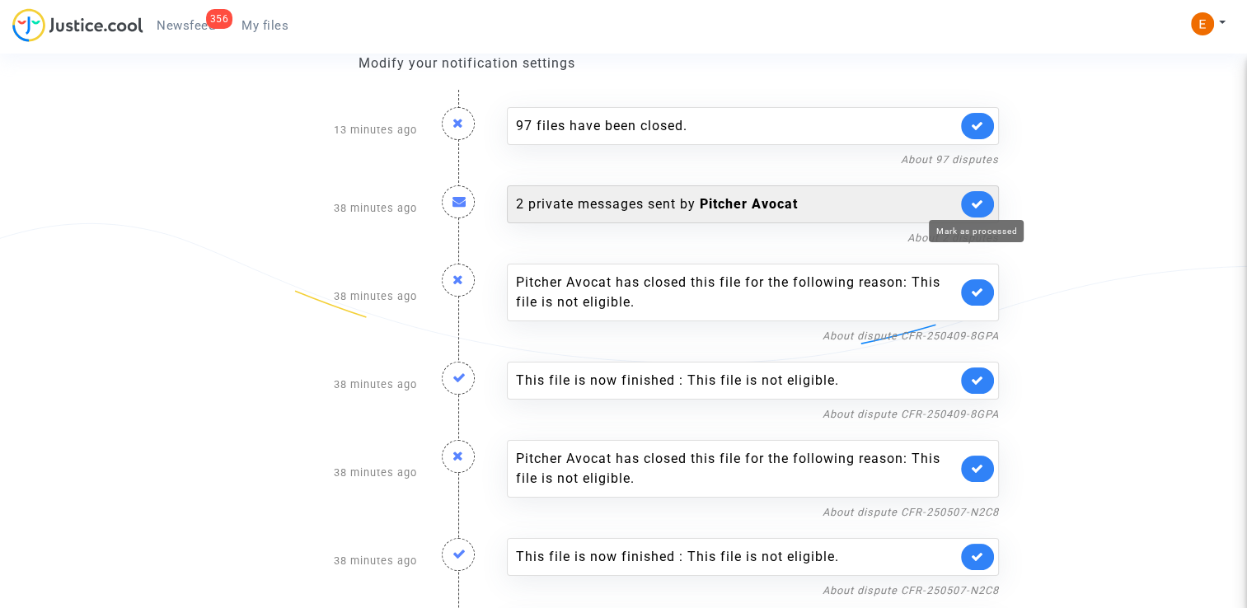
click at [977, 204] on icon at bounding box center [977, 204] width 13 height 12
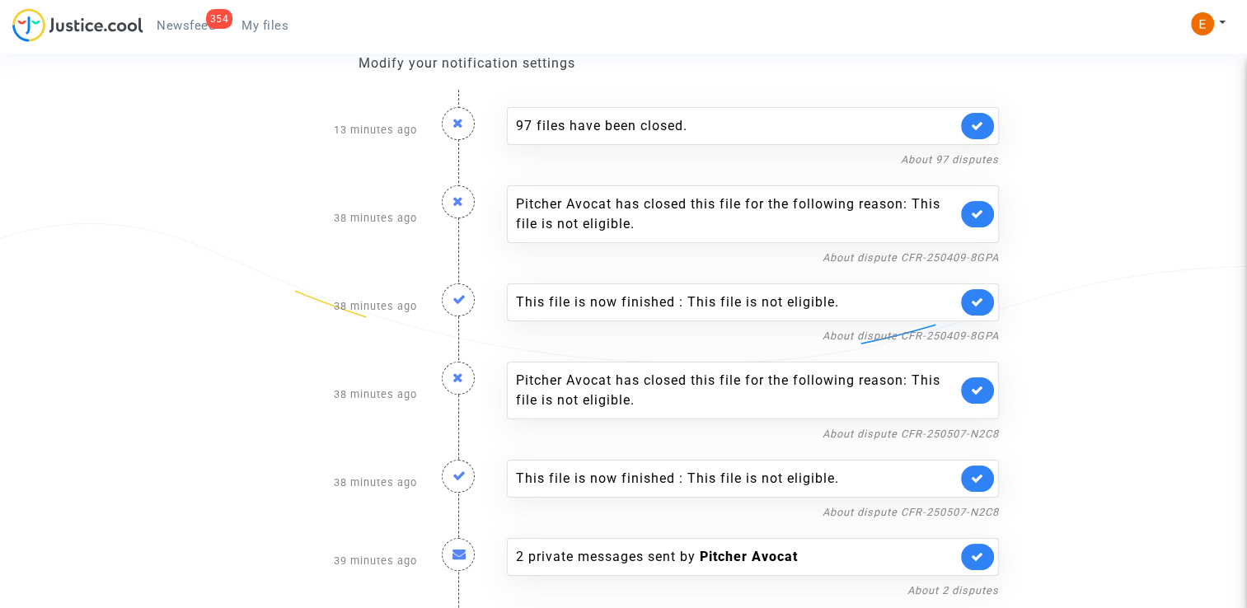
click at [982, 289] on link at bounding box center [977, 302] width 33 height 26
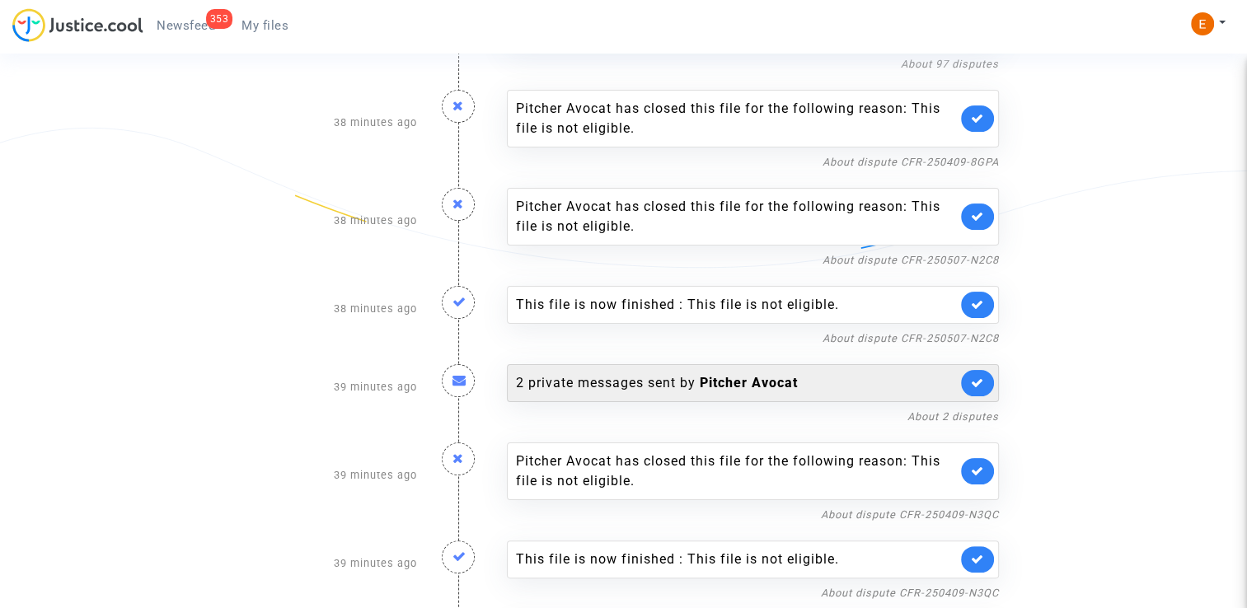
scroll to position [330, 0]
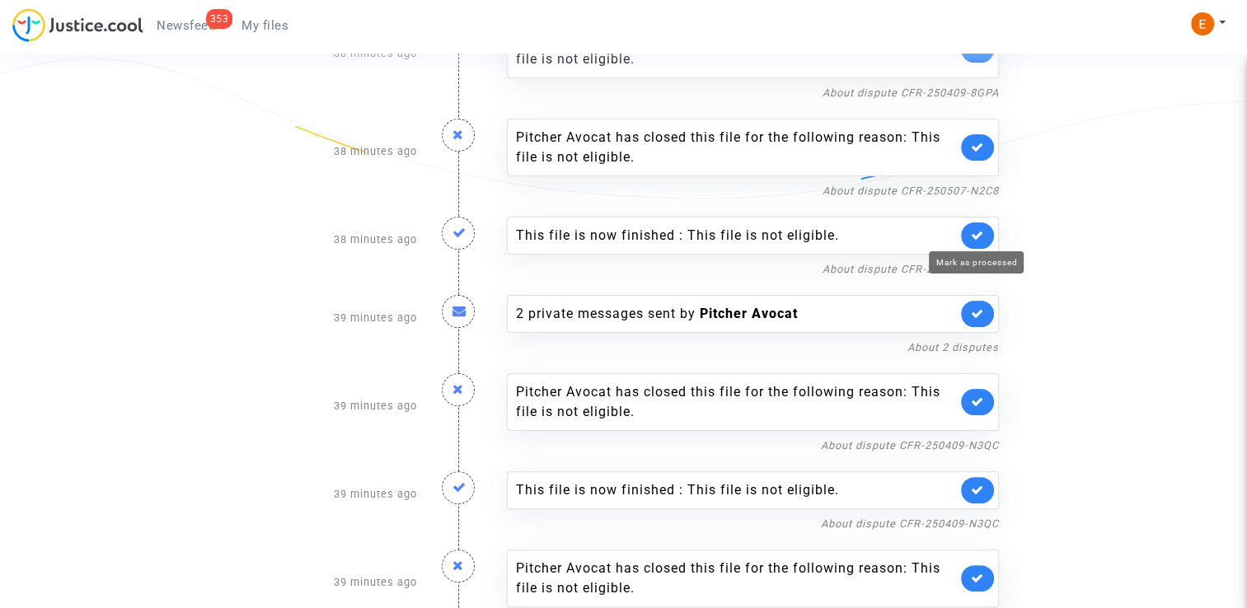
click at [976, 235] on icon at bounding box center [977, 235] width 13 height 12
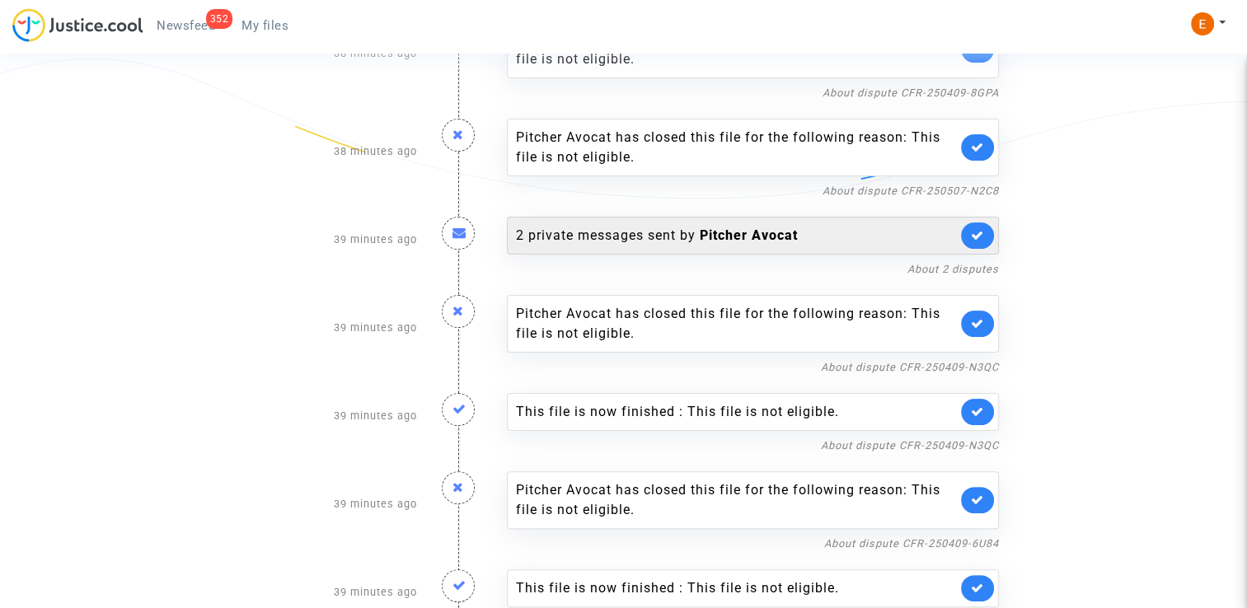
click at [660, 242] on div "2 private messages sent by Pitcher Avocat" at bounding box center [736, 236] width 441 height 20
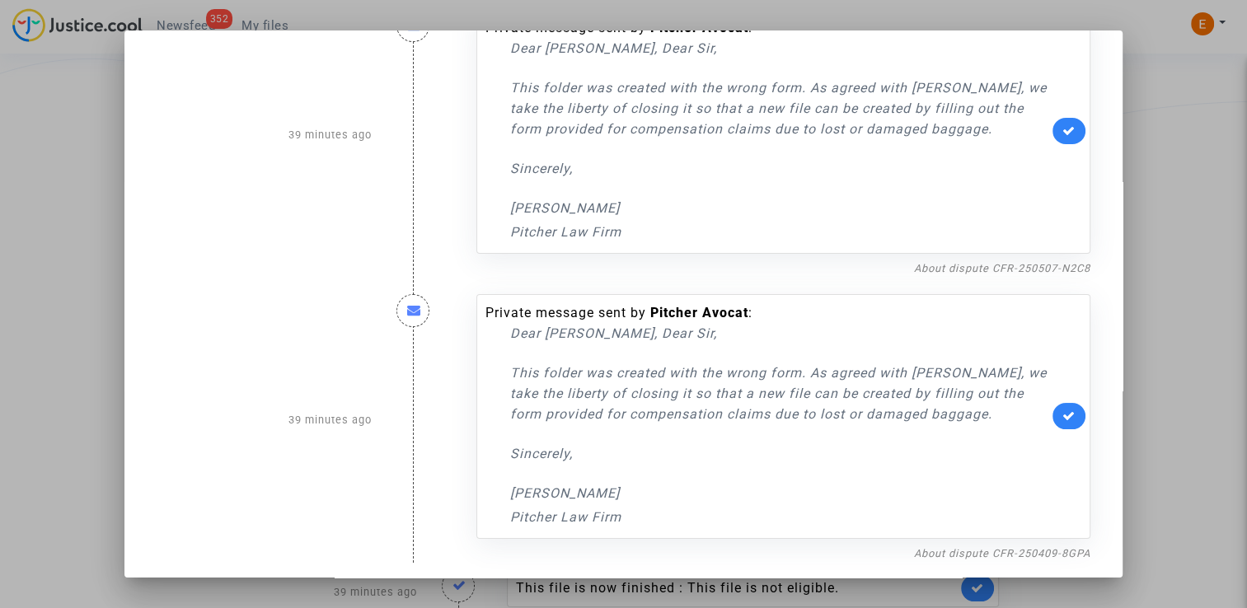
scroll to position [62, 0]
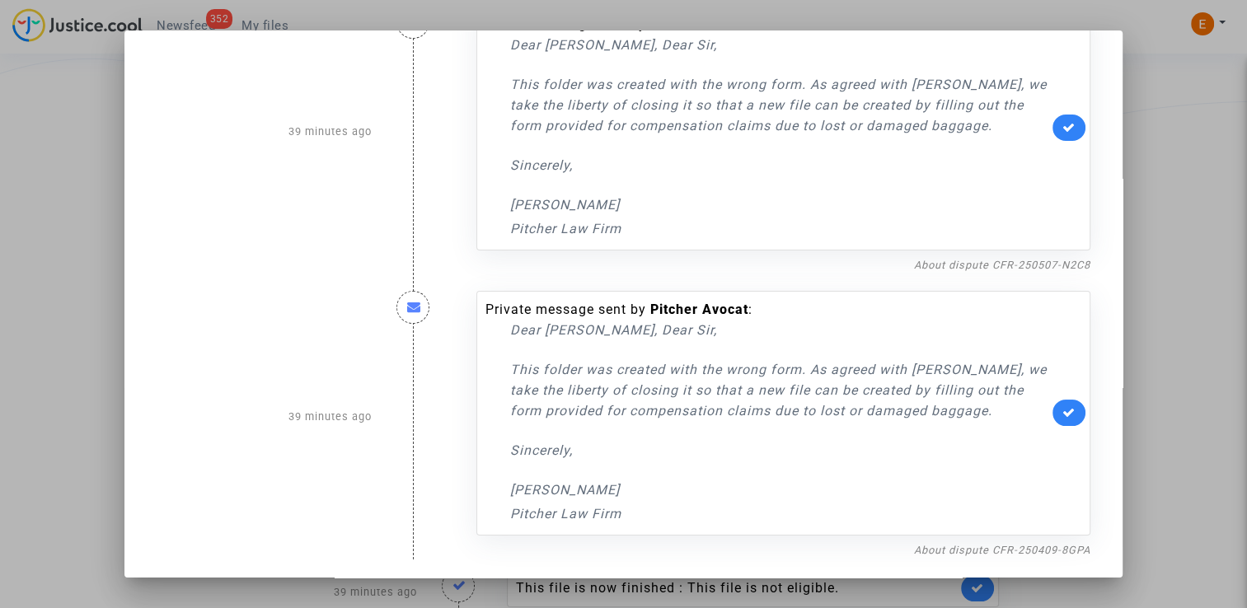
click at [1183, 241] on div at bounding box center [623, 304] width 1247 height 608
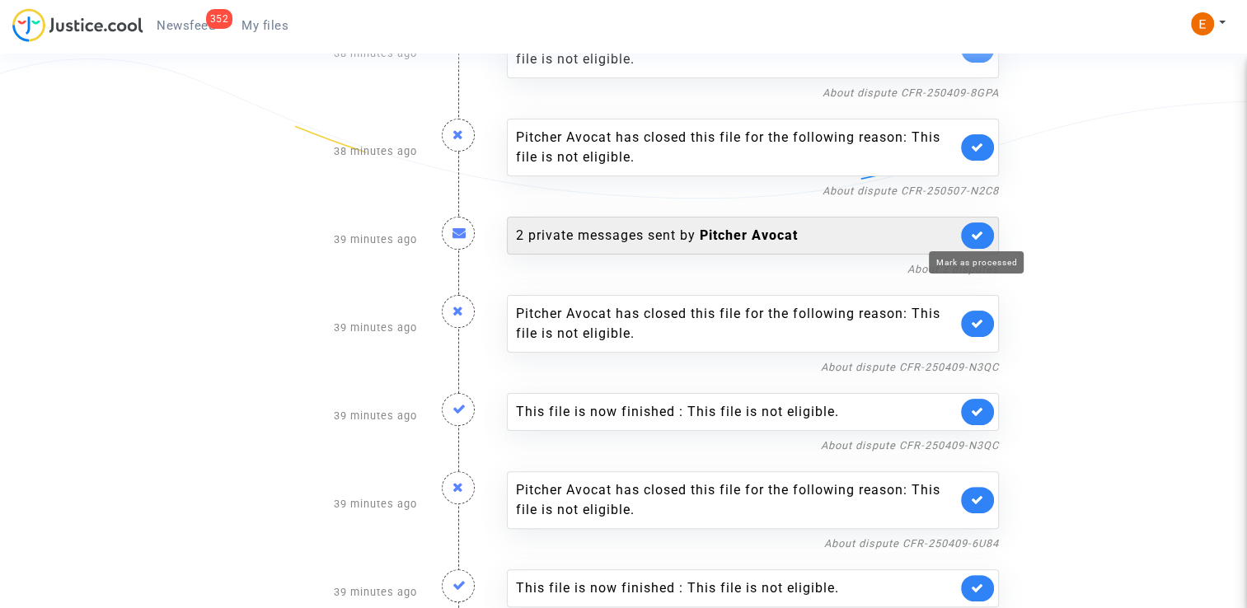
click at [982, 230] on icon at bounding box center [977, 235] width 13 height 12
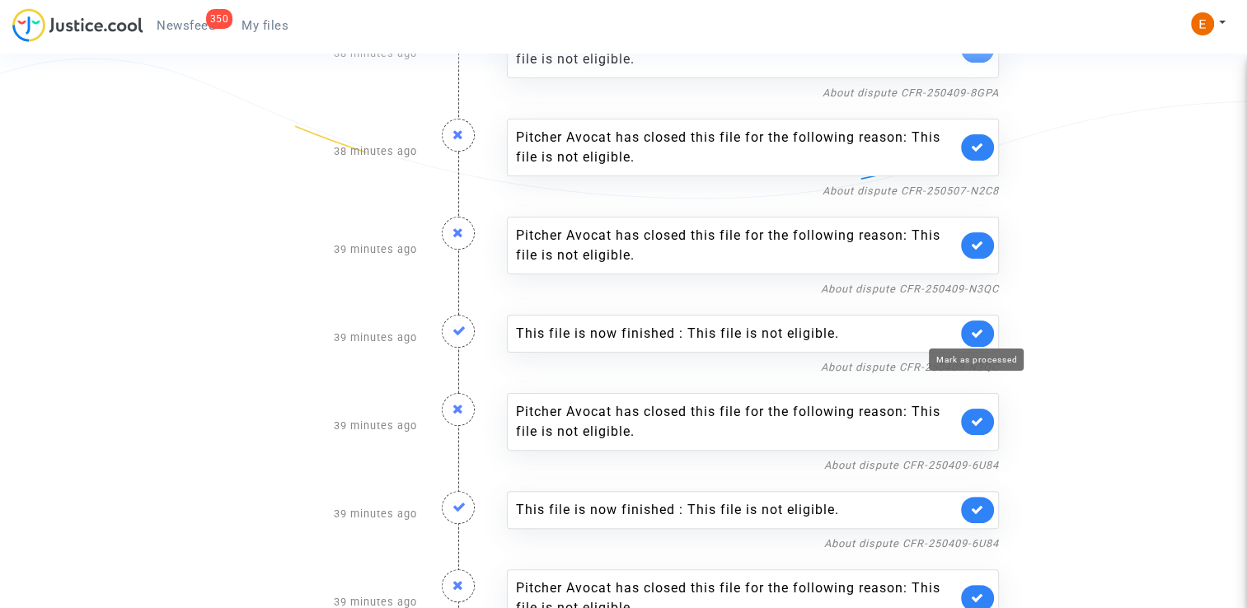
click at [976, 327] on icon at bounding box center [977, 333] width 13 height 12
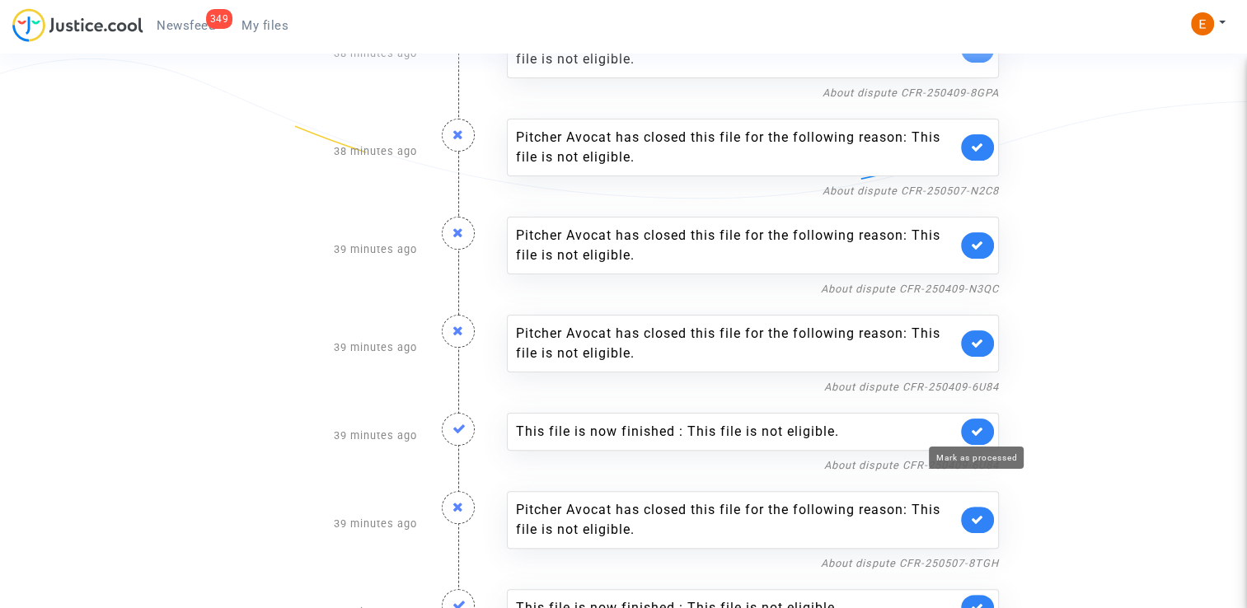
click at [976, 425] on icon at bounding box center [977, 431] width 13 height 12
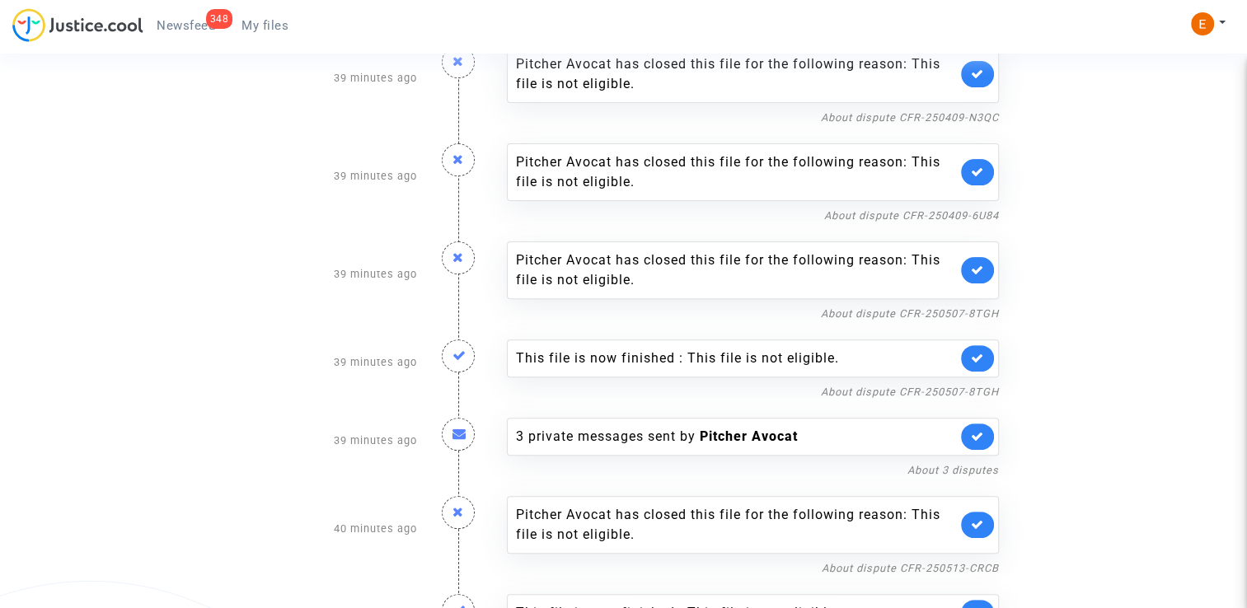
scroll to position [577, 0]
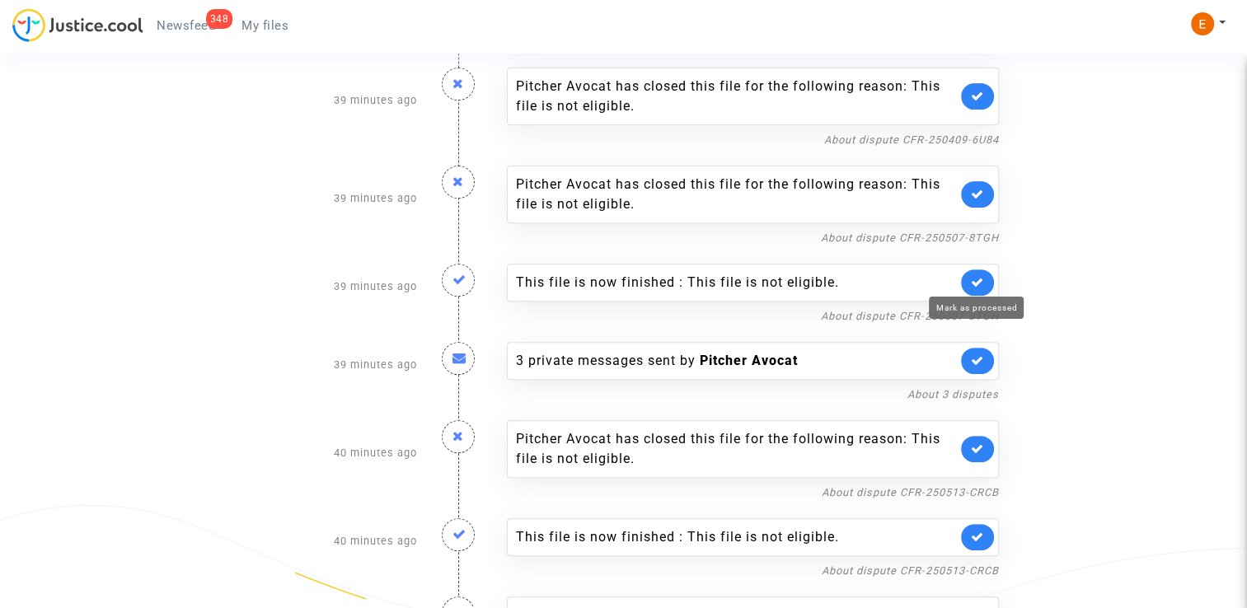
click at [971, 278] on icon at bounding box center [977, 282] width 13 height 12
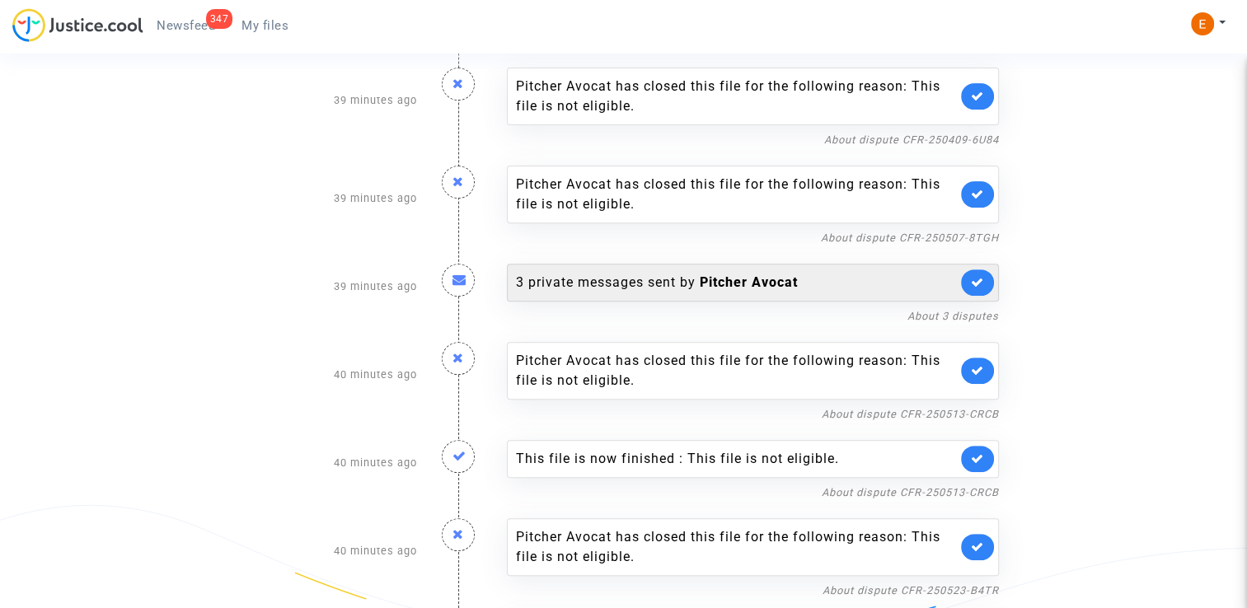
click at [667, 273] on div "3 private messages sent by Pitcher Avocat" at bounding box center [736, 283] width 441 height 20
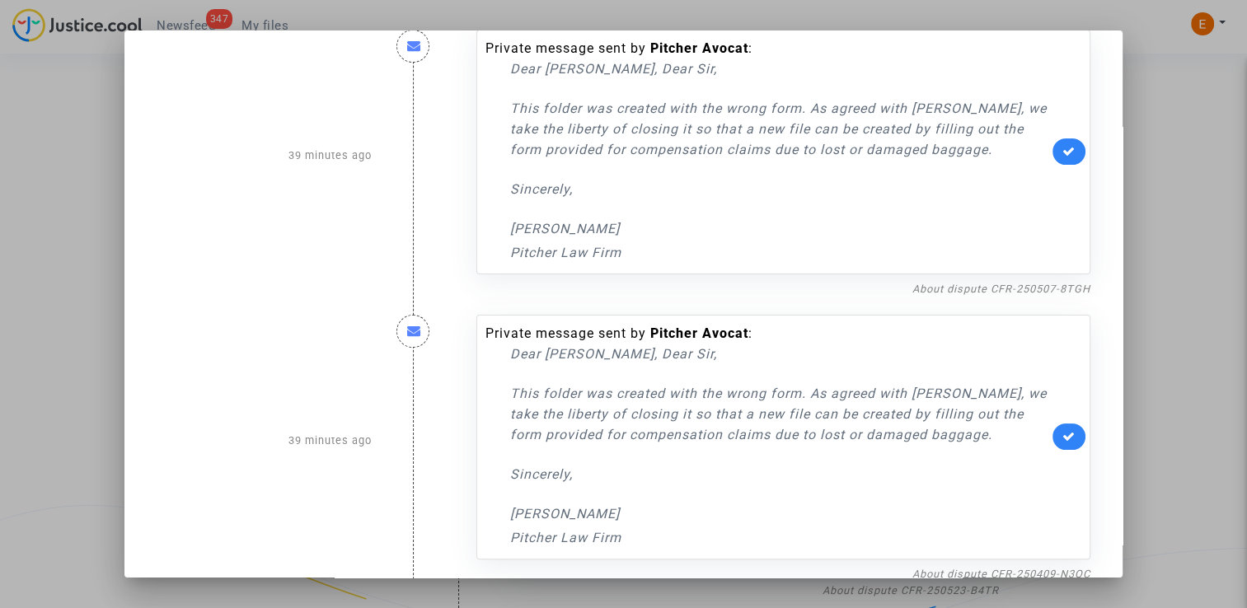
scroll to position [346, 0]
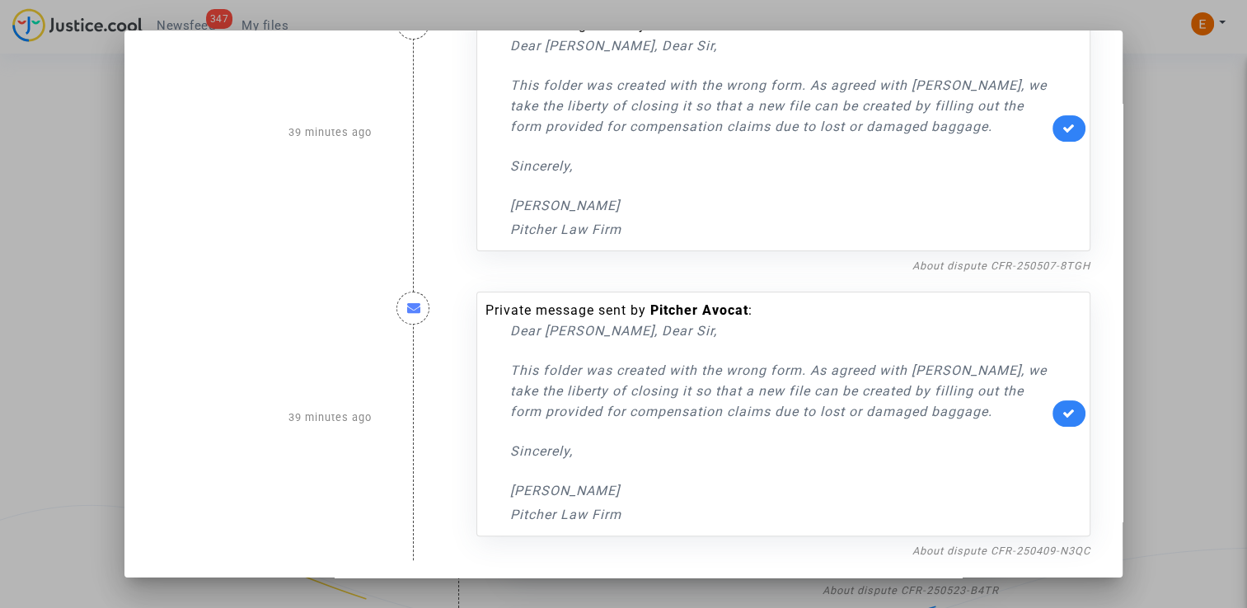
click at [1190, 258] on div at bounding box center [623, 304] width 1247 height 608
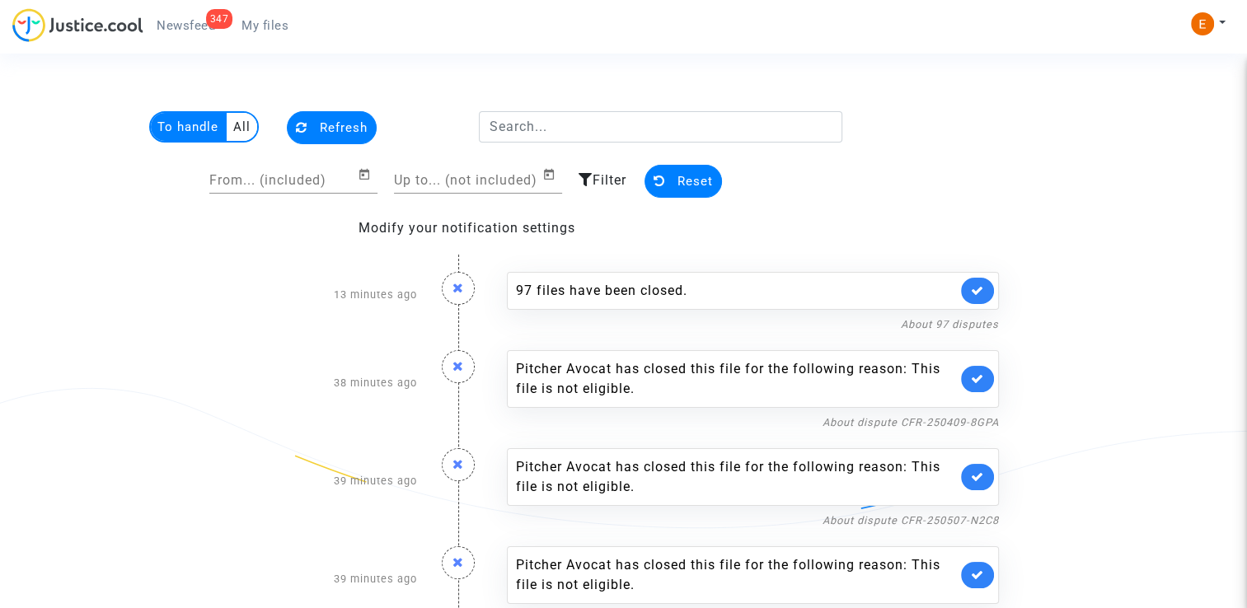
scroll to position [577, 0]
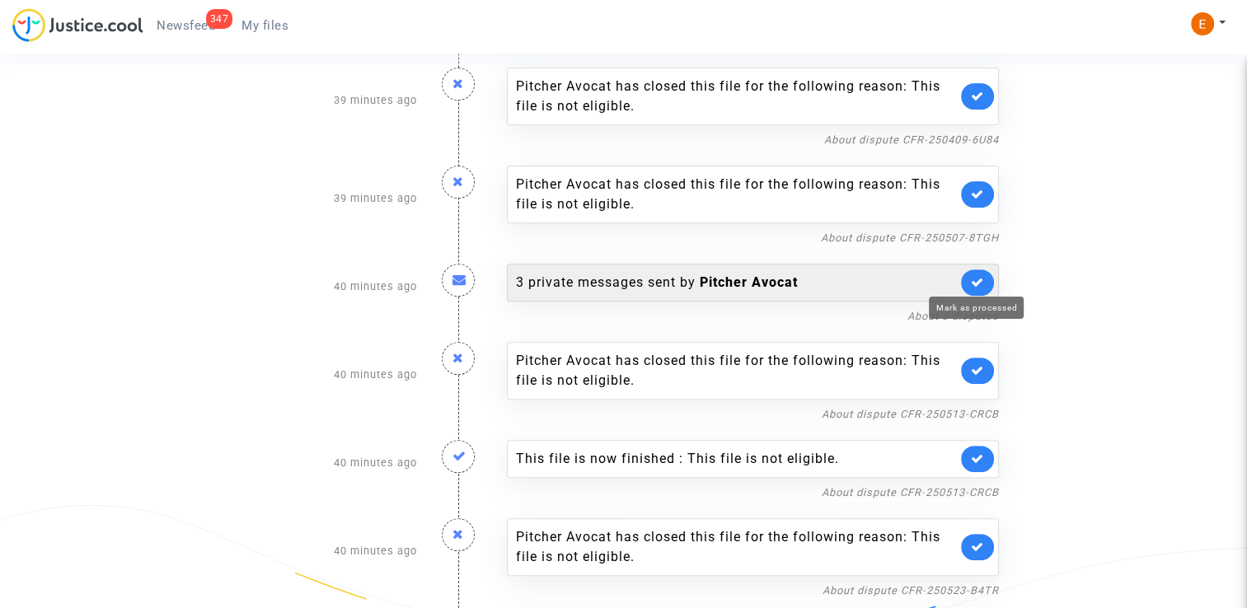
click at [973, 272] on link at bounding box center [977, 282] width 33 height 26
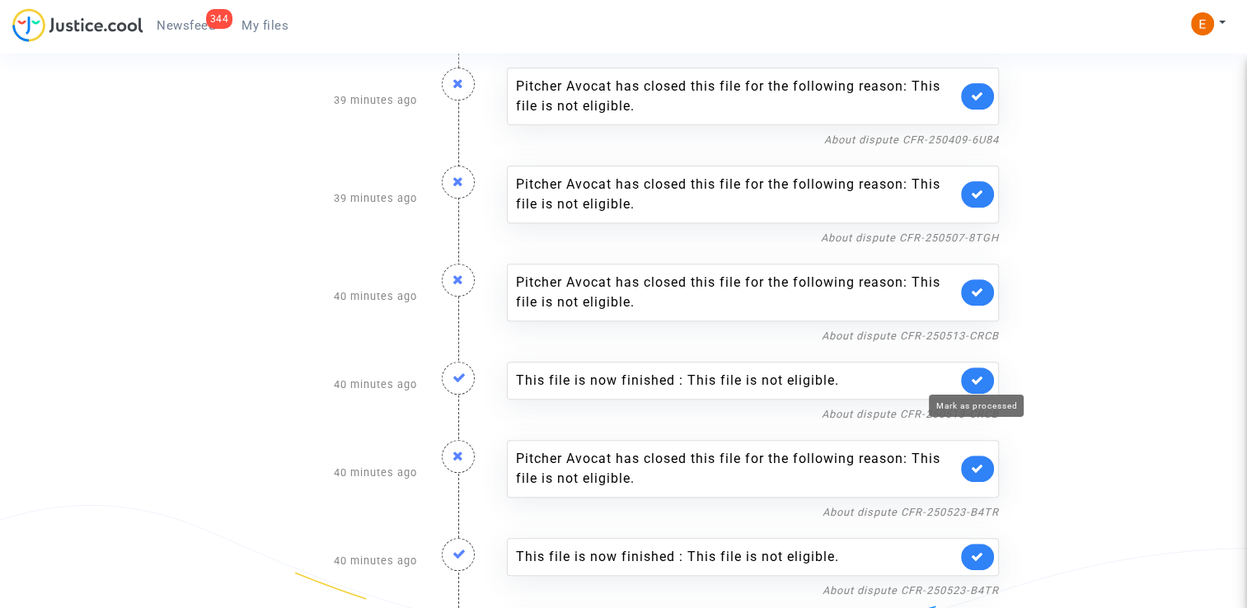
click at [976, 378] on icon at bounding box center [977, 380] width 13 height 12
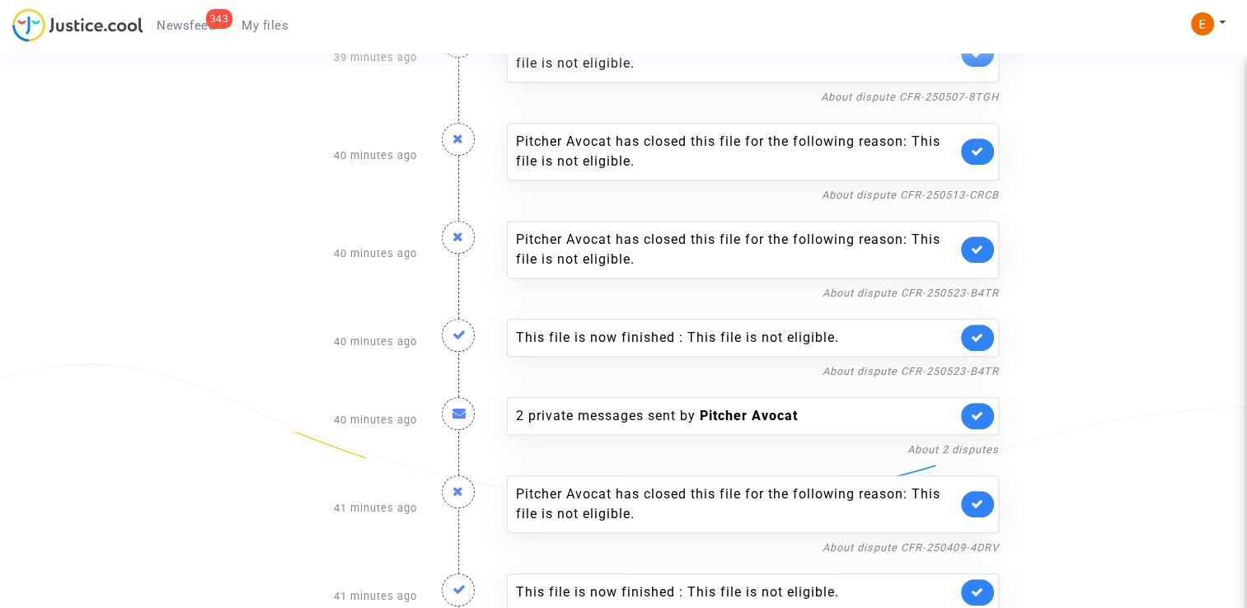
scroll to position [742, 0]
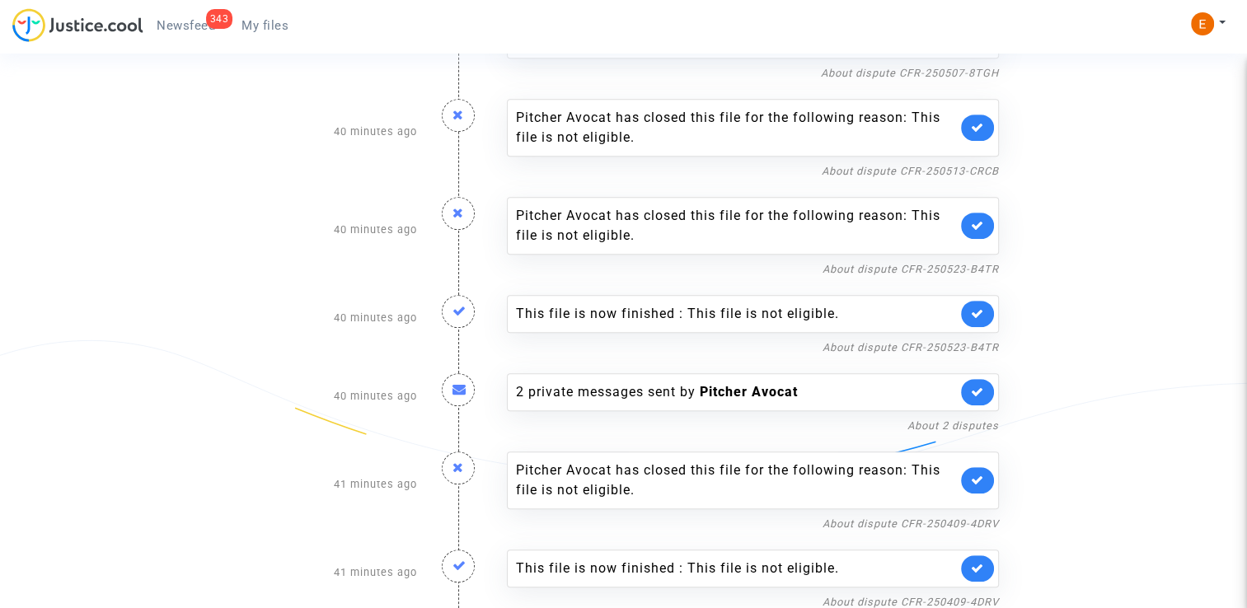
click at [988, 306] on link at bounding box center [977, 314] width 33 height 26
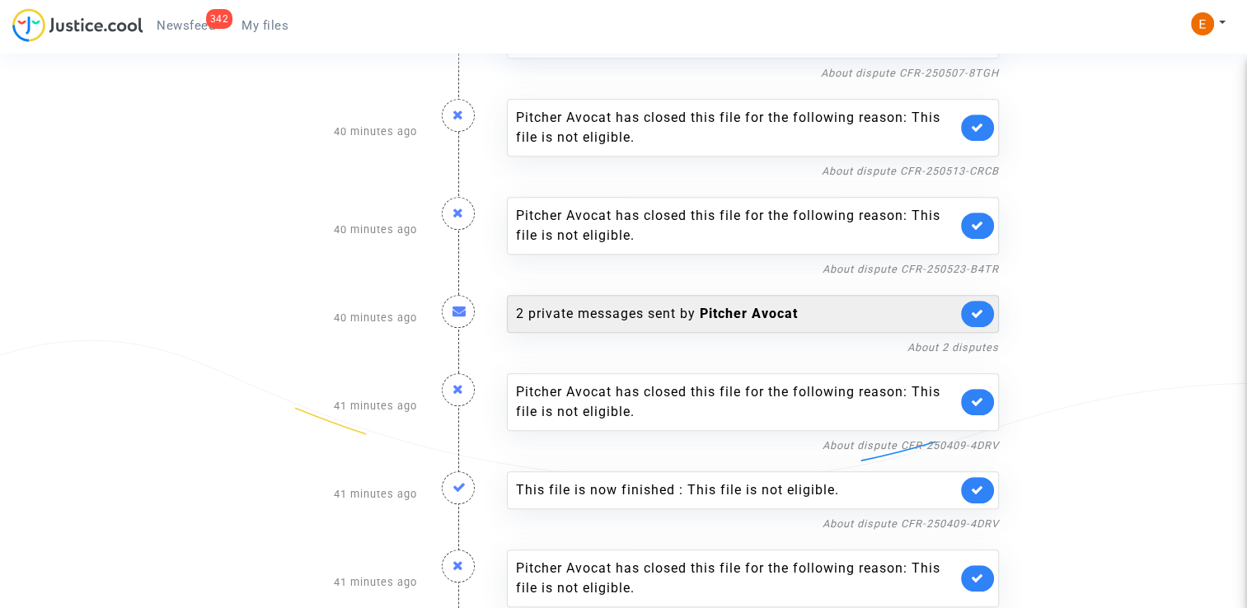
click at [757, 320] on div "2 private messages sent by Pitcher Avocat" at bounding box center [753, 314] width 492 height 38
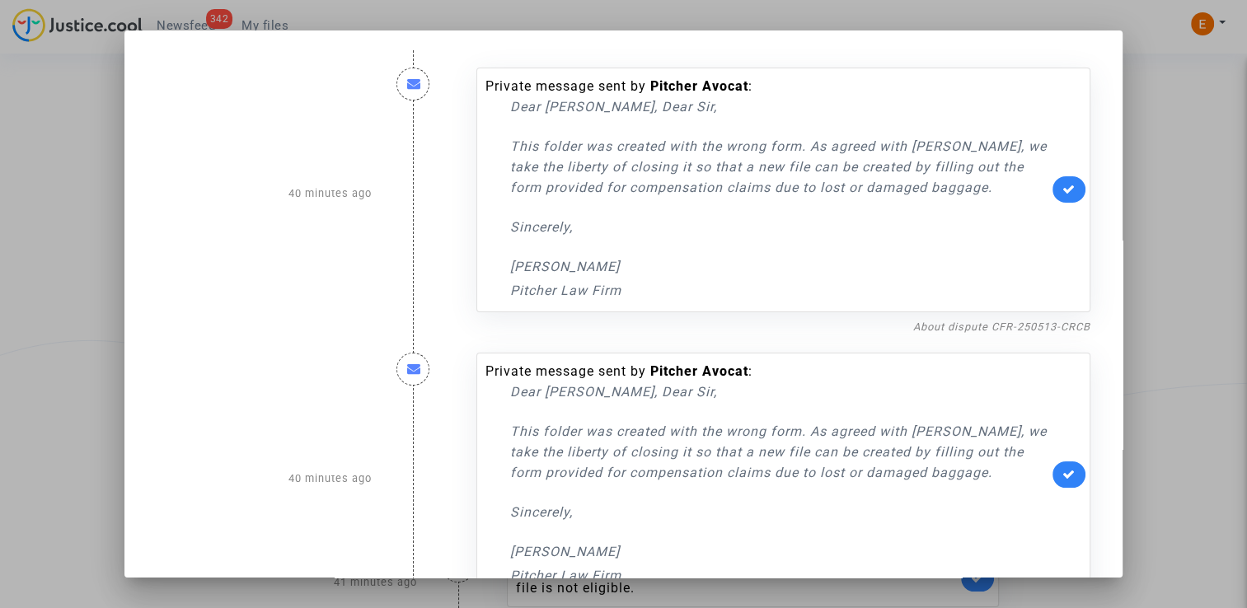
scroll to position [62, 0]
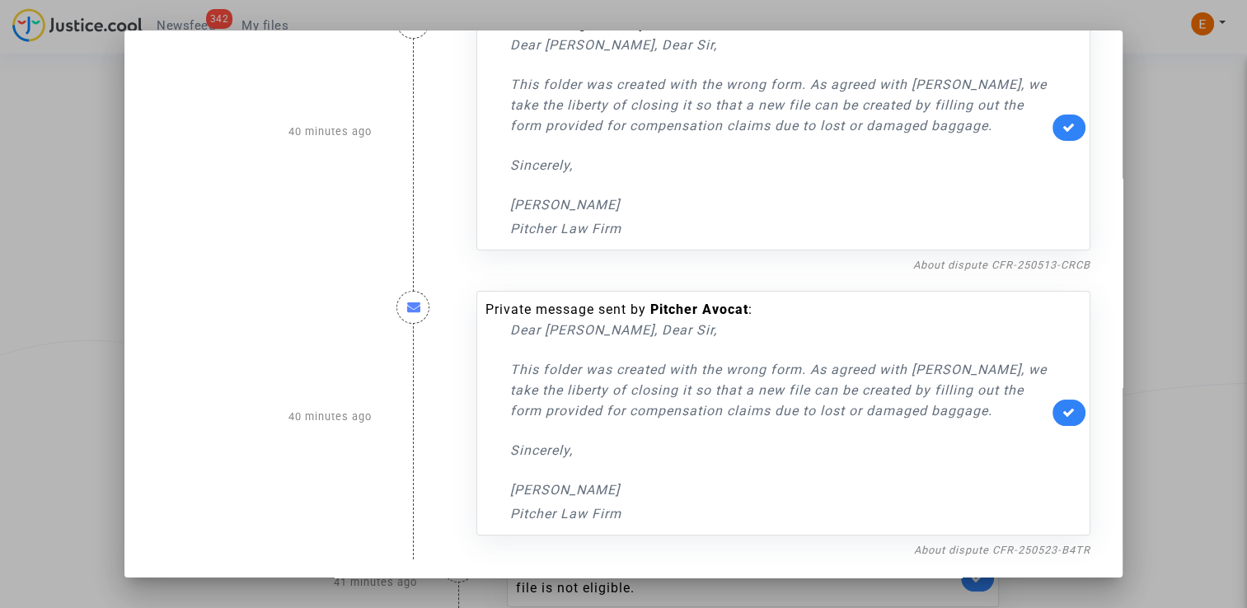
click at [1164, 243] on div at bounding box center [623, 304] width 1247 height 608
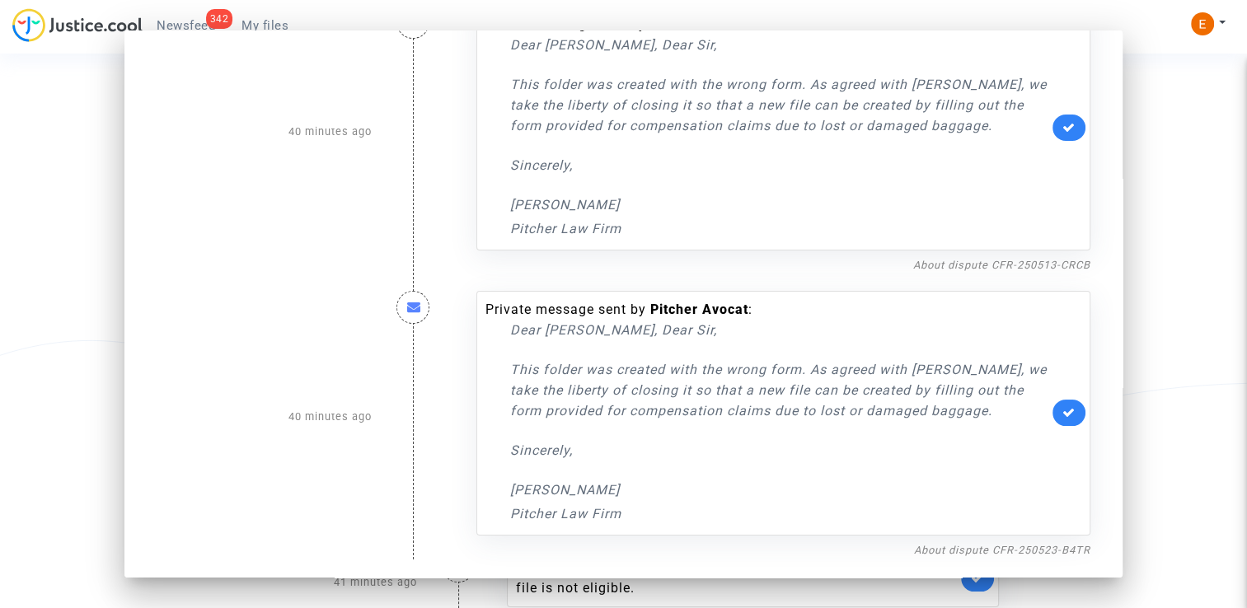
scroll to position [742, 0]
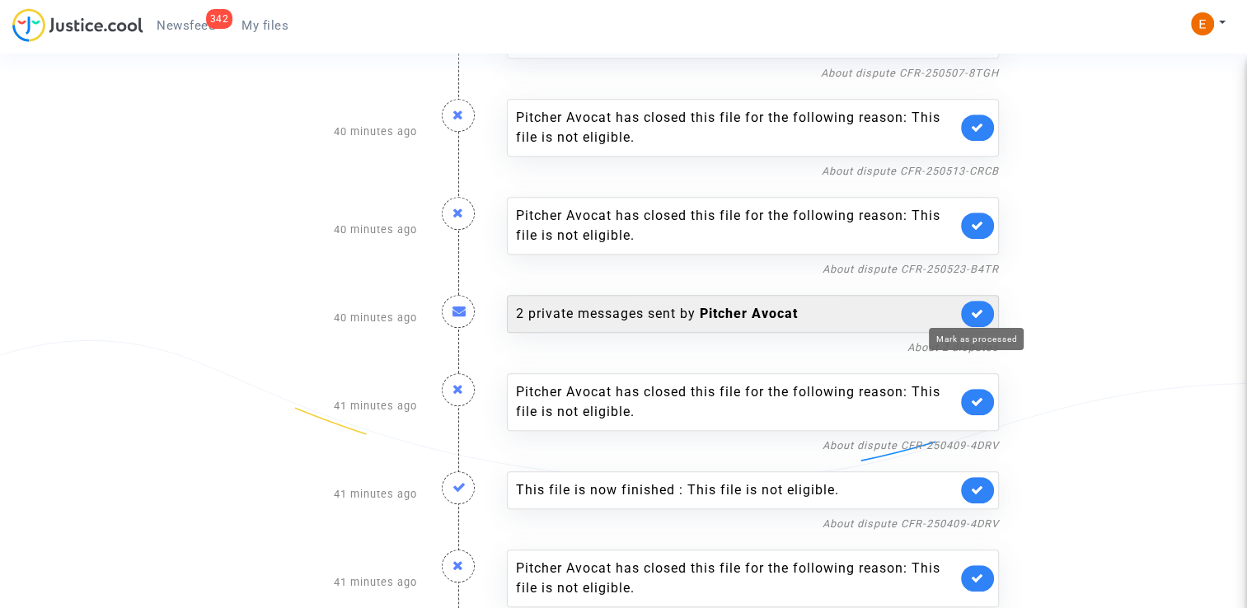
click at [982, 307] on icon at bounding box center [977, 313] width 13 height 12
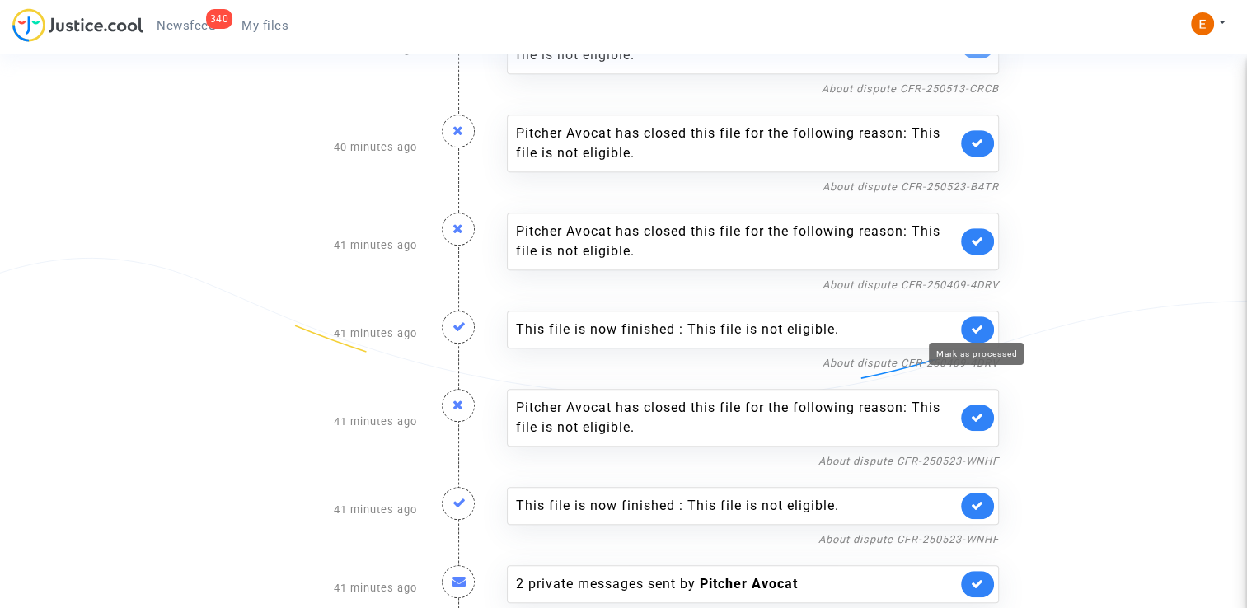
click at [976, 323] on icon at bounding box center [977, 329] width 13 height 12
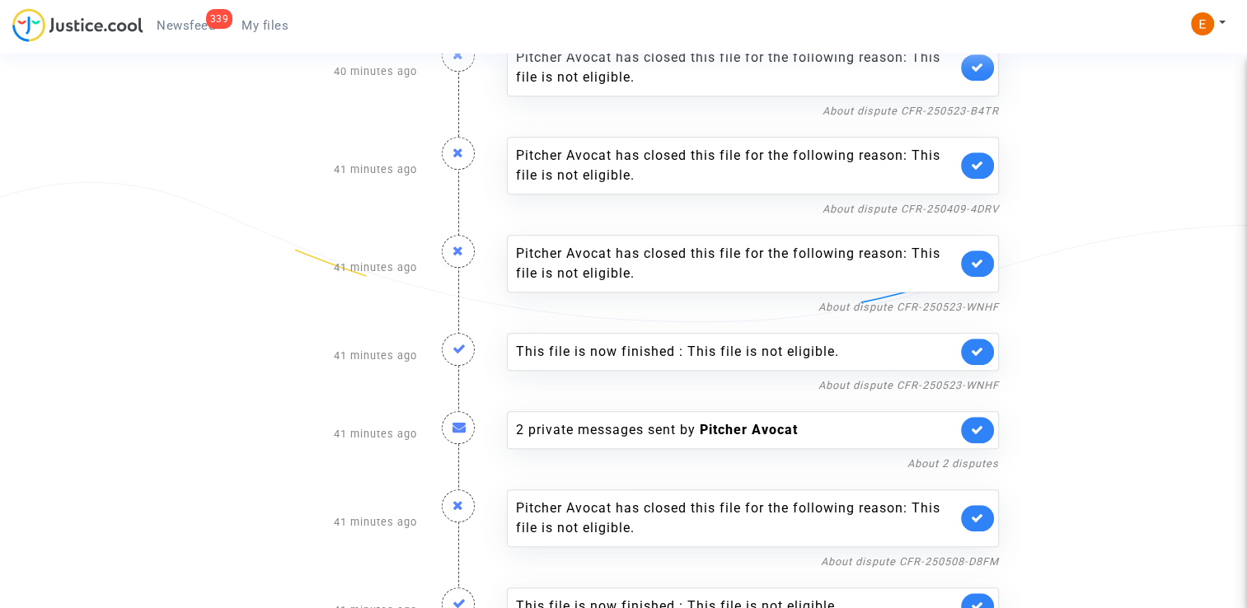
scroll to position [907, 0]
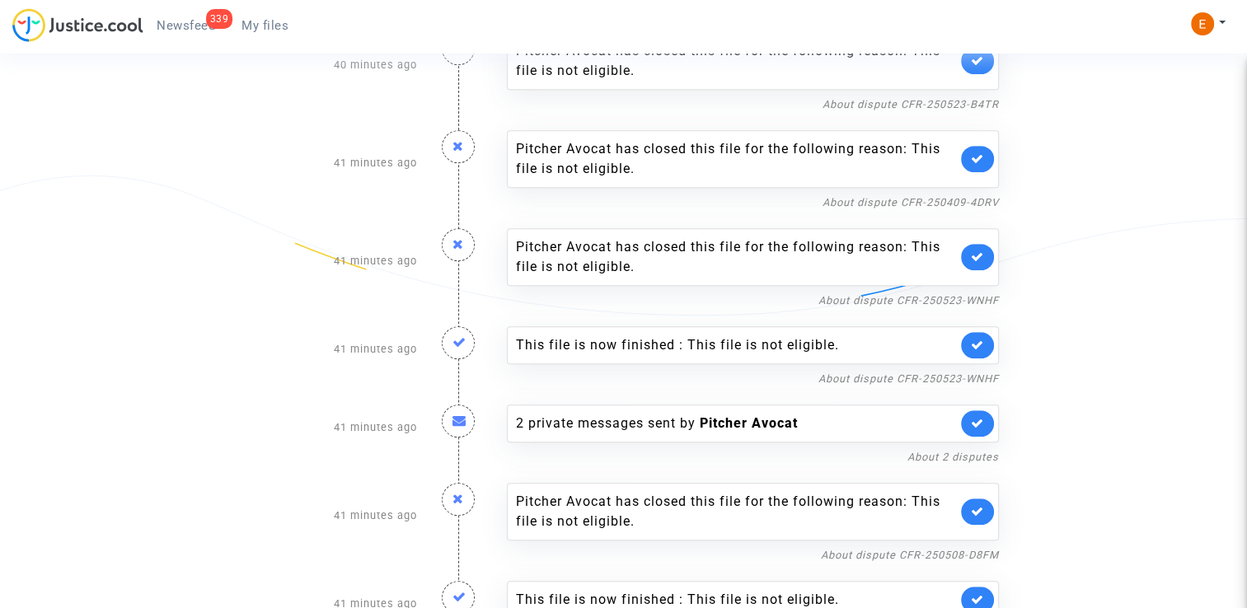
click at [982, 339] on icon at bounding box center [977, 345] width 13 height 12
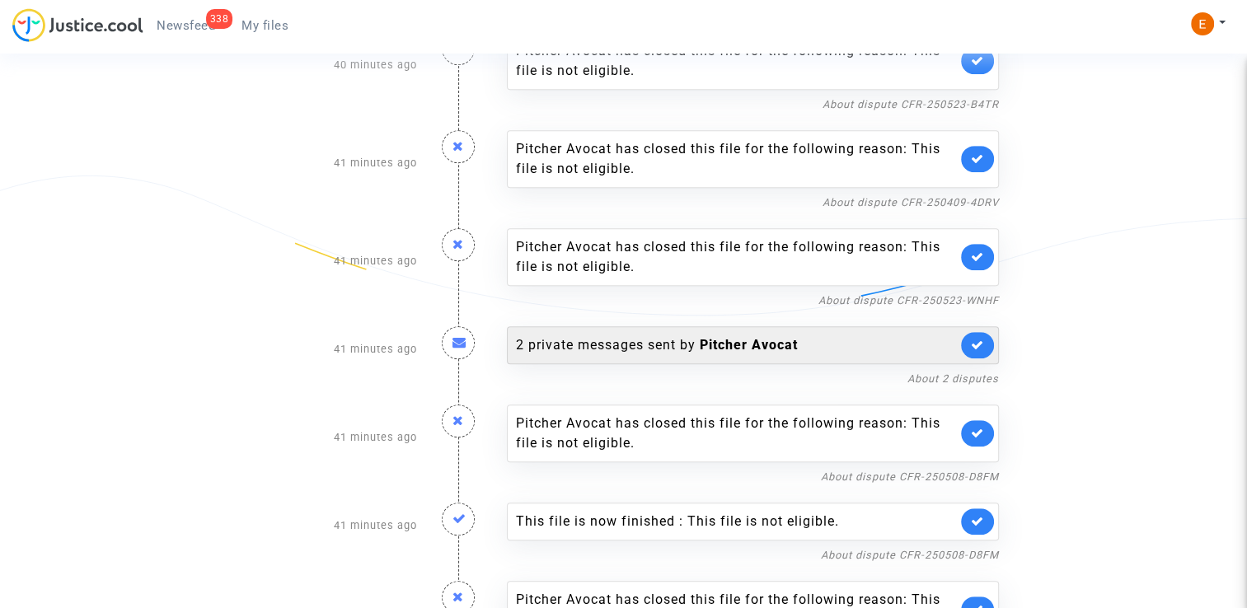
click at [699, 328] on div "2 private messages sent by Pitcher Avocat" at bounding box center [753, 345] width 492 height 38
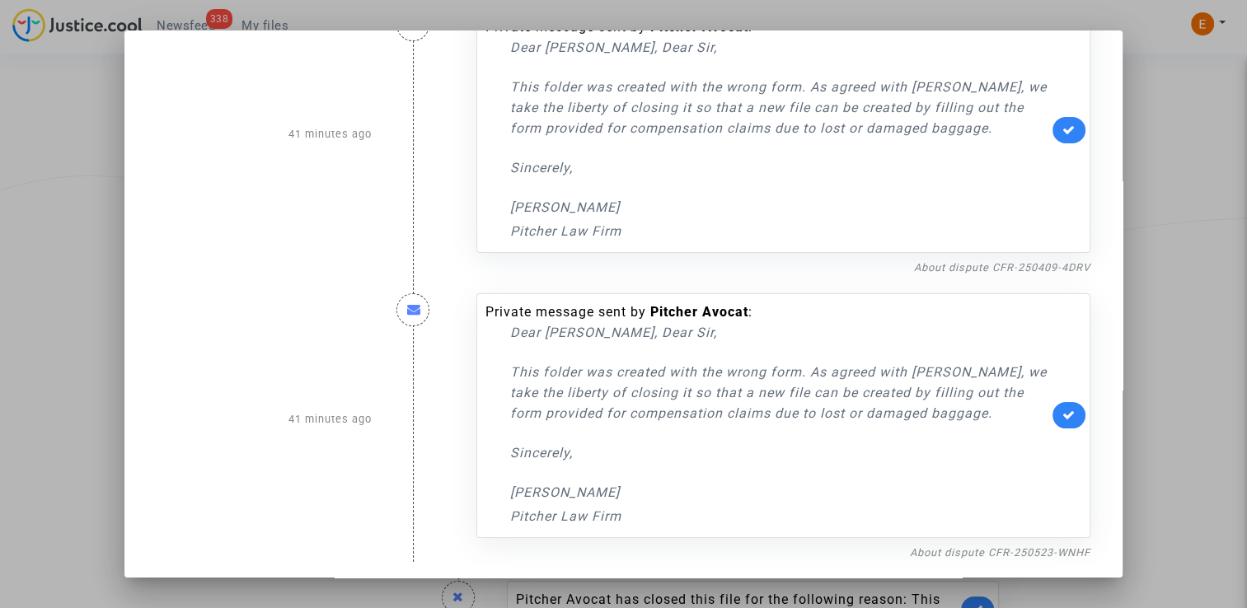
scroll to position [62, 0]
click at [1197, 274] on div at bounding box center [623, 304] width 1247 height 608
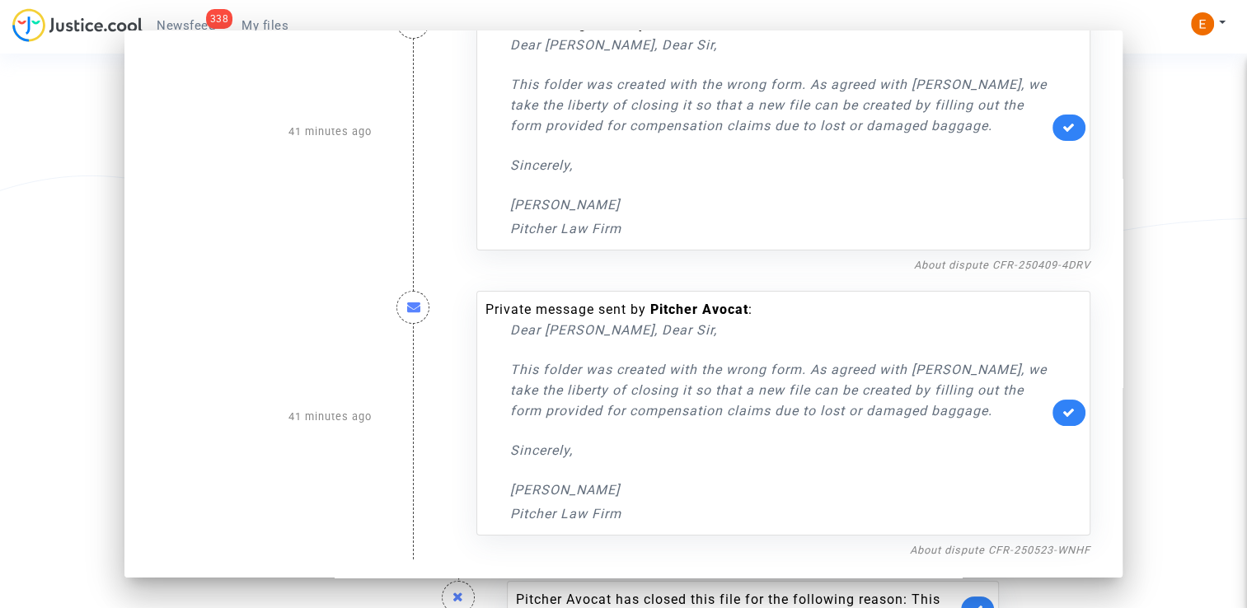
scroll to position [907, 0]
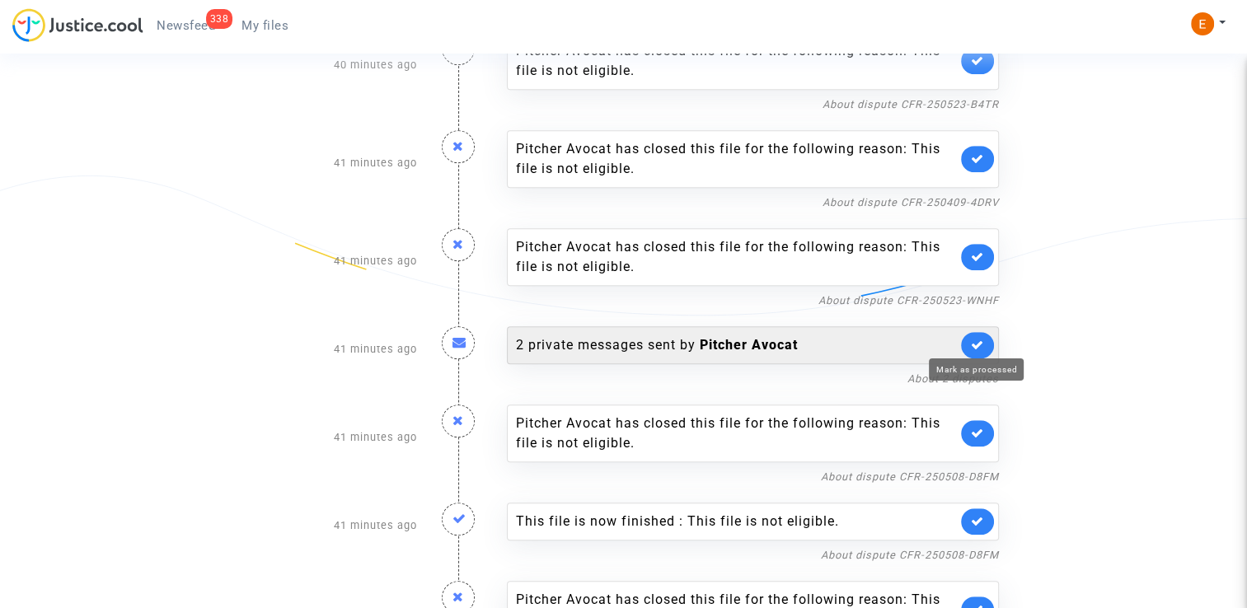
click at [982, 340] on icon at bounding box center [977, 345] width 13 height 12
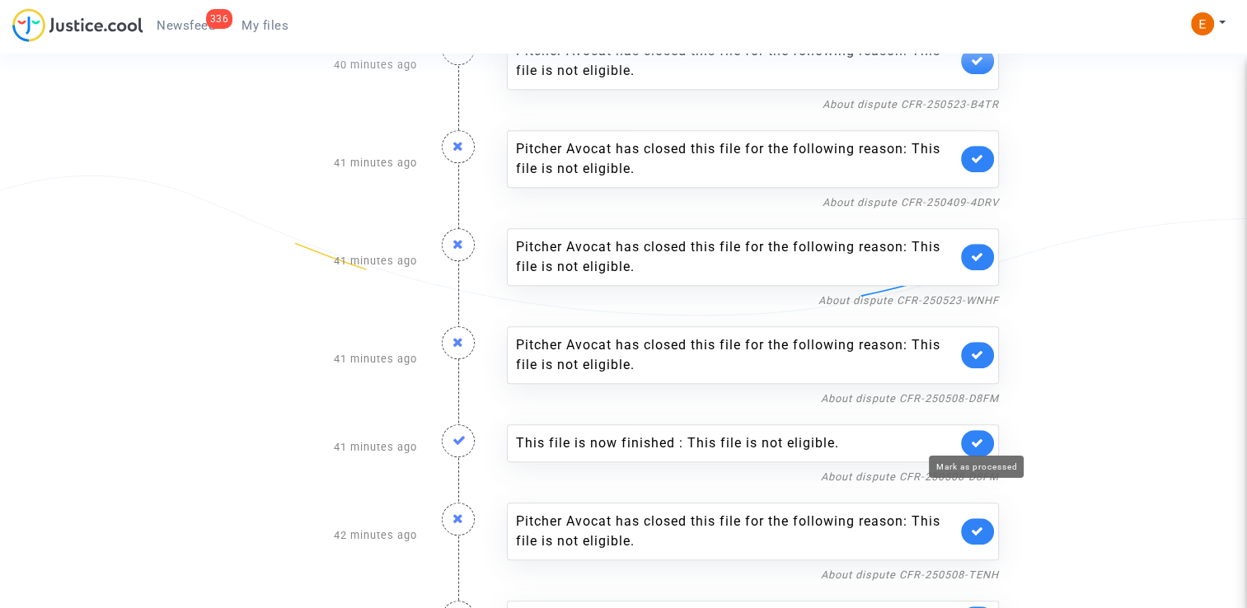
click at [979, 437] on icon at bounding box center [977, 443] width 13 height 12
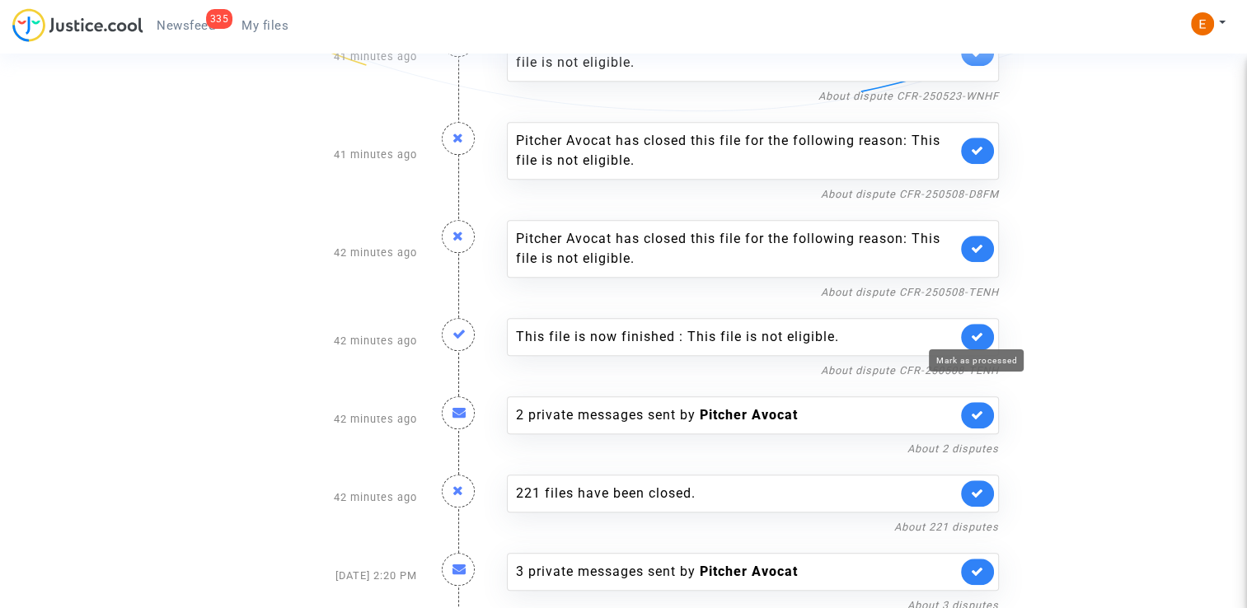
click at [979, 330] on icon at bounding box center [977, 336] width 13 height 12
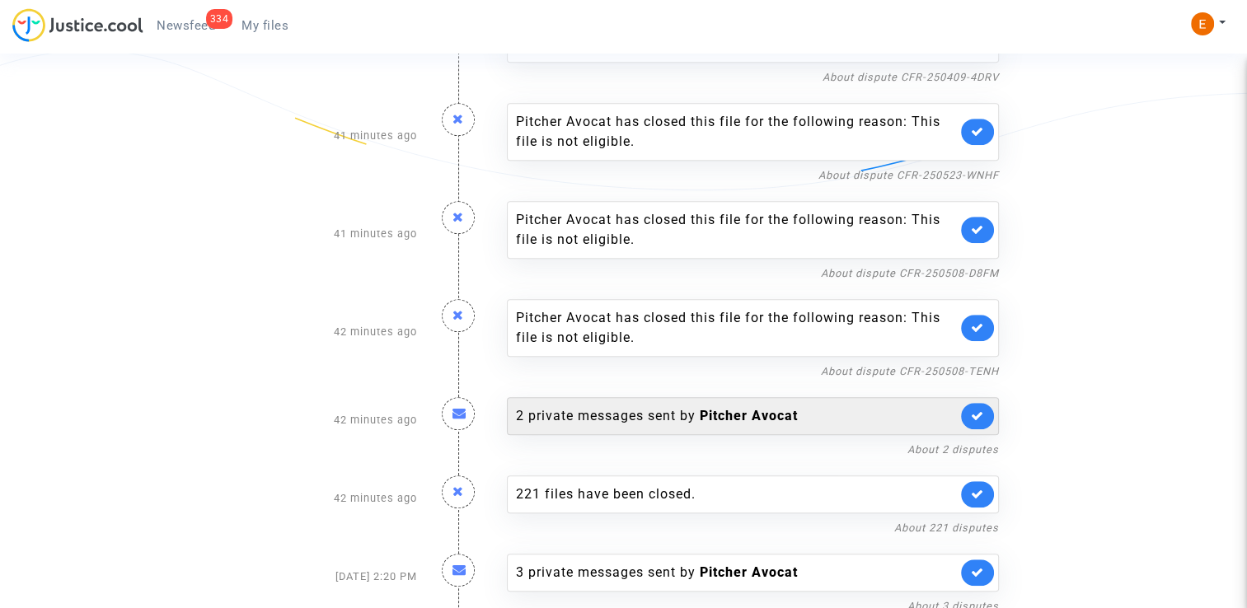
click at [673, 409] on div "2 private messages sent by Pitcher Avocat" at bounding box center [736, 416] width 441 height 20
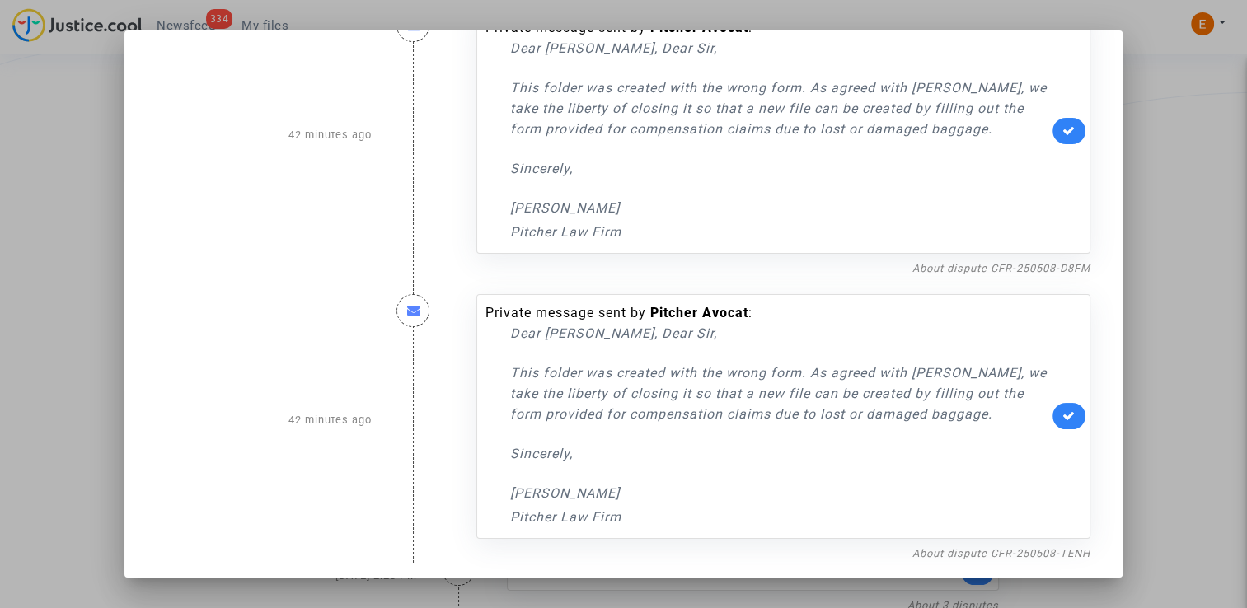
scroll to position [62, 0]
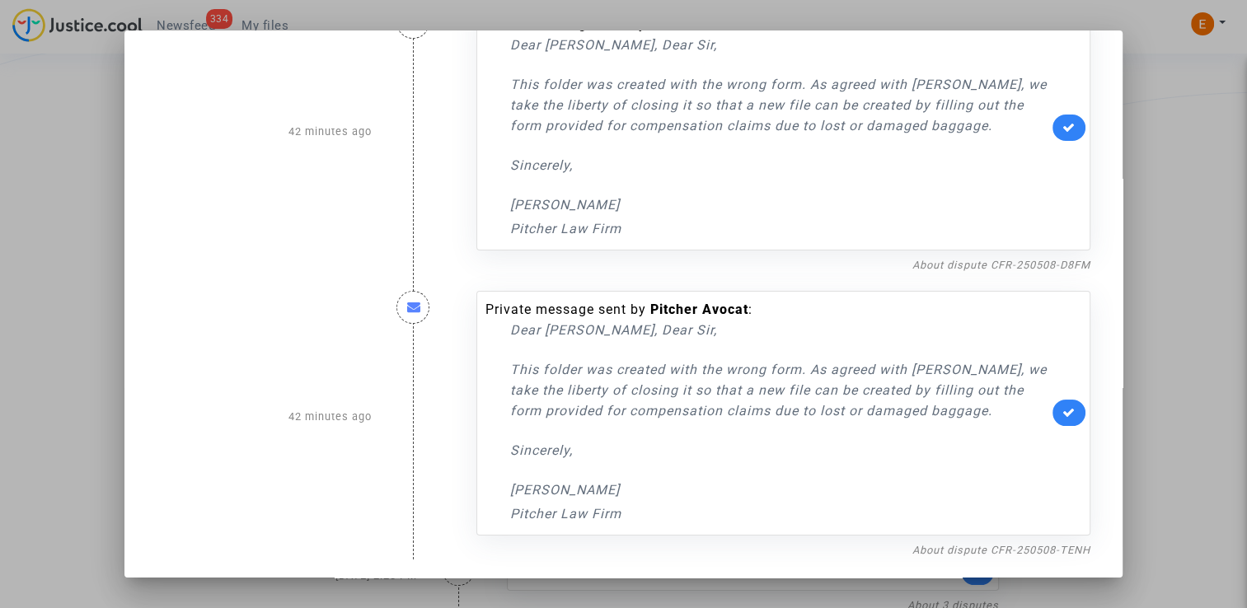
click at [1147, 279] on div at bounding box center [623, 304] width 1247 height 608
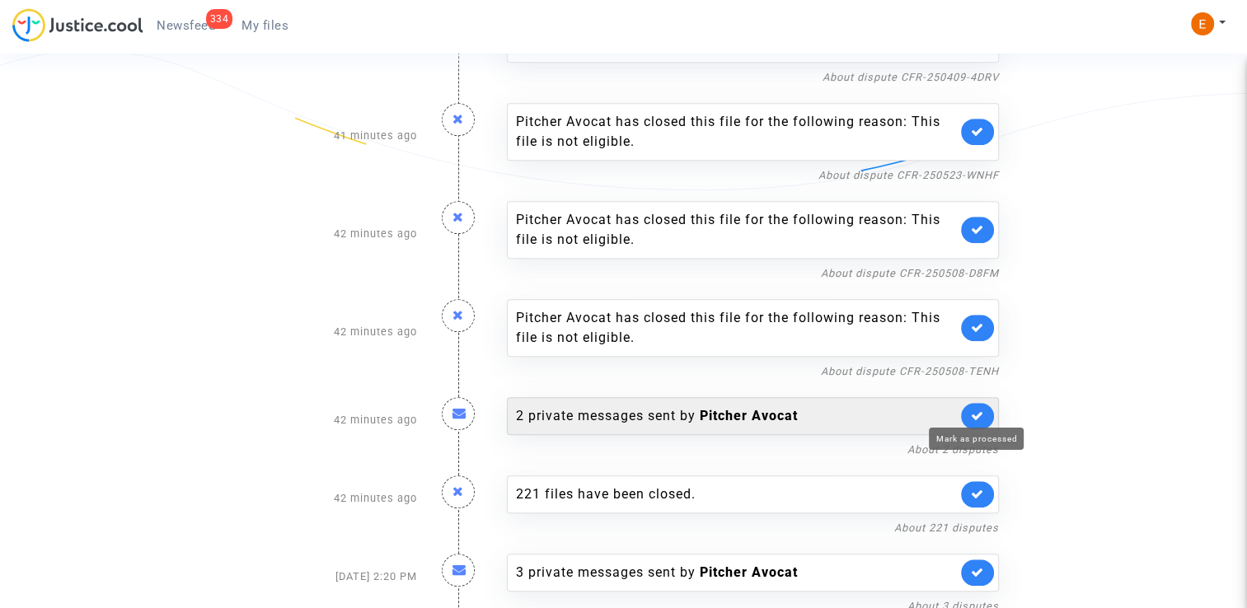
click at [974, 410] on icon at bounding box center [977, 416] width 13 height 12
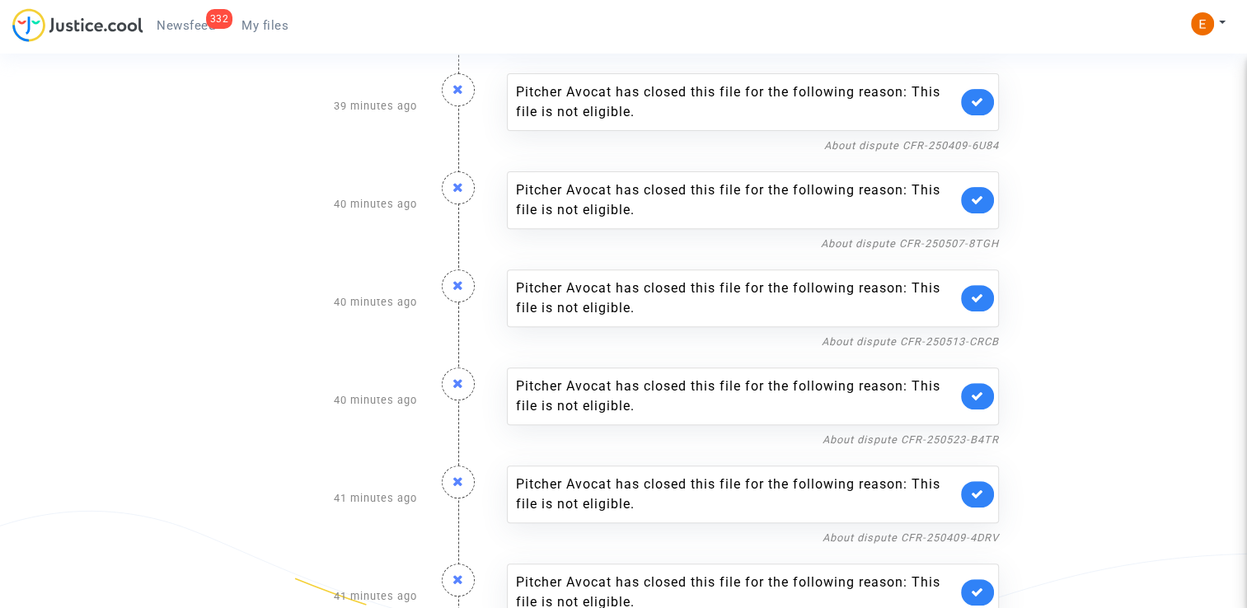
scroll to position [460, 0]
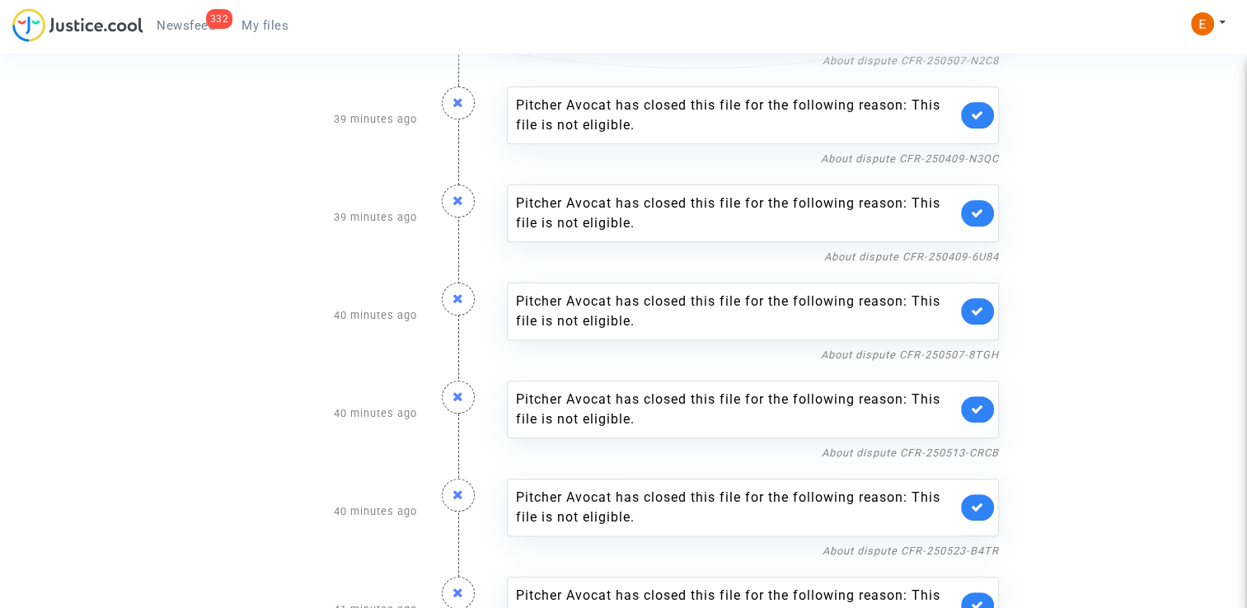
click at [260, 24] on span "My files" at bounding box center [264, 25] width 47 height 15
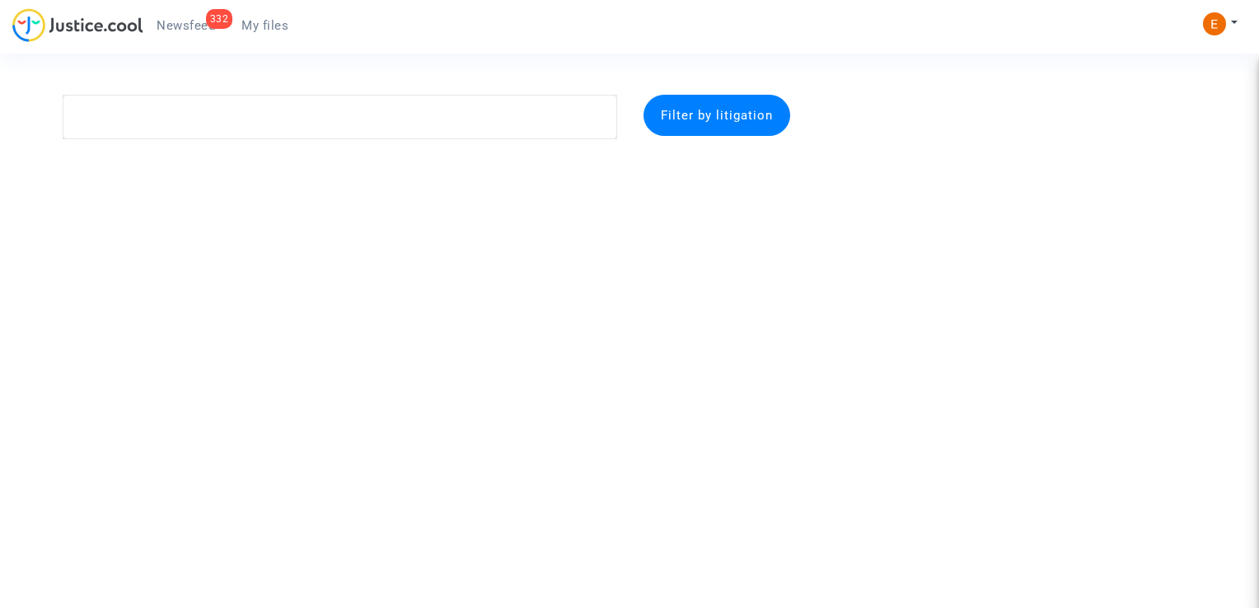
click at [197, 25] on span "Newsfeed" at bounding box center [186, 25] width 59 height 15
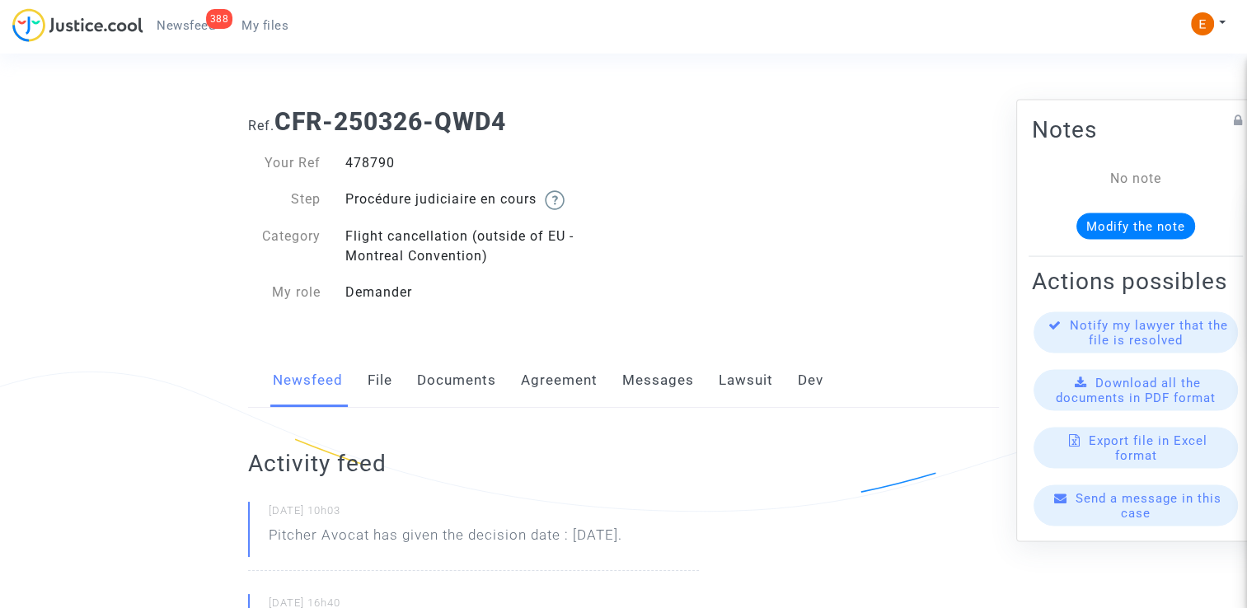
click at [387, 166] on div "478790" at bounding box center [478, 163] width 291 height 20
copy div "478790"
drag, startPoint x: 728, startPoint y: 535, endPoint x: 258, endPoint y: 528, distance: 469.8
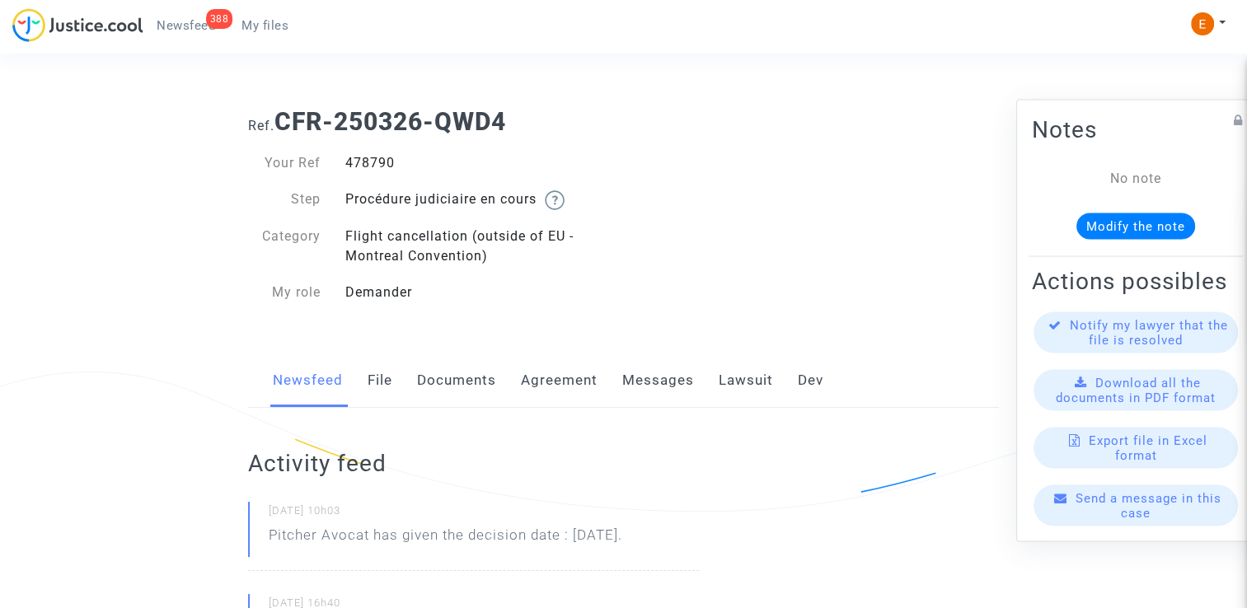
drag, startPoint x: 258, startPoint y: 528, endPoint x: 276, endPoint y: 530, distance: 18.2
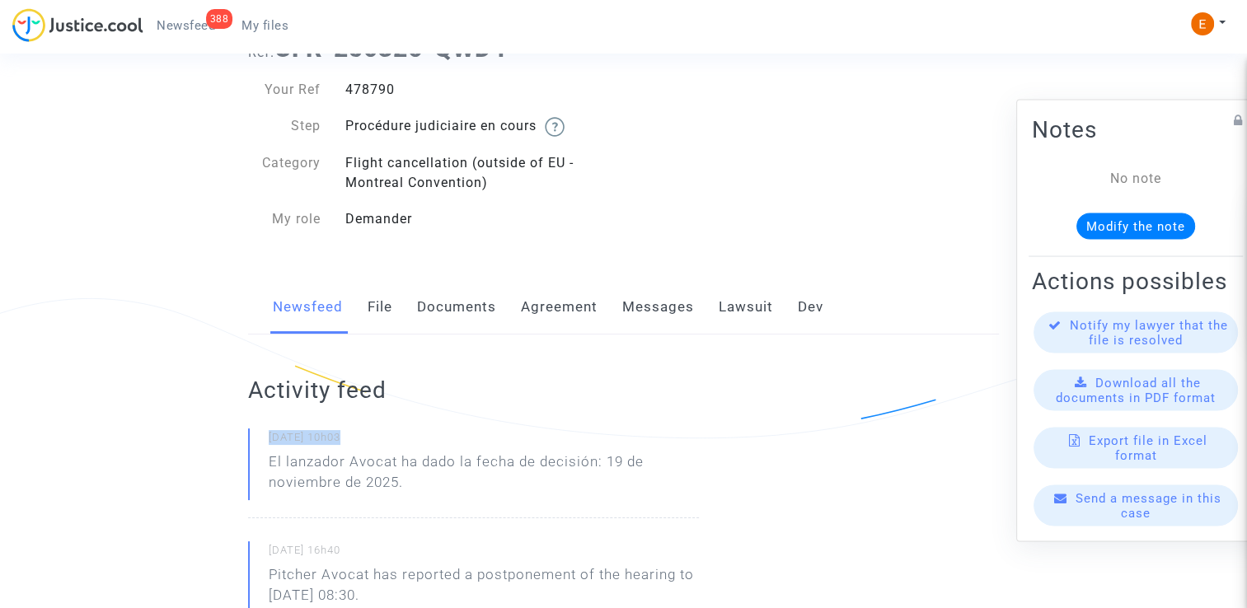
scroll to position [82, 0]
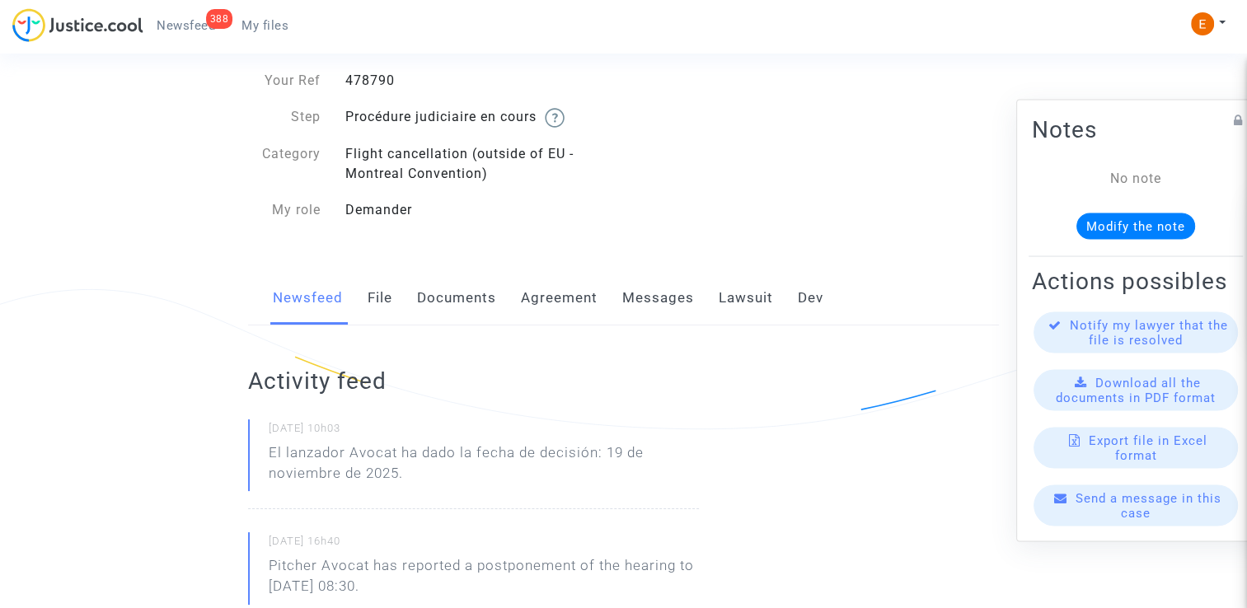
click at [412, 499] on div "26/09/2025 - 10h03 El lanzador Avocat ha dado la fecha de decisión: 19 de novie…" at bounding box center [473, 464] width 451 height 90
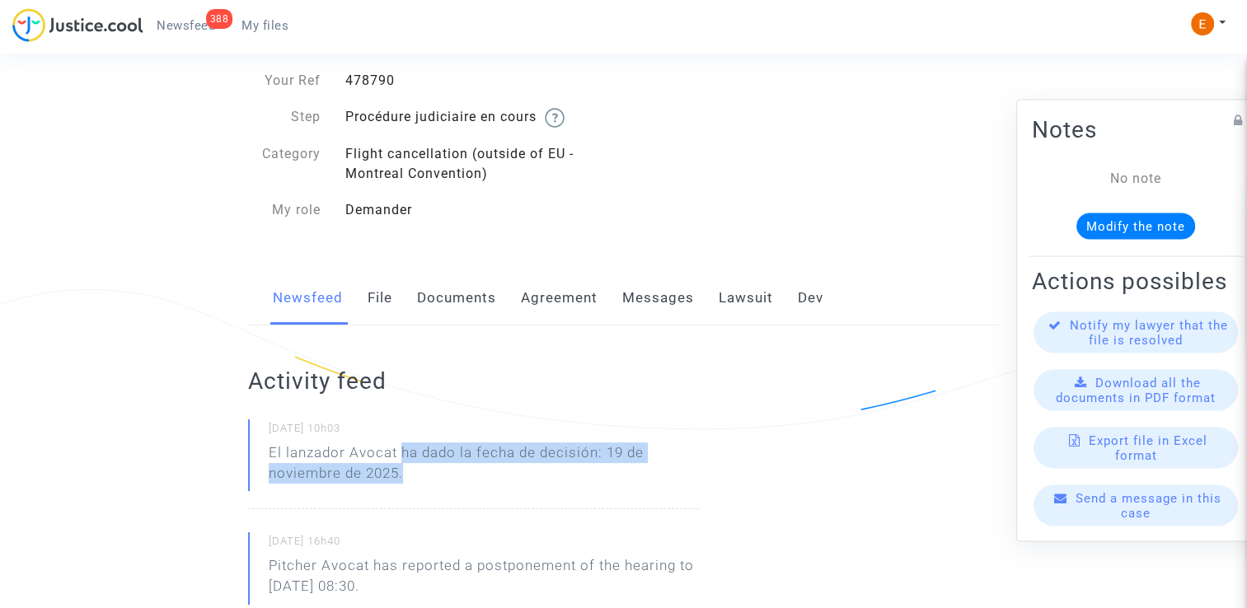
drag, startPoint x: 400, startPoint y: 452, endPoint x: 422, endPoint y: 472, distance: 30.3
click at [422, 472] on p "El lanzador Avocat ha dado la fecha de decisión: 19 de noviembre de 2025." at bounding box center [484, 467] width 430 height 49
drag, startPoint x: 422, startPoint y: 472, endPoint x: 405, endPoint y: 453, distance: 25.7
copy p "ha dado la fecha de decisión: 19 de noviembre de 2025."
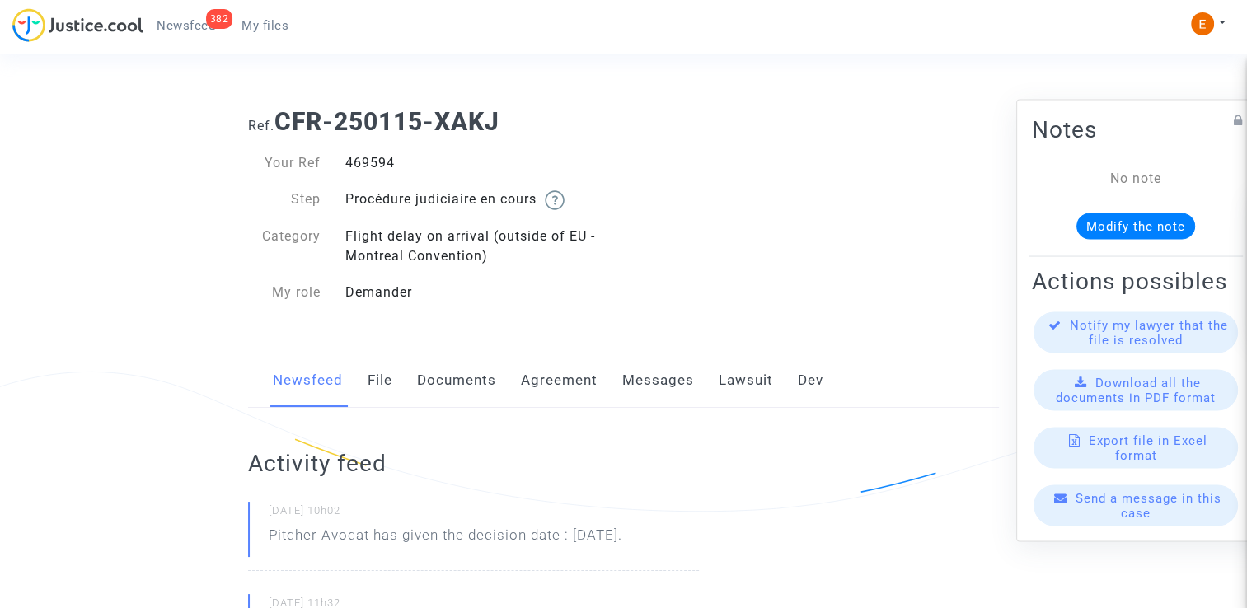
click at [381, 157] on div "469594" at bounding box center [478, 163] width 291 height 20
copy div "469594"
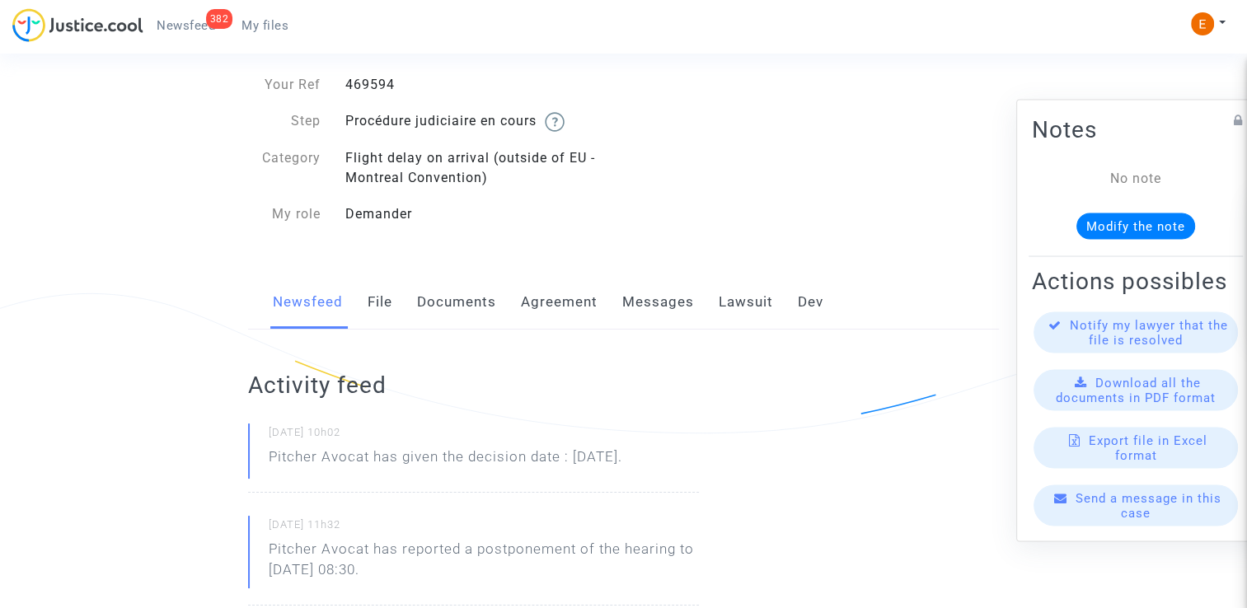
scroll to position [82, 0]
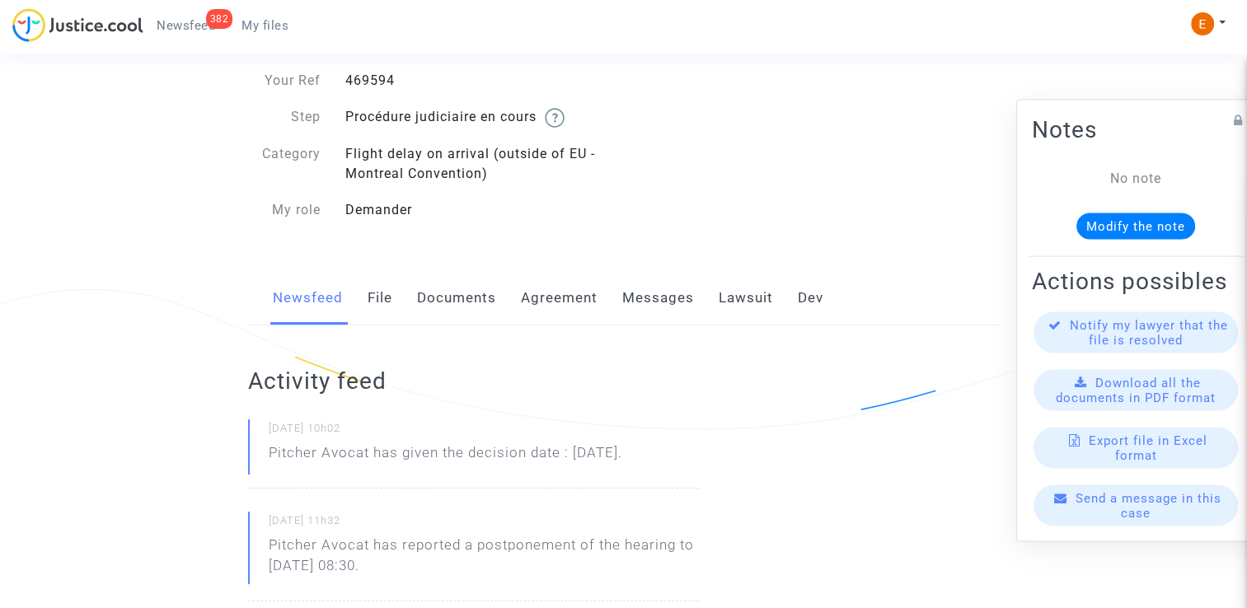
drag, startPoint x: 721, startPoint y: 449, endPoint x: 264, endPoint y: 469, distance: 457.8
drag, startPoint x: 264, startPoint y: 469, endPoint x: 425, endPoint y: 457, distance: 162.0
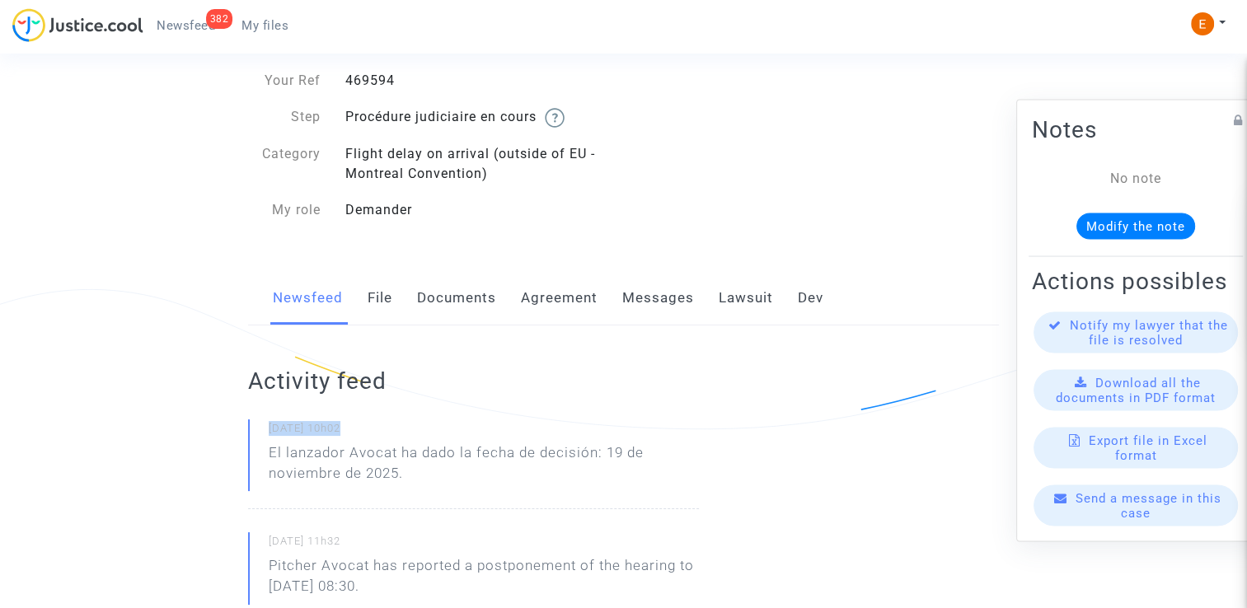
click at [392, 472] on p "El lanzador Avocat ha dado la fecha de decisión: 19 de noviembre de 2025." at bounding box center [484, 467] width 430 height 49
click at [405, 452] on p "El lanzador Avocat ha dado la fecha de decisión: 19 de noviembre de 2025." at bounding box center [484, 467] width 430 height 49
click at [402, 452] on p "El lanzador Avocat ha dado la fecha de decisión: 19 de noviembre de 2025." at bounding box center [484, 467] width 430 height 49
click at [399, 449] on p "El lanzador Avocat ha dado la fecha de decisión: 19 de noviembre de 2025." at bounding box center [484, 467] width 430 height 49
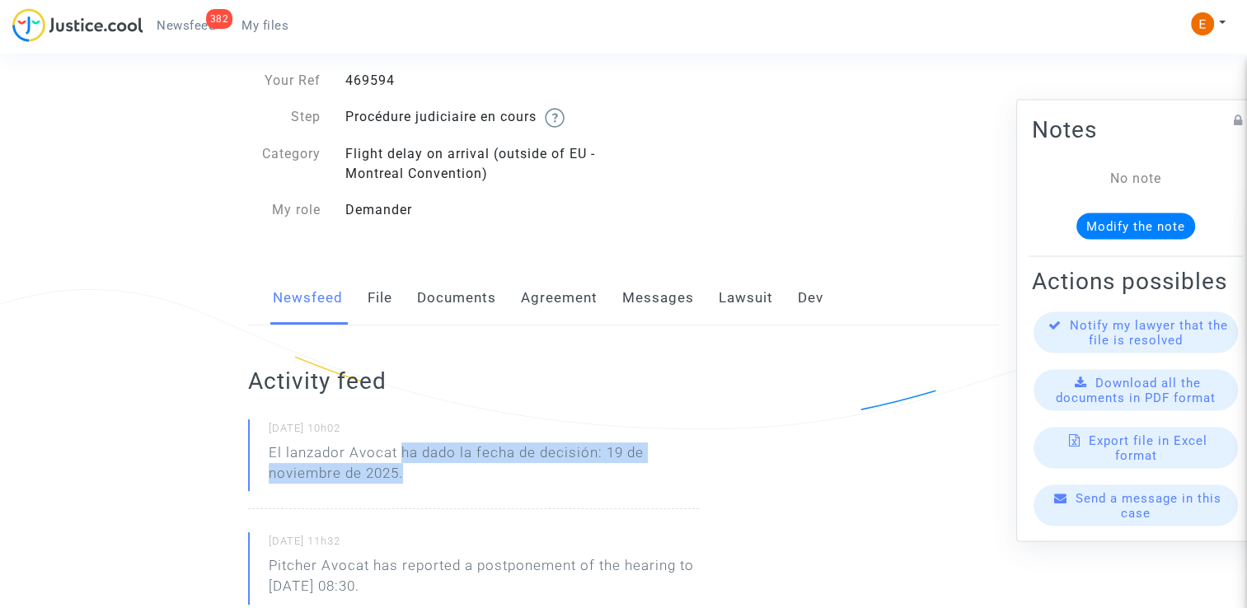
drag, startPoint x: 400, startPoint y: 453, endPoint x: 430, endPoint y: 476, distance: 38.2
click at [430, 476] on p "El lanzador Avocat ha dado la fecha de decisión: 19 de noviembre de 2025." at bounding box center [484, 467] width 430 height 49
drag, startPoint x: 430, startPoint y: 476, endPoint x: 415, endPoint y: 449, distance: 31.0
copy p "ha dado la fecha de decisión: 19 de noviembre de 2025."
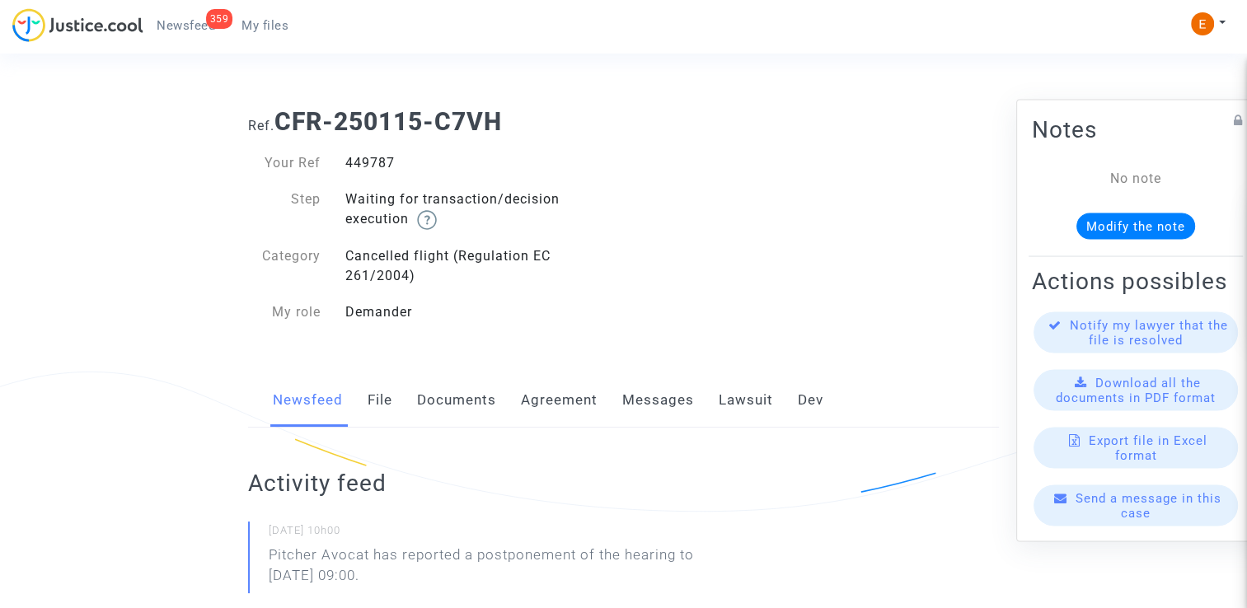
click at [382, 160] on div "449787" at bounding box center [478, 163] width 291 height 20
copy div "449787"
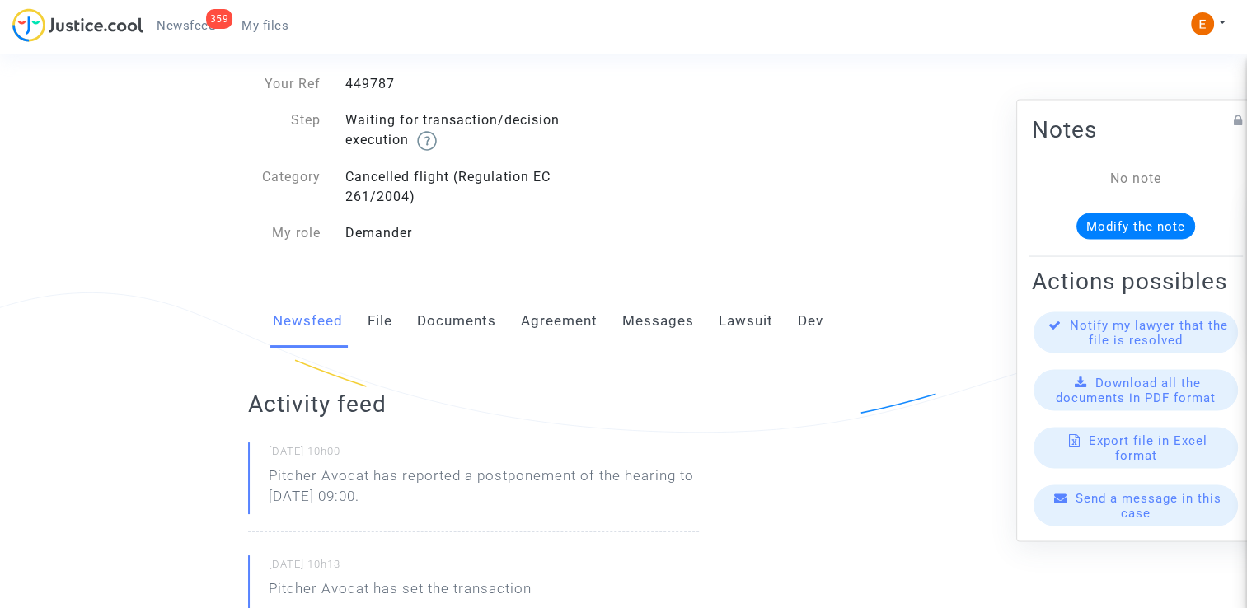
scroll to position [82, 0]
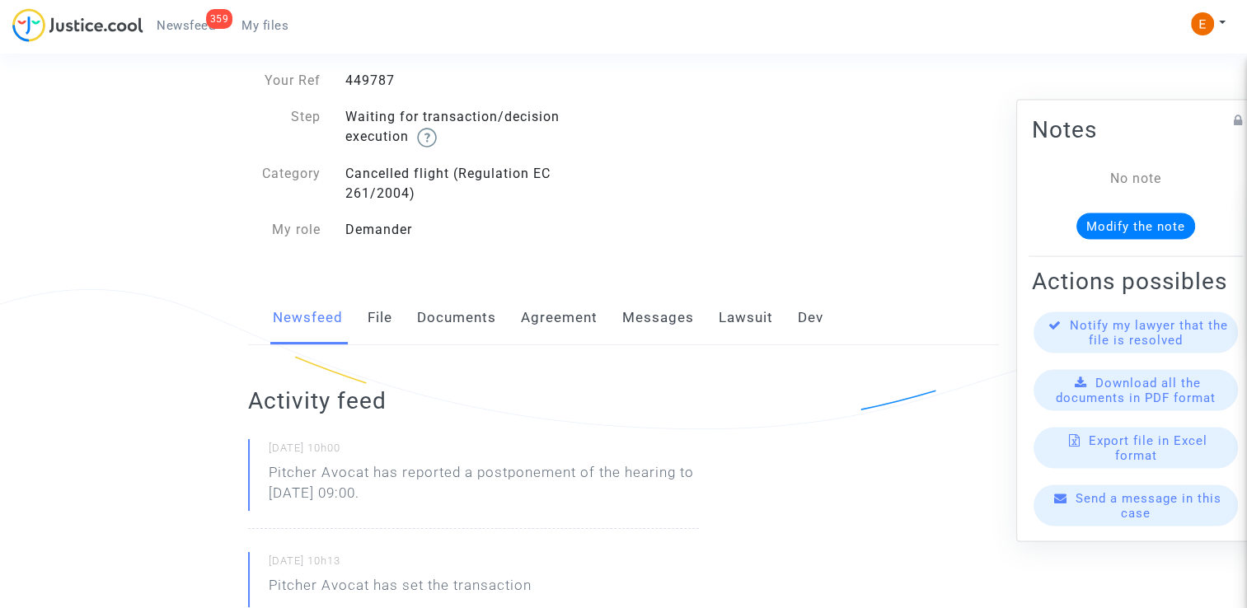
drag, startPoint x: 452, startPoint y: 498, endPoint x: 263, endPoint y: 476, distance: 189.9
click at [263, 476] on div "26/09/2025 - 10h00 Pitcher Avocat has reported a postponement of the hearing to…" at bounding box center [473, 484] width 451 height 90
drag, startPoint x: 263, startPoint y: 476, endPoint x: 273, endPoint y: 476, distance: 9.9
click at [399, 495] on p "Pitcher Avocat ha informado de un aplazamiento de la audiencia hasta el 12 de n…" at bounding box center [484, 486] width 430 height 49
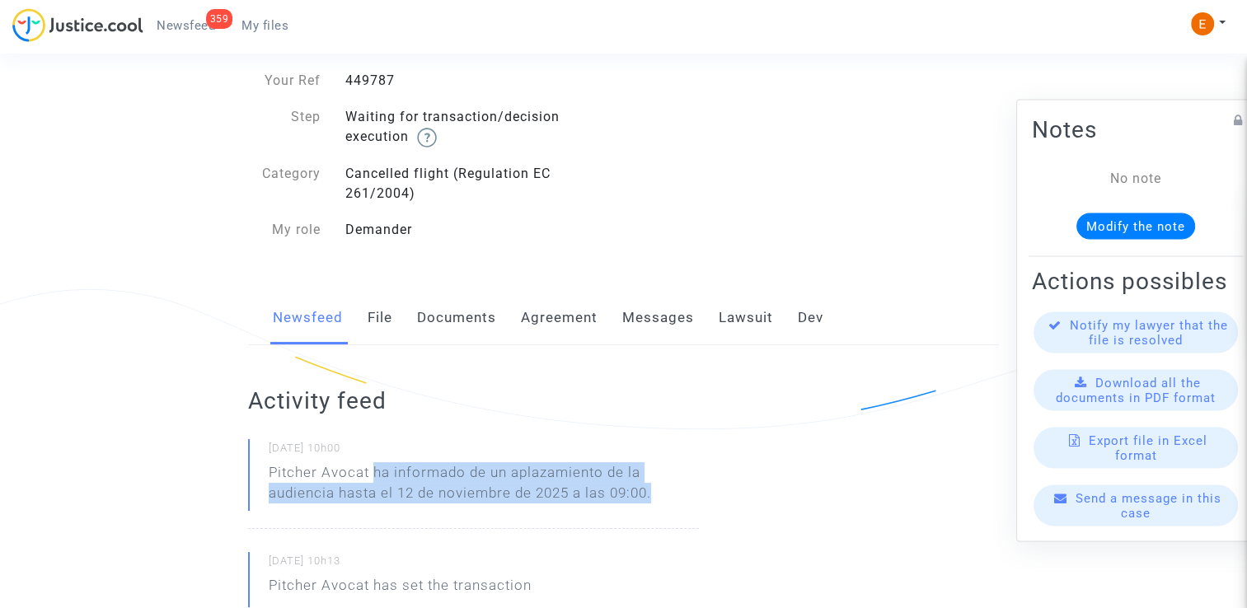
drag, startPoint x: 373, startPoint y: 473, endPoint x: 658, endPoint y: 503, distance: 287.5
click at [658, 503] on p "Pitcher Avocat ha informado de un aplazamiento de la audiencia hasta el 12 de n…" at bounding box center [484, 486] width 430 height 49
drag, startPoint x: 658, startPoint y: 503, endPoint x: 640, endPoint y: 496, distance: 20.1
copy p "ha informado de un aplazamiento de la audiencia hasta el 12 de noviembre de 202…"
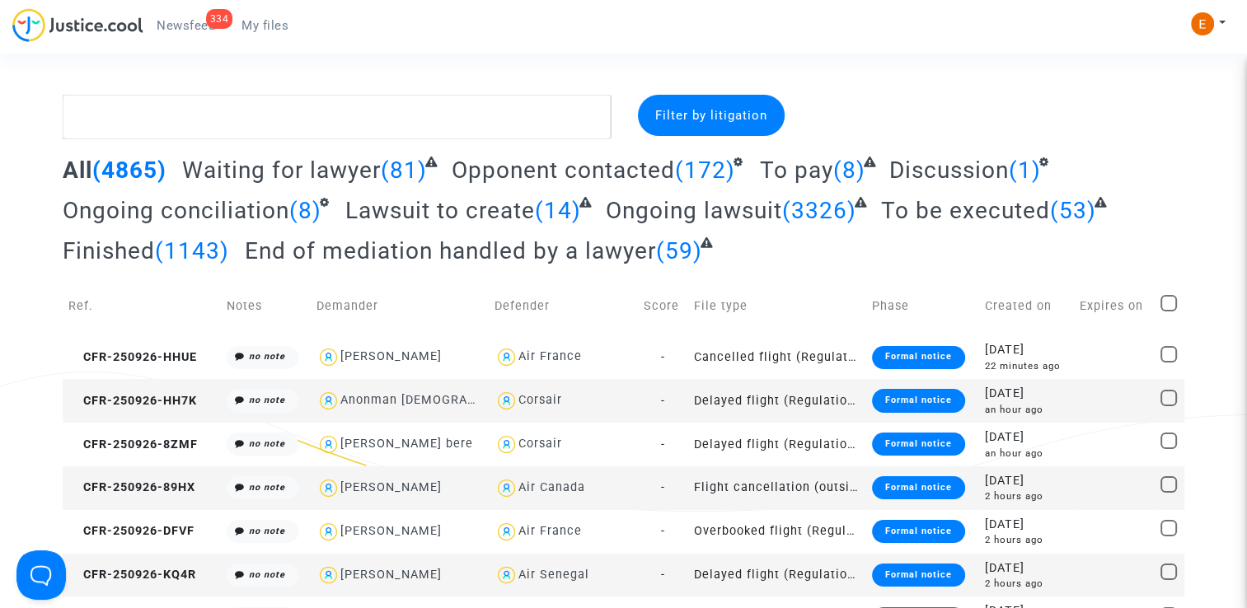
click at [192, 30] on span "Newsfeed" at bounding box center [186, 25] width 59 height 15
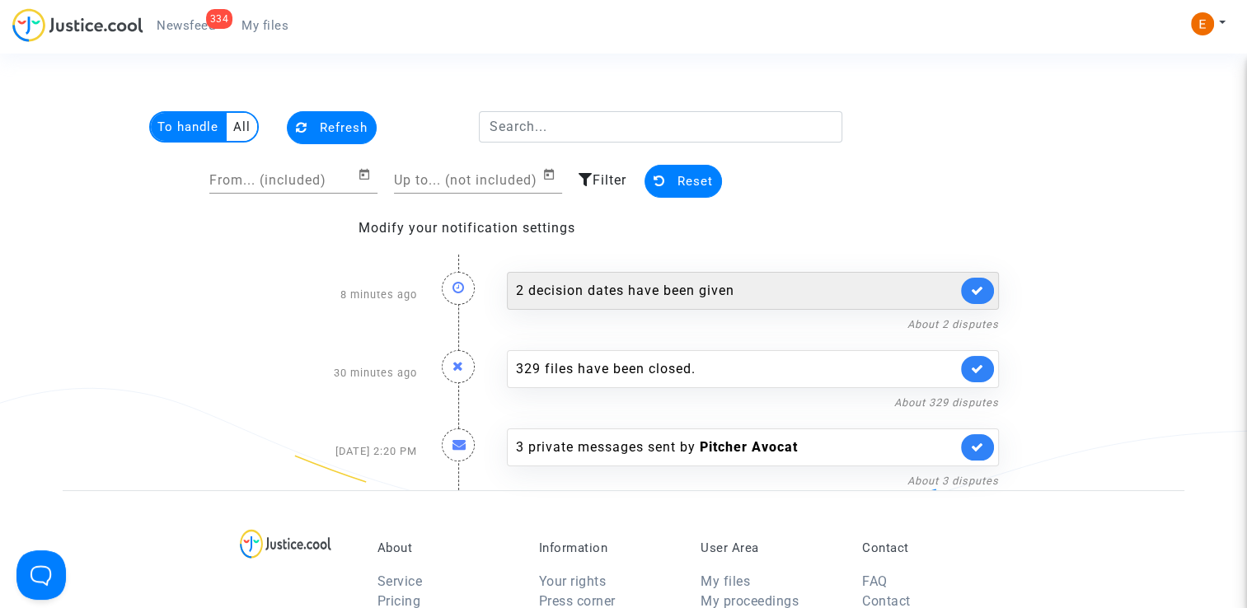
click at [633, 286] on div "2 decision dates have been given" at bounding box center [736, 291] width 441 height 20
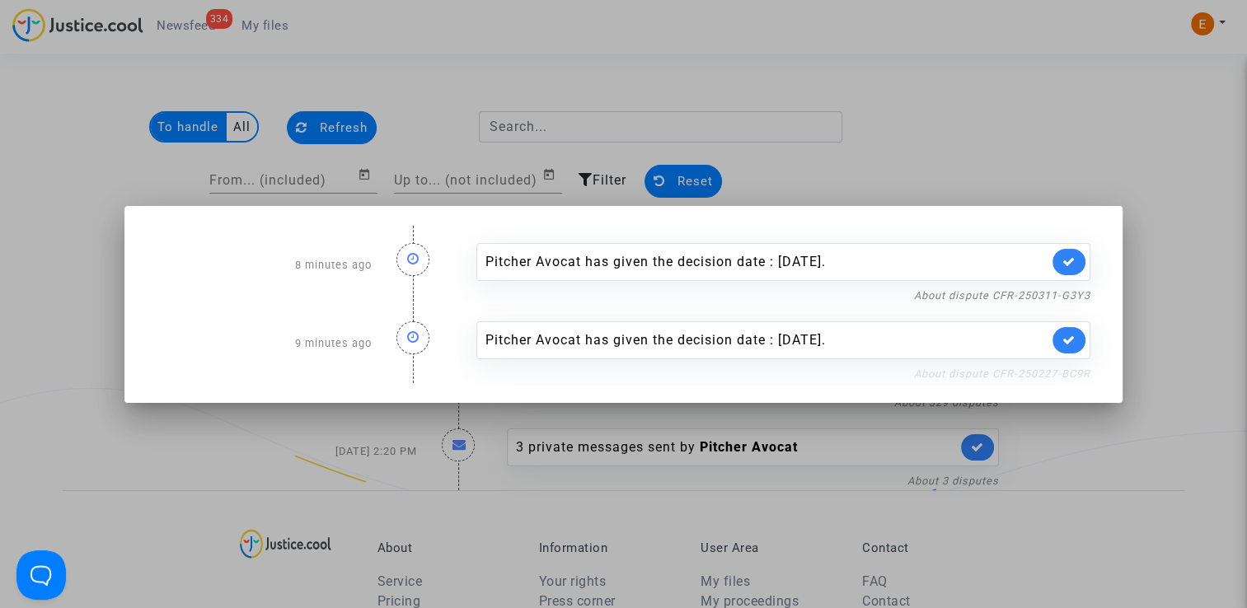
click at [993, 374] on link "About dispute CFR-250227-BC9R" at bounding box center [1002, 374] width 176 height 12
click at [1081, 342] on link at bounding box center [1068, 340] width 33 height 26
click at [1073, 295] on link "About dispute CFR-250311-G3Y3" at bounding box center [1002, 295] width 176 height 12
click at [1085, 259] on link at bounding box center [1068, 262] width 33 height 26
click at [1043, 124] on div at bounding box center [623, 304] width 1247 height 608
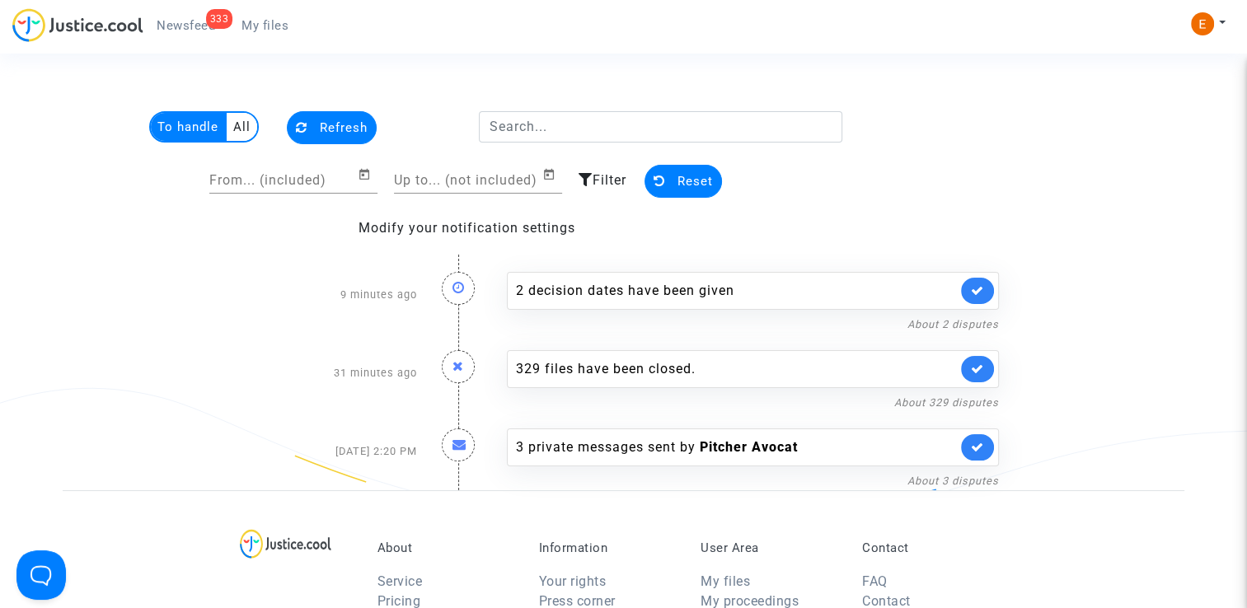
click at [279, 31] on span "My files" at bounding box center [264, 25] width 47 height 15
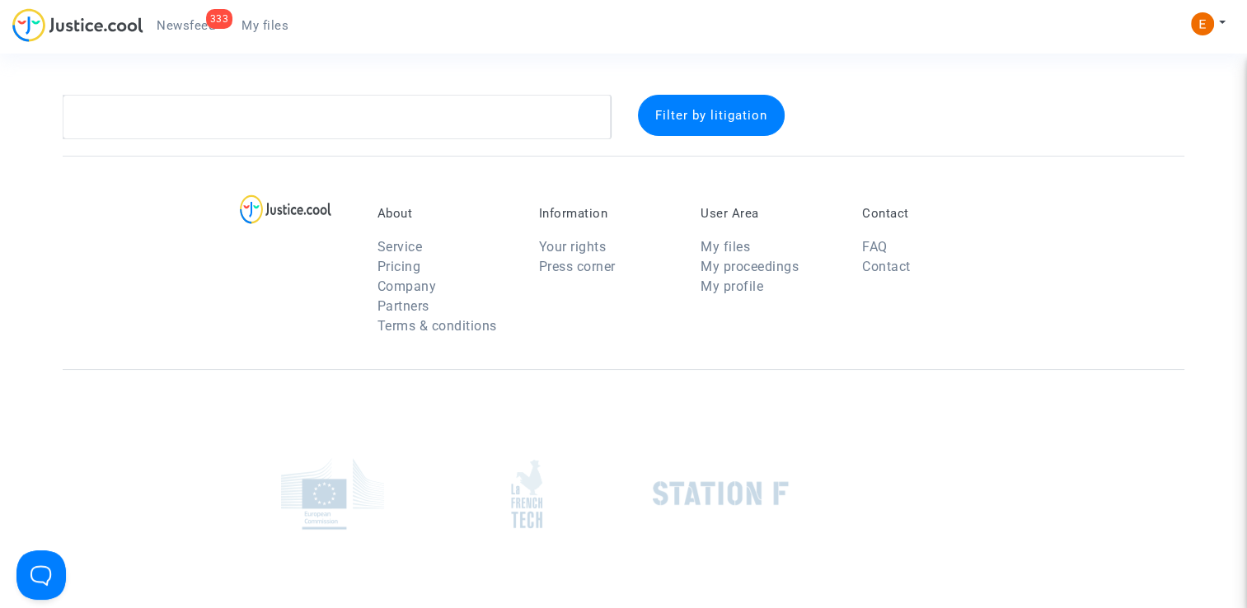
click at [188, 29] on span "Newsfeed" at bounding box center [186, 25] width 59 height 15
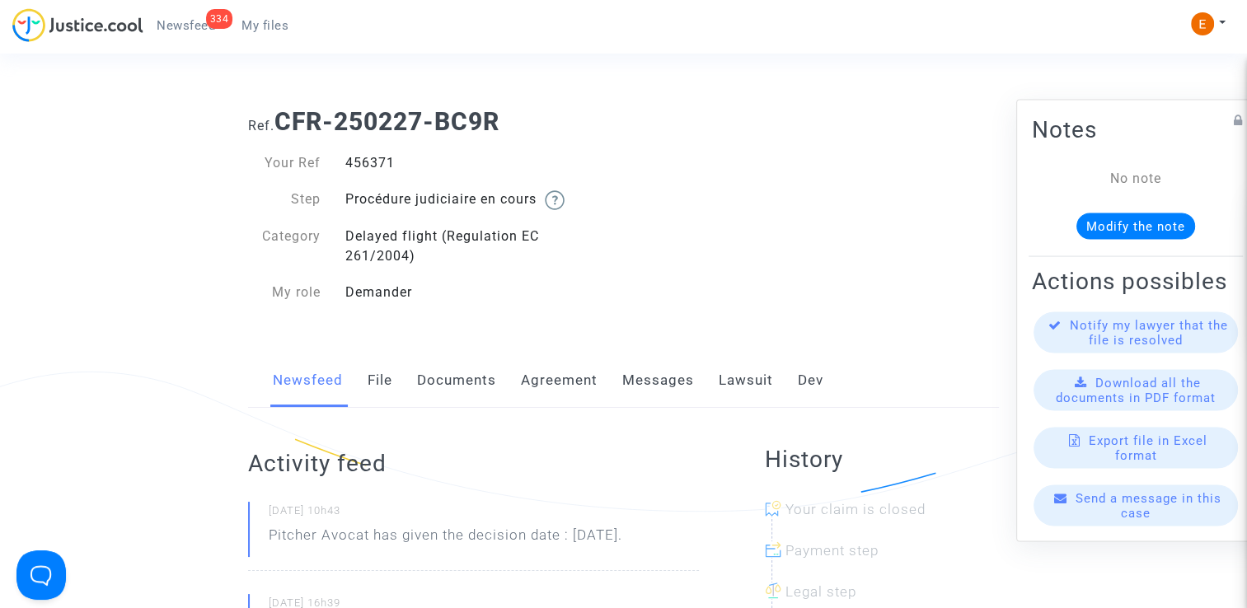
click at [375, 168] on div "456371" at bounding box center [478, 163] width 291 height 20
drag, startPoint x: 0, startPoint y: 0, endPoint x: 375, endPoint y: 168, distance: 410.9
click at [375, 168] on div "456371" at bounding box center [478, 163] width 291 height 20
copy div "456371"
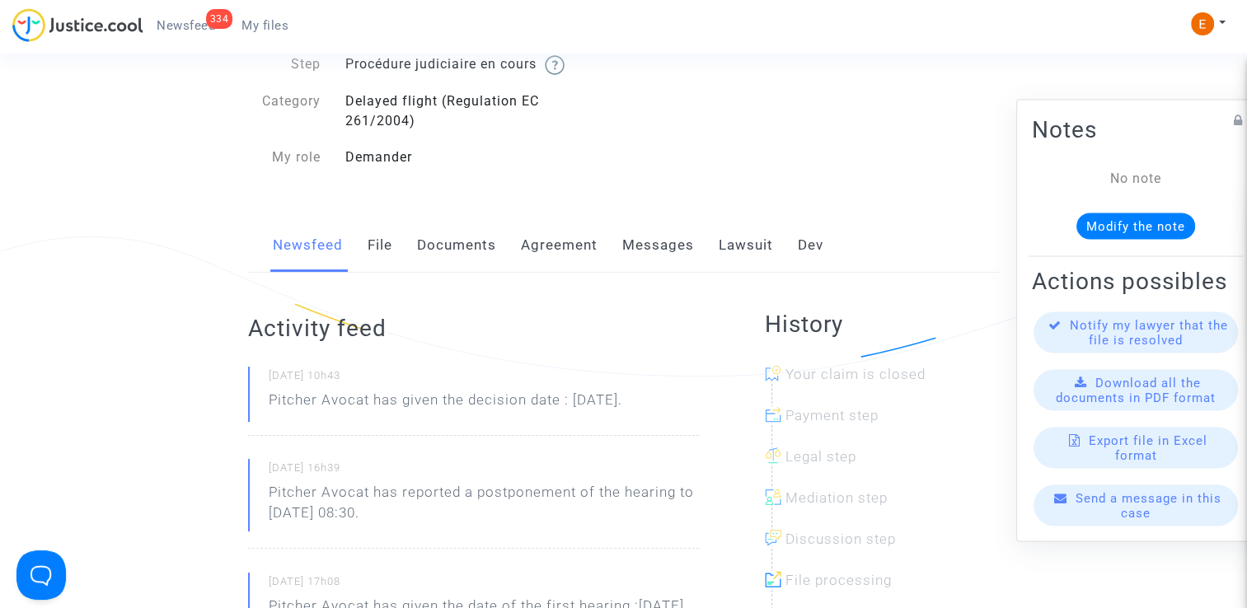
scroll to position [165, 0]
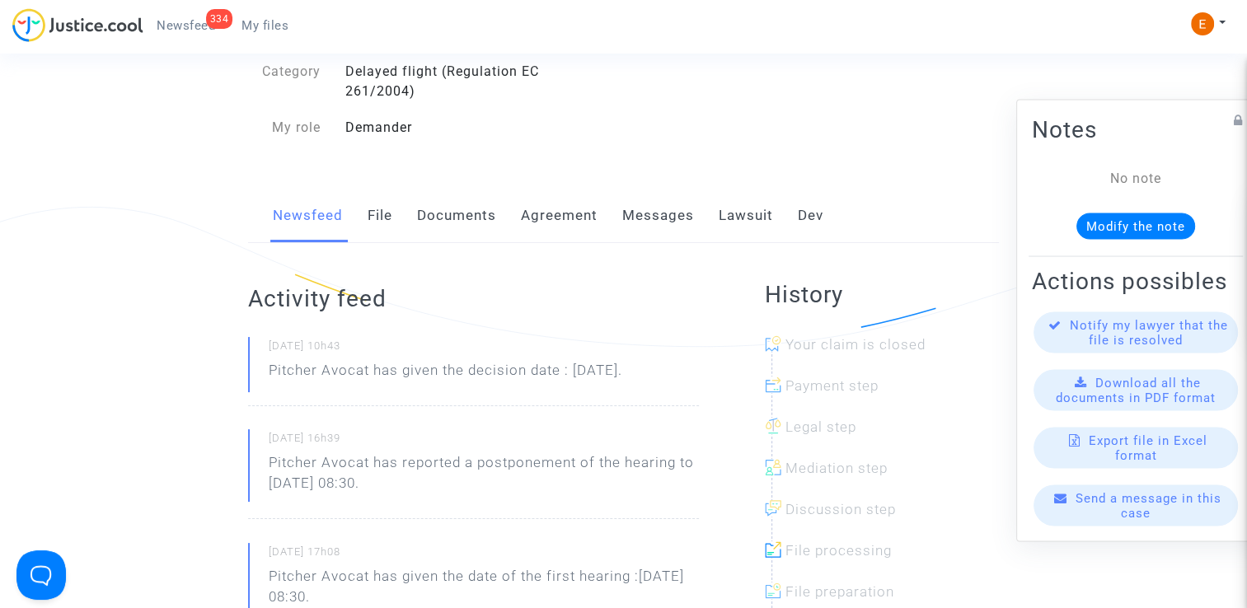
drag, startPoint x: 696, startPoint y: 367, endPoint x: 267, endPoint y: 369, distance: 428.6
click at [267, 369] on div "[DATE] 10h43 Pitcher Avocat has given the decision date : [DATE]." at bounding box center [473, 371] width 451 height 69
drag, startPoint x: 267, startPoint y: 369, endPoint x: 279, endPoint y: 369, distance: 11.5
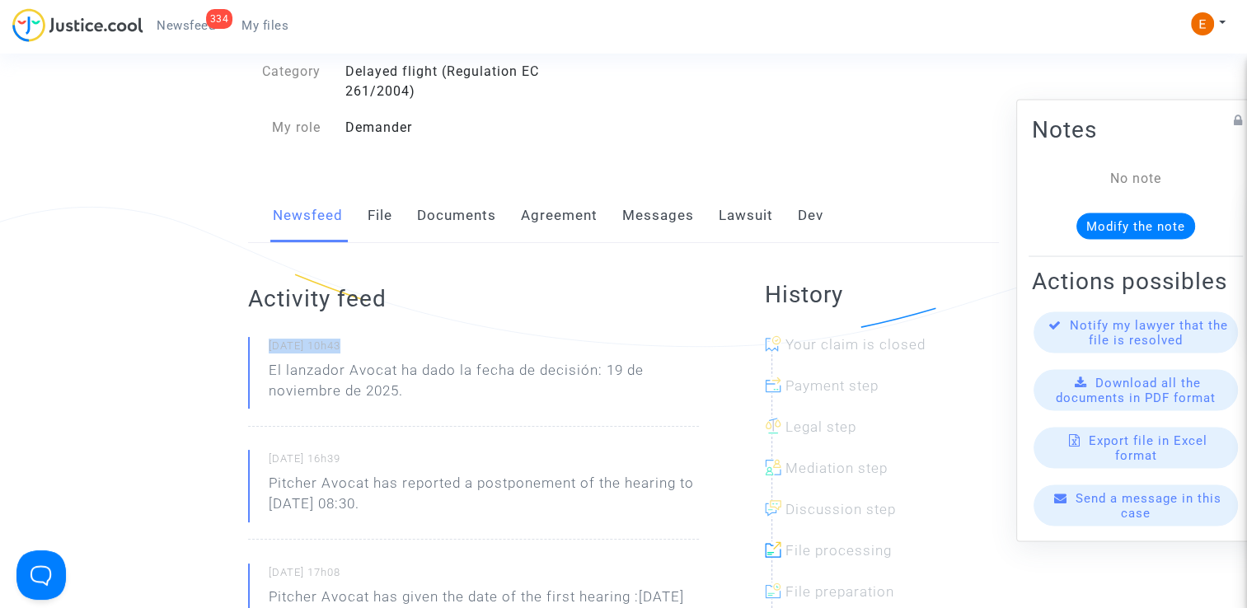
click at [433, 390] on p "El lanzador Avocat ha dado la fecha de decisión: 19 de noviembre de 2025." at bounding box center [484, 384] width 430 height 49
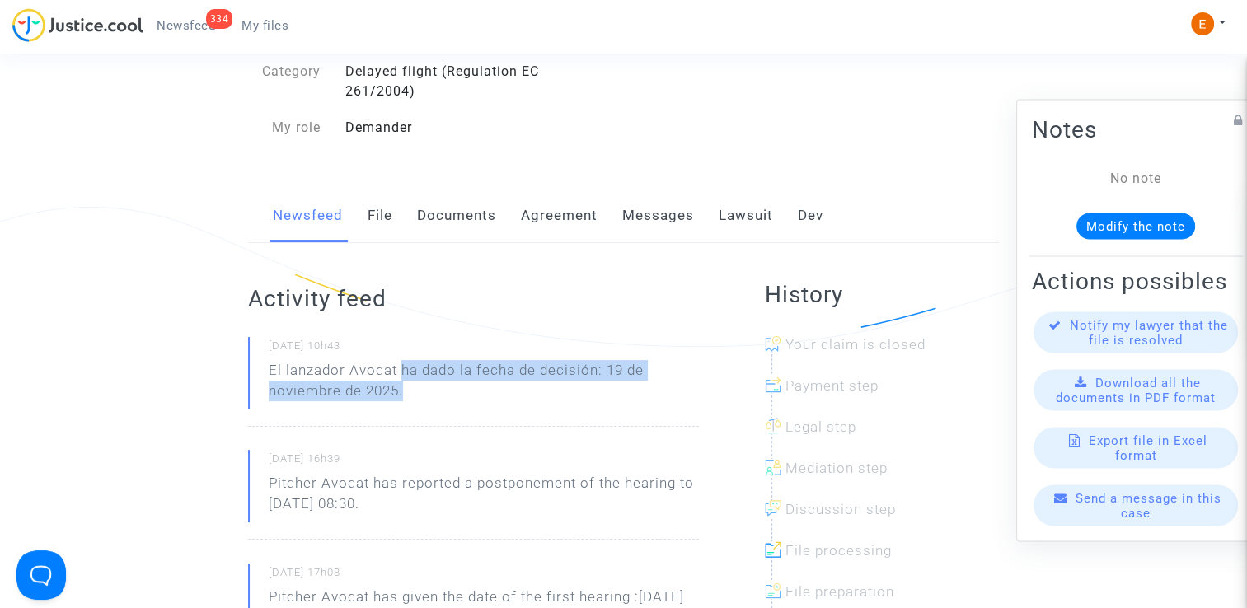
drag, startPoint x: 401, startPoint y: 369, endPoint x: 438, endPoint y: 394, distance: 43.9
click at [438, 394] on p "El lanzador Avocat ha dado la fecha de decisión: 19 de noviembre de 2025." at bounding box center [484, 384] width 430 height 49
drag, startPoint x: 438, startPoint y: 394, endPoint x: 432, endPoint y: 371, distance: 23.8
copy p "ha dado la fecha de decisión: 19 de noviembre de 2025."
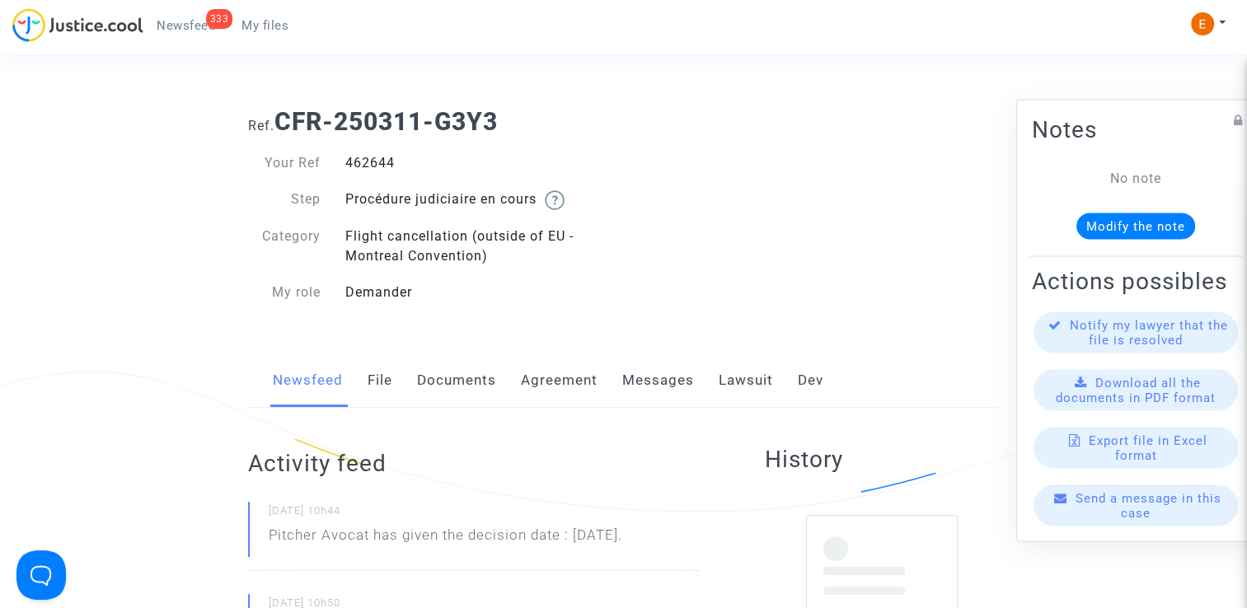
click at [373, 161] on div "462644" at bounding box center [478, 163] width 291 height 20
copy div "462644"
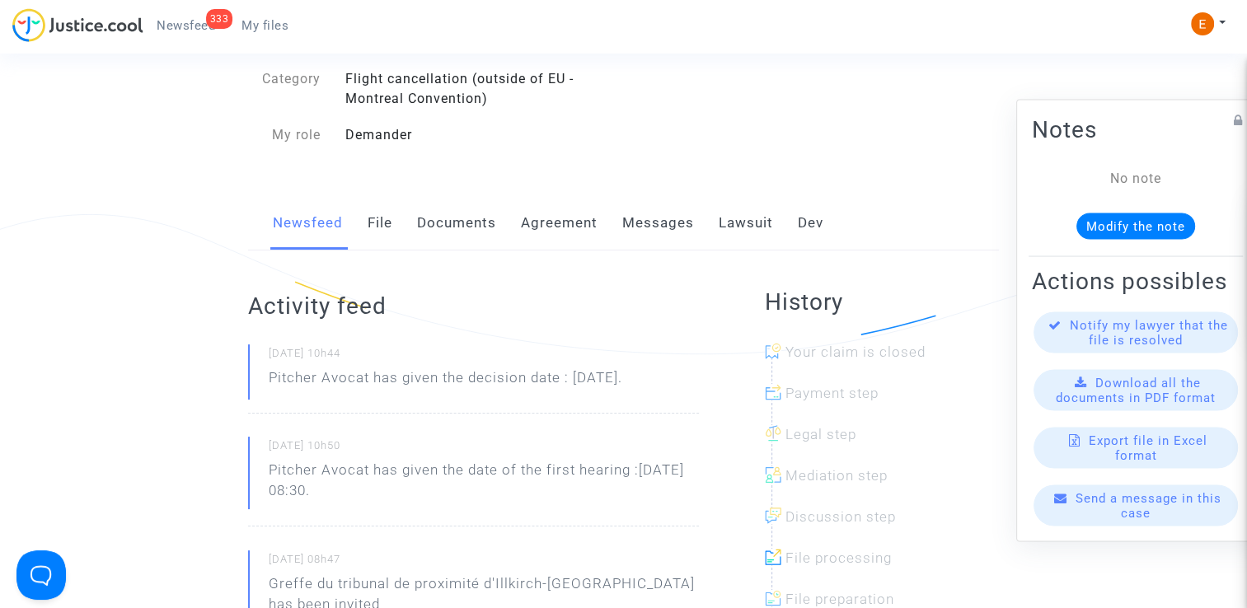
scroll to position [165, 0]
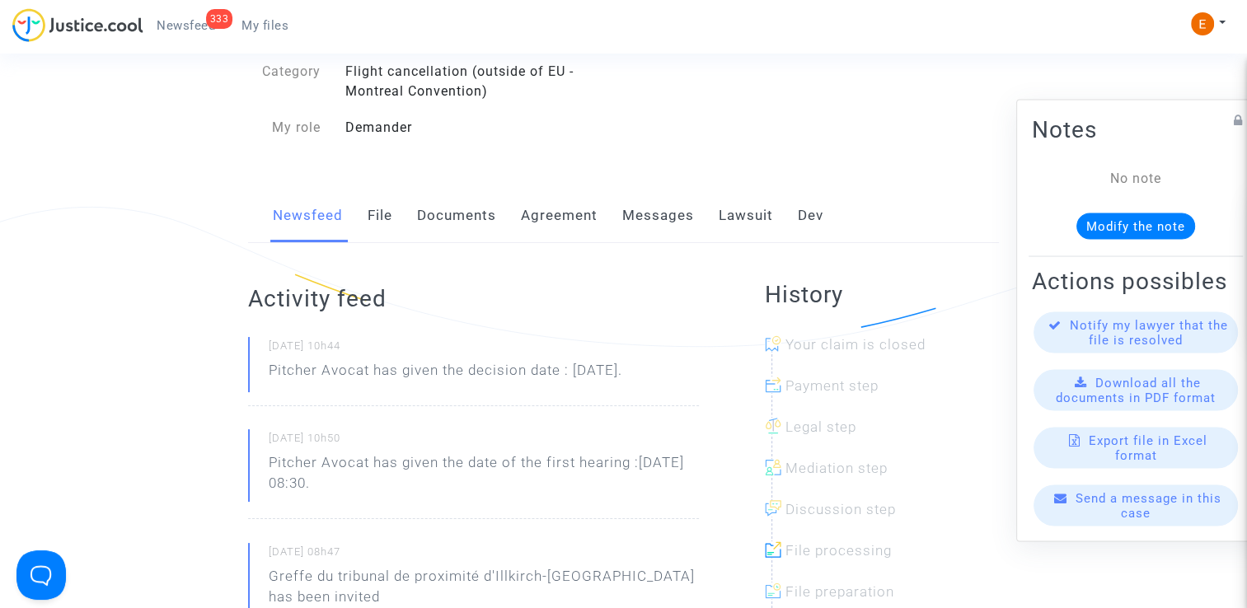
drag, startPoint x: 693, startPoint y: 368, endPoint x: 260, endPoint y: 379, distance: 433.6
click at [260, 379] on div "[DATE] 10h44 Pitcher Avocat has given the decision date : [DATE]." at bounding box center [473, 371] width 451 height 69
drag, startPoint x: 260, startPoint y: 379, endPoint x: 312, endPoint y: 371, distance: 51.8
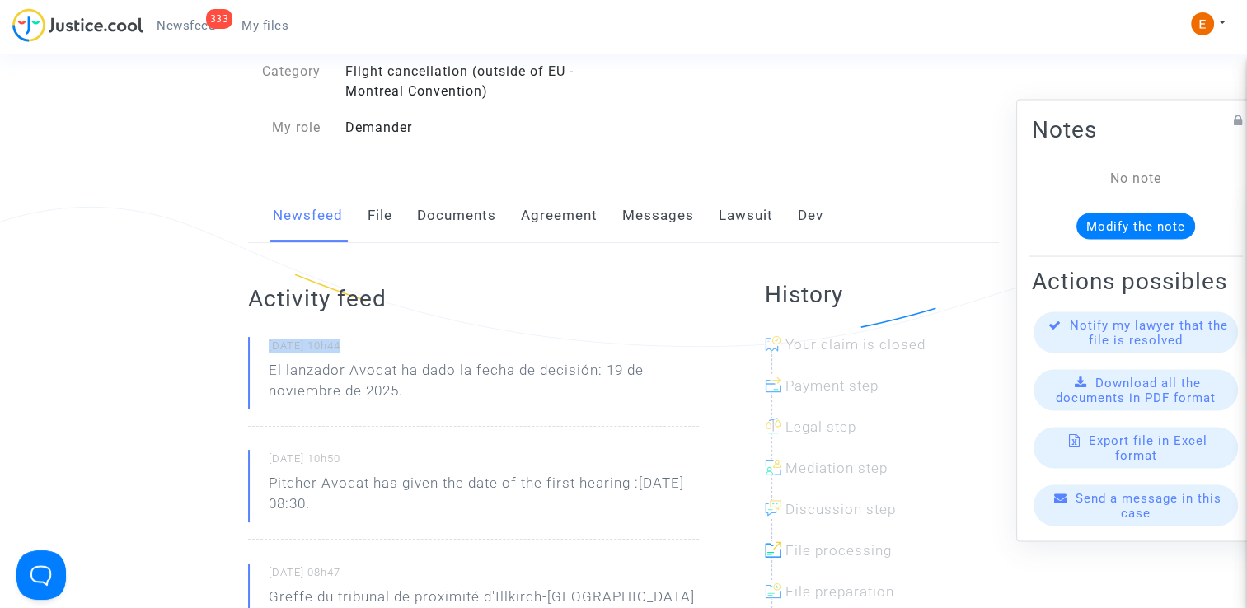
click at [405, 365] on p "El lanzador Avocat ha dado la fecha de decisión: 19 de noviembre de 2025." at bounding box center [484, 384] width 430 height 49
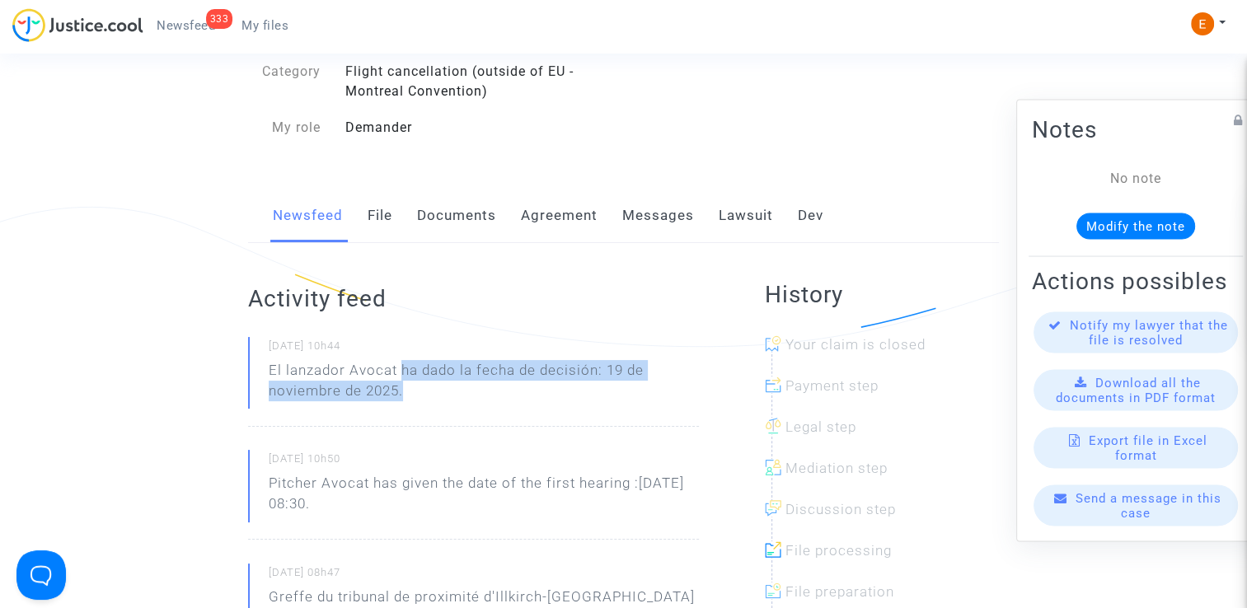
drag, startPoint x: 402, startPoint y: 368, endPoint x: 420, endPoint y: 396, distance: 34.1
click at [420, 396] on p "El lanzador Avocat ha dado la fecha de decisión: 19 de noviembre de 2025." at bounding box center [484, 384] width 430 height 49
drag, startPoint x: 420, startPoint y: 396, endPoint x: 414, endPoint y: 376, distance: 21.6
copy p "ha dado la fecha de decisión: 19 de noviembre de 2025."
